Goal: Task Accomplishment & Management: Complete application form

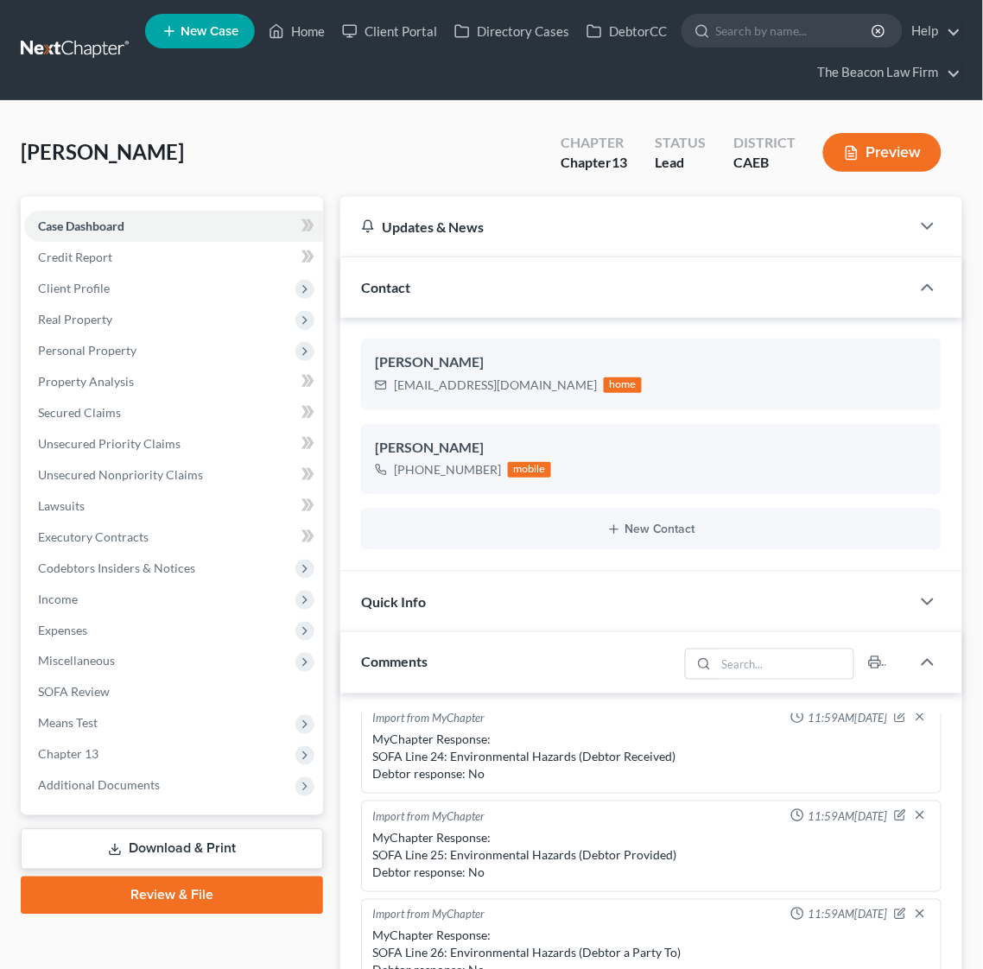
click at [60, 46] on link at bounding box center [76, 50] width 111 height 31
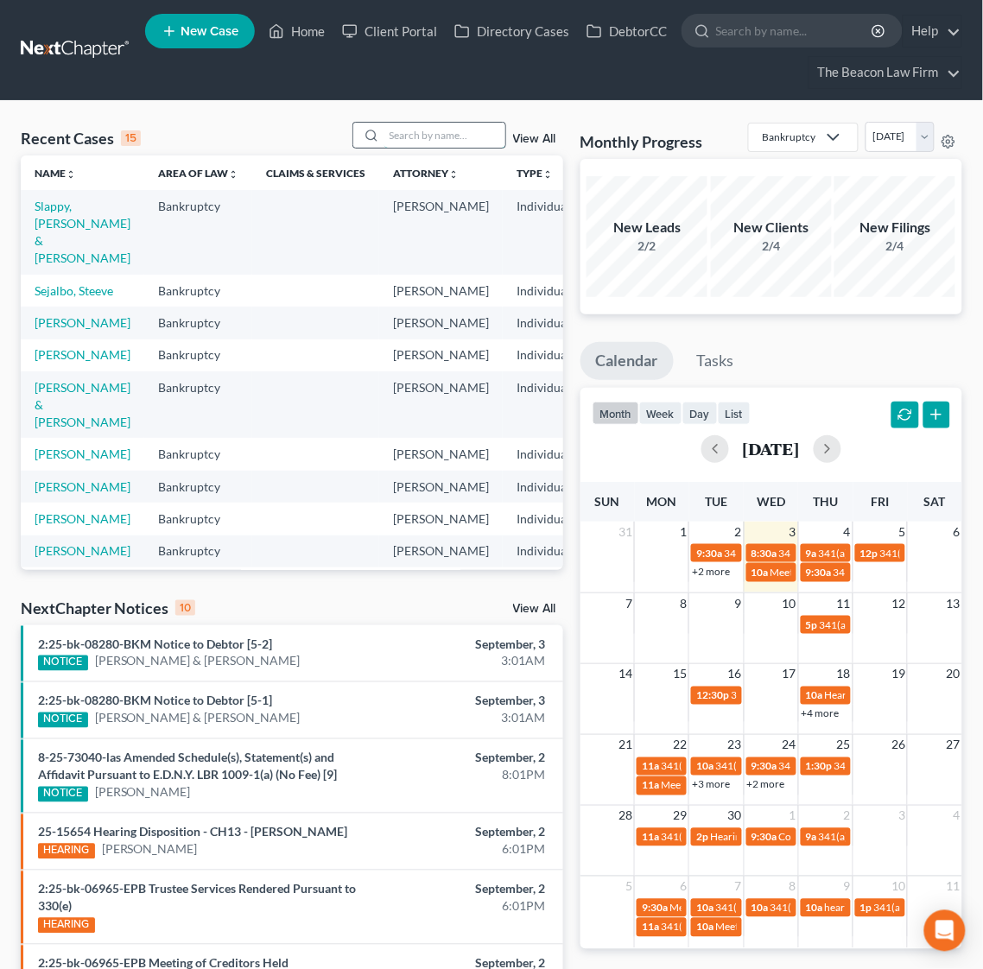
click at [450, 142] on input "search" at bounding box center [444, 135] width 121 height 25
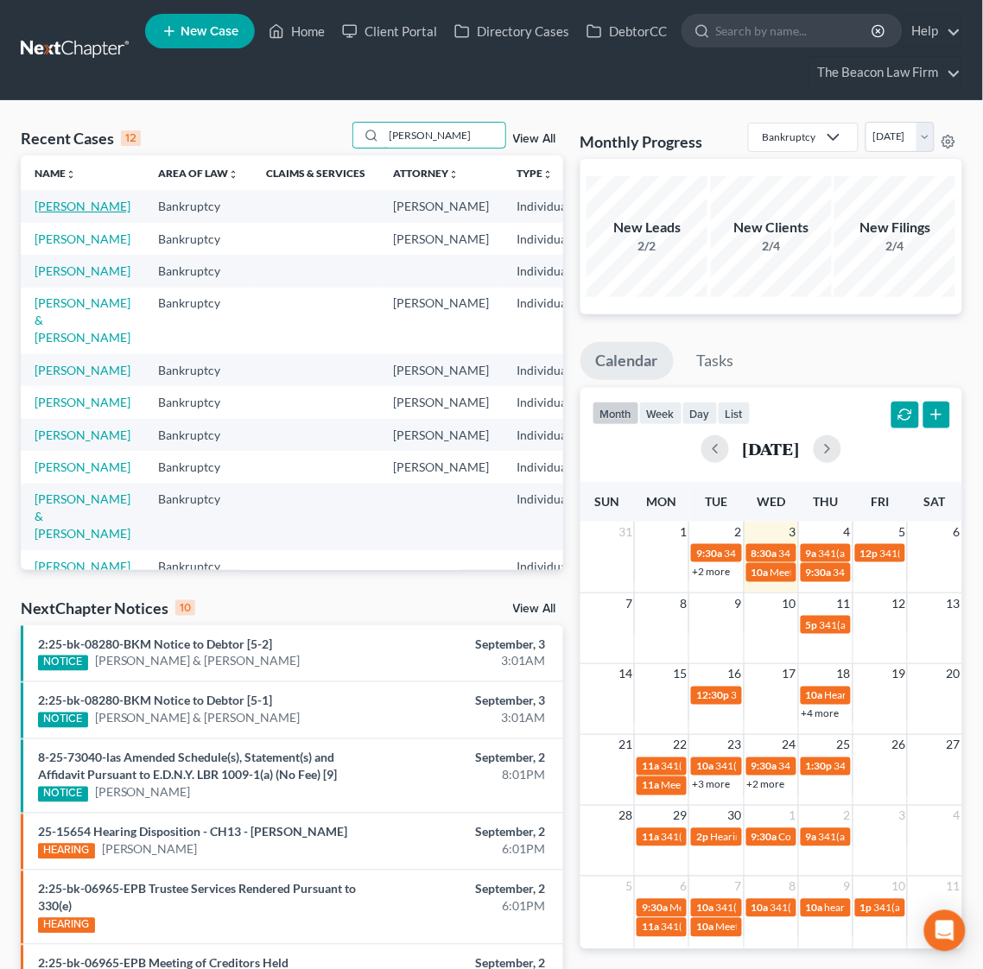
type input "[PERSON_NAME]"
click at [79, 207] on link "[PERSON_NAME]" at bounding box center [83, 206] width 96 height 15
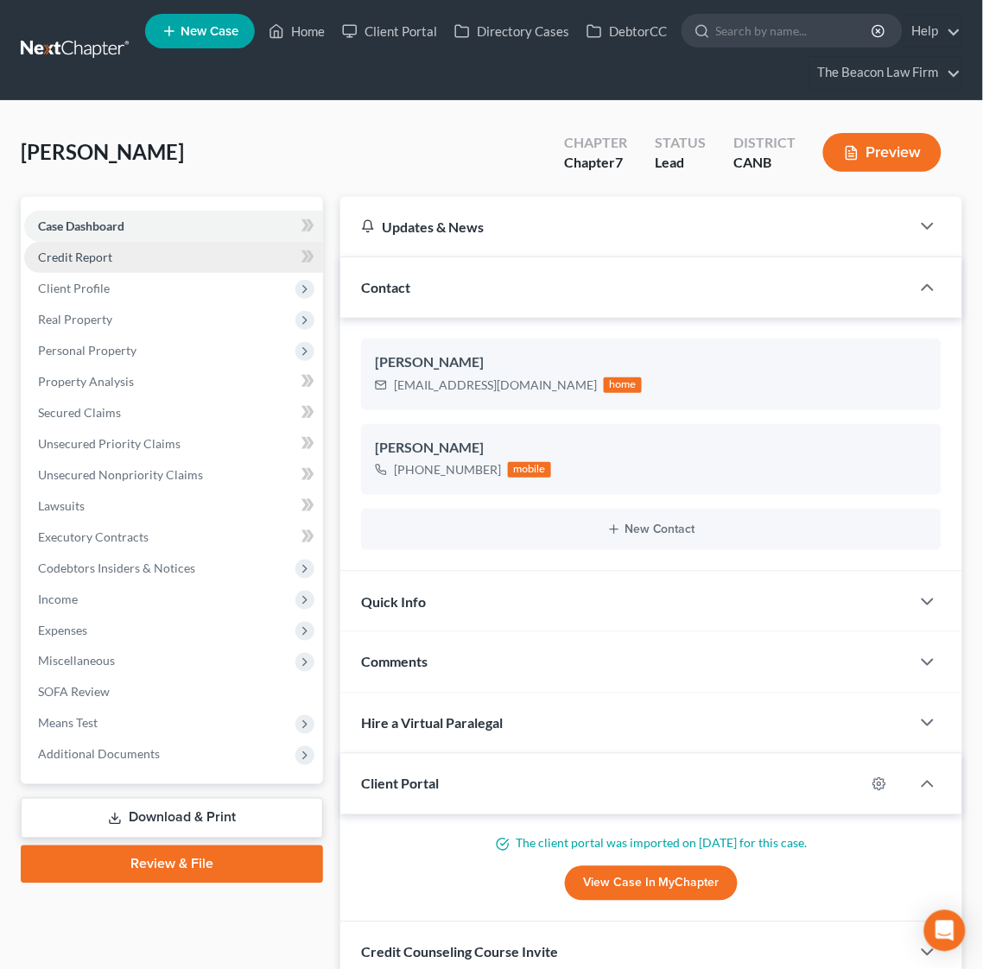
click at [117, 259] on link "Credit Report" at bounding box center [173, 257] width 299 height 31
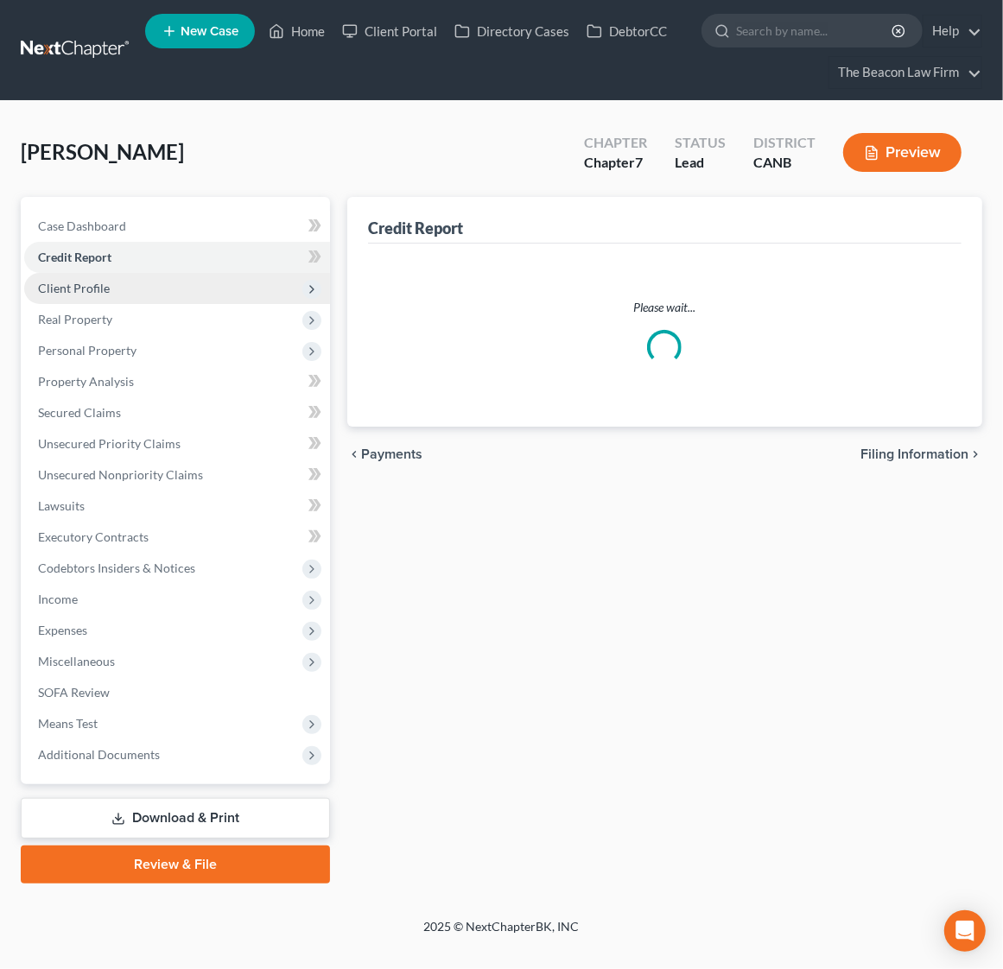
click at [114, 288] on span "Client Profile" at bounding box center [177, 288] width 306 height 31
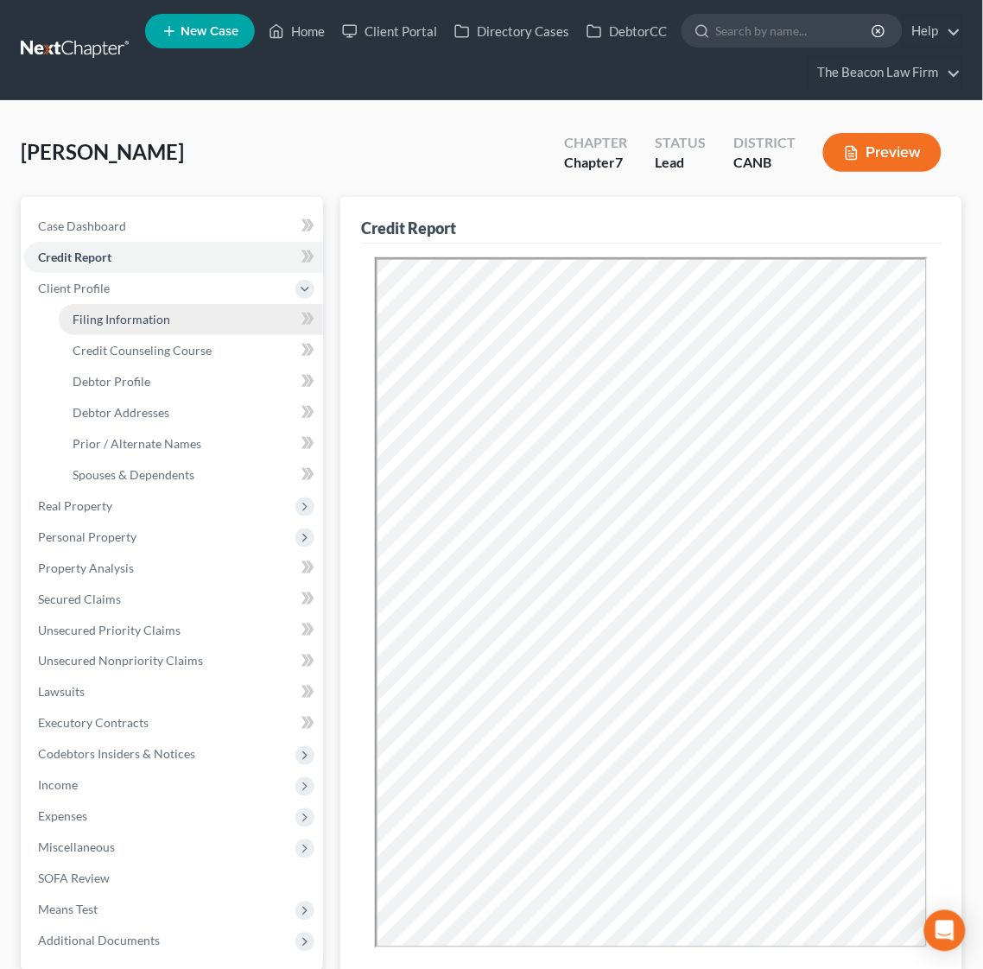
click at [122, 309] on link "Filing Information" at bounding box center [191, 319] width 264 height 31
select select "1"
select select "0"
select select "7"
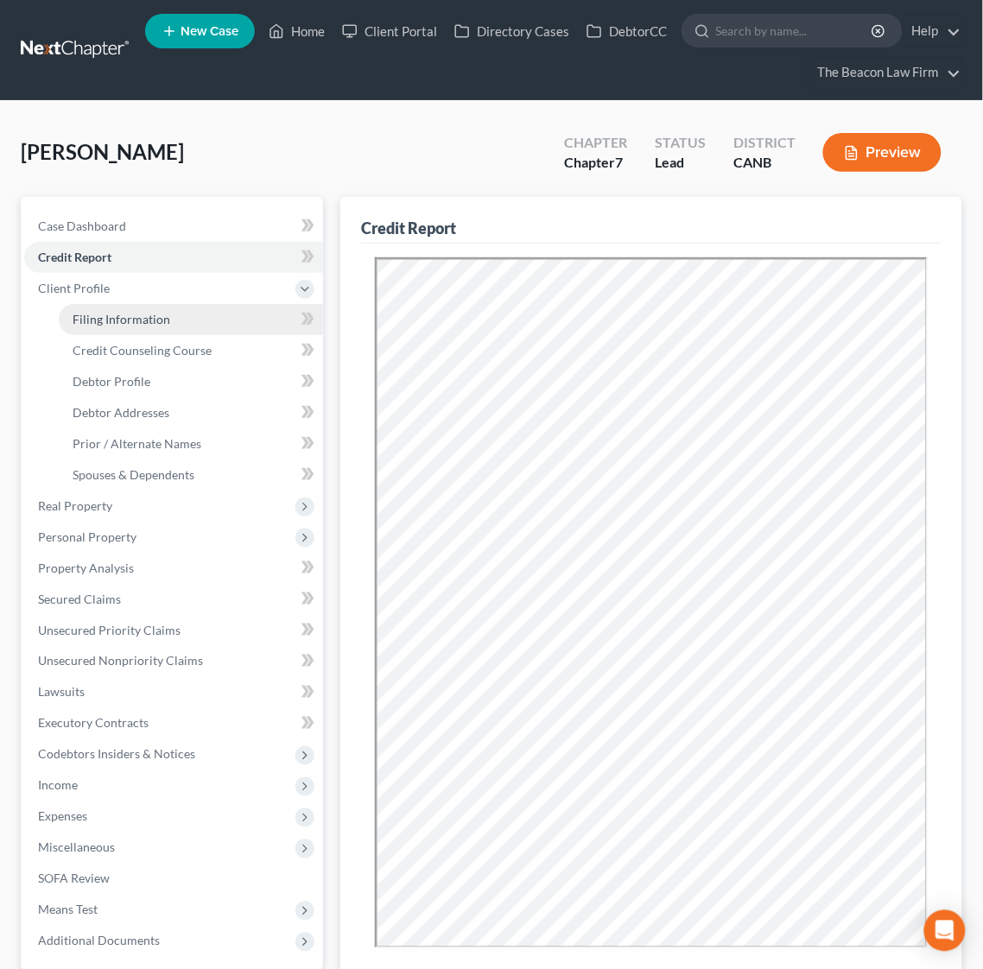
select select "4"
select select "0"
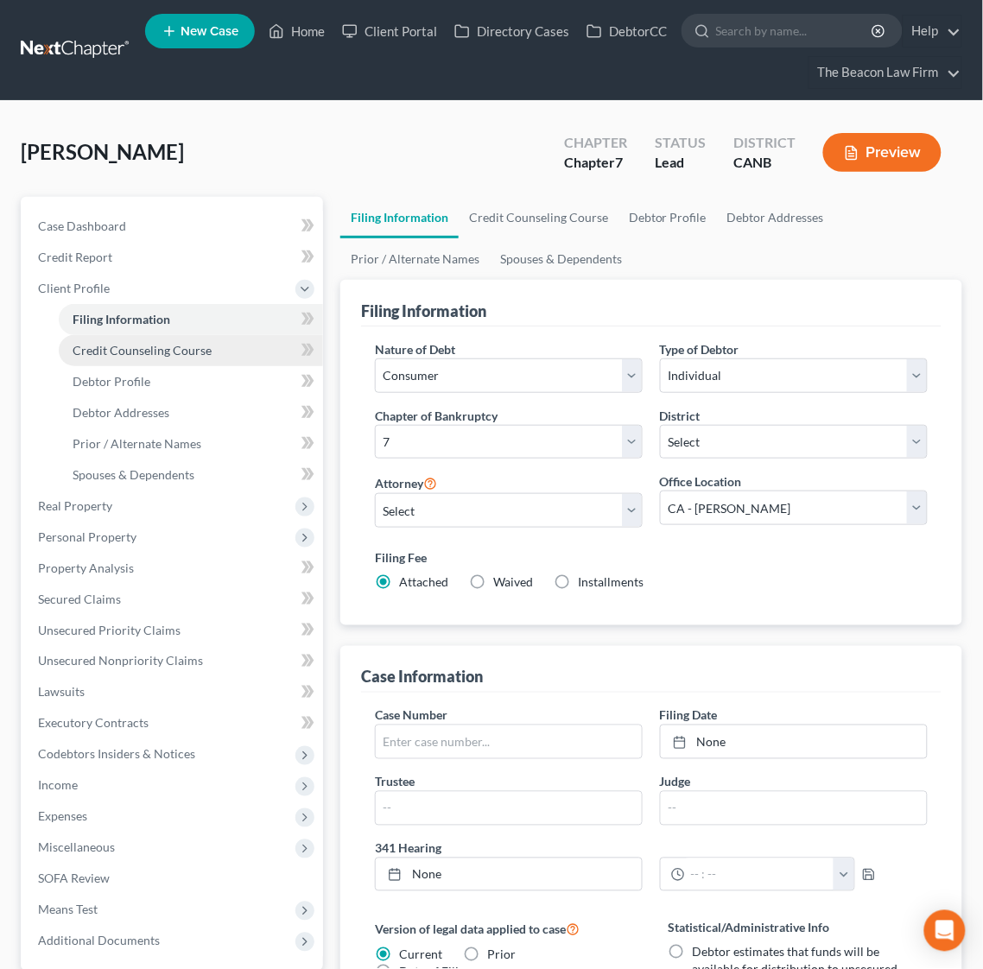
click at [157, 357] on link "Credit Counseling Course" at bounding box center [191, 350] width 264 height 31
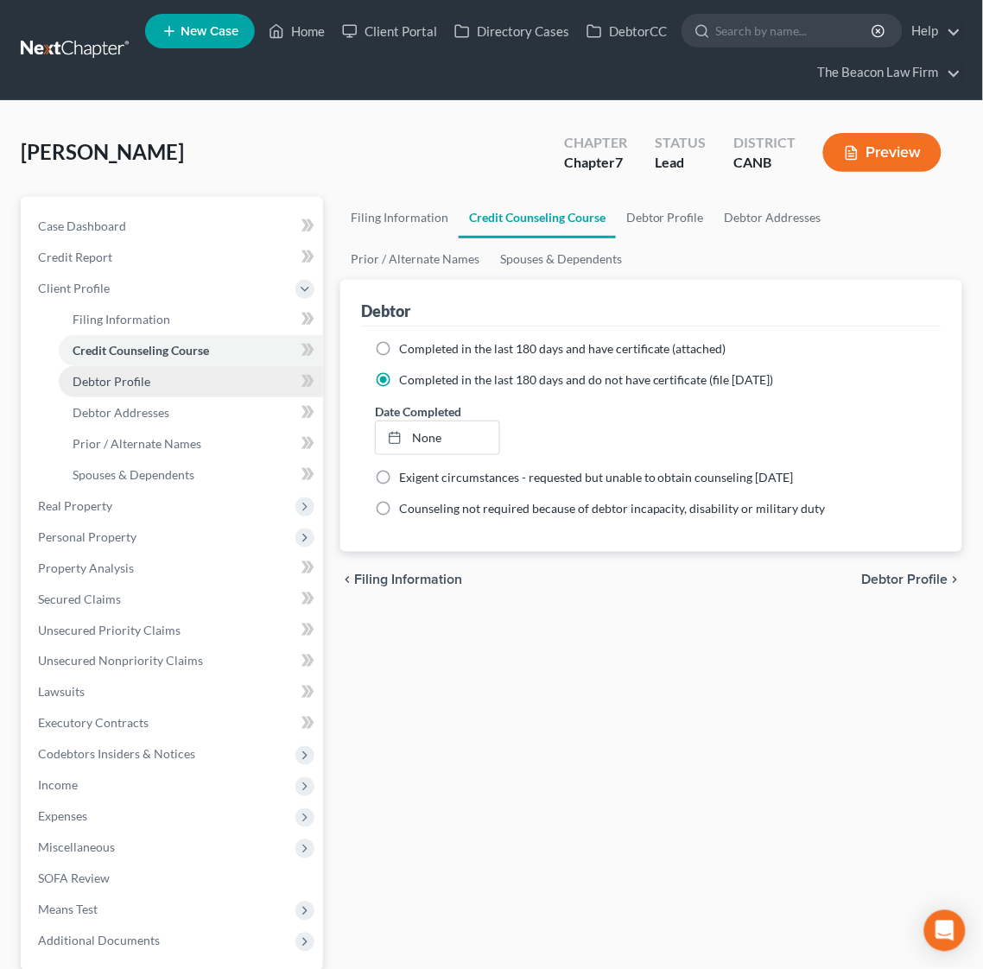
click at [140, 375] on span "Debtor Profile" at bounding box center [112, 381] width 78 height 15
select select "0"
select select "2"
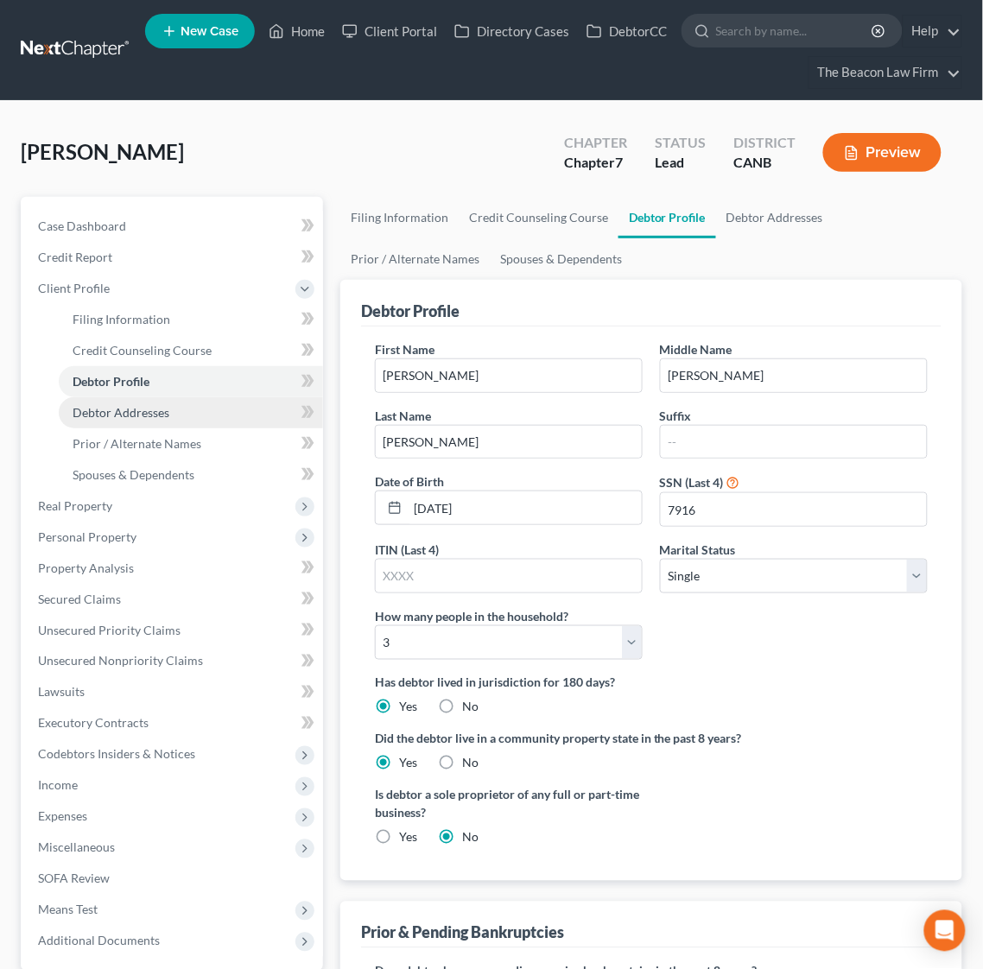
scroll to position [129, 0]
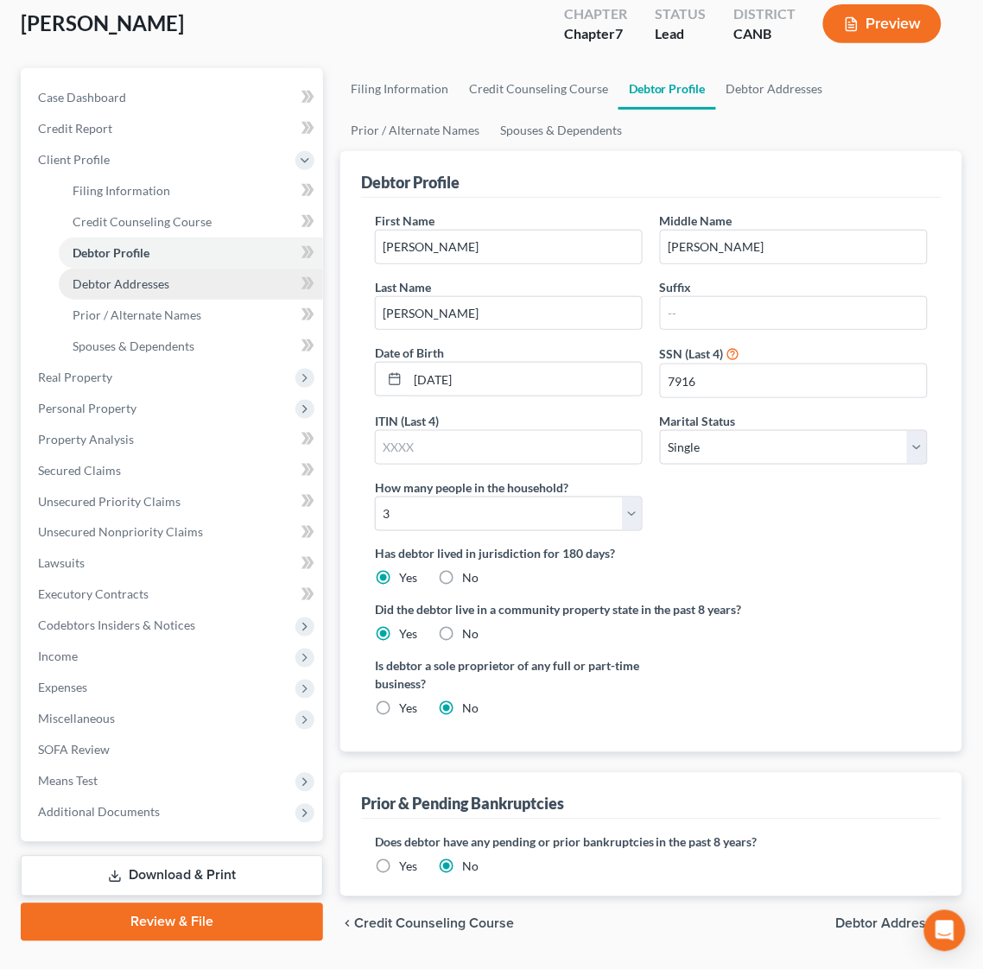
click at [123, 289] on link "Debtor Addresses" at bounding box center [191, 284] width 264 height 31
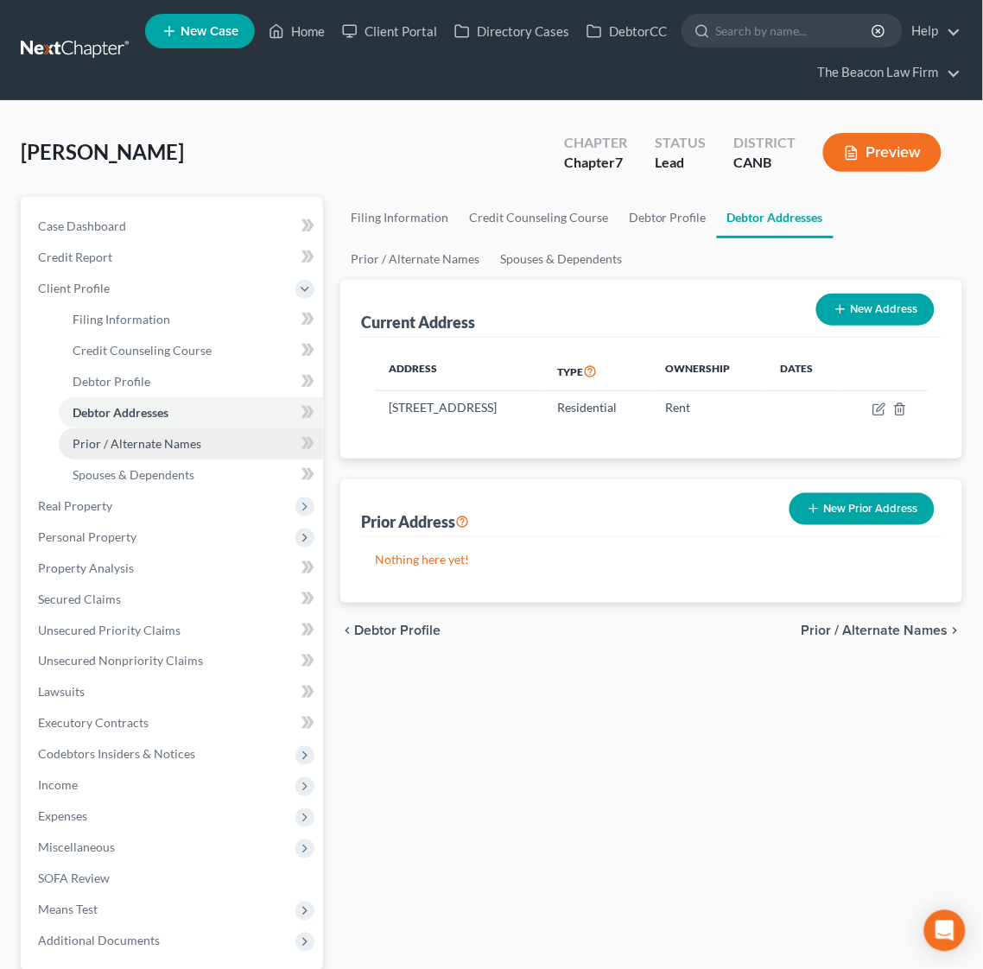
click at [145, 456] on link "Prior / Alternate Names" at bounding box center [191, 443] width 264 height 31
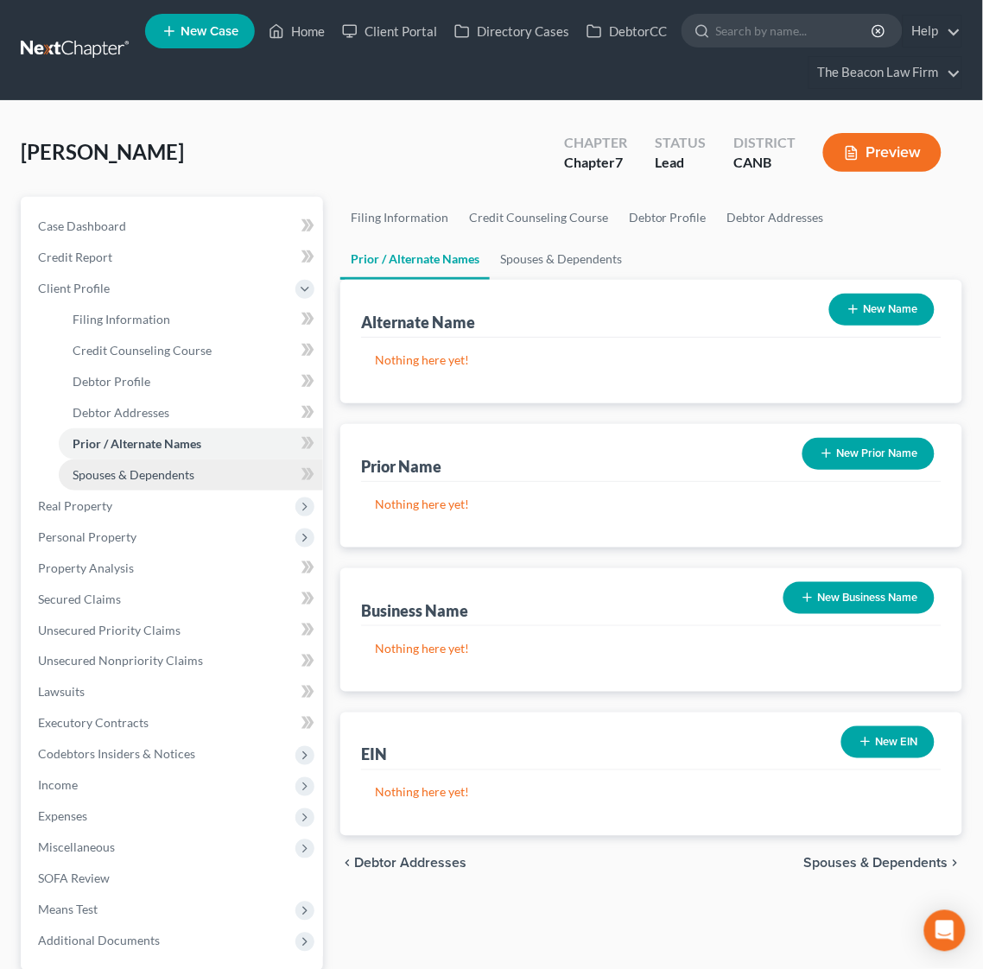
click at [146, 467] on span "Spouses & Dependents" at bounding box center [134, 474] width 122 height 15
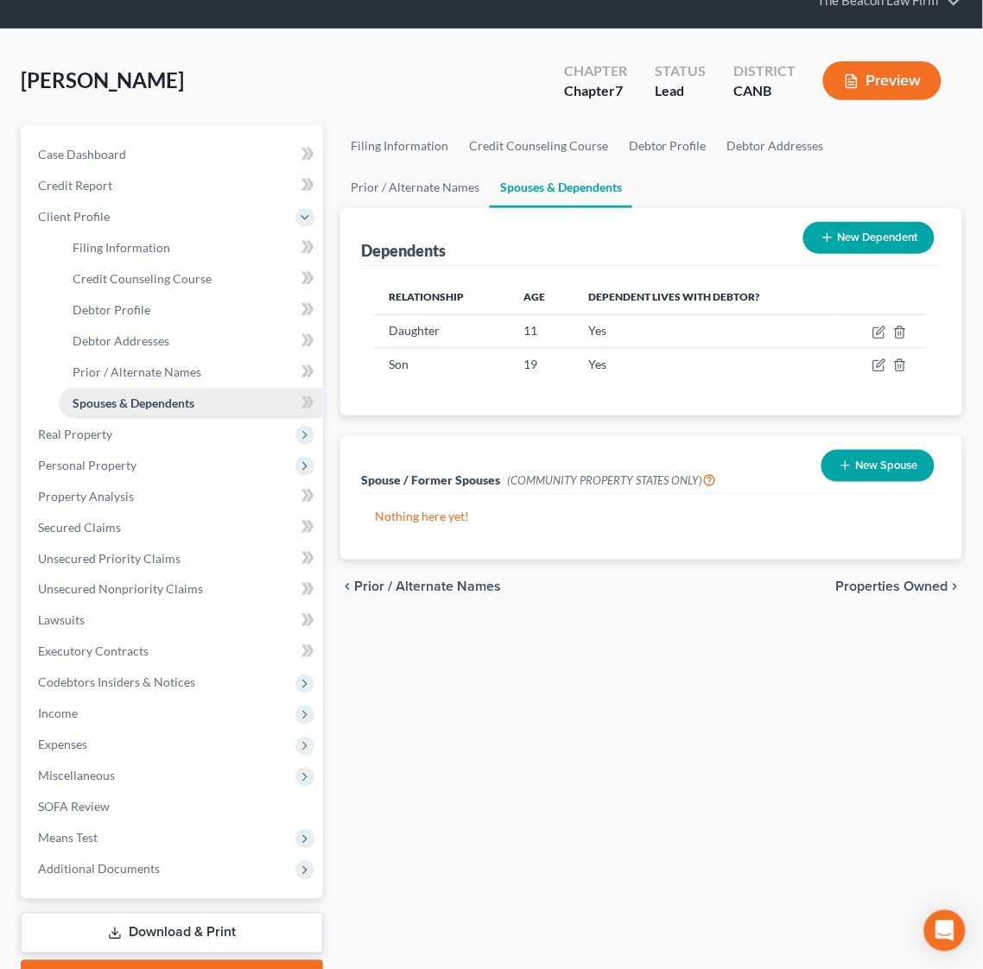
scroll to position [129, 0]
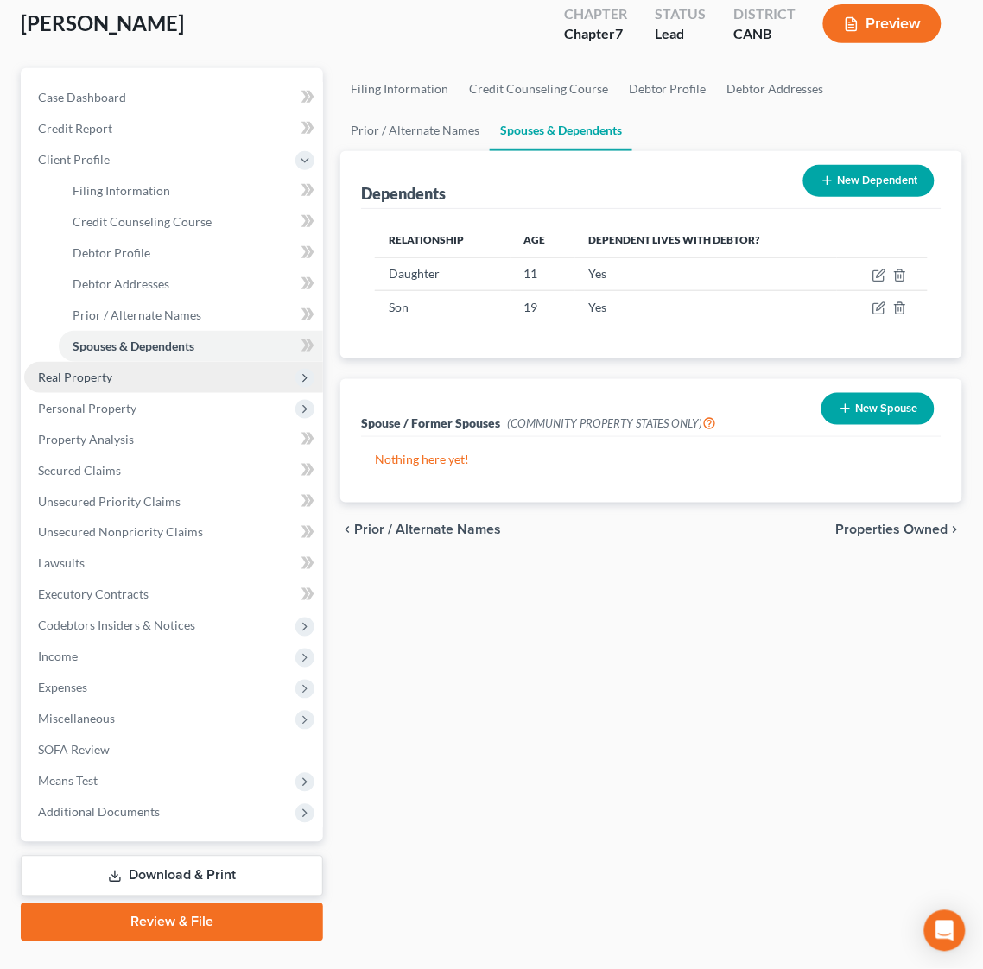
click at [92, 383] on span "Real Property" at bounding box center [173, 377] width 299 height 31
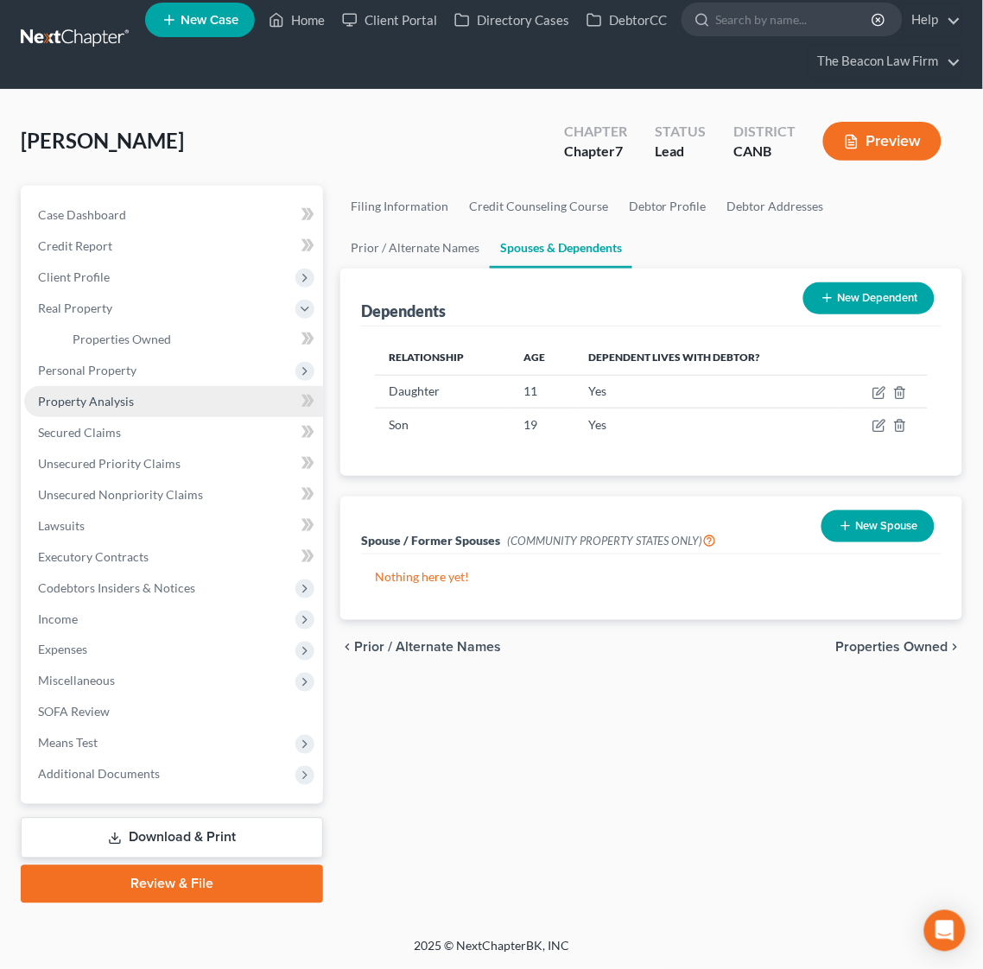
scroll to position [9, 0]
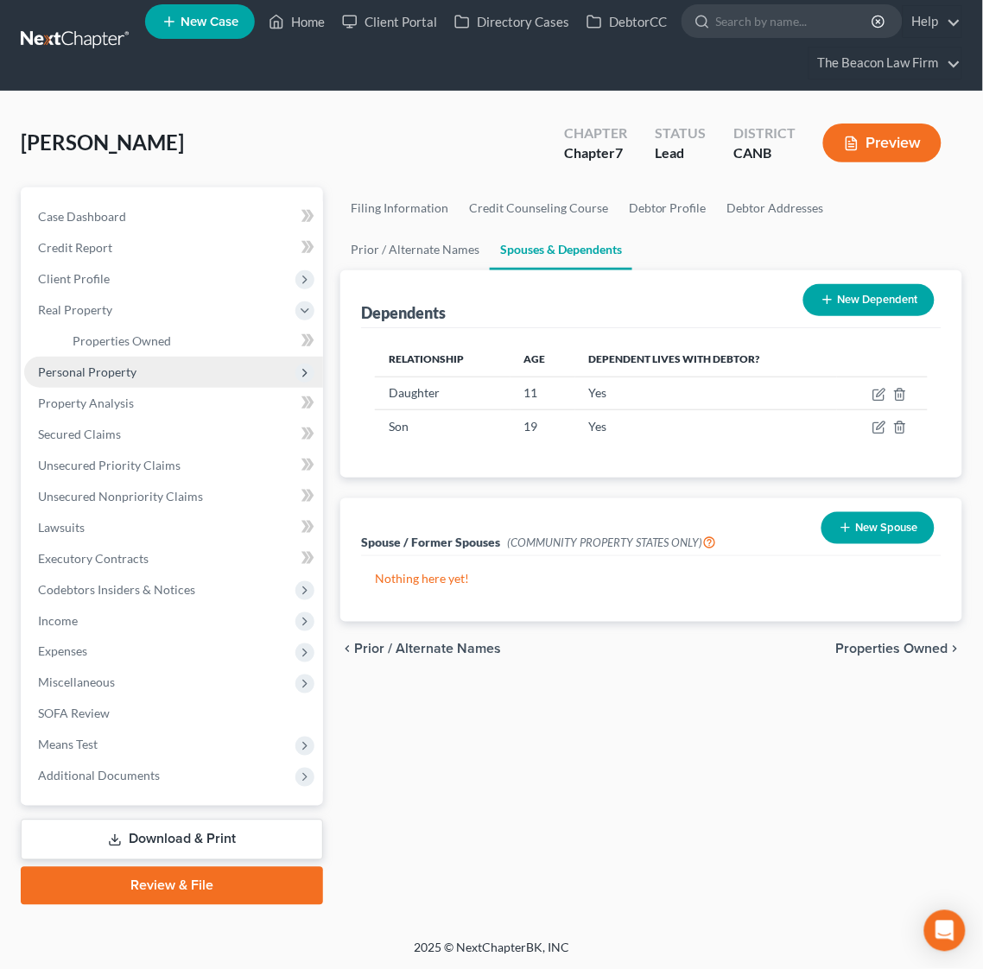
click at [109, 371] on span "Personal Property" at bounding box center [87, 371] width 98 height 15
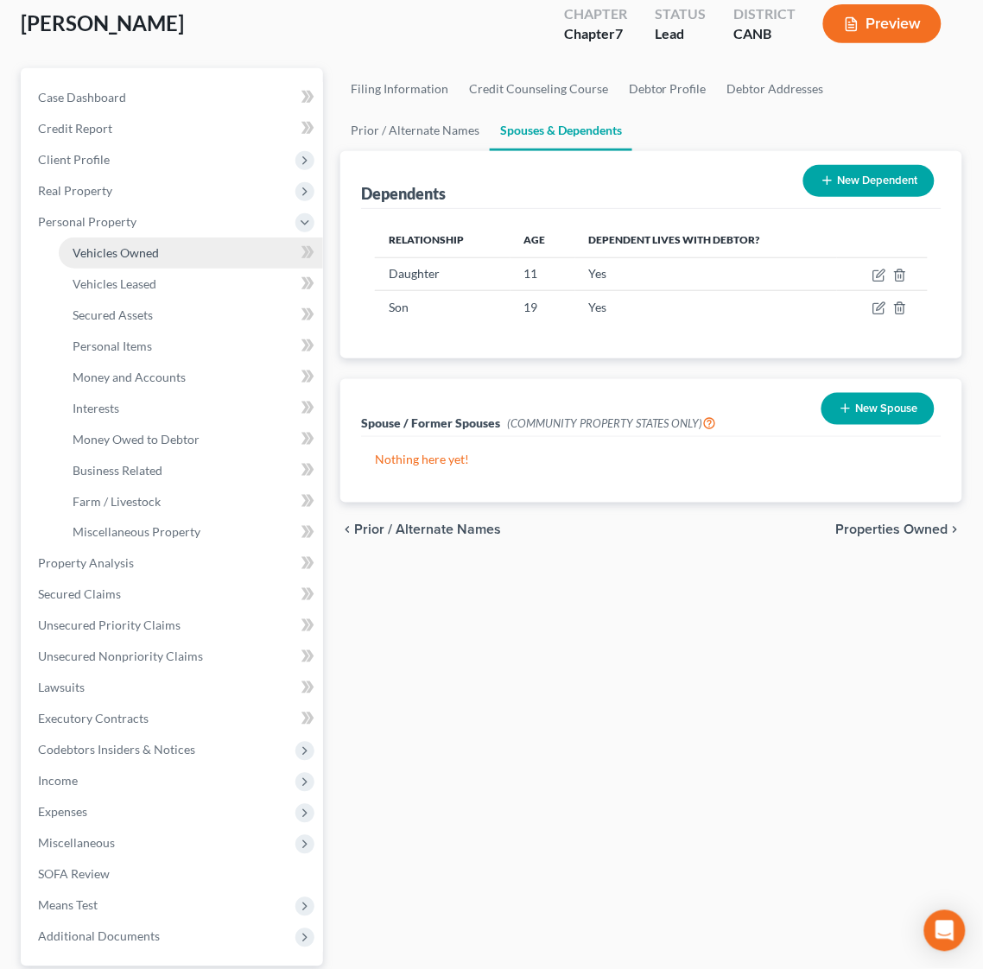
click at [145, 254] on span "Vehicles Owned" at bounding box center [116, 252] width 86 height 15
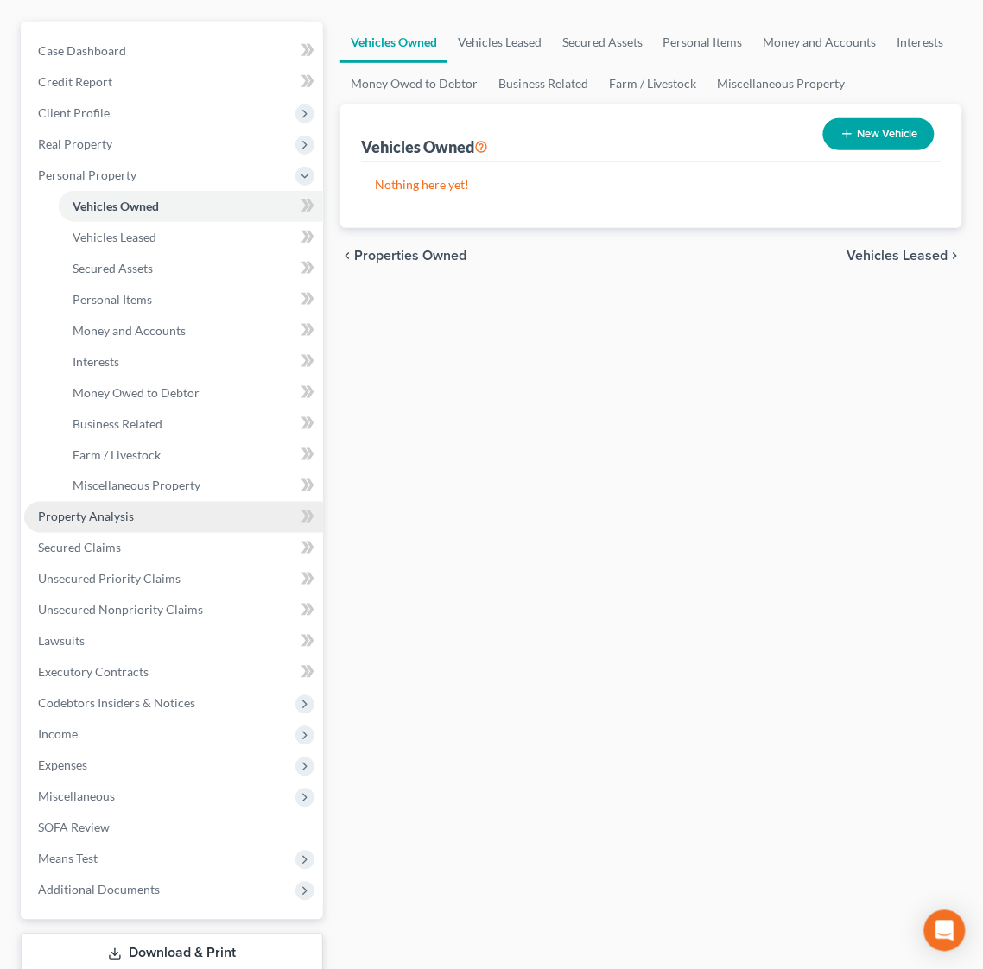
scroll to position [258, 0]
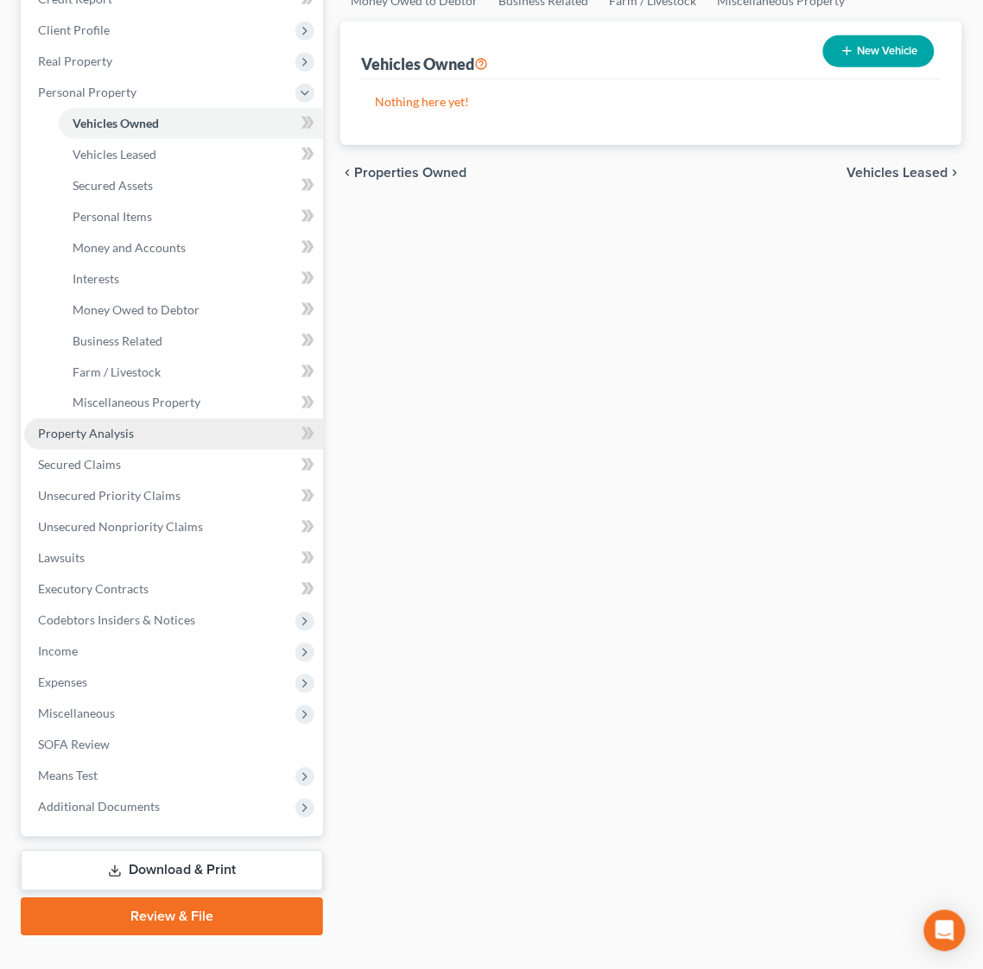
click at [102, 436] on span "Property Analysis" at bounding box center [86, 434] width 96 height 15
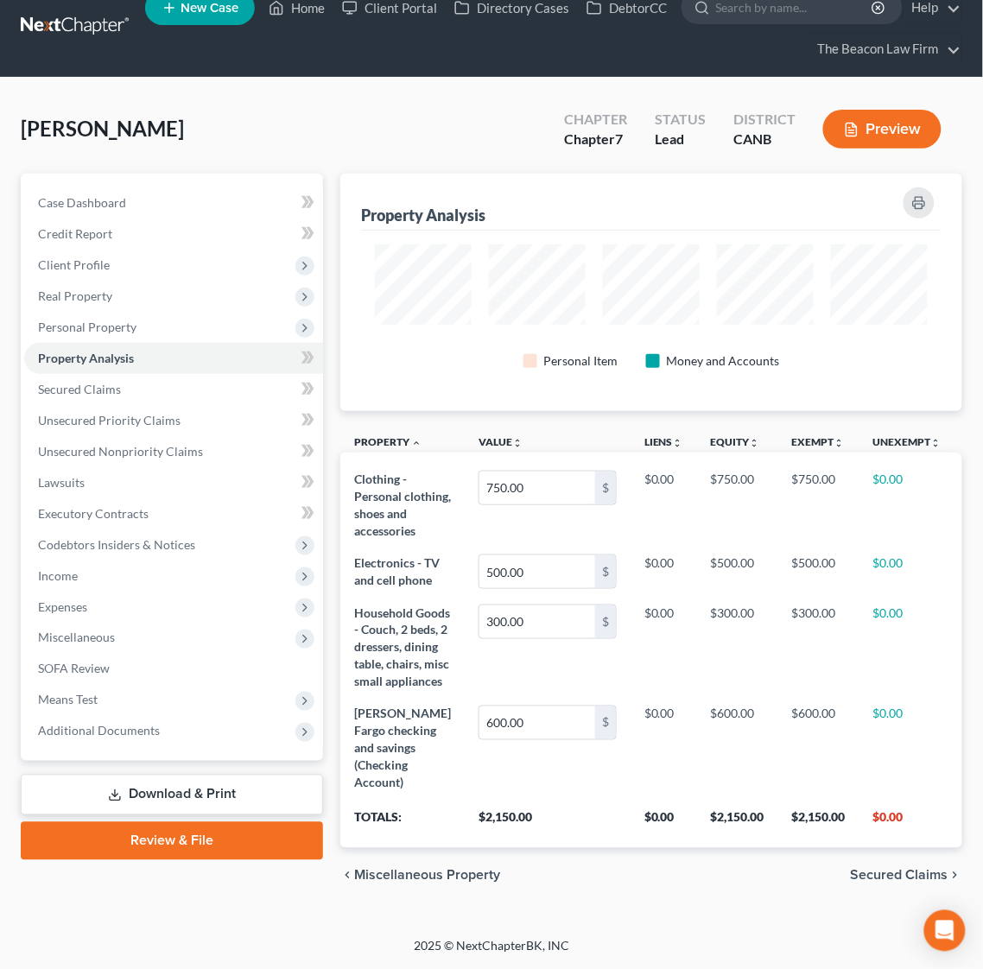
scroll to position [145, 0]
click at [114, 382] on span "Secured Claims" at bounding box center [79, 389] width 83 height 15
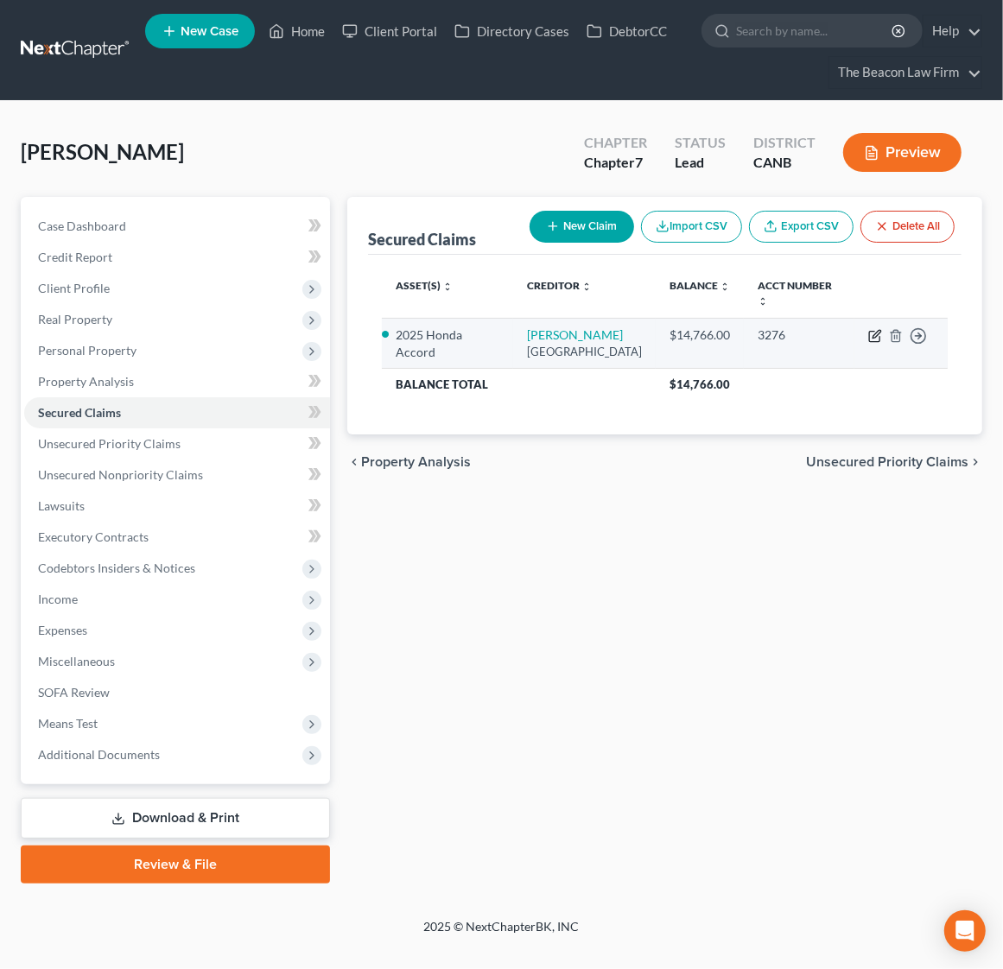
click at [869, 335] on icon "button" at bounding box center [874, 337] width 10 height 10
select select "45"
select select "3"
select select "2"
select select "0"
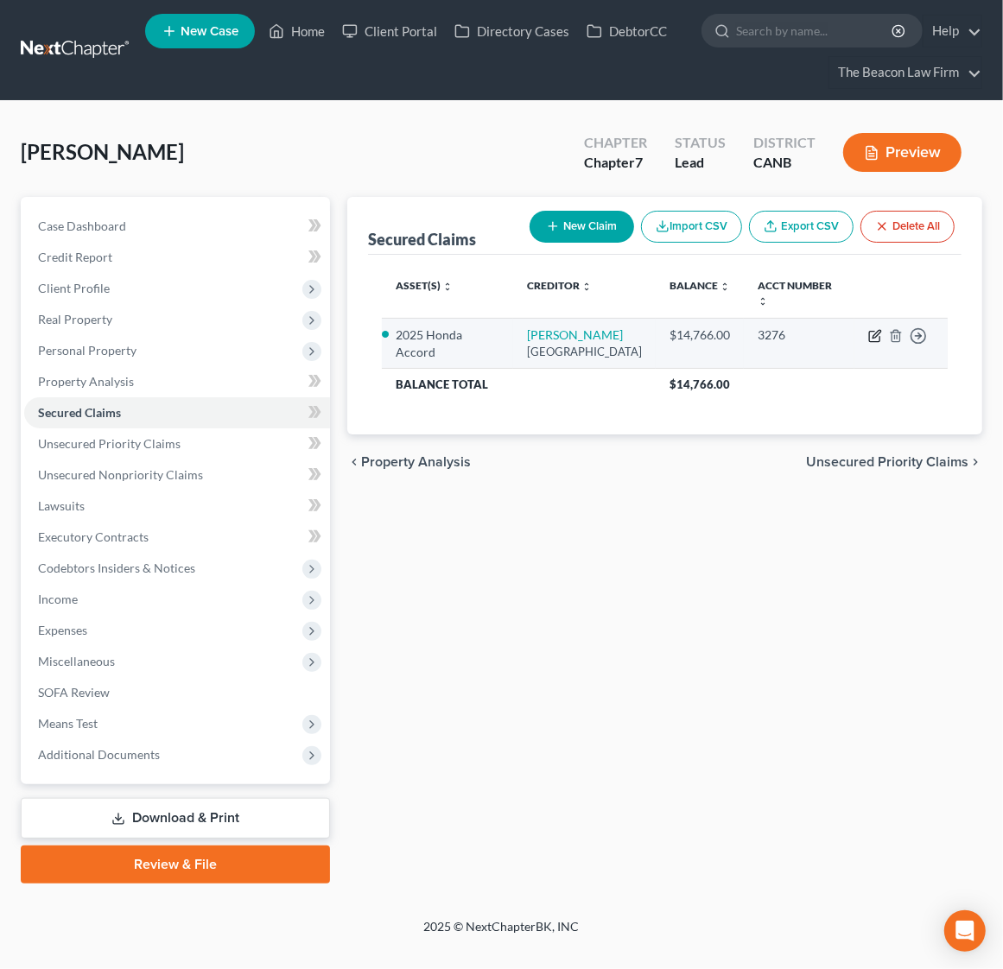
select select "0"
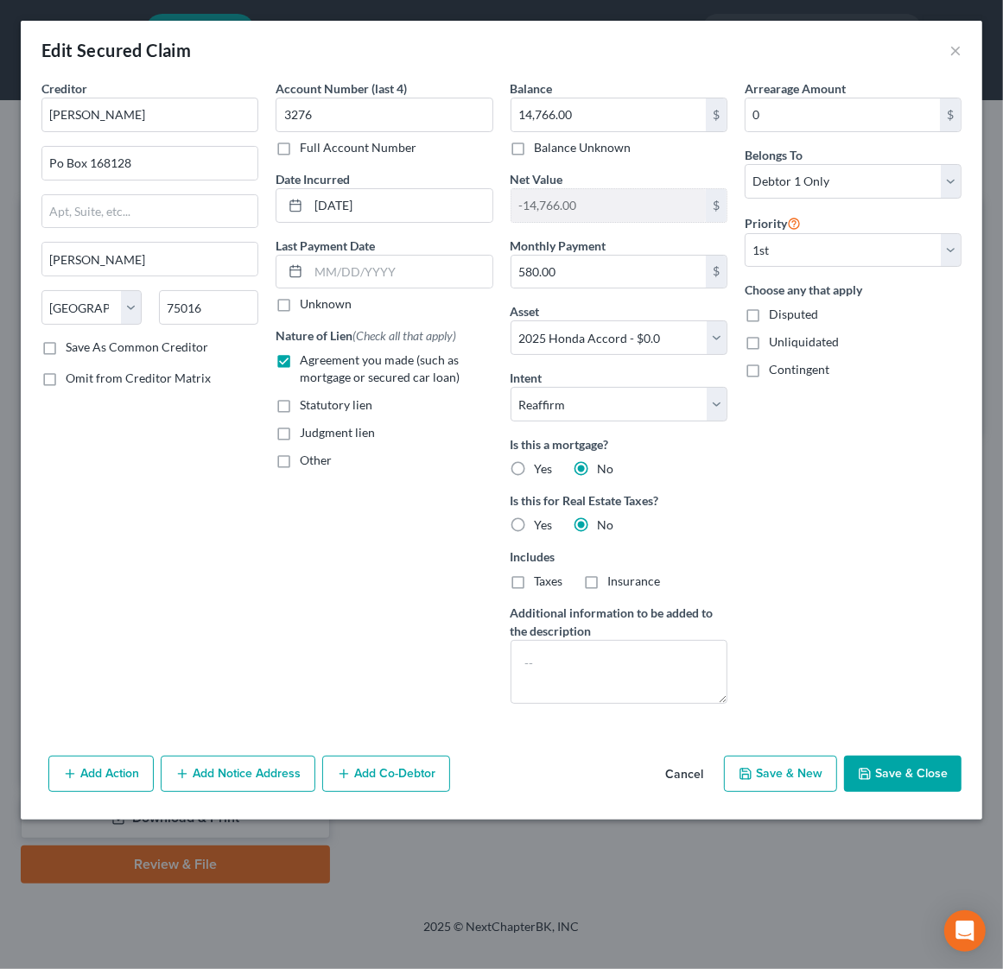
click at [896, 769] on button "Save & Close" at bounding box center [902, 774] width 117 height 36
select select
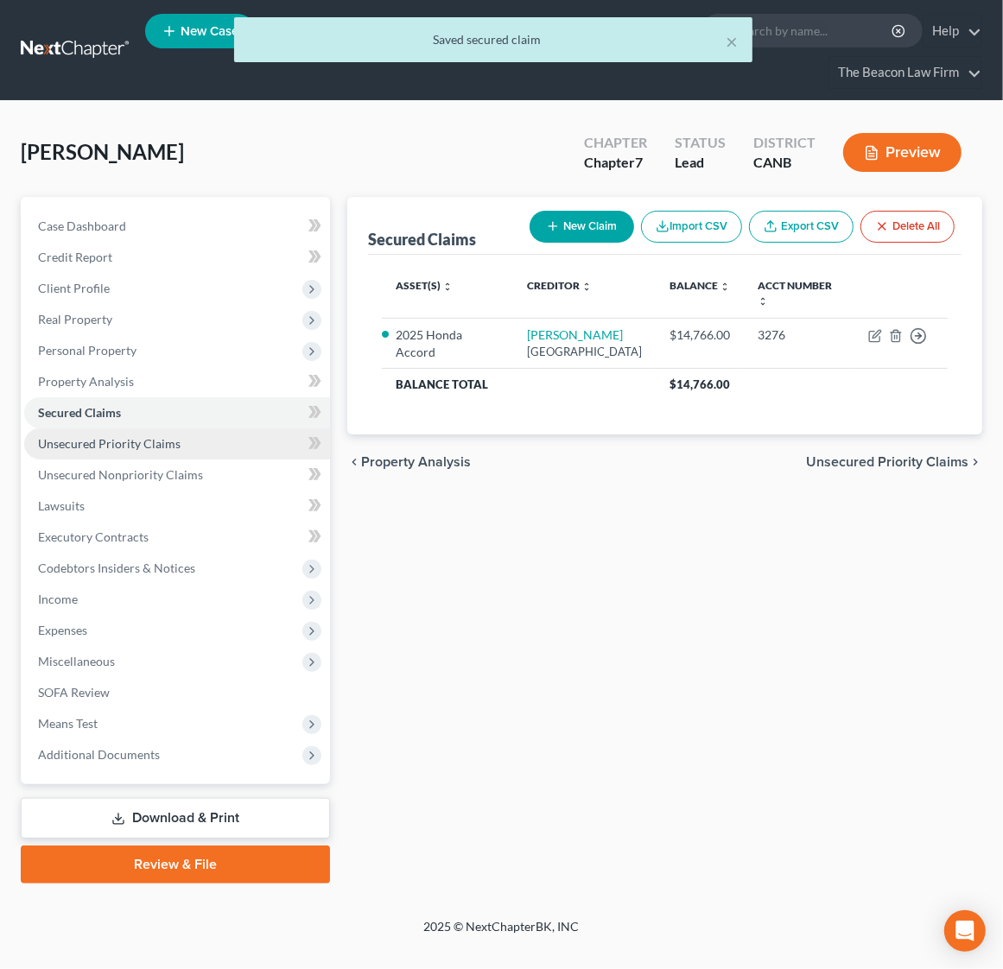
click at [118, 437] on span "Unsecured Priority Claims" at bounding box center [109, 443] width 142 height 15
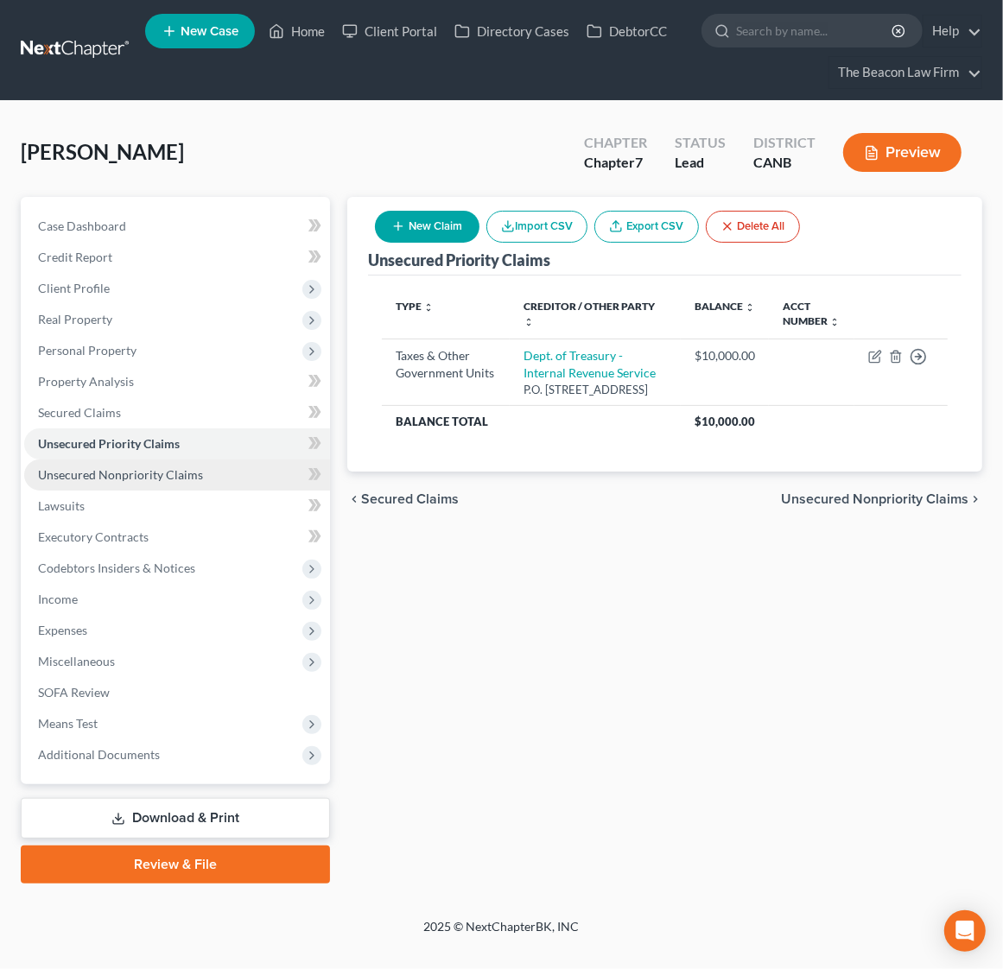
click at [136, 471] on span "Unsecured Nonpriority Claims" at bounding box center [120, 474] width 165 height 15
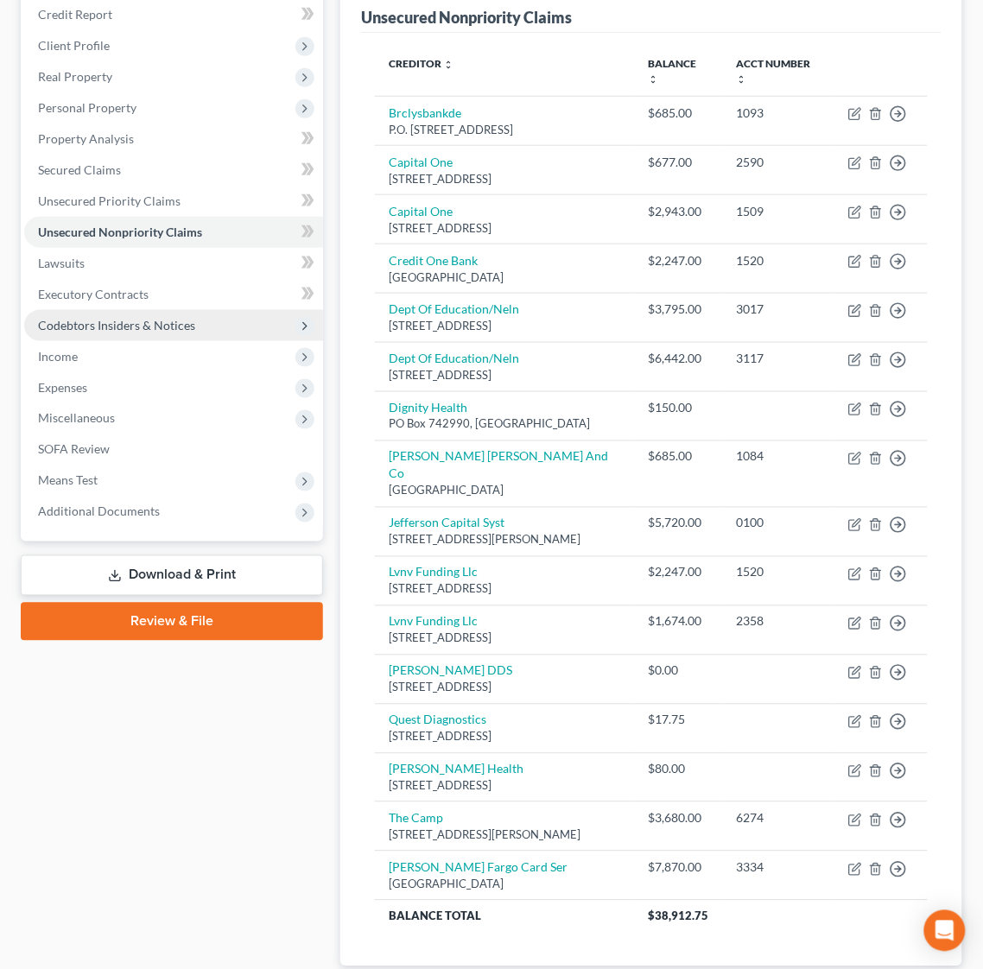
scroll to position [104, 0]
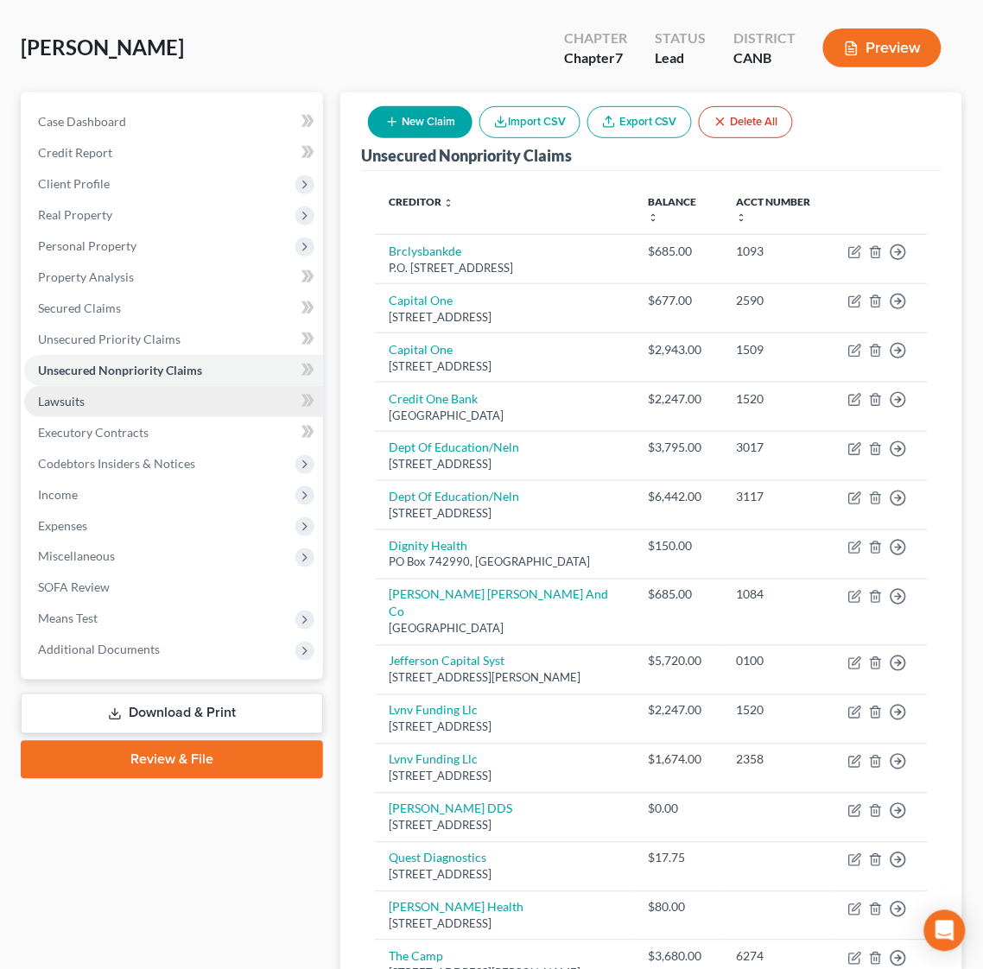
click at [75, 395] on span "Lawsuits" at bounding box center [61, 401] width 47 height 15
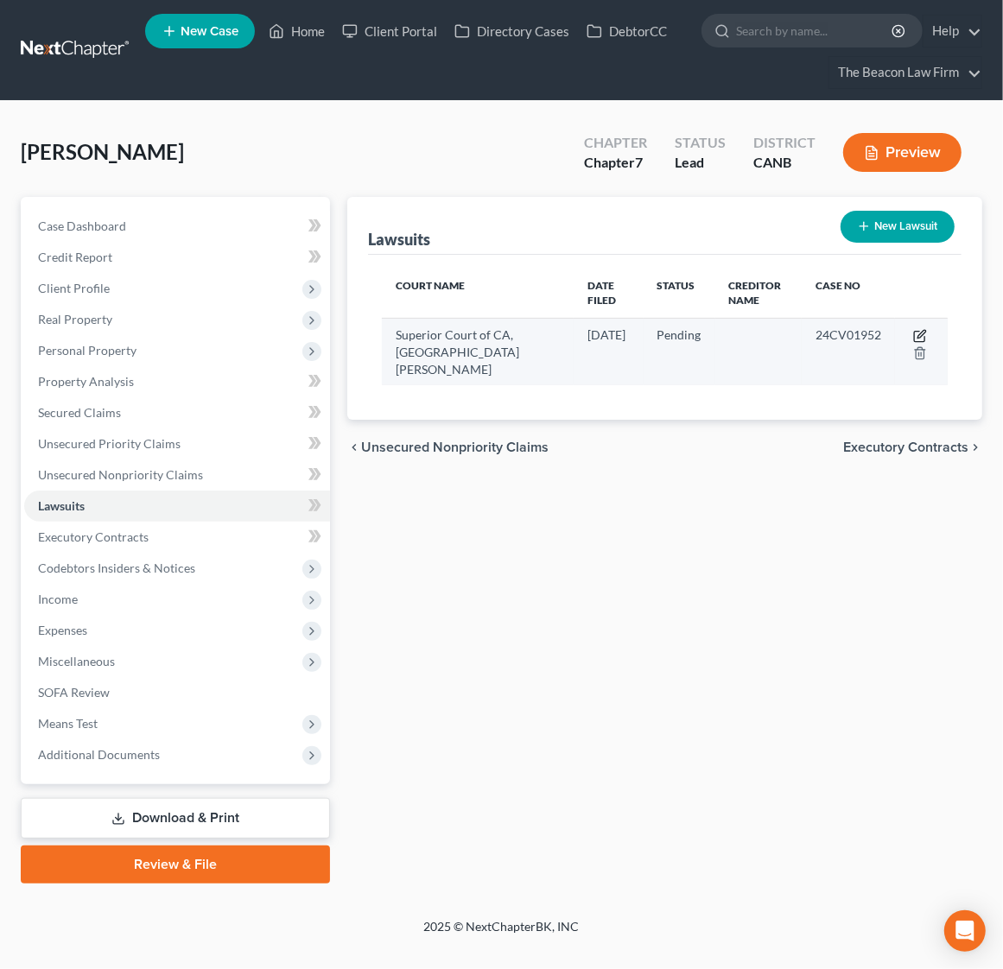
click at [922, 333] on icon "button" at bounding box center [921, 334] width 8 height 8
select select "4"
select select "0"
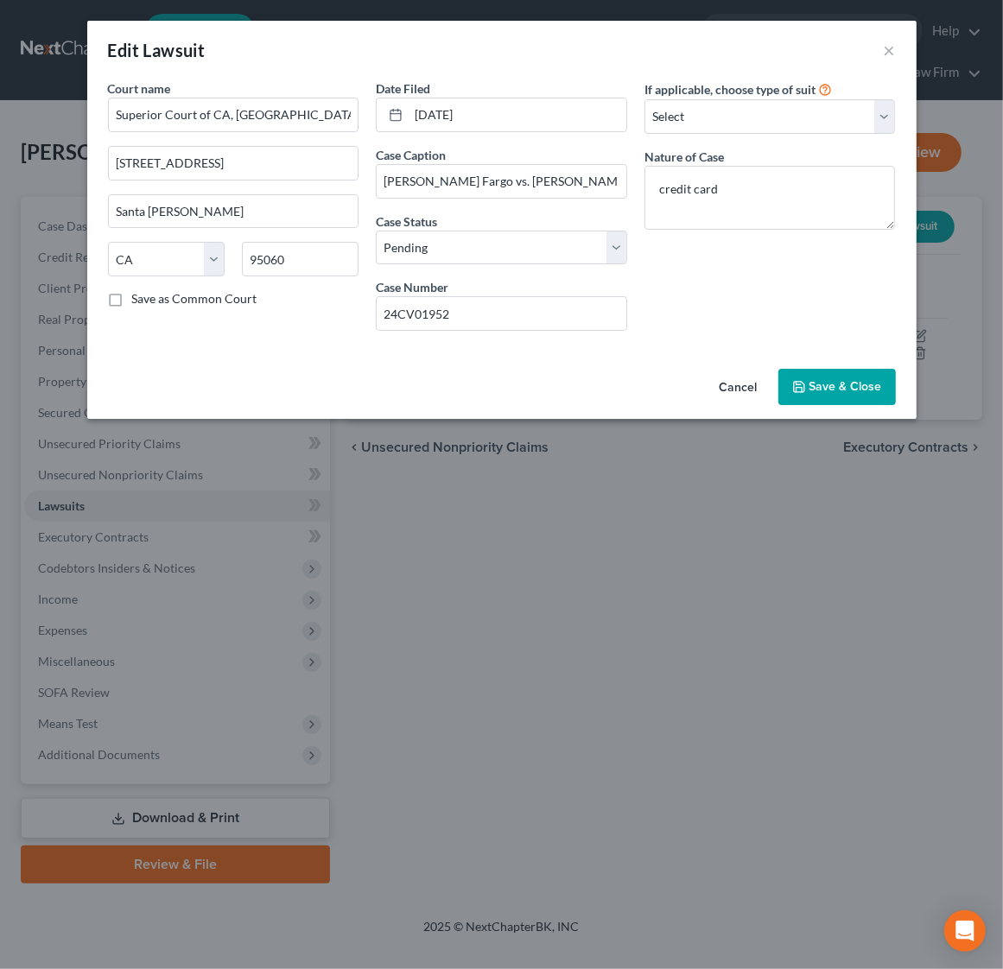
click at [871, 389] on span "Save & Close" at bounding box center [845, 386] width 73 height 15
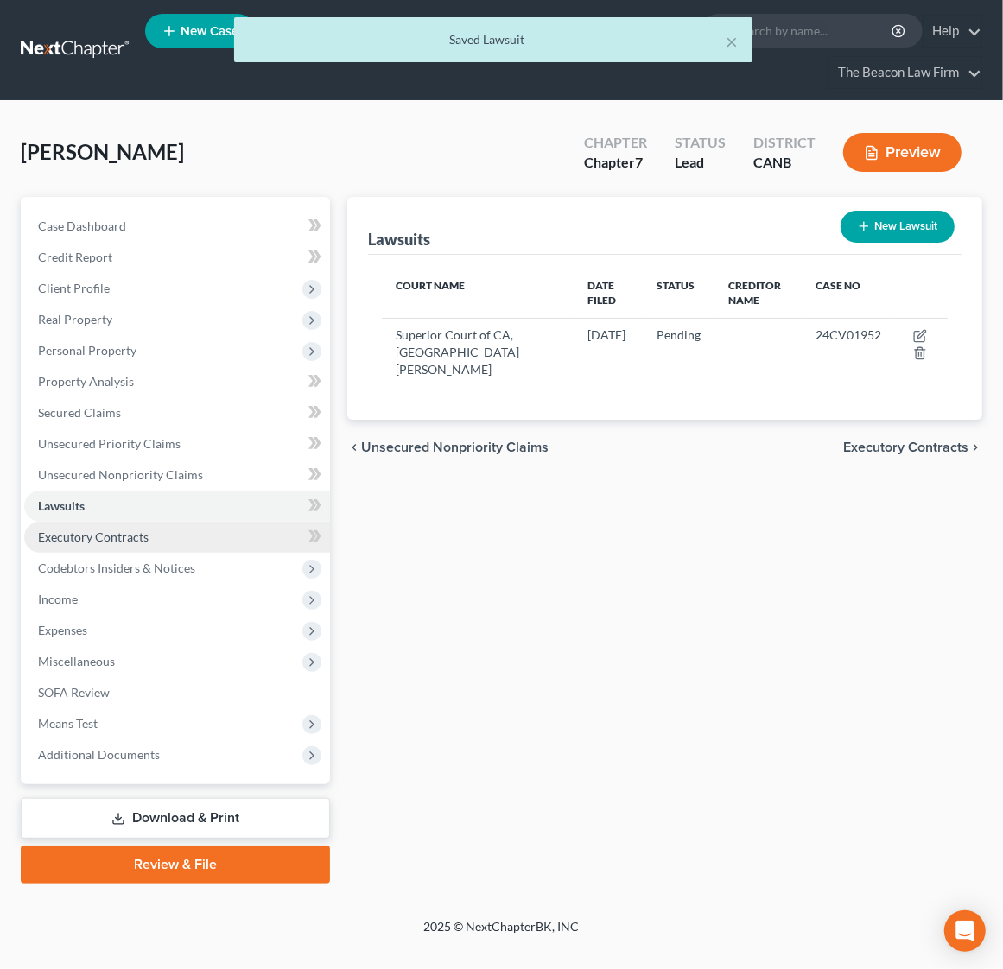
click at [105, 534] on span "Executory Contracts" at bounding box center [93, 536] width 111 height 15
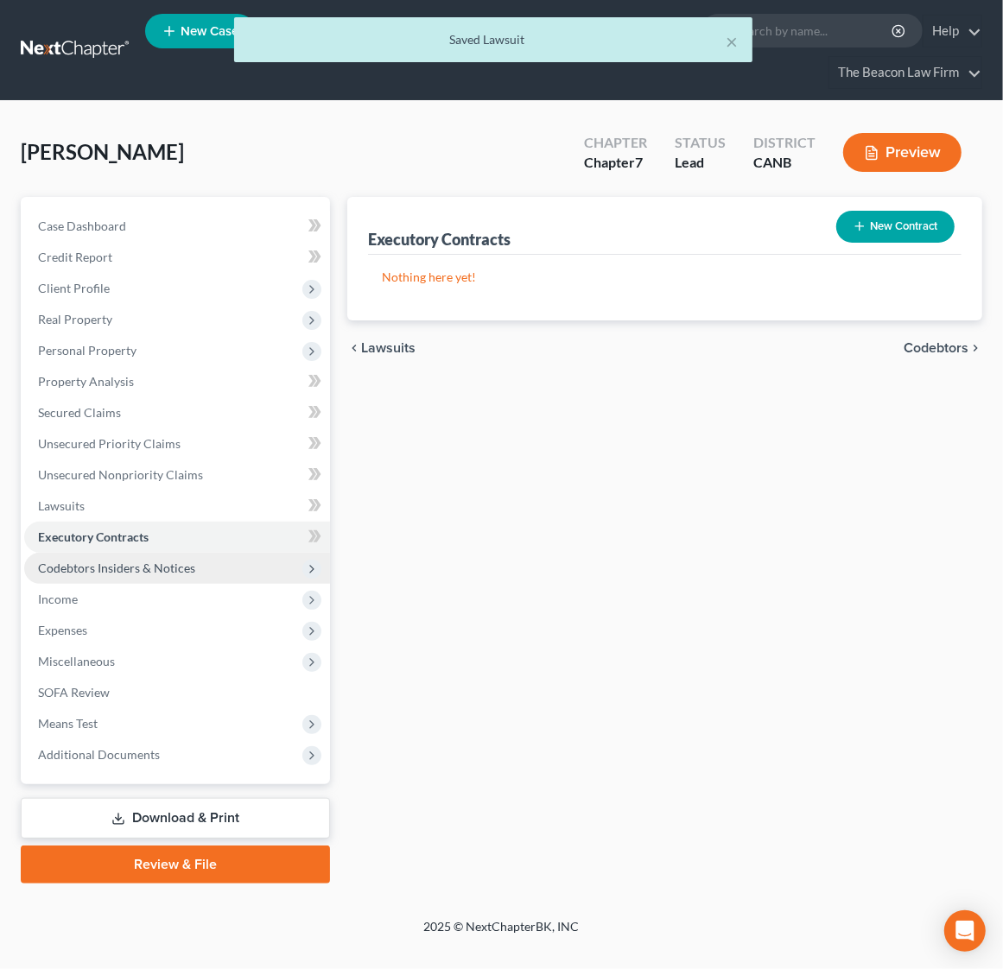
click at [126, 566] on span "Codebtors Insiders & Notices" at bounding box center [116, 567] width 157 height 15
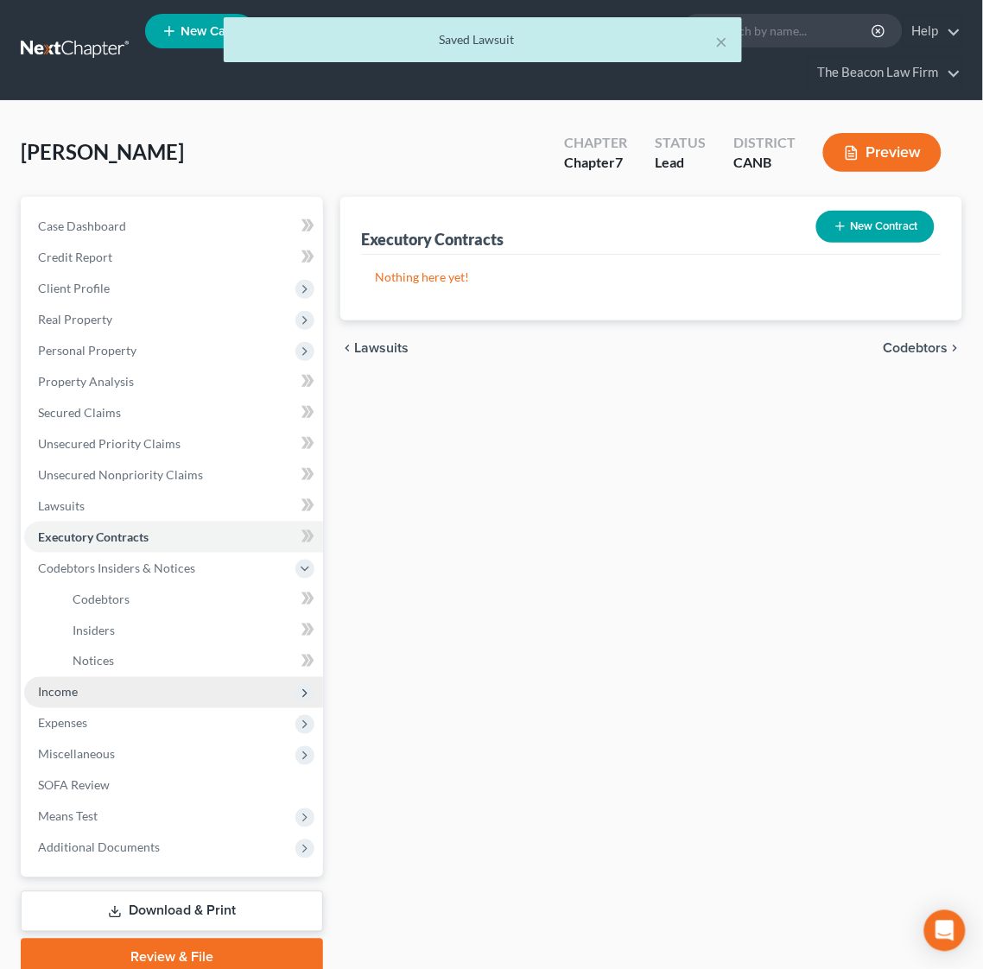
click at [85, 689] on span "Income" at bounding box center [173, 692] width 299 height 31
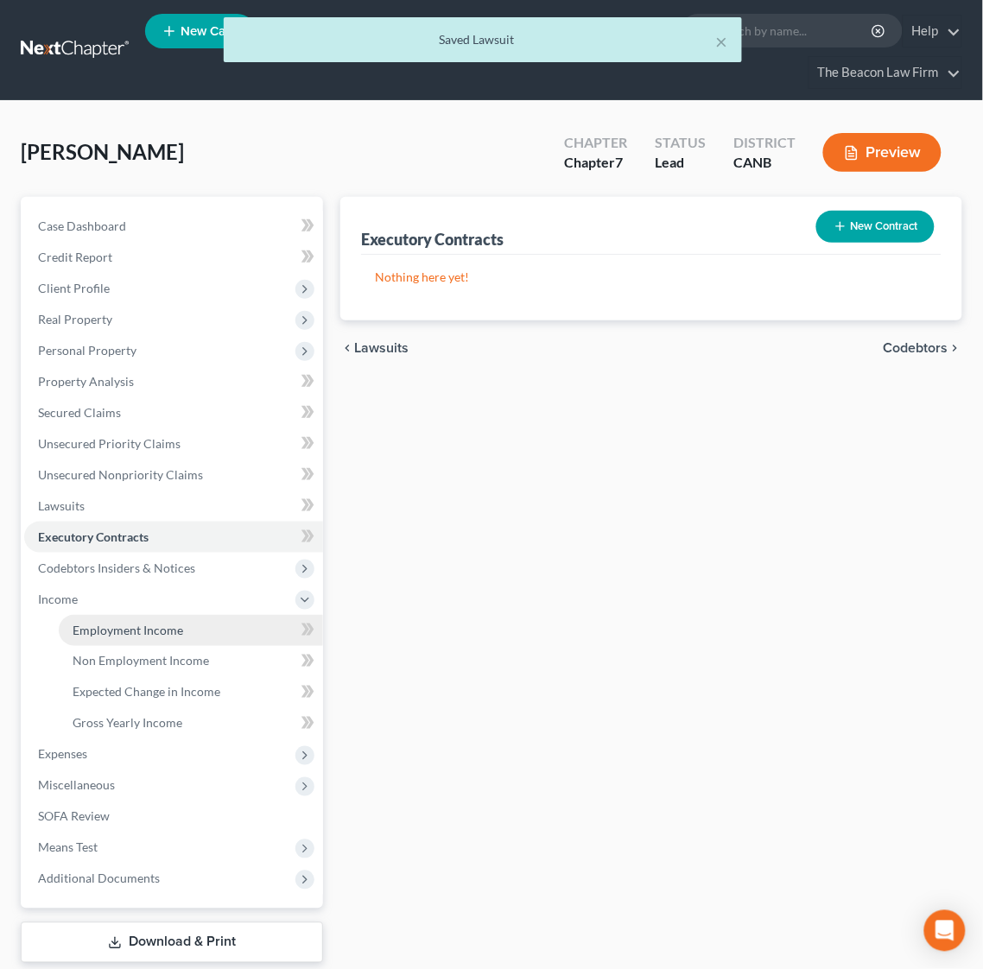
click at [153, 619] on link "Employment Income" at bounding box center [191, 630] width 264 height 31
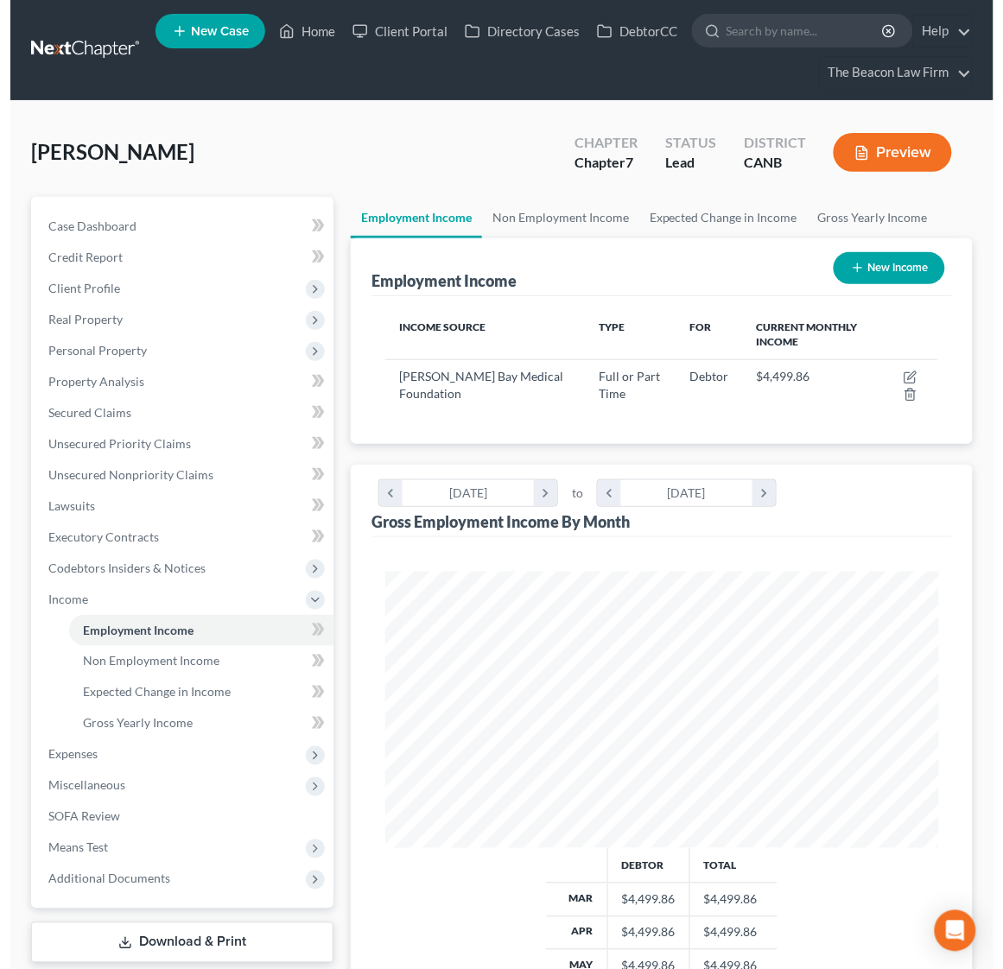
scroll to position [275, 588]
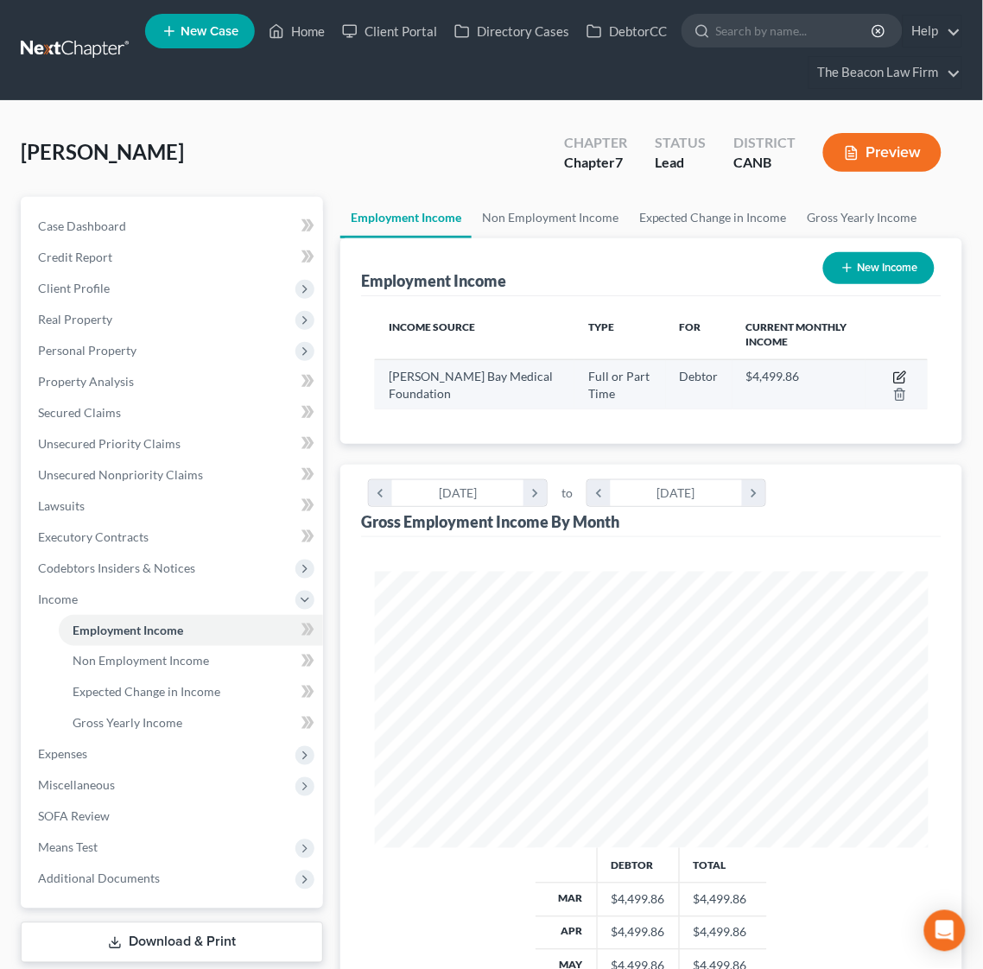
click at [897, 375] on icon "button" at bounding box center [900, 377] width 14 height 14
select select "0"
select select "4"
select select "2"
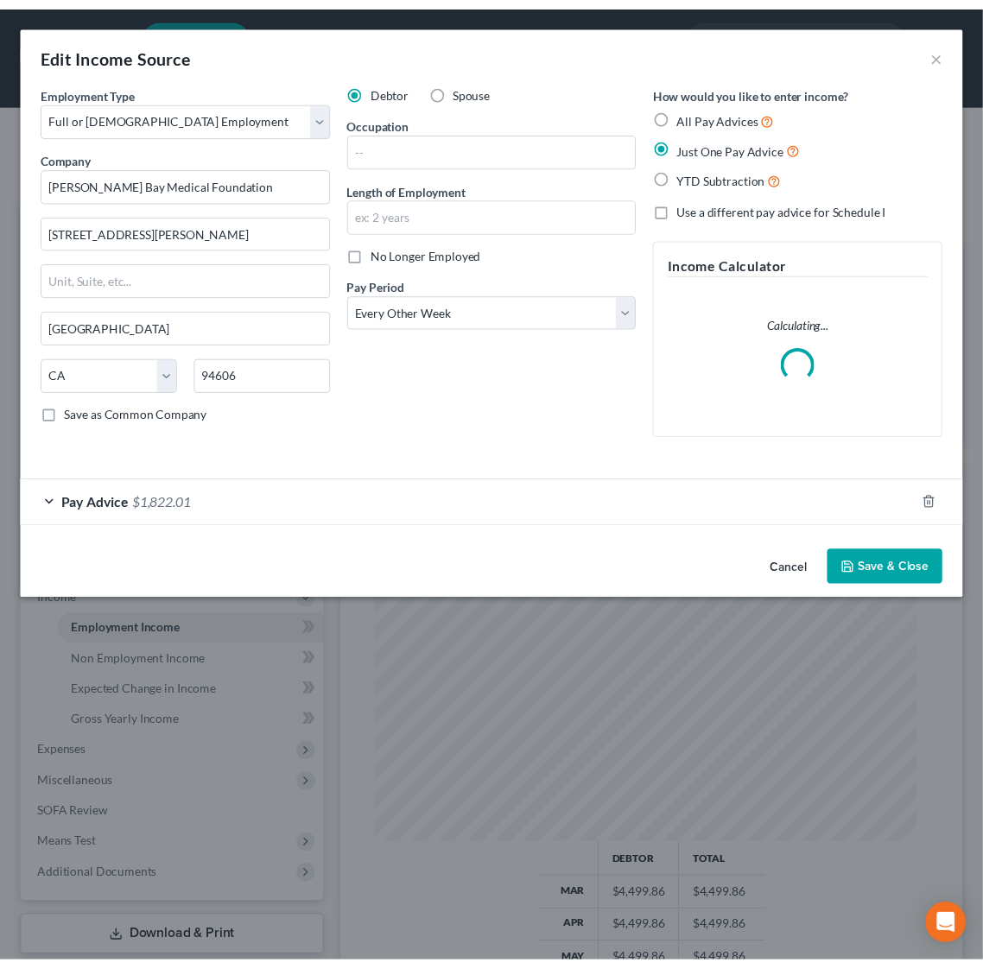
scroll to position [283, 601]
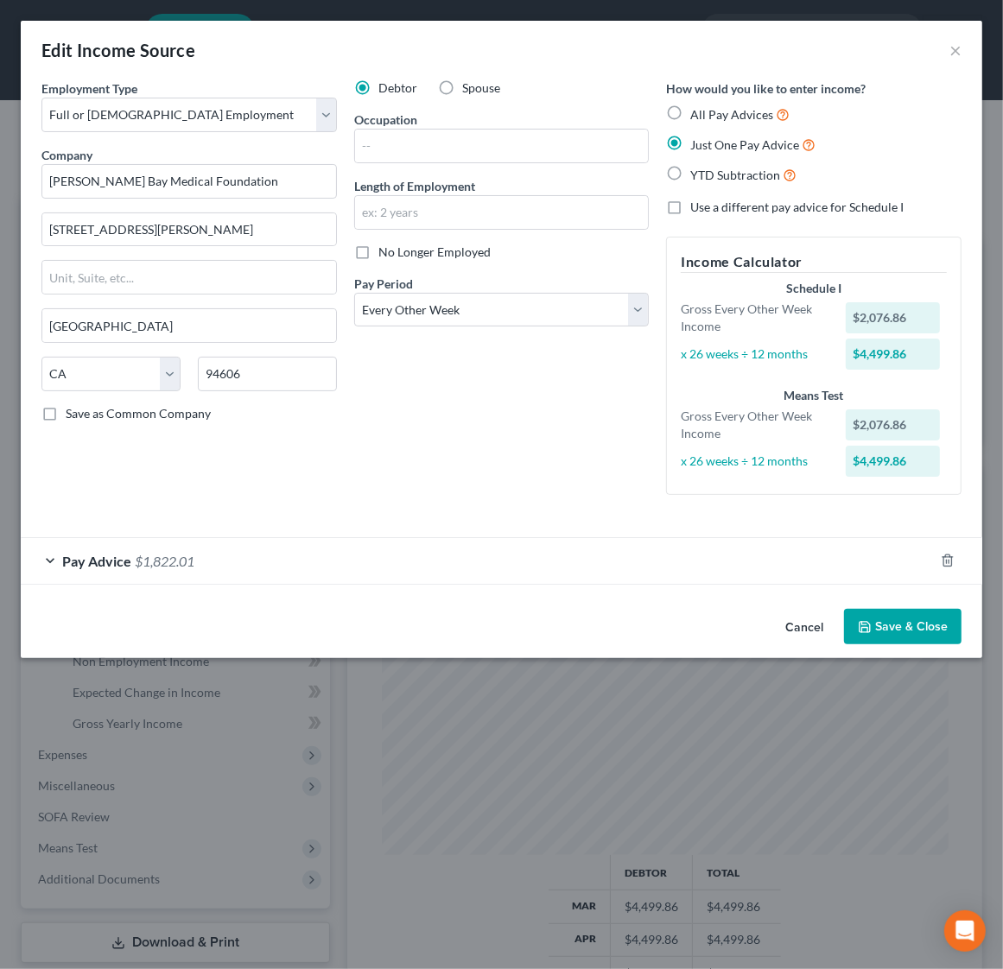
drag, startPoint x: 889, startPoint y: 617, endPoint x: 726, endPoint y: 617, distance: 162.3
click at [888, 617] on button "Save & Close" at bounding box center [902, 627] width 117 height 36
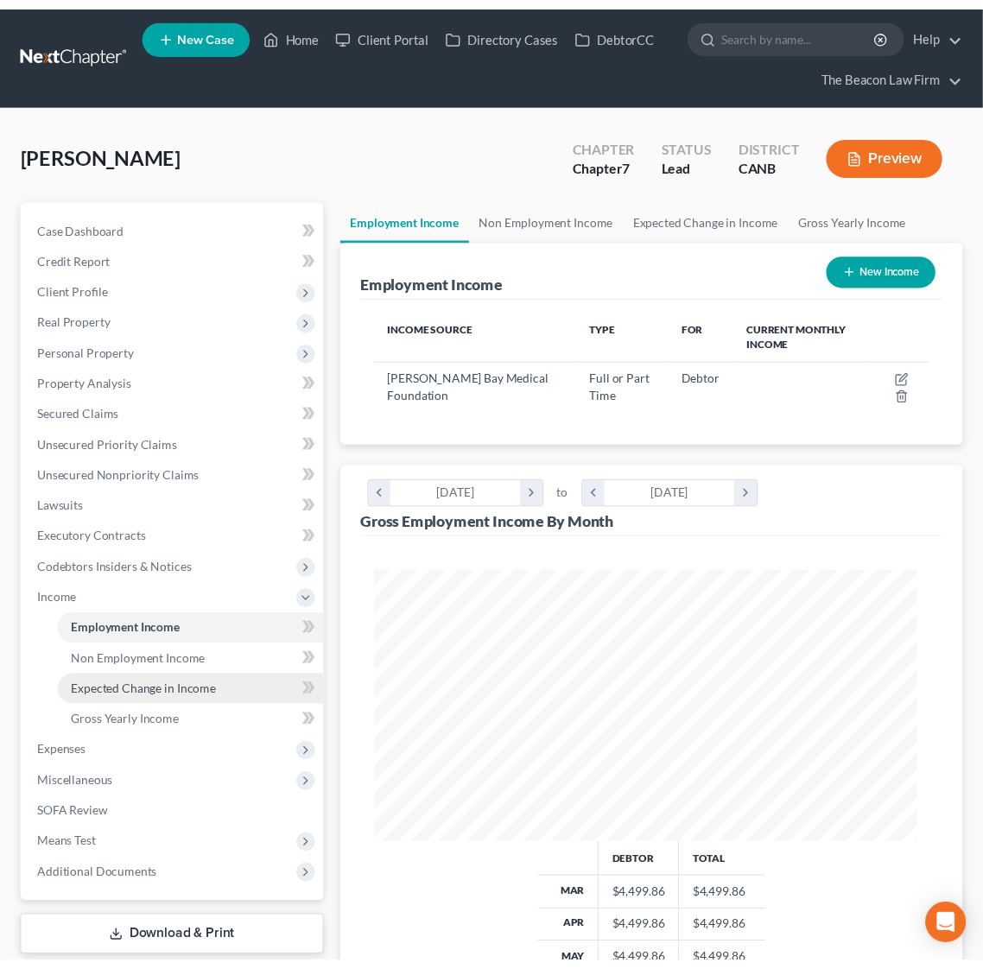
scroll to position [863208, 862897]
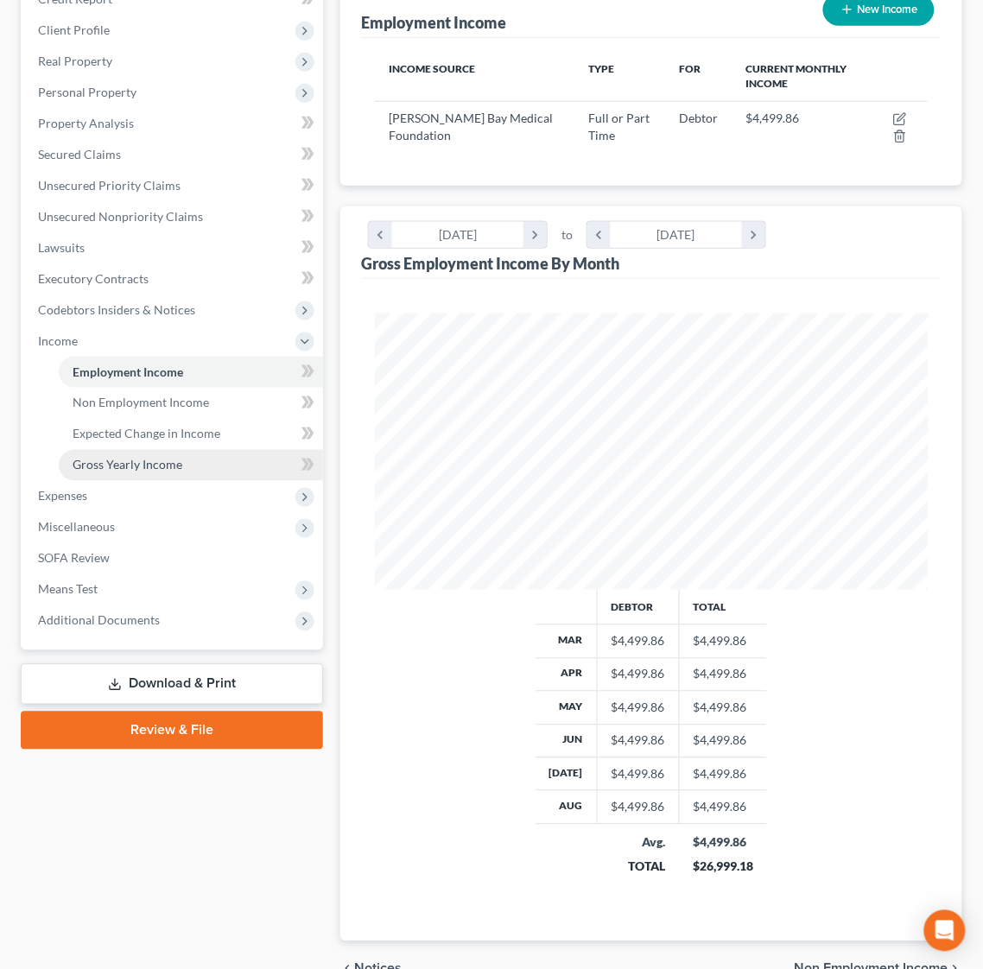
click at [152, 462] on span "Gross Yearly Income" at bounding box center [128, 465] width 110 height 15
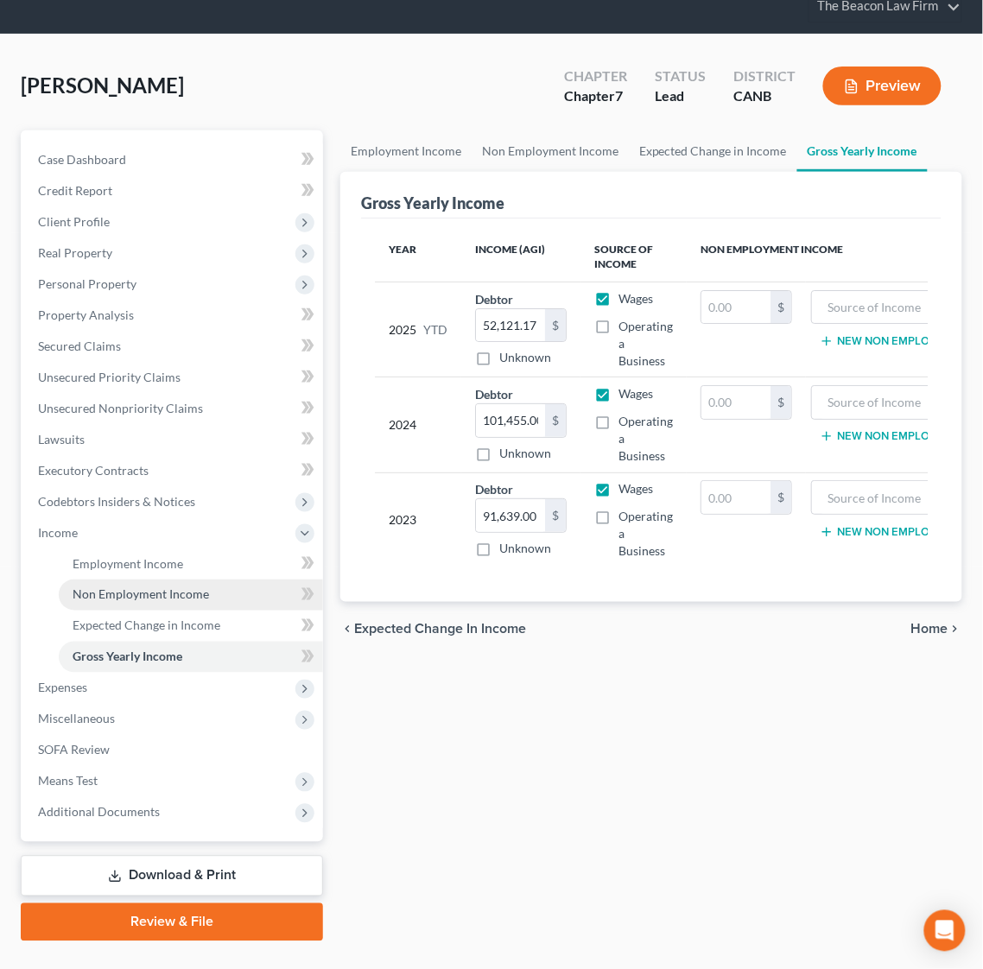
scroll to position [103, 0]
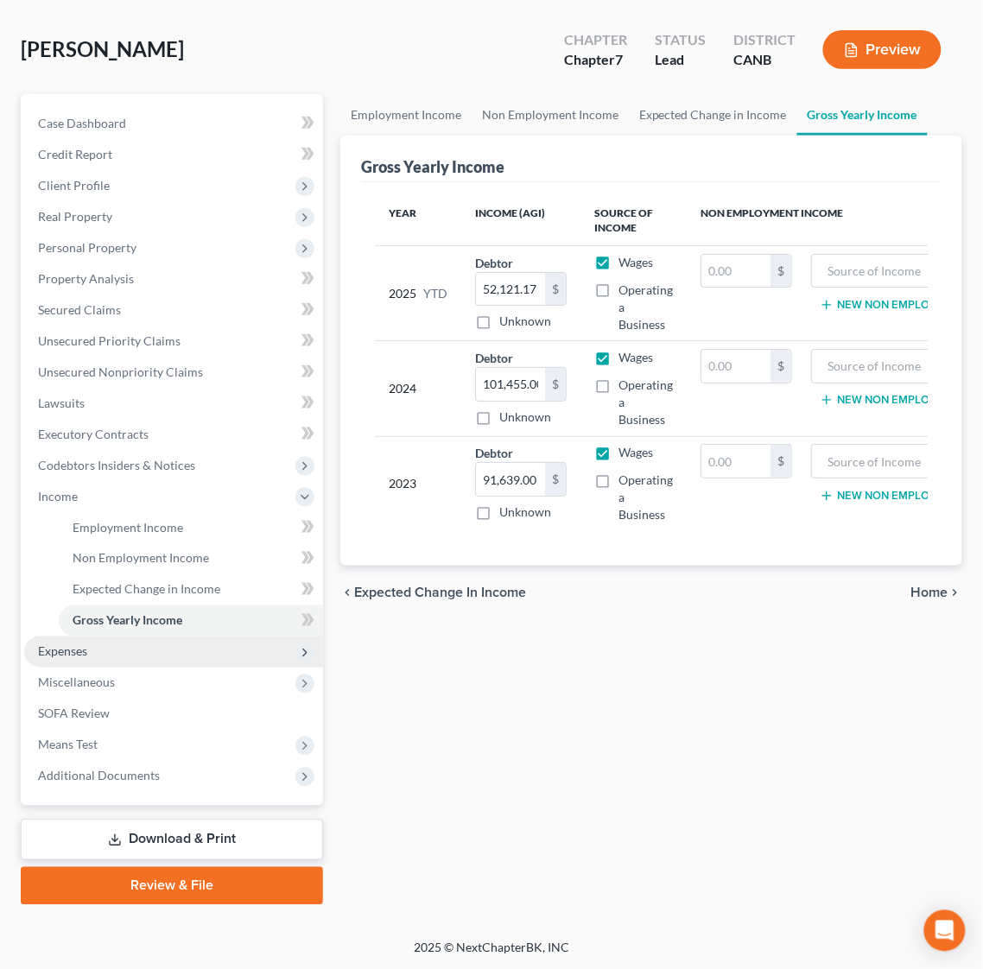
click at [48, 653] on span "Expenses" at bounding box center [62, 651] width 49 height 15
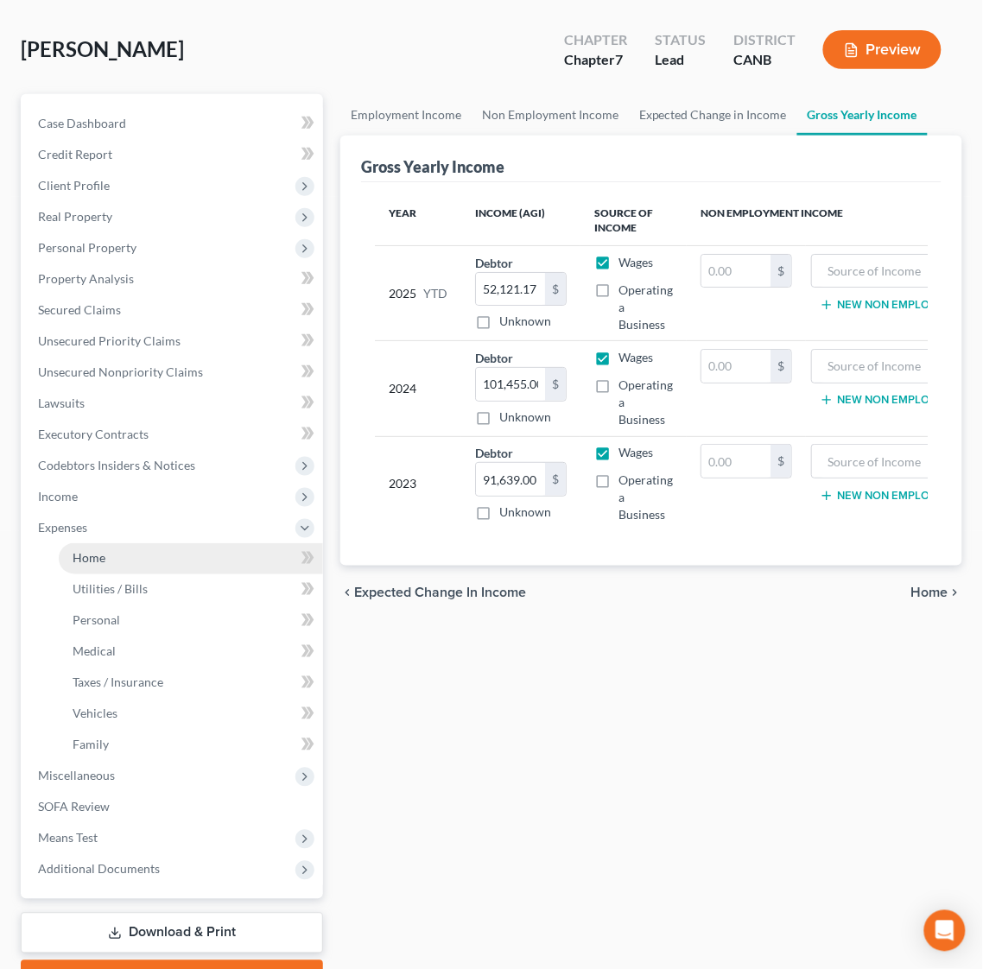
click at [101, 560] on span "Home" at bounding box center [89, 558] width 33 height 15
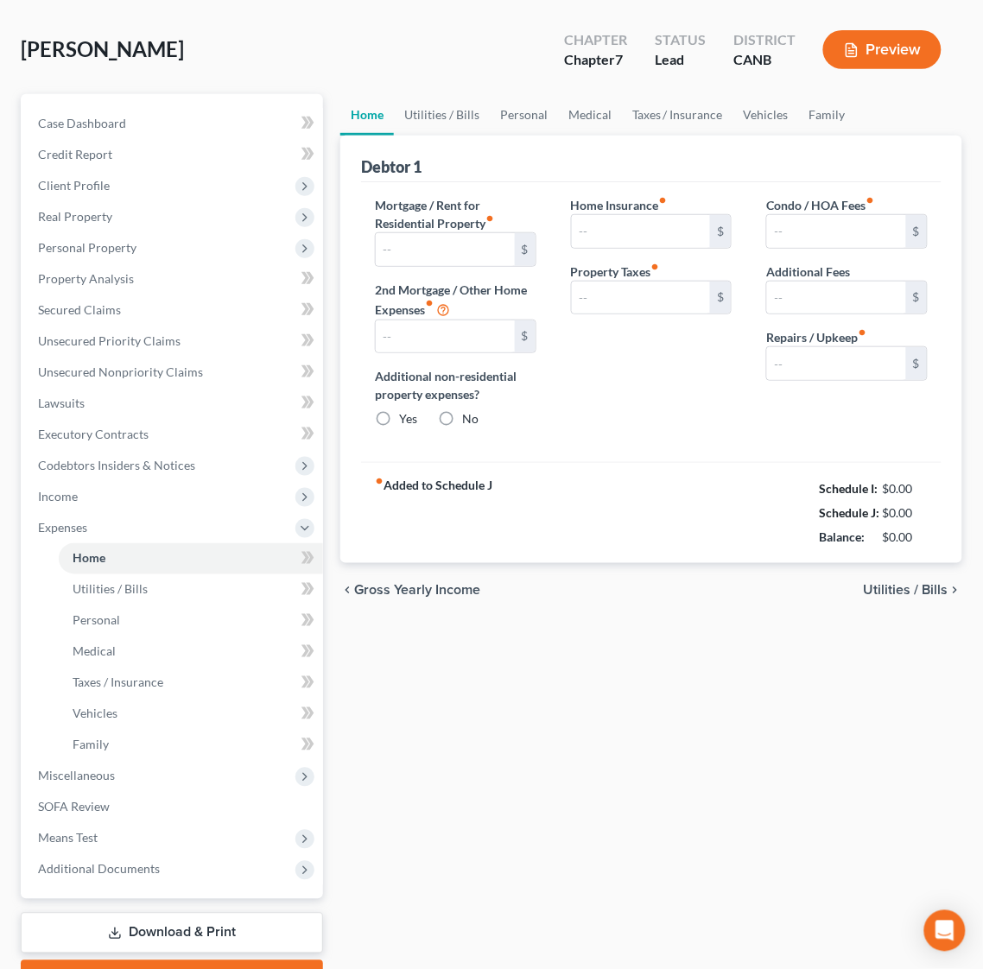
scroll to position [16, 0]
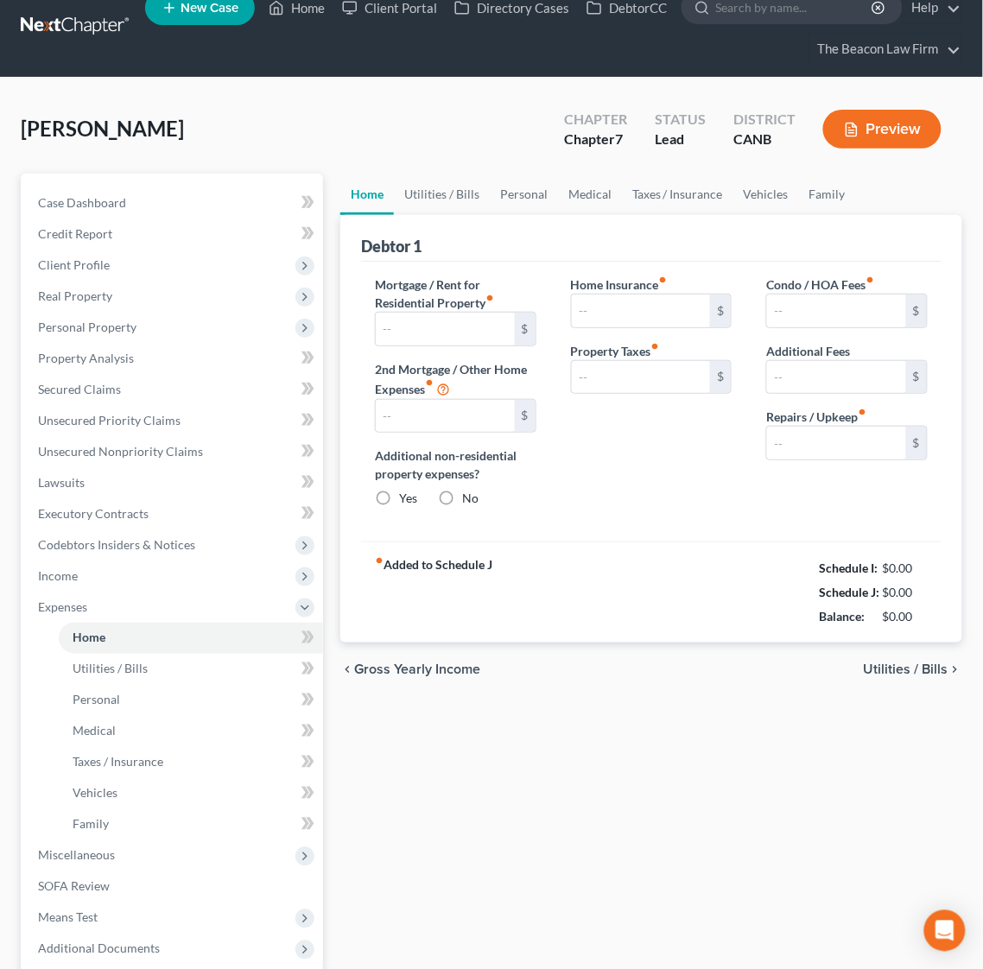
type input "3,150.00"
radio input "true"
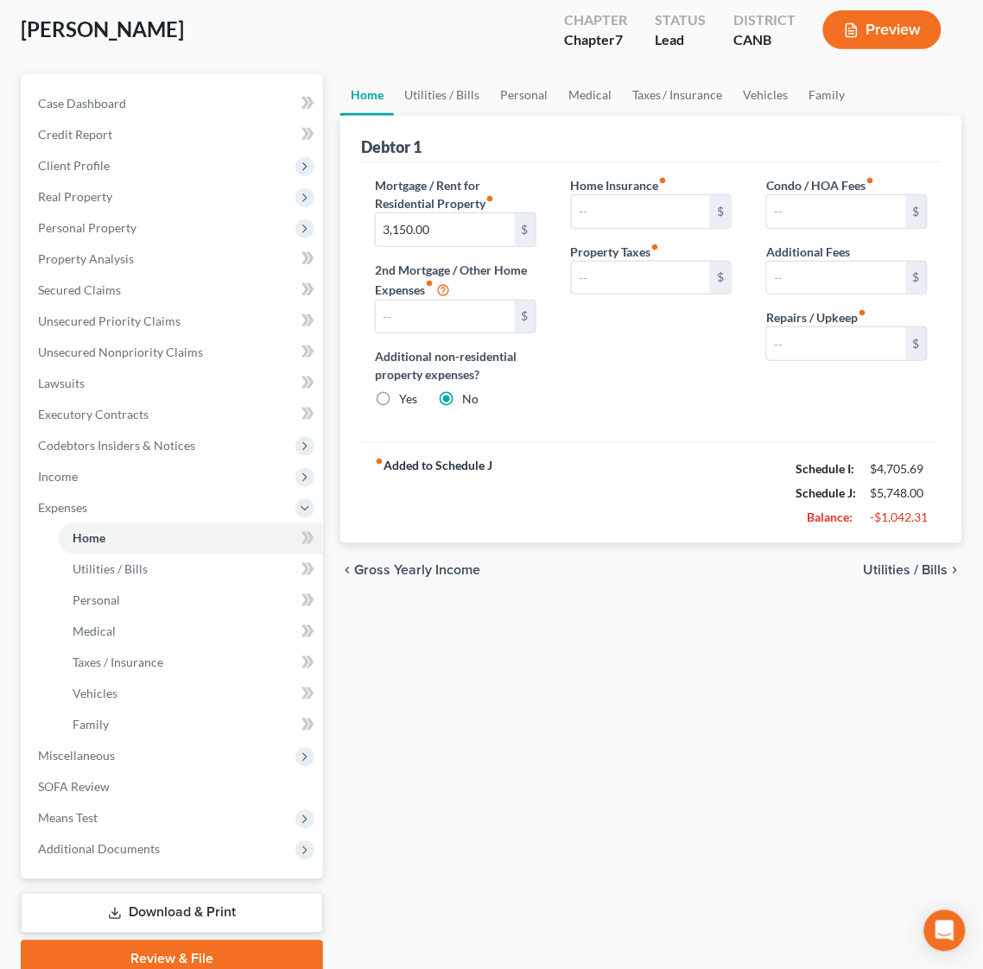
scroll to position [129, 0]
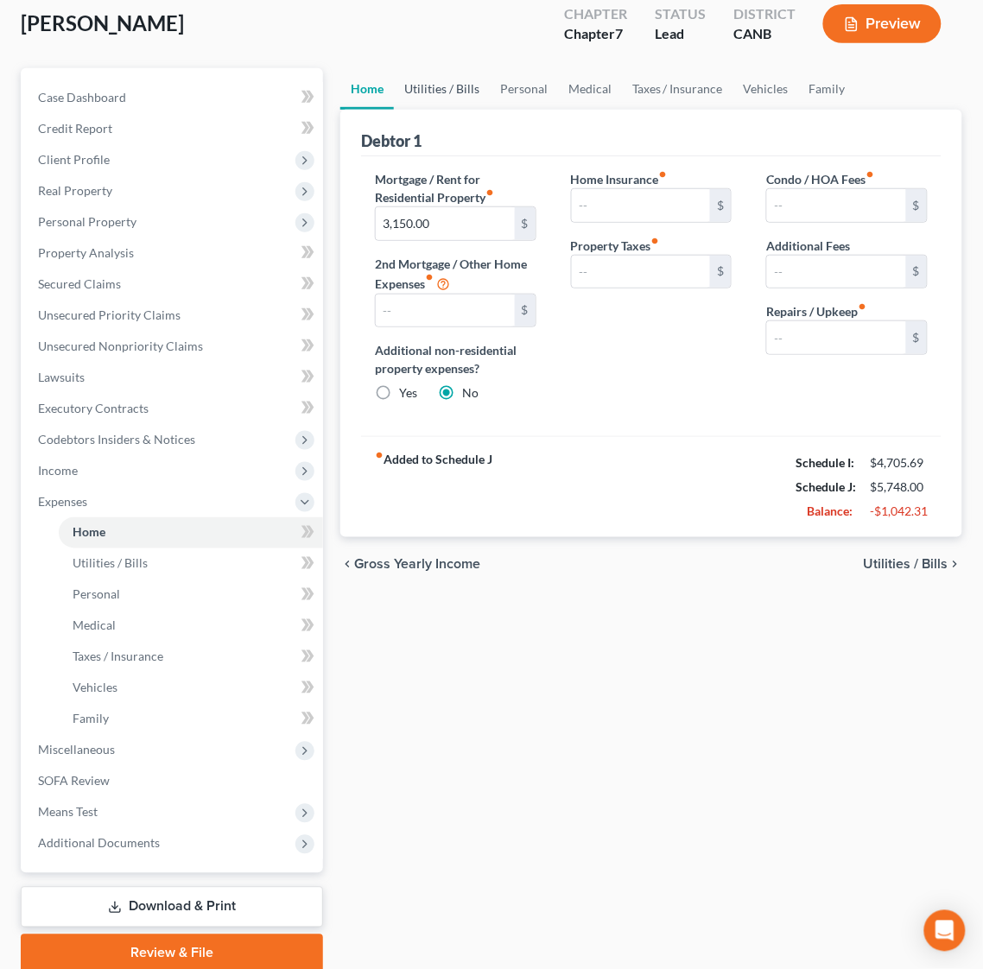
click at [451, 83] on link "Utilities / Bills" at bounding box center [442, 88] width 96 height 41
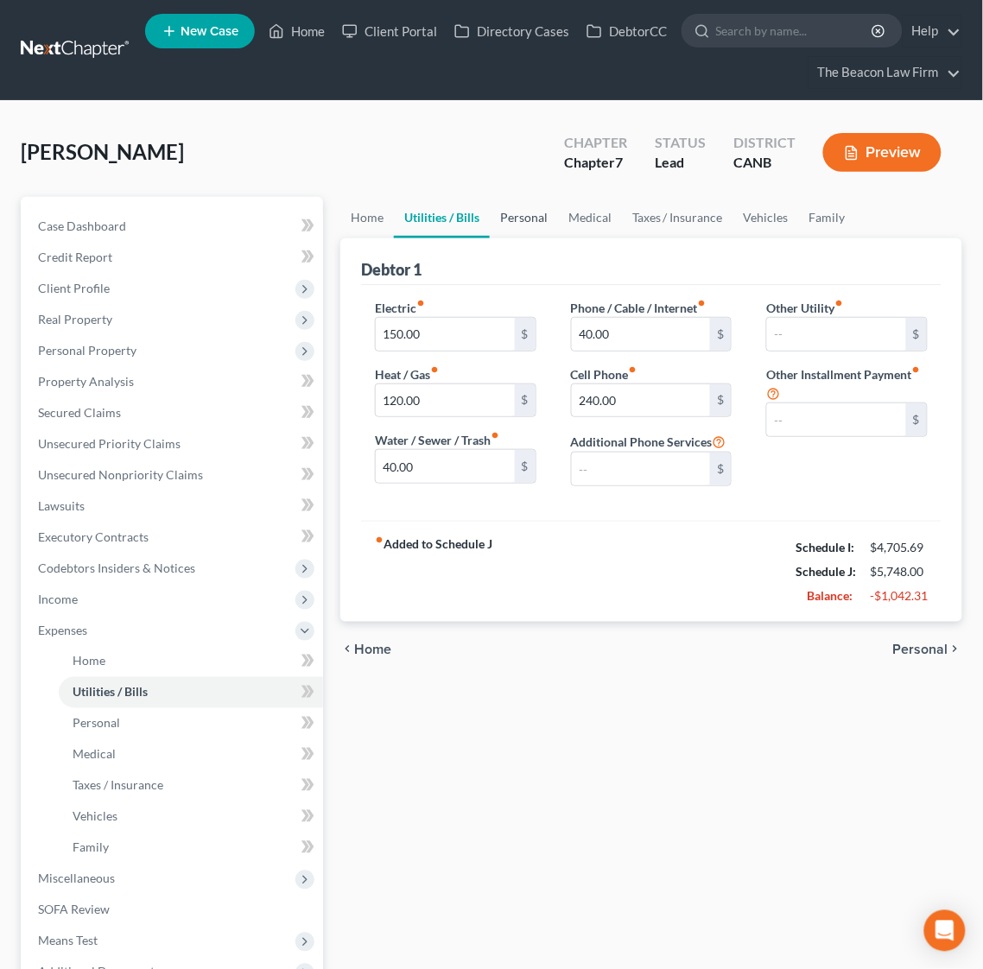
click at [525, 208] on link "Personal" at bounding box center [524, 217] width 68 height 41
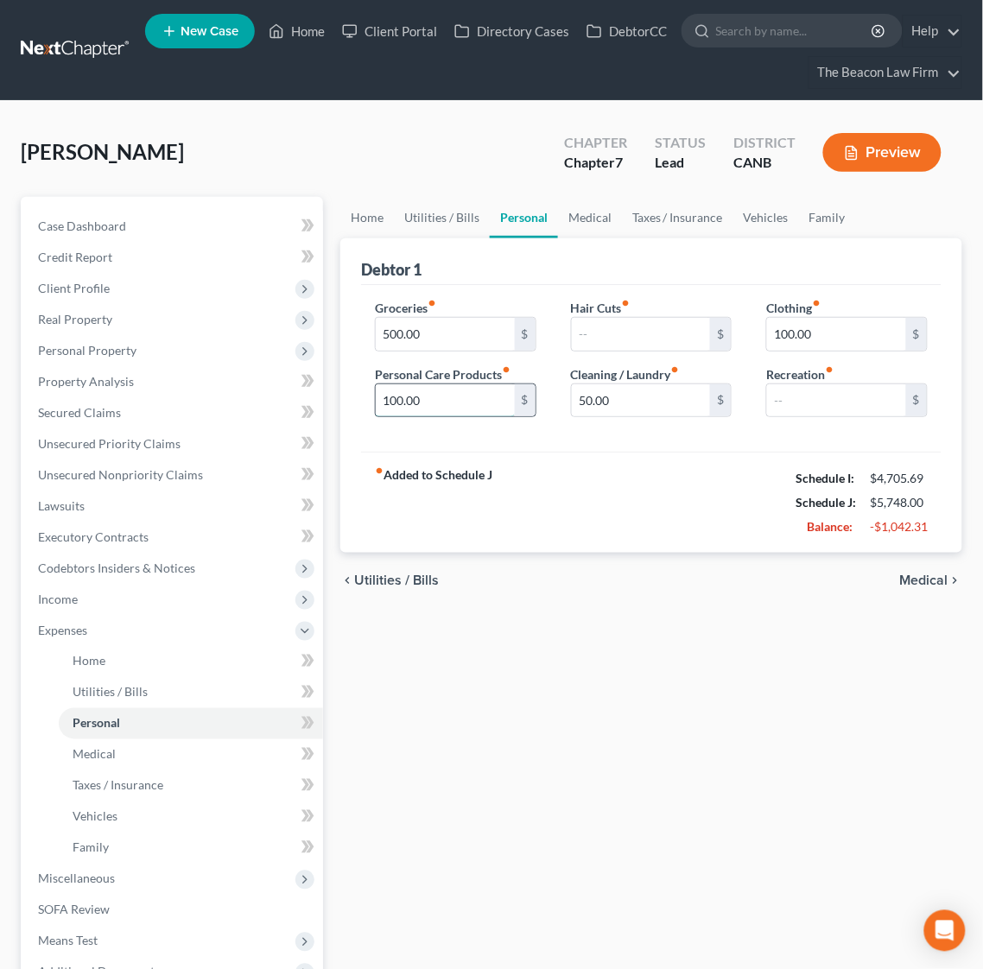
click at [385, 402] on input "100.00" at bounding box center [445, 400] width 139 height 33
click at [402, 401] on input "100.00" at bounding box center [445, 400] width 139 height 33
drag, startPoint x: 401, startPoint y: 400, endPoint x: 364, endPoint y: 398, distance: 37.2
click at [364, 398] on div "Groceries fiber_manual_record 500.00 $ Personal Care Products fiber_manual_reco…" at bounding box center [455, 365] width 196 height 133
type input "50.00"
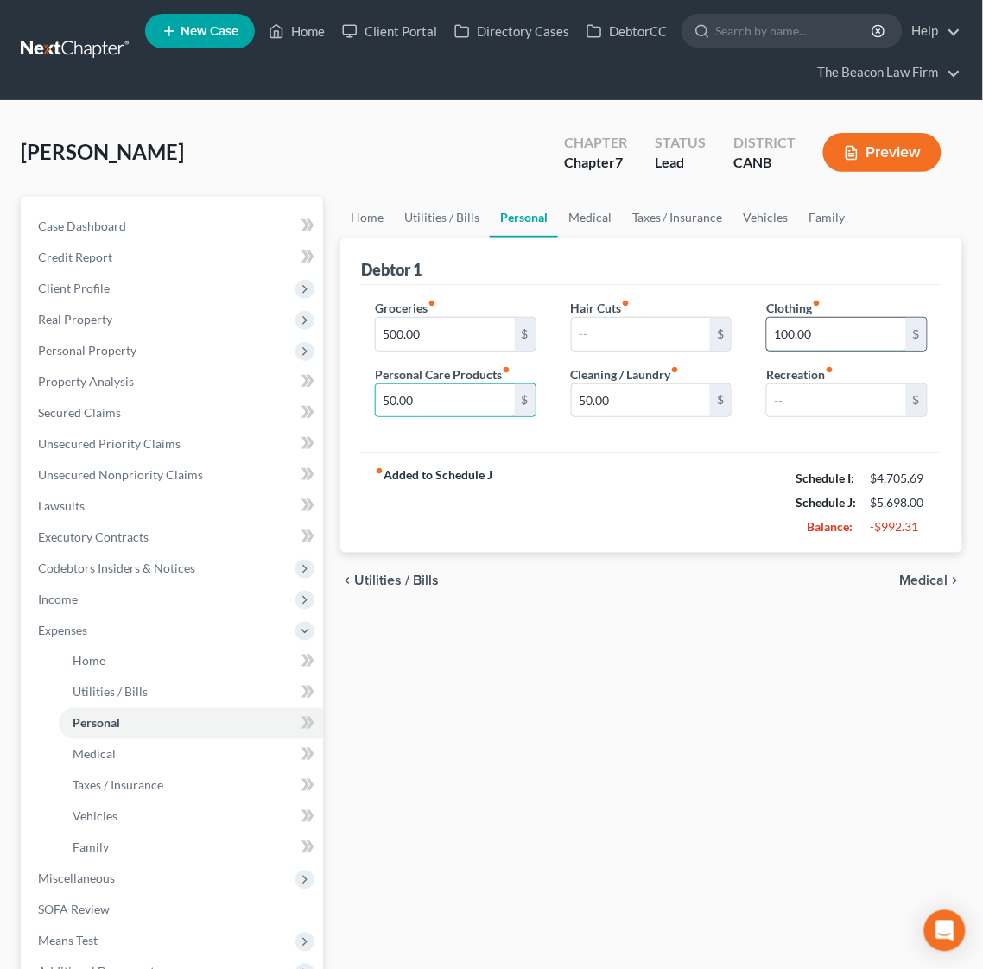
drag, startPoint x: 770, startPoint y: 345, endPoint x: 781, endPoint y: 341, distance: 10.9
click at [771, 345] on input "100.00" at bounding box center [836, 334] width 139 height 33
click at [787, 333] on input "100.00" at bounding box center [836, 334] width 139 height 33
click at [787, 332] on input "100.00" at bounding box center [836, 334] width 139 height 33
drag, startPoint x: 787, startPoint y: 335, endPoint x: 763, endPoint y: 333, distance: 23.4
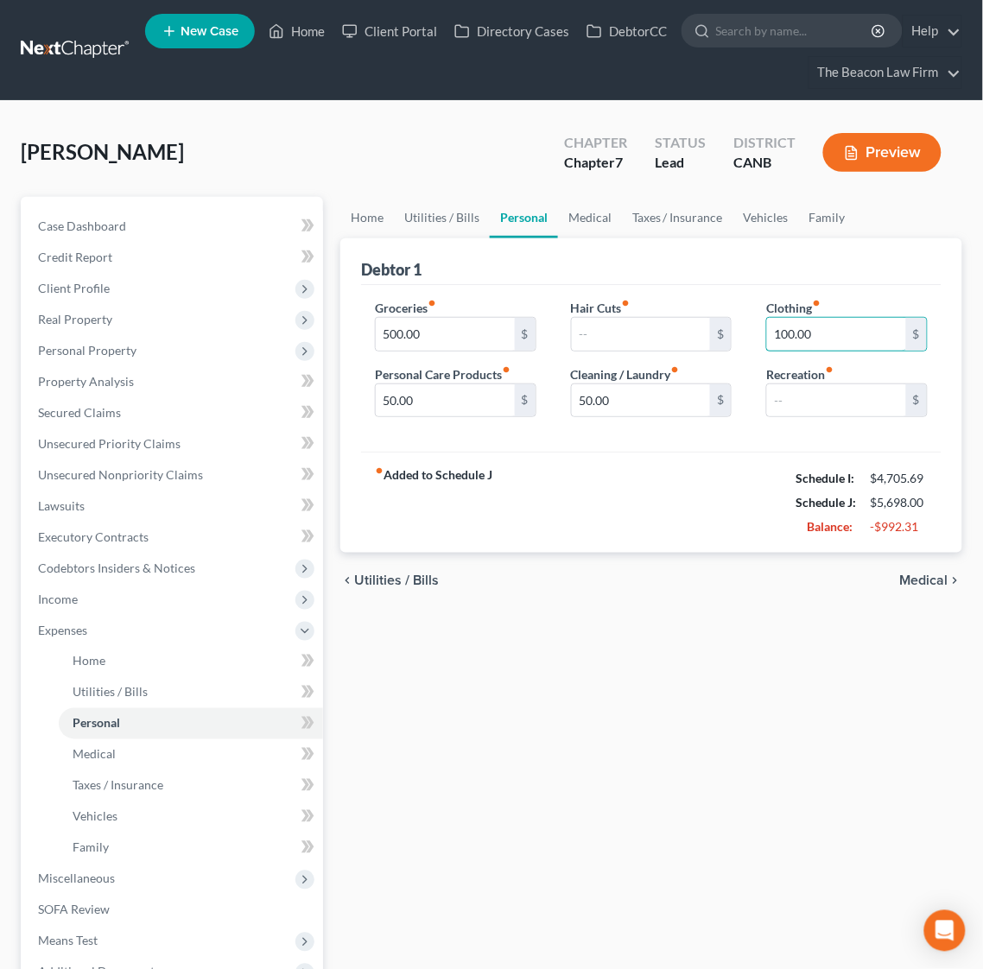
click at [763, 333] on div "Clothing fiber_manual_record 100.00 $ Recreation fiber_manual_record $" at bounding box center [847, 365] width 196 height 133
type input "50.00"
click at [592, 212] on link "Medical" at bounding box center [590, 217] width 64 height 41
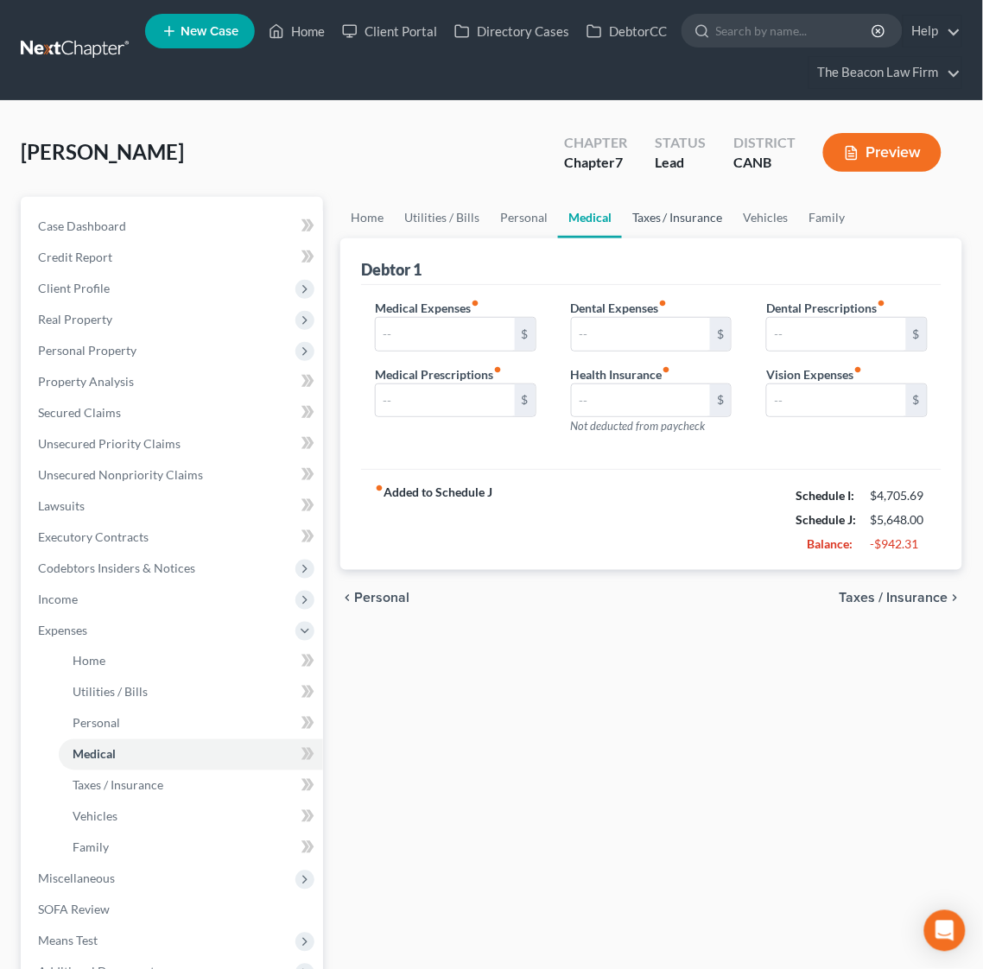
click at [681, 214] on link "Taxes / Insurance" at bounding box center [677, 217] width 111 height 41
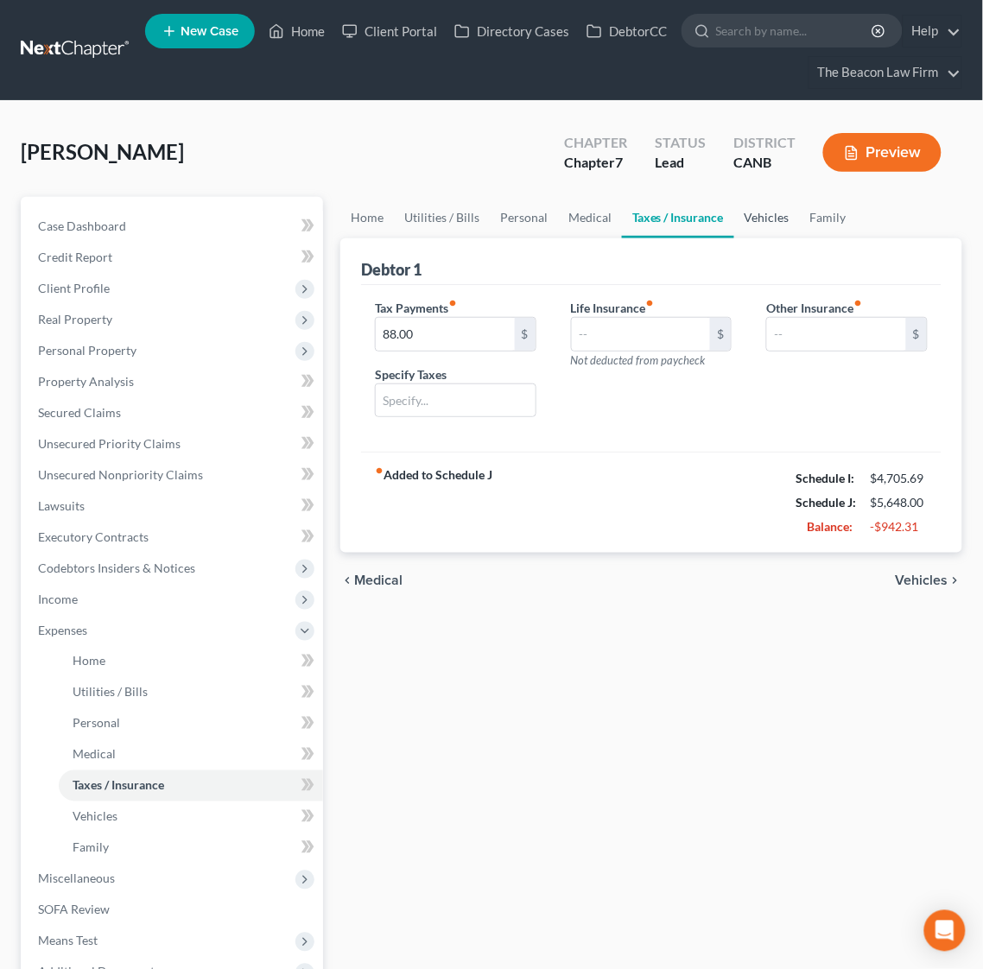
click at [749, 212] on link "Vehicles" at bounding box center [767, 217] width 66 height 41
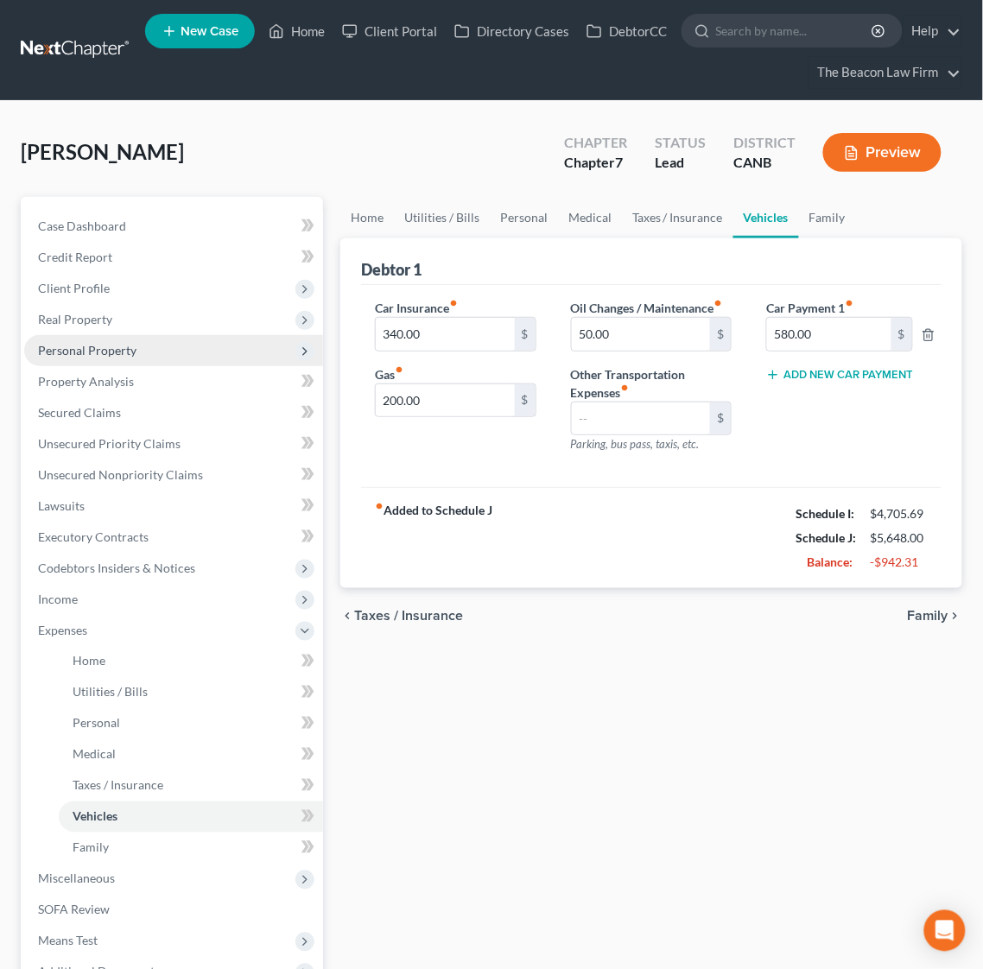
click at [117, 351] on span "Personal Property" at bounding box center [87, 350] width 98 height 15
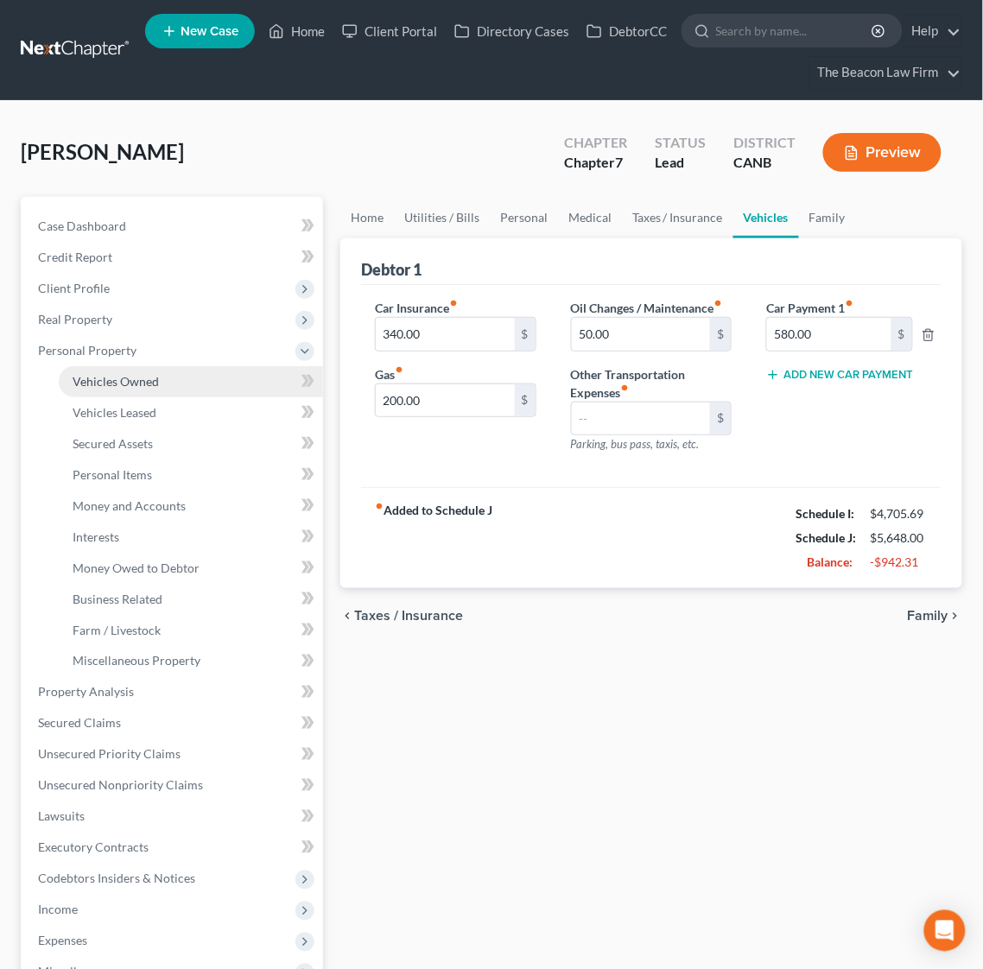
click at [139, 384] on span "Vehicles Owned" at bounding box center [116, 381] width 86 height 15
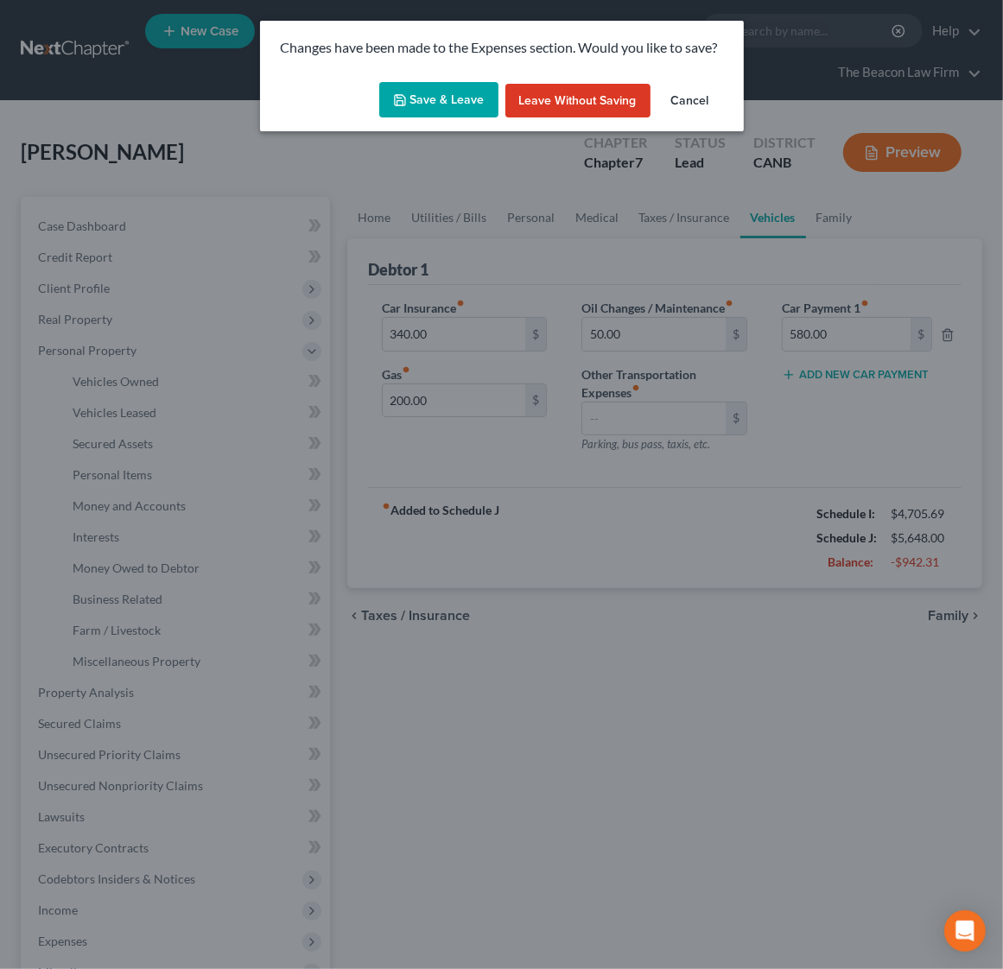
click at [454, 94] on button "Save & Leave" at bounding box center [438, 100] width 119 height 36
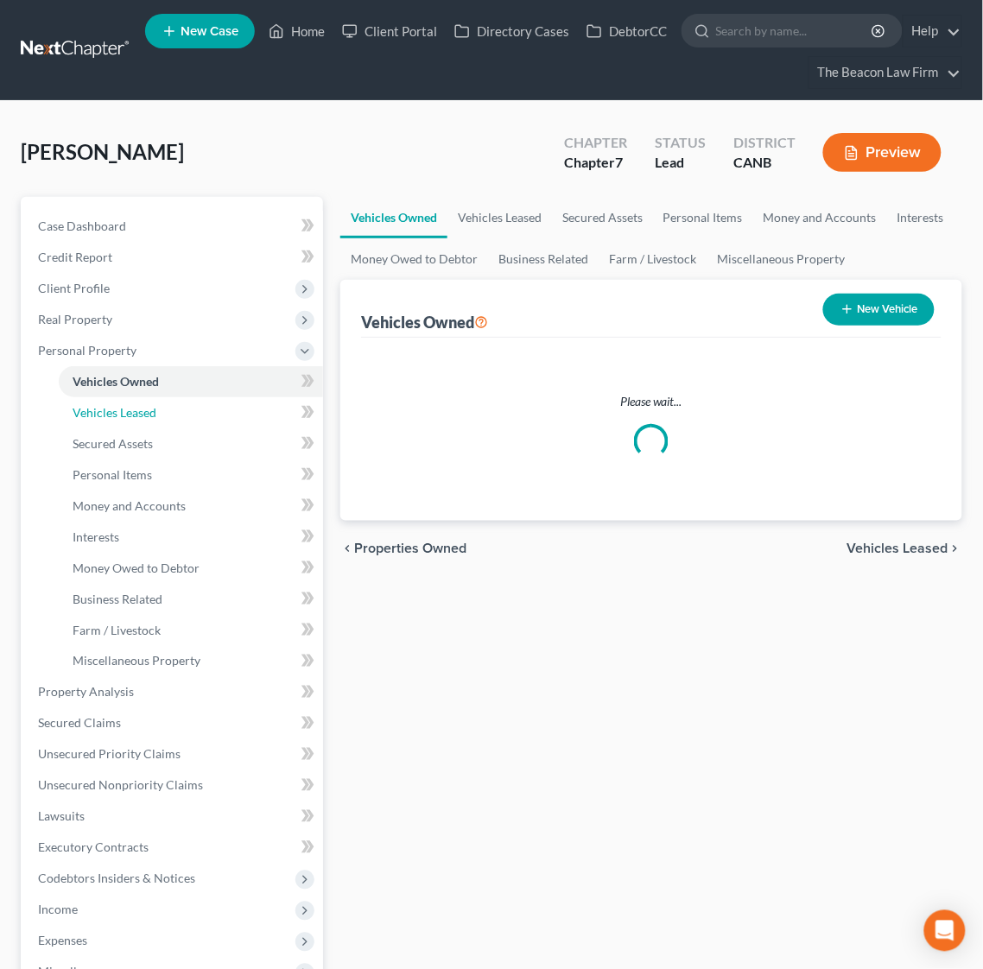
click at [131, 411] on span "Vehicles Leased" at bounding box center [115, 412] width 84 height 15
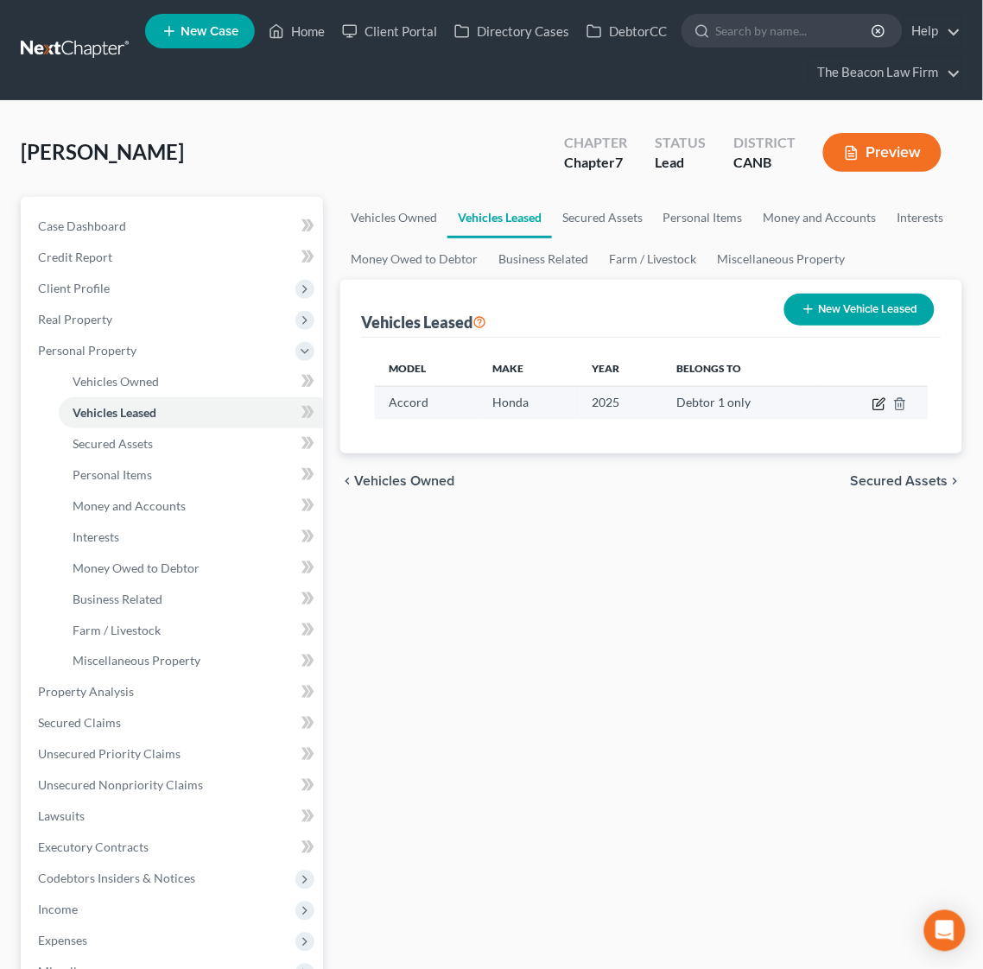
click at [883, 401] on icon "button" at bounding box center [879, 404] width 14 height 14
select select "0"
select select "1"
select select "0"
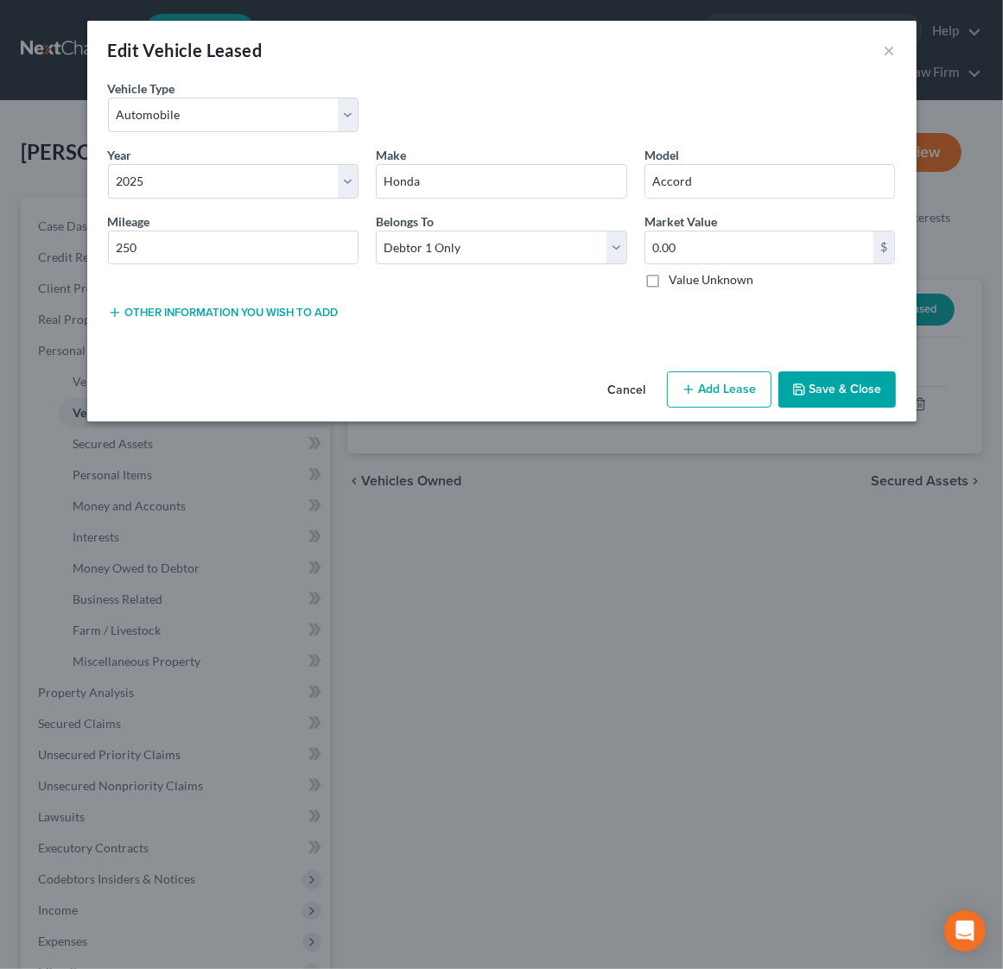
click at [866, 392] on button "Save & Close" at bounding box center [836, 389] width 117 height 36
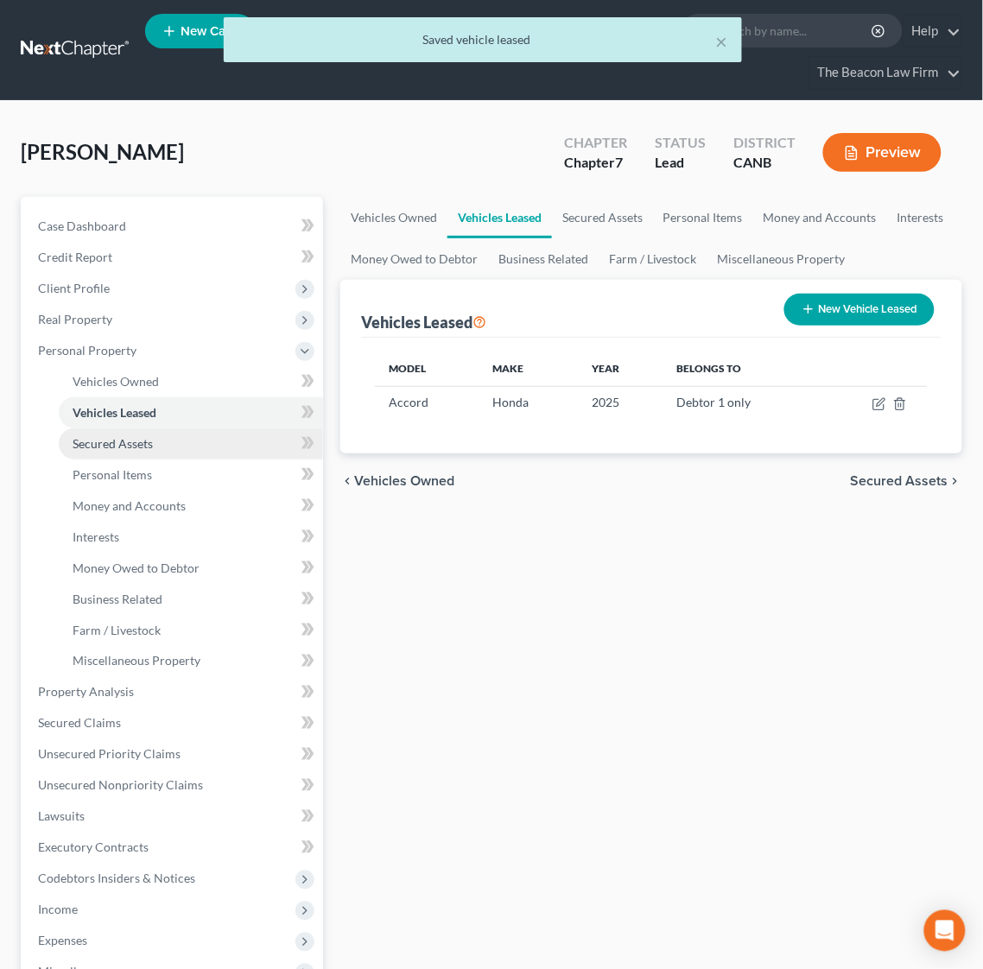
click at [120, 449] on link "Secured Assets" at bounding box center [191, 443] width 264 height 31
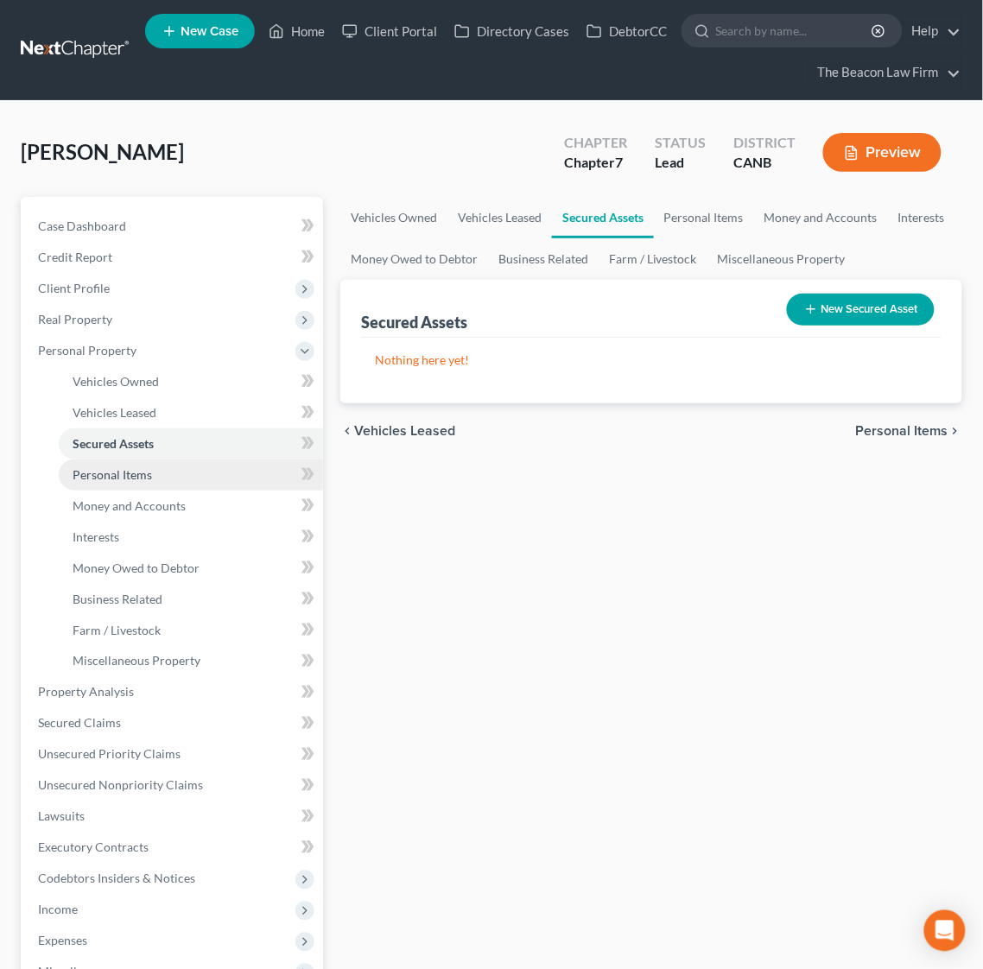
click at [120, 468] on span "Personal Items" at bounding box center [112, 474] width 79 height 15
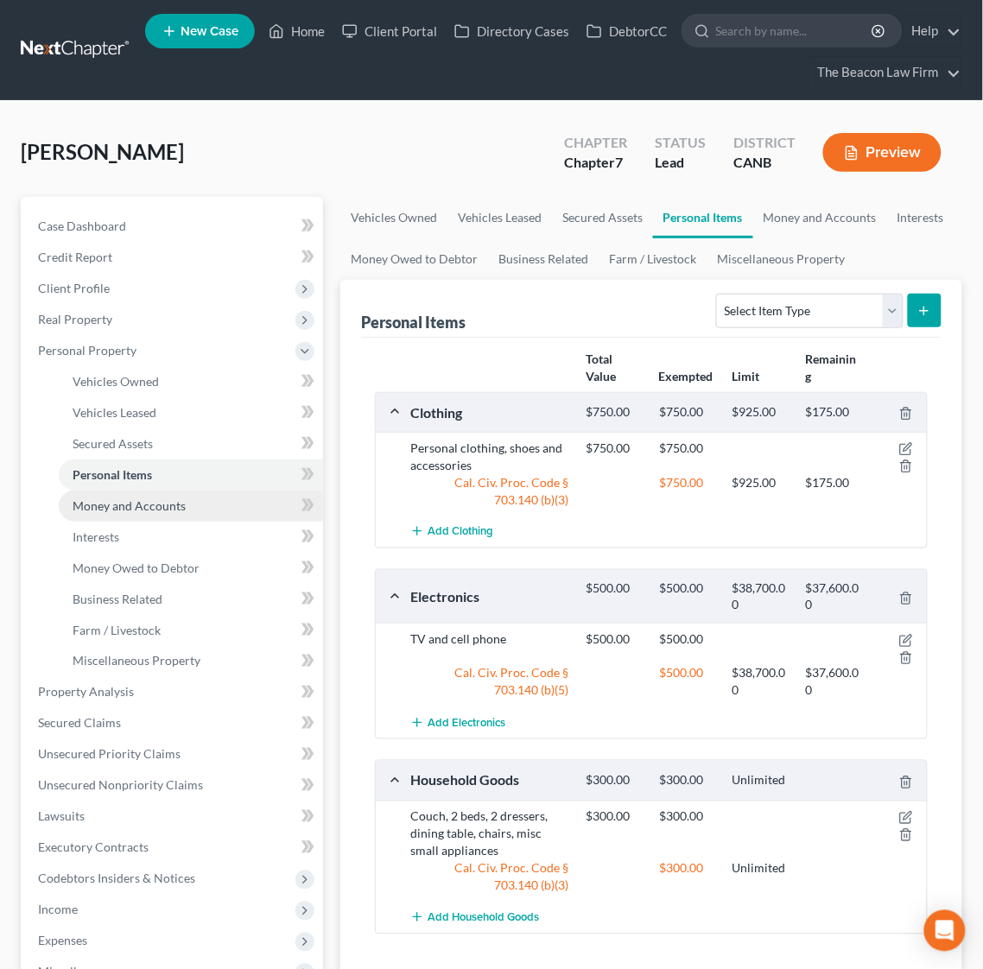
click at [157, 498] on span "Money and Accounts" at bounding box center [129, 505] width 113 height 15
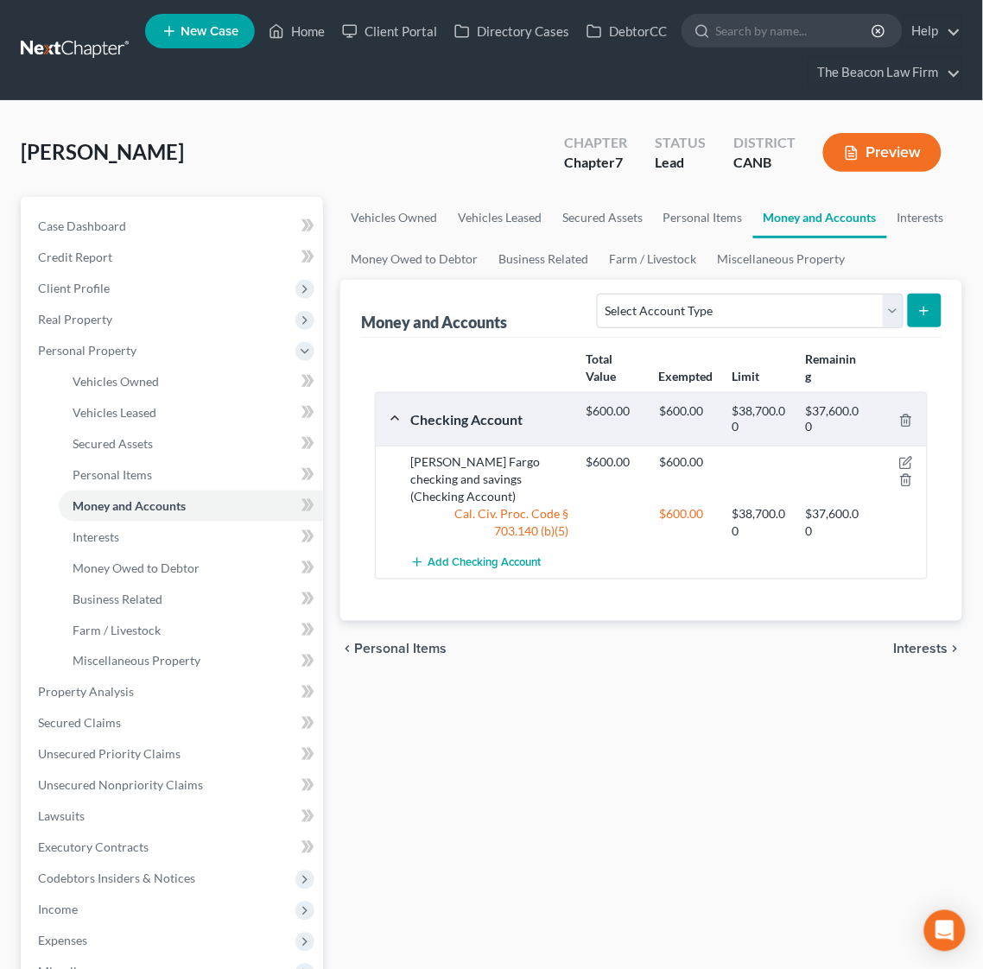
click at [536, 712] on div "Vehicles Owned Vehicles Leased Secured Assets Personal Items Money and Accounts…" at bounding box center [651, 695] width 639 height 997
click at [105, 539] on span "Interests" at bounding box center [96, 536] width 47 height 15
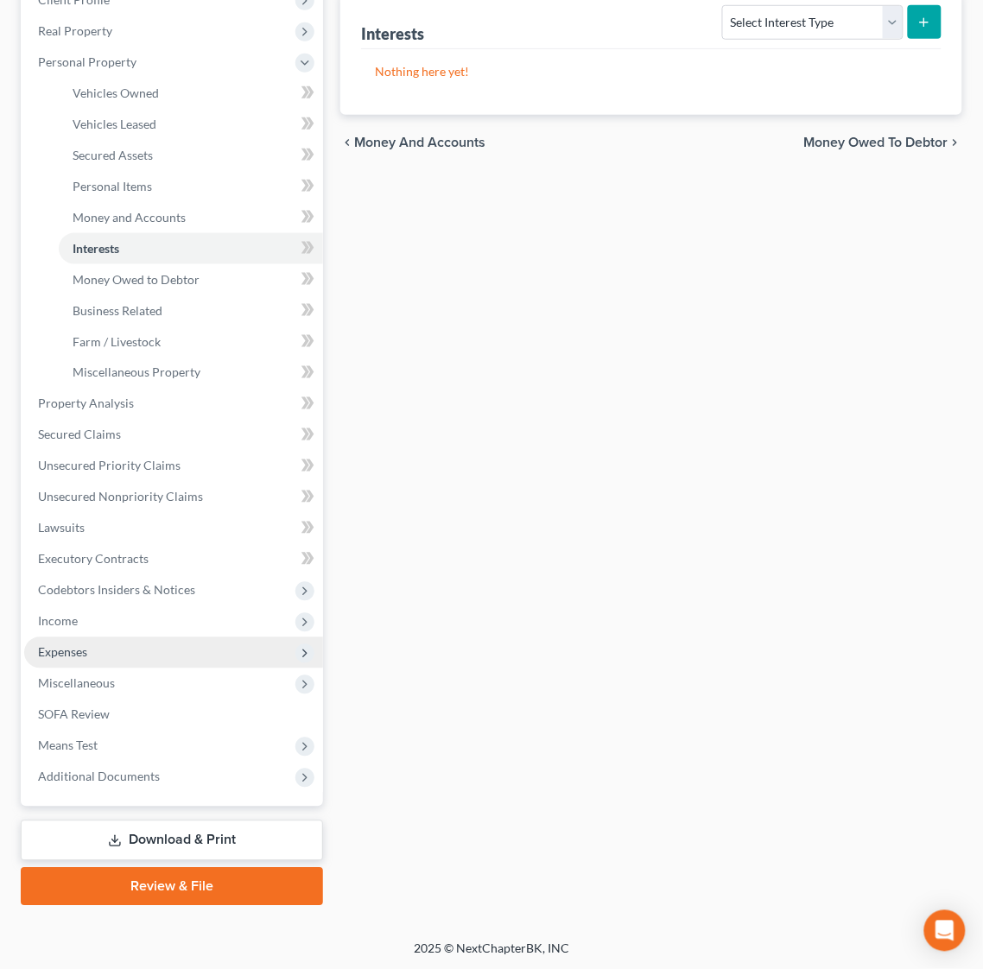
click at [85, 660] on span "Expenses" at bounding box center [173, 652] width 299 height 31
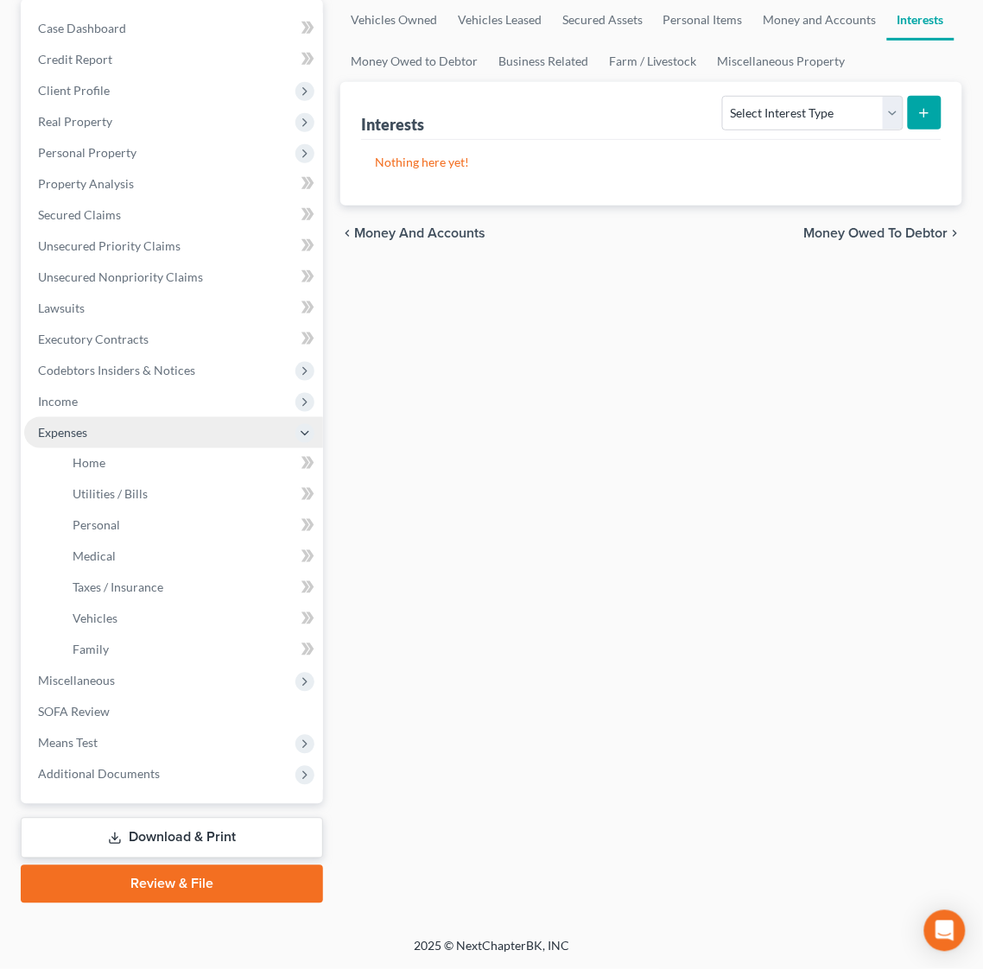
scroll to position [196, 0]
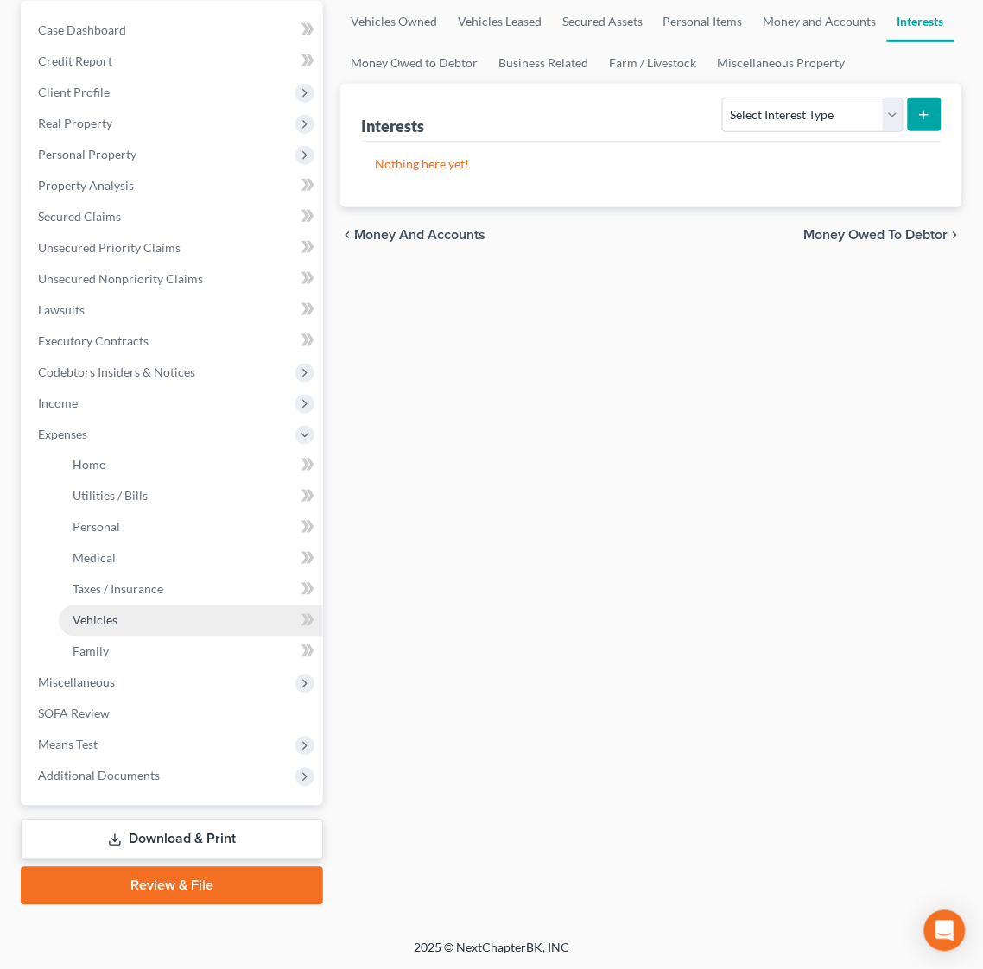
click at [106, 621] on span "Vehicles" at bounding box center [95, 620] width 45 height 15
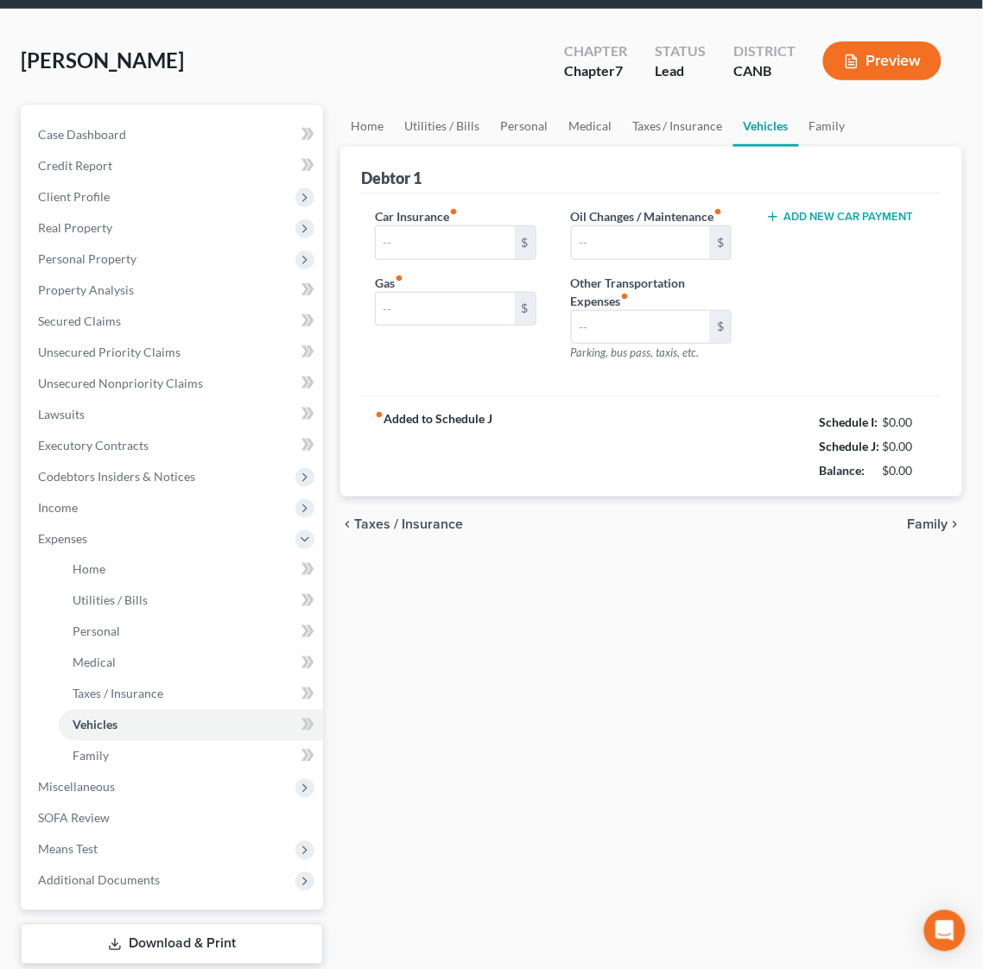
type input "340.00"
type input "200.00"
type input "50.00"
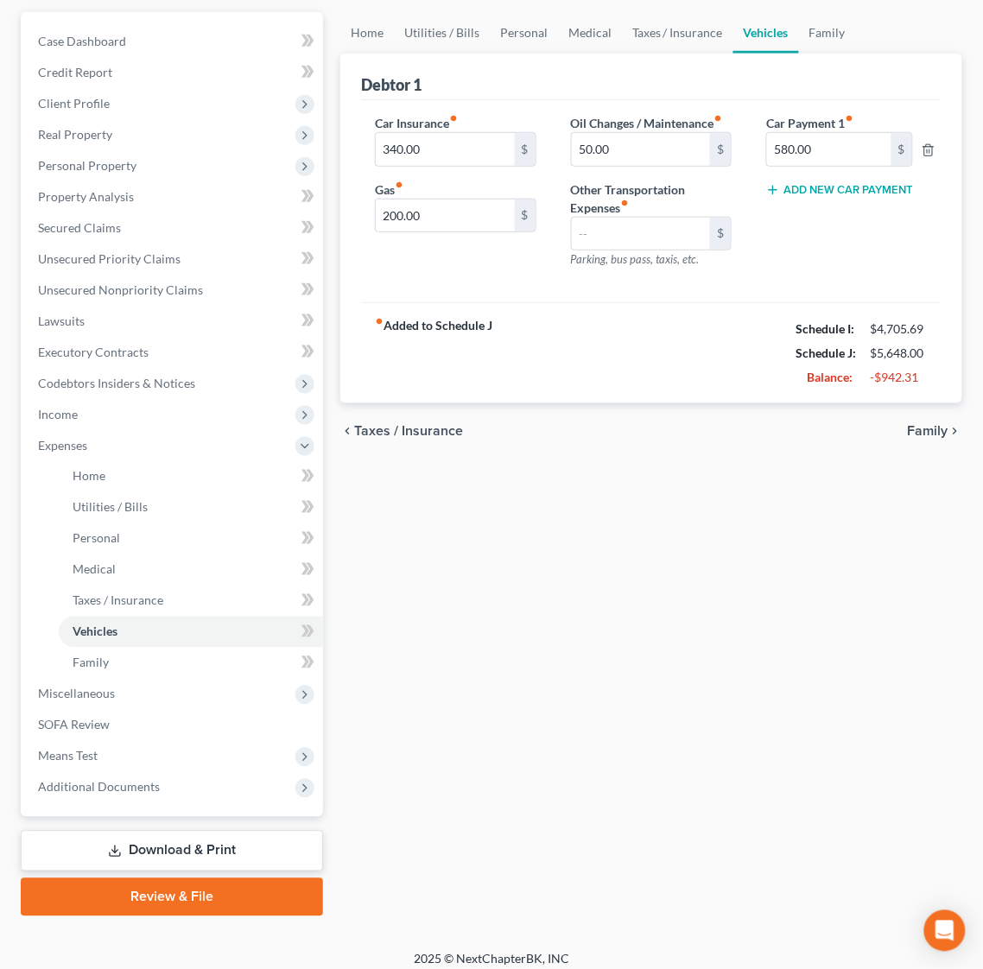
scroll to position [196, 0]
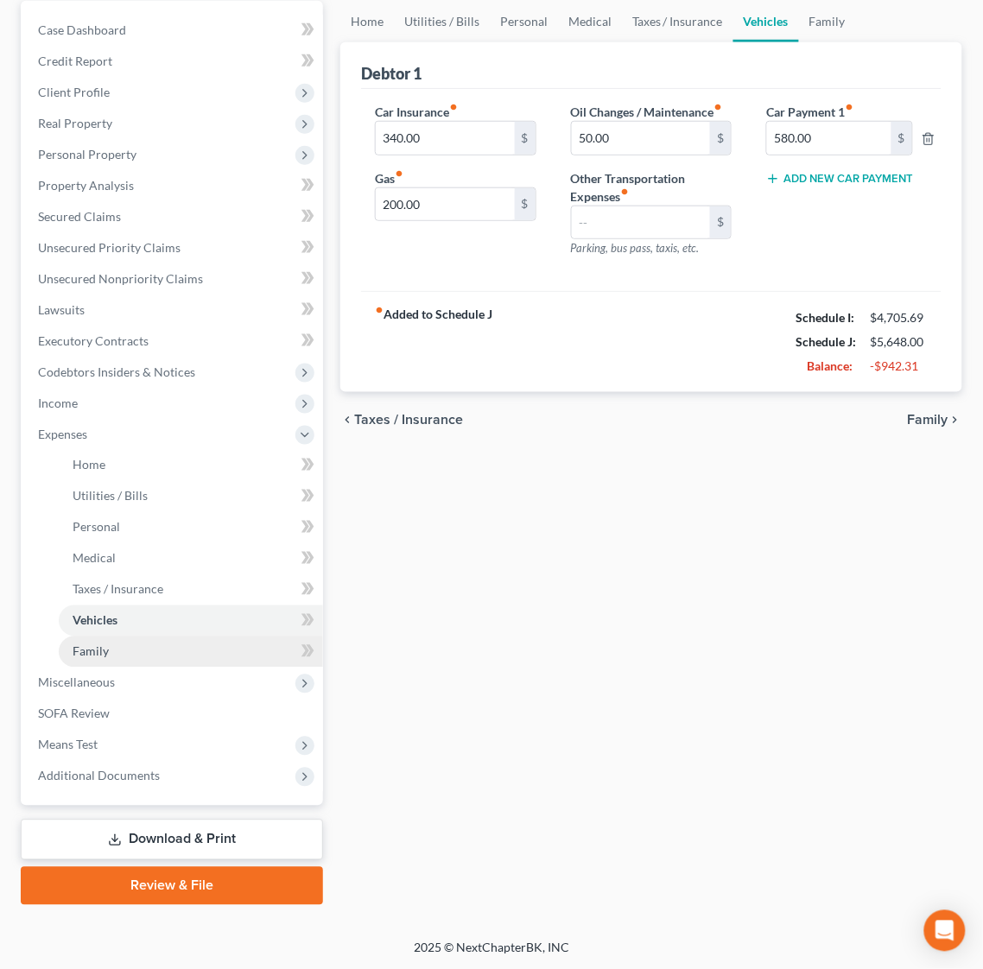
click at [105, 640] on link "Family" at bounding box center [191, 651] width 264 height 31
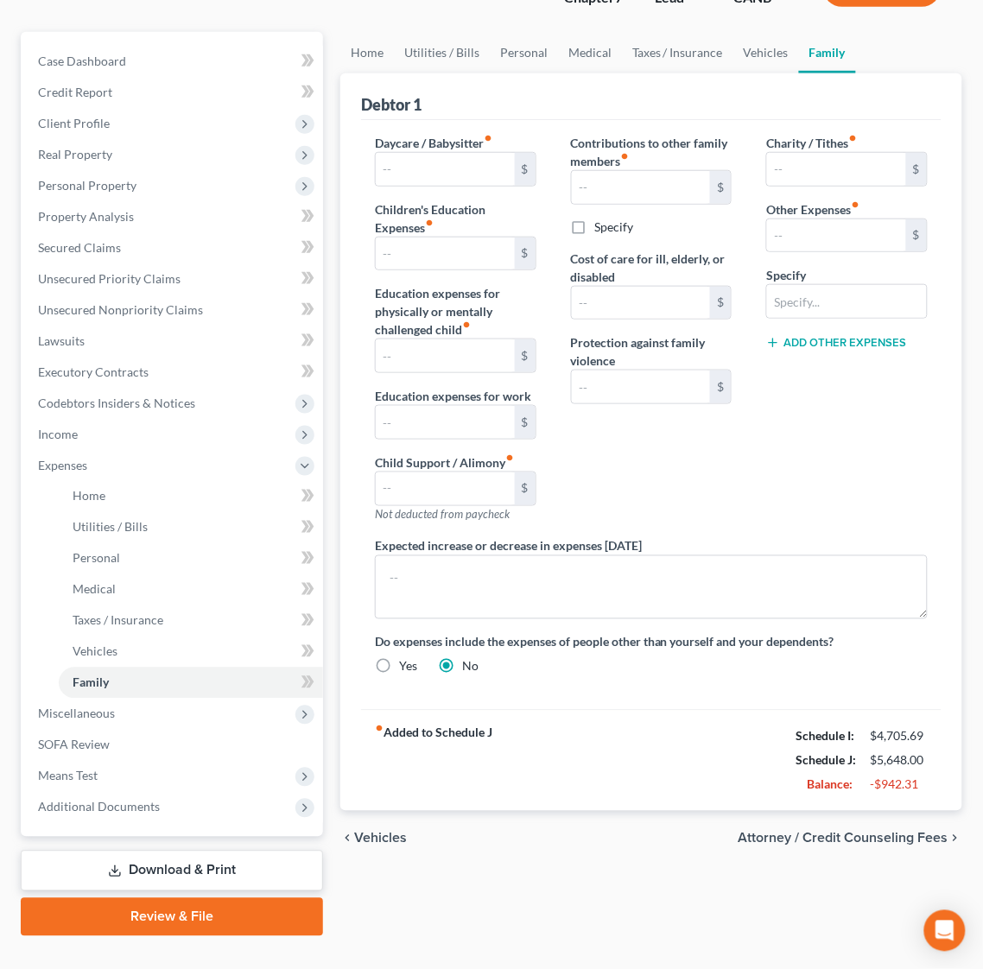
scroll to position [196, 0]
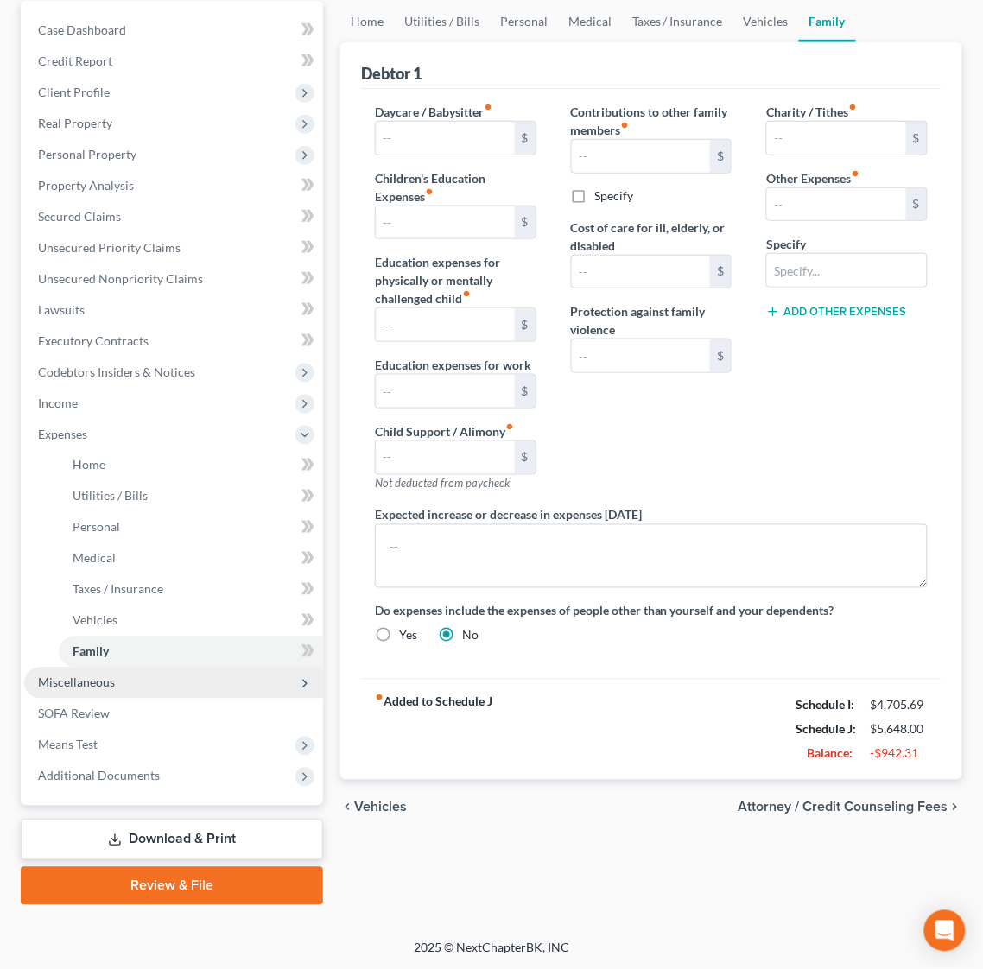
click at [79, 678] on span "Miscellaneous" at bounding box center [76, 682] width 77 height 15
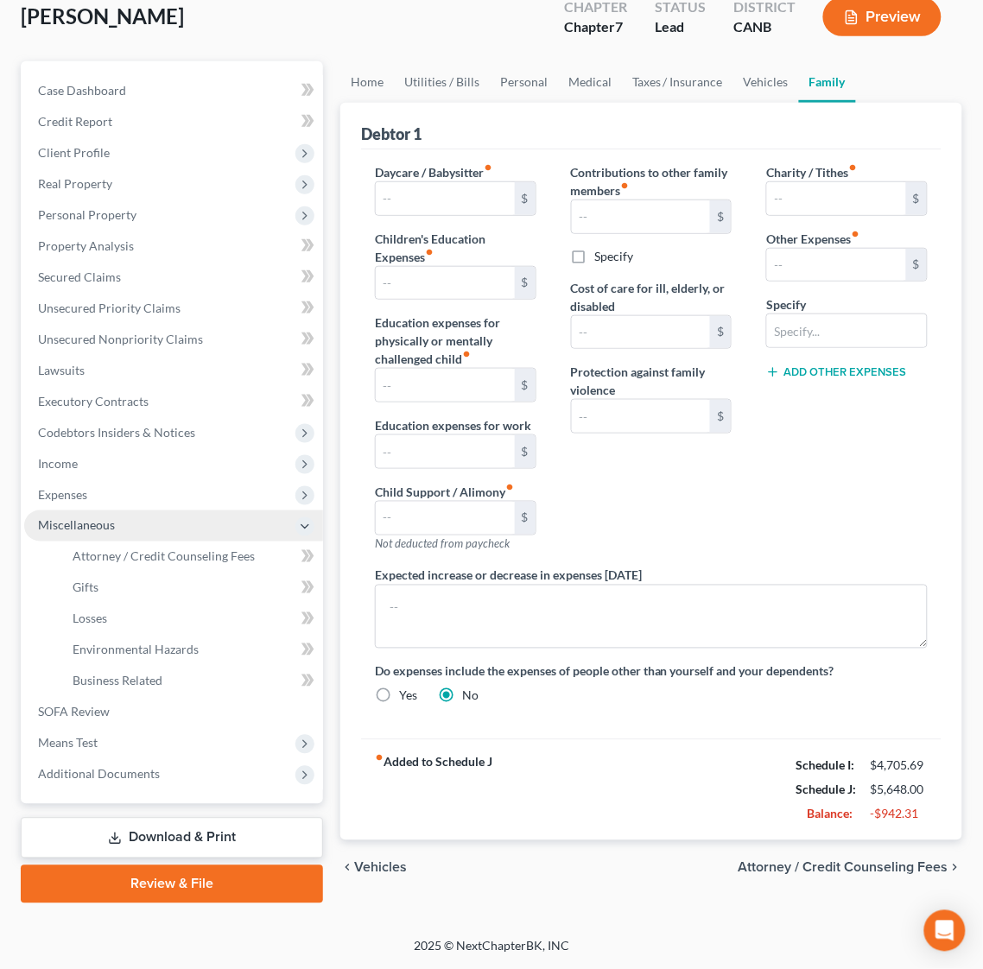
scroll to position [133, 0]
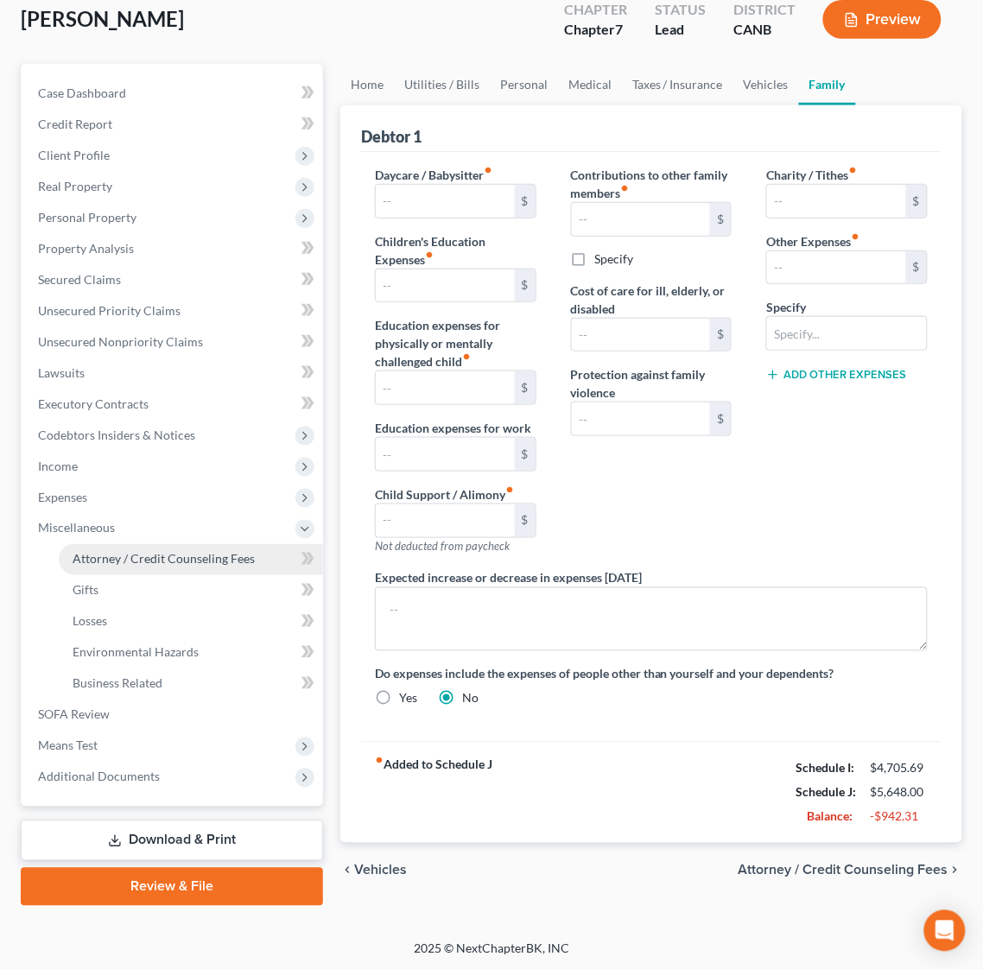
click at [168, 552] on span "Attorney / Credit Counseling Fees" at bounding box center [164, 559] width 182 height 15
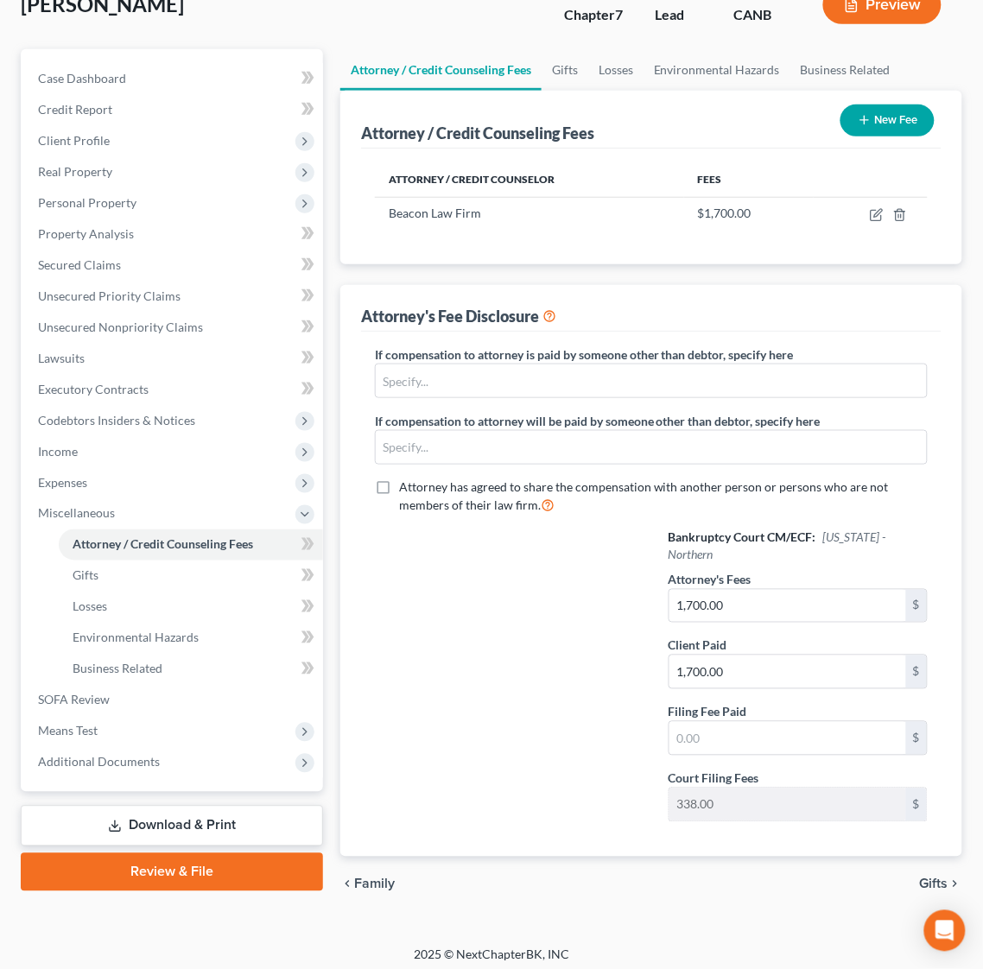
scroll to position [157, 0]
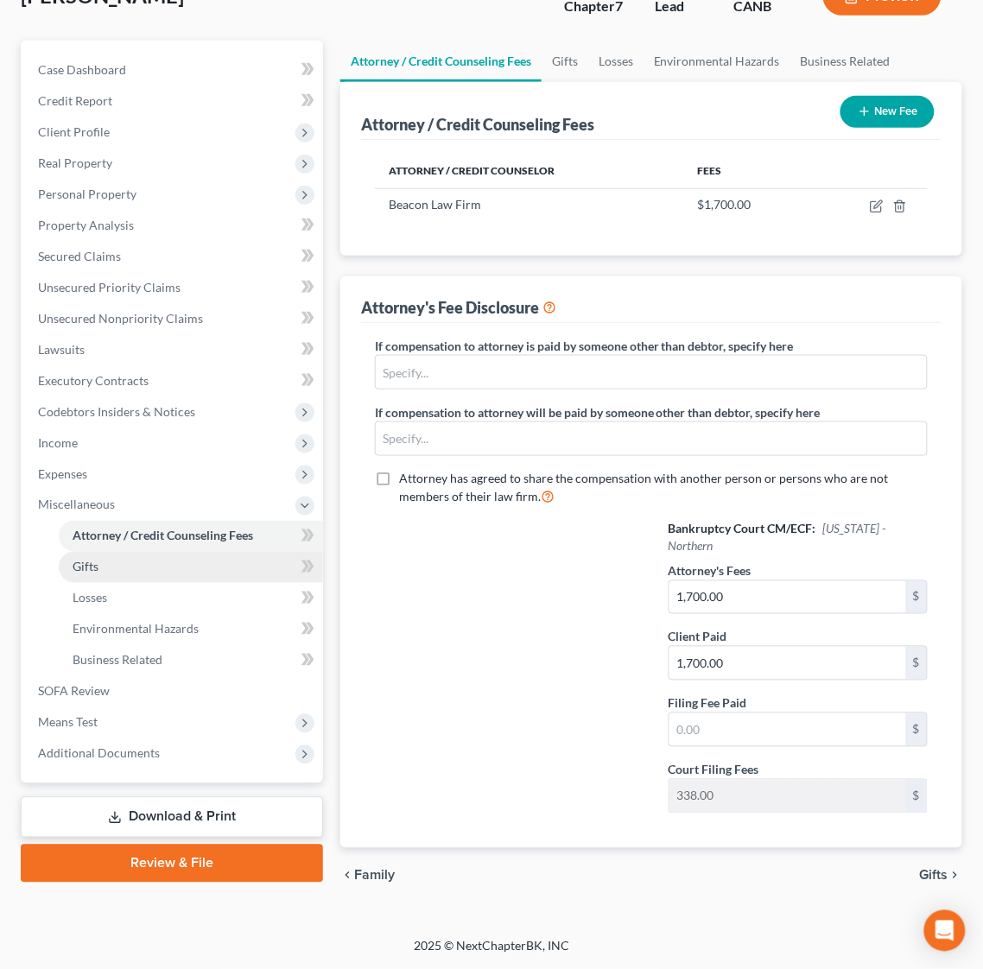
click at [80, 567] on span "Gifts" at bounding box center [86, 567] width 26 height 15
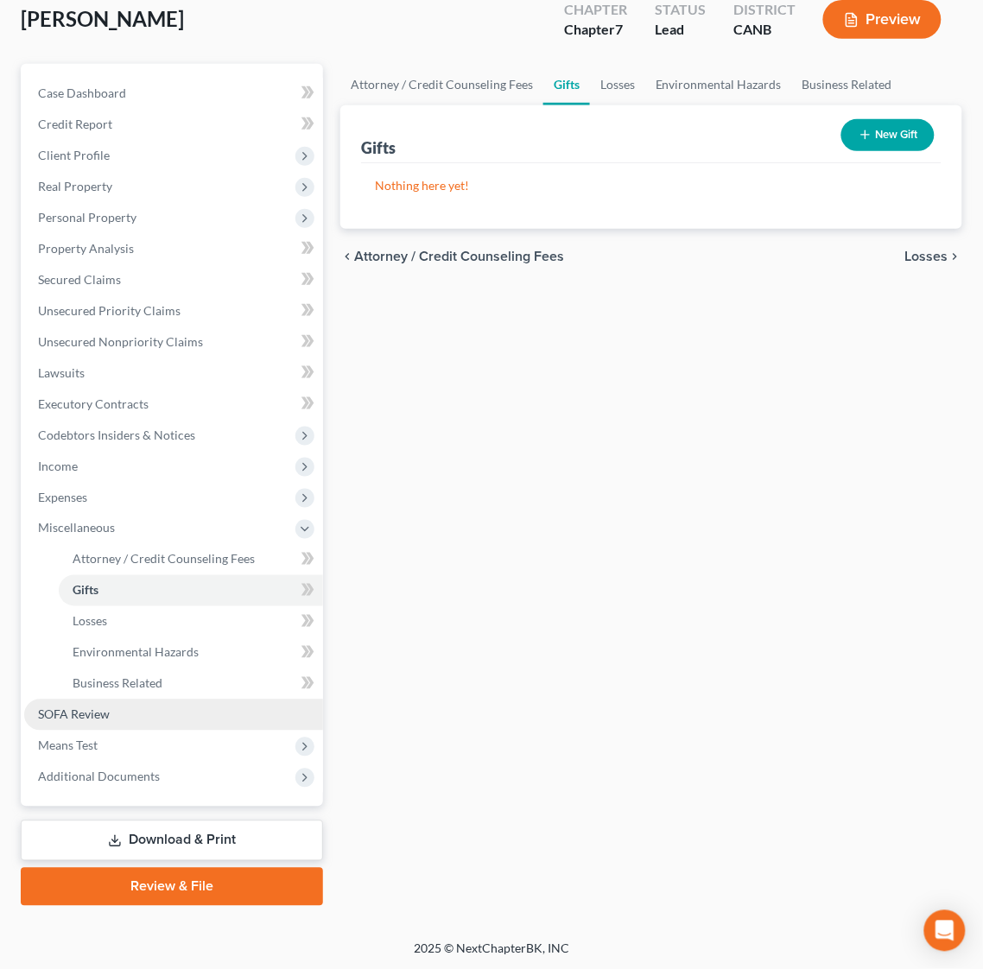
click at [77, 724] on link "SOFA Review" at bounding box center [173, 714] width 299 height 31
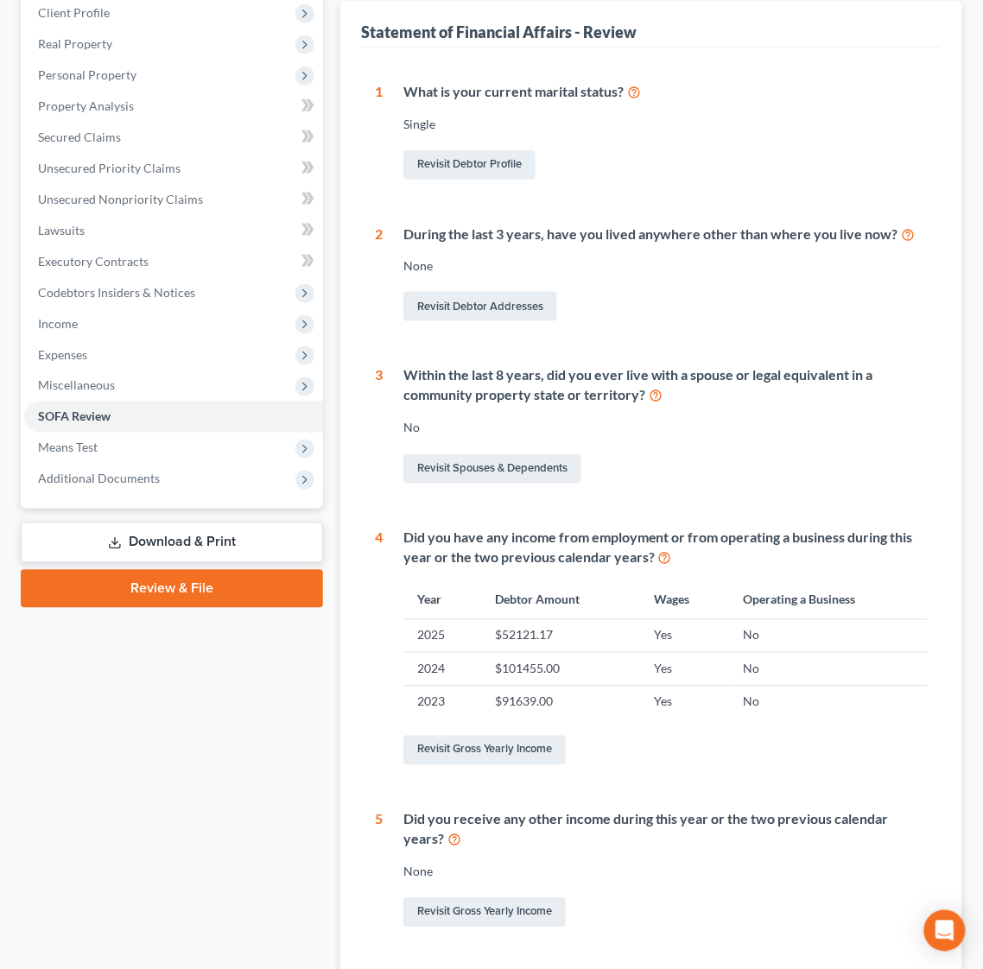
scroll to position [420, 0]
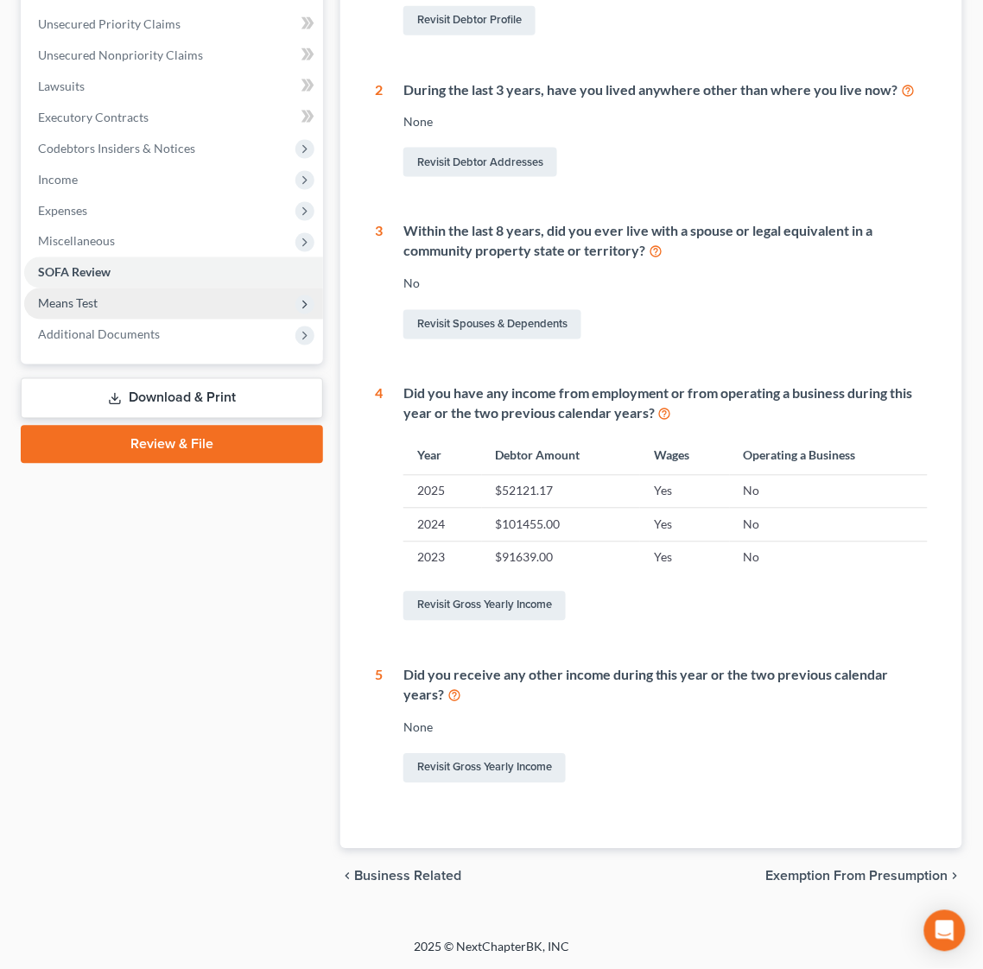
click at [85, 298] on span "Means Test" at bounding box center [68, 303] width 60 height 15
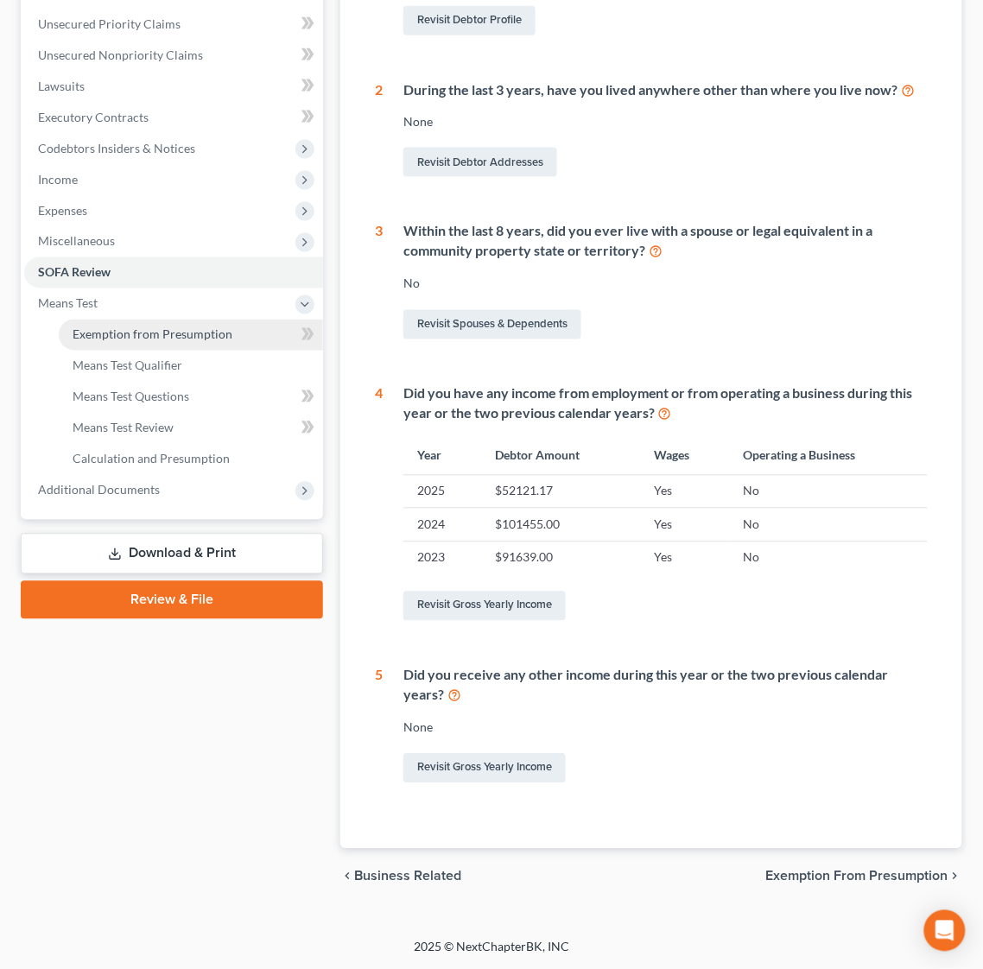
click at [149, 335] on span "Exemption from Presumption" at bounding box center [153, 334] width 160 height 15
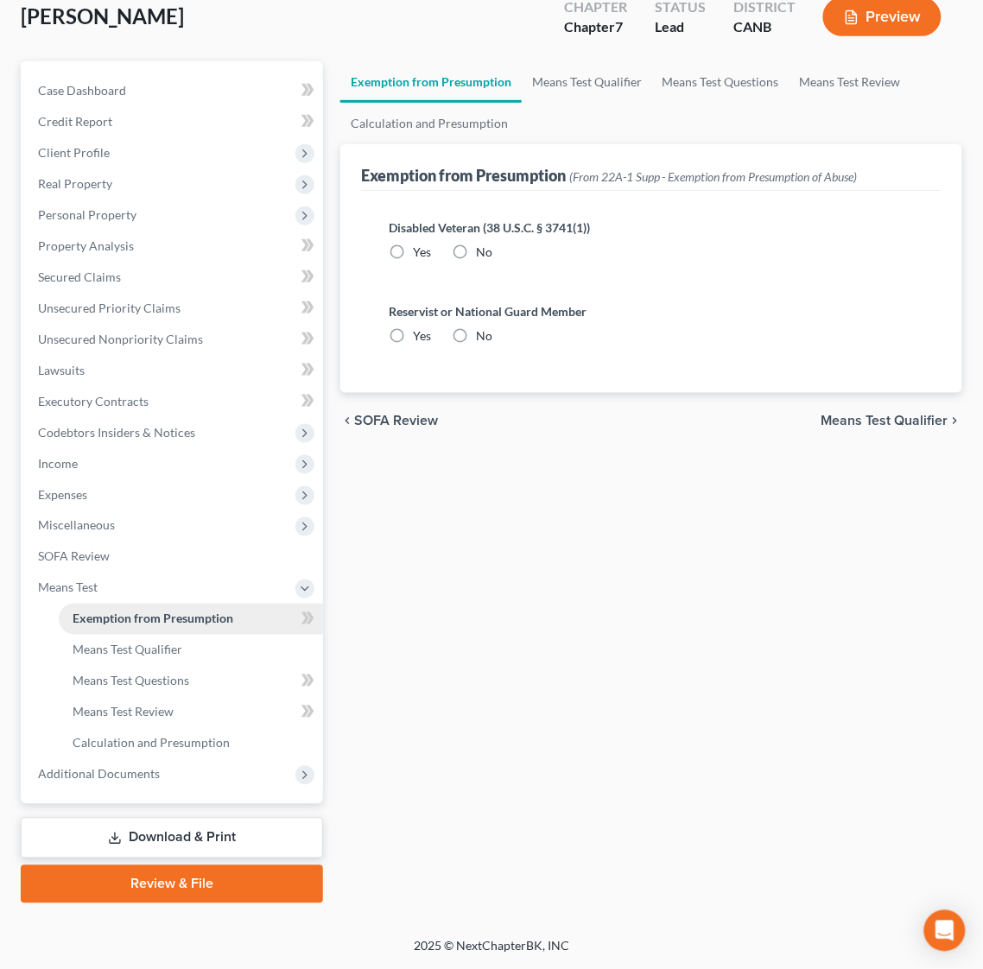
scroll to position [58, 0]
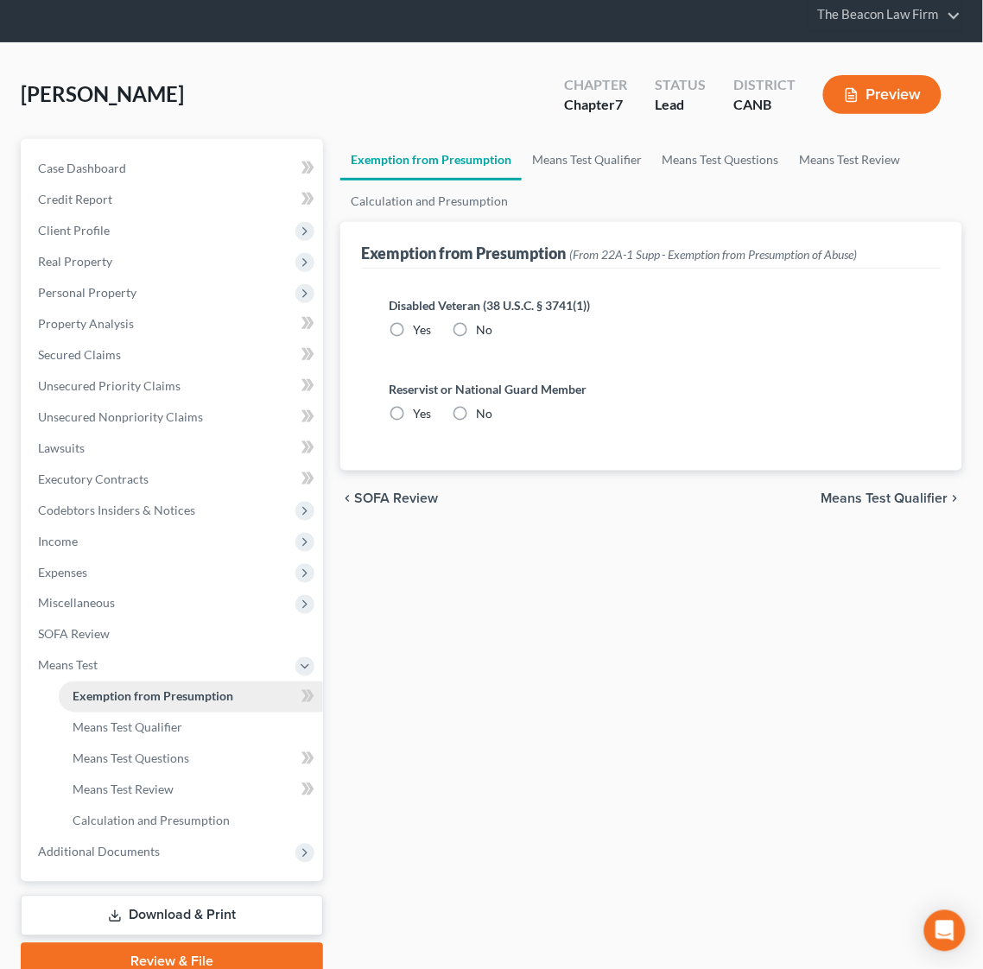
radio input "true"
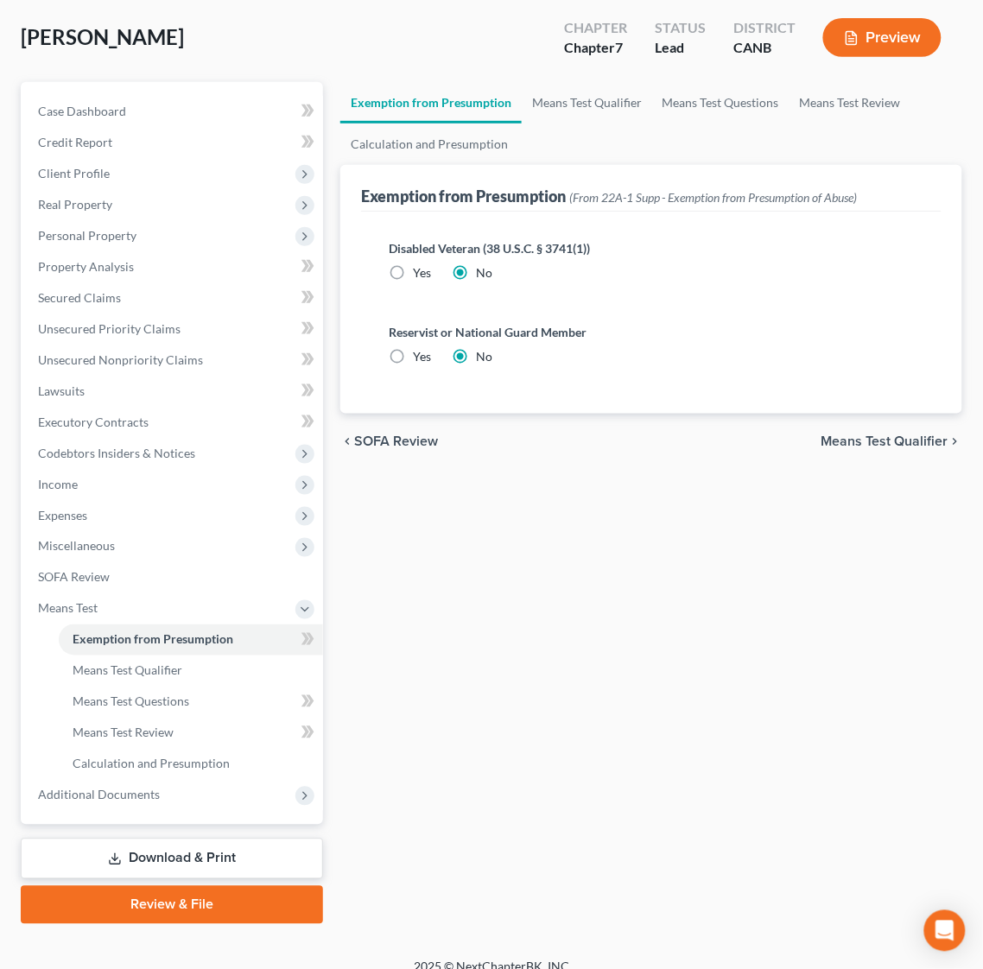
scroll to position [133, 0]
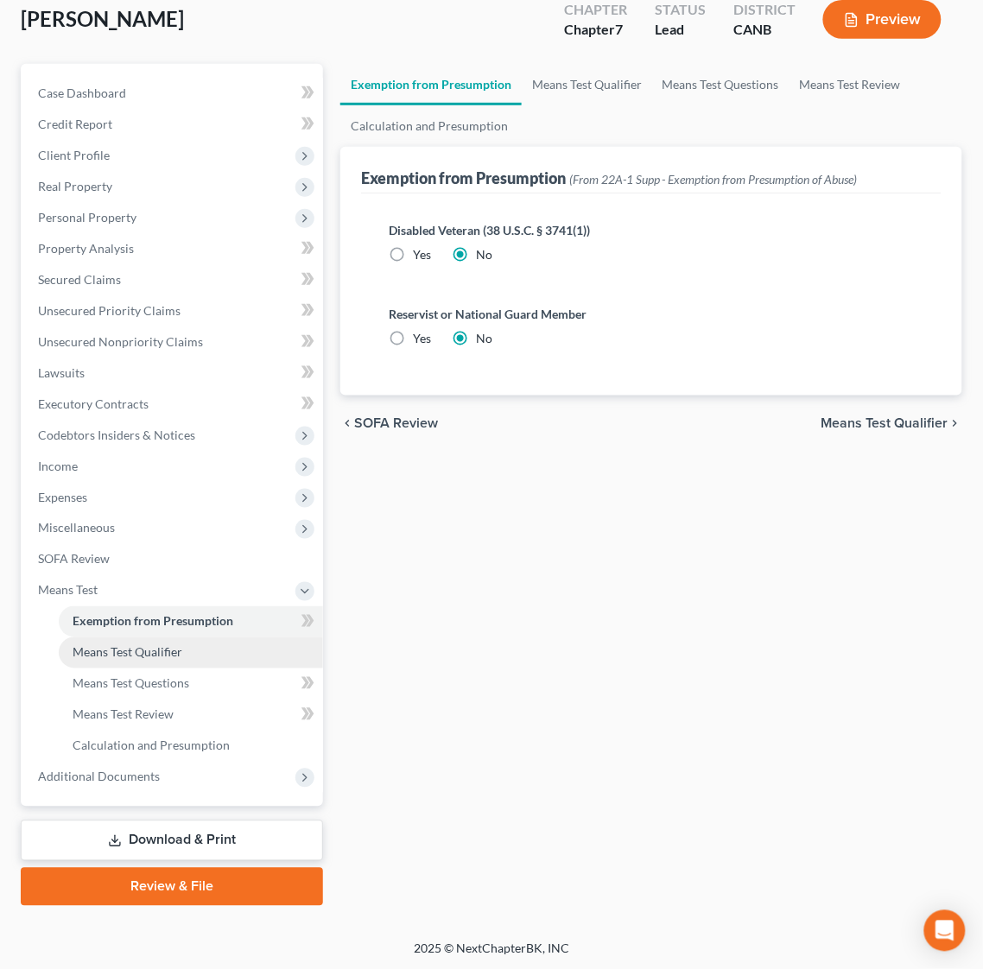
click at [149, 645] on span "Means Test Qualifier" at bounding box center [128, 652] width 110 height 15
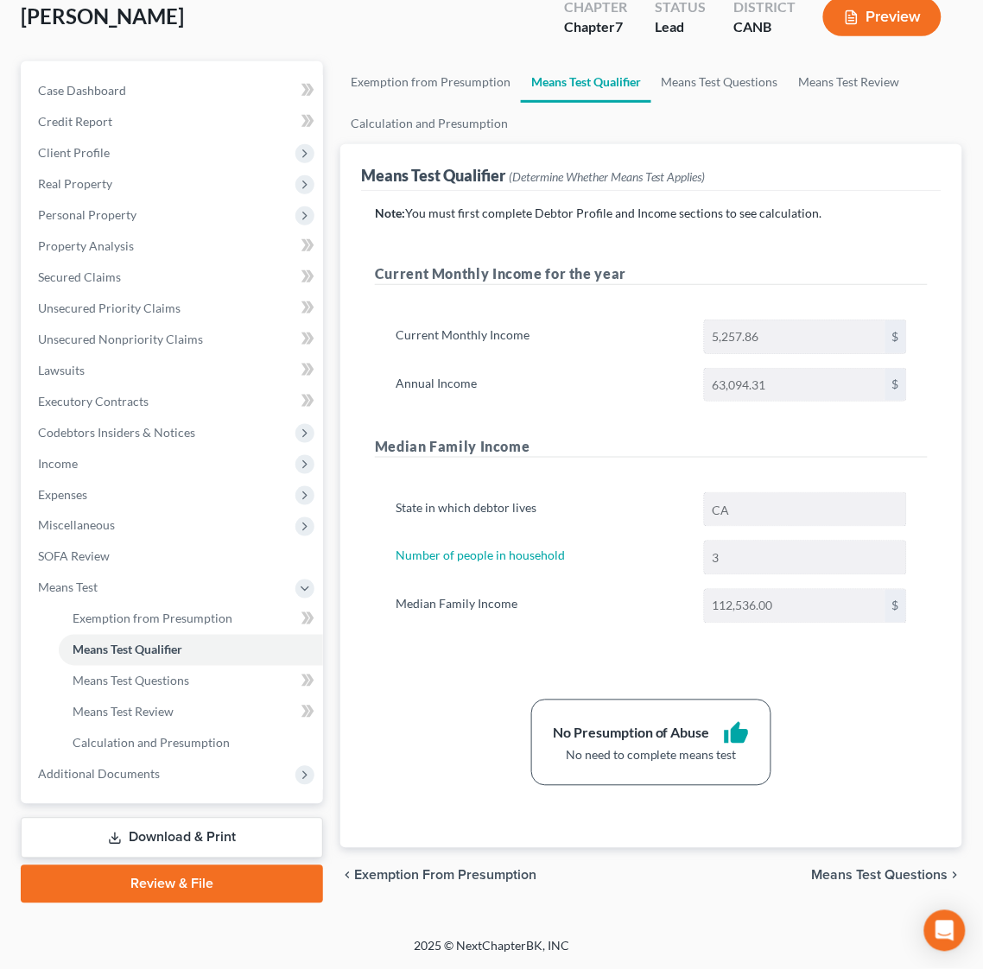
scroll to position [136, 0]
click at [161, 690] on link "Means Test Questions" at bounding box center [191, 681] width 264 height 31
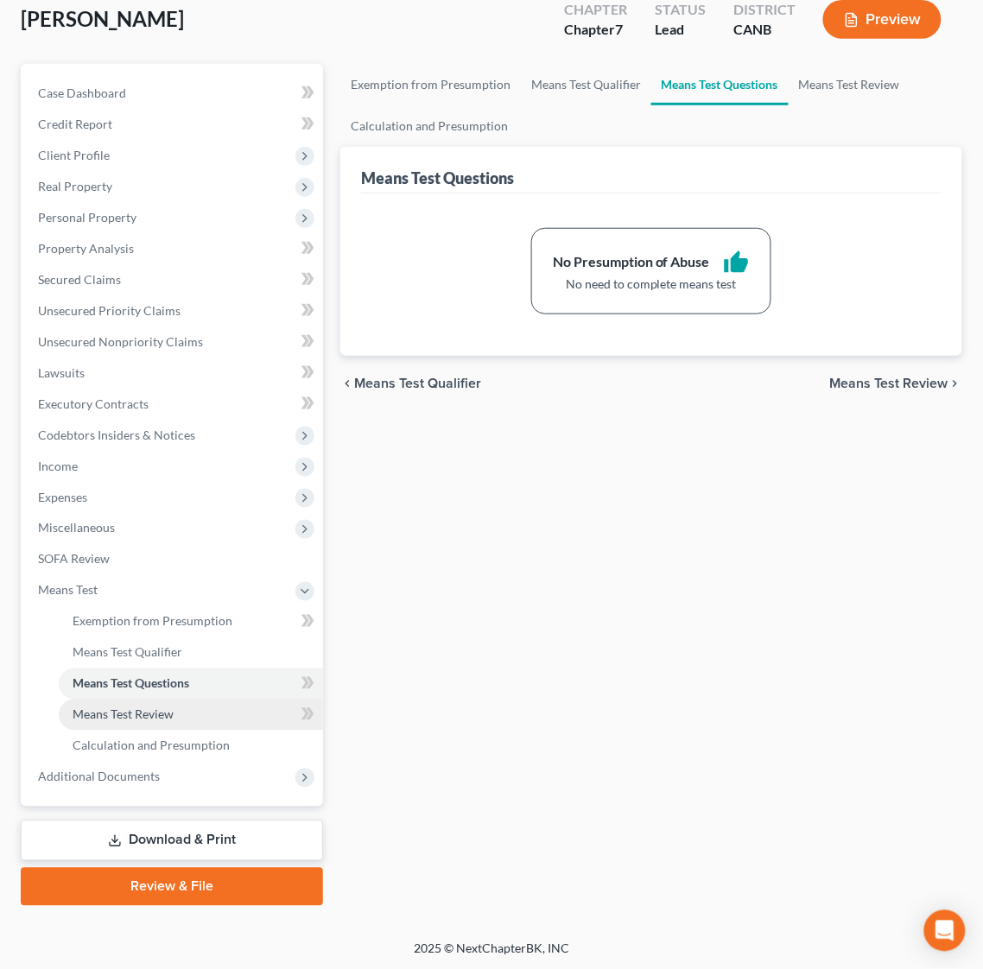
click at [131, 719] on span "Means Test Review" at bounding box center [123, 714] width 101 height 15
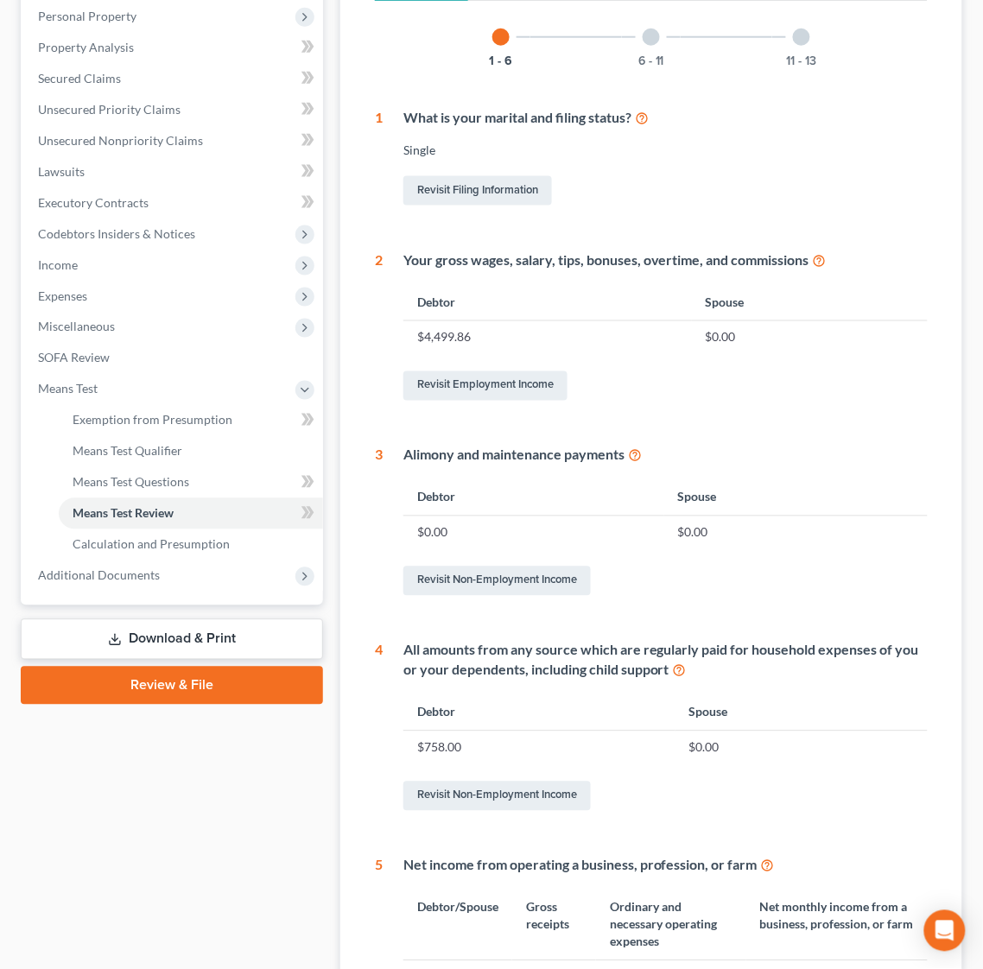
scroll to position [624, 0]
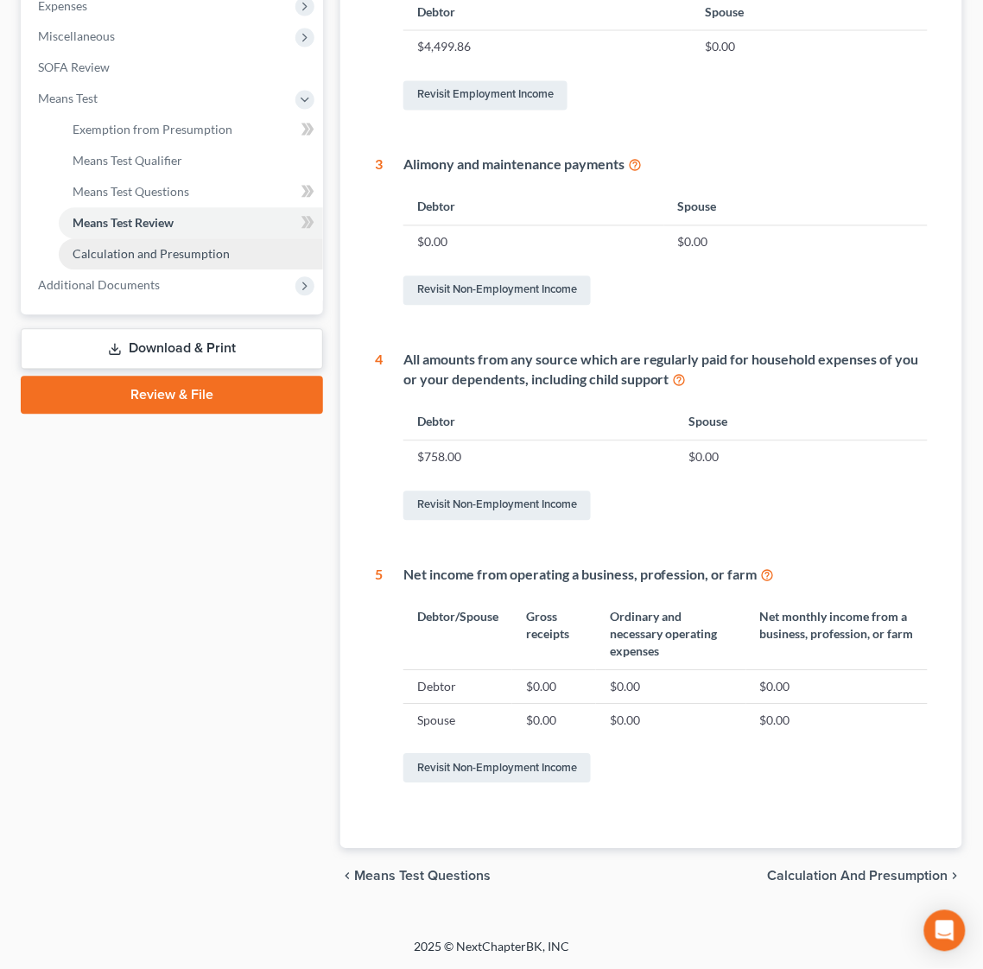
click at [185, 251] on span "Calculation and Presumption" at bounding box center [151, 254] width 157 height 15
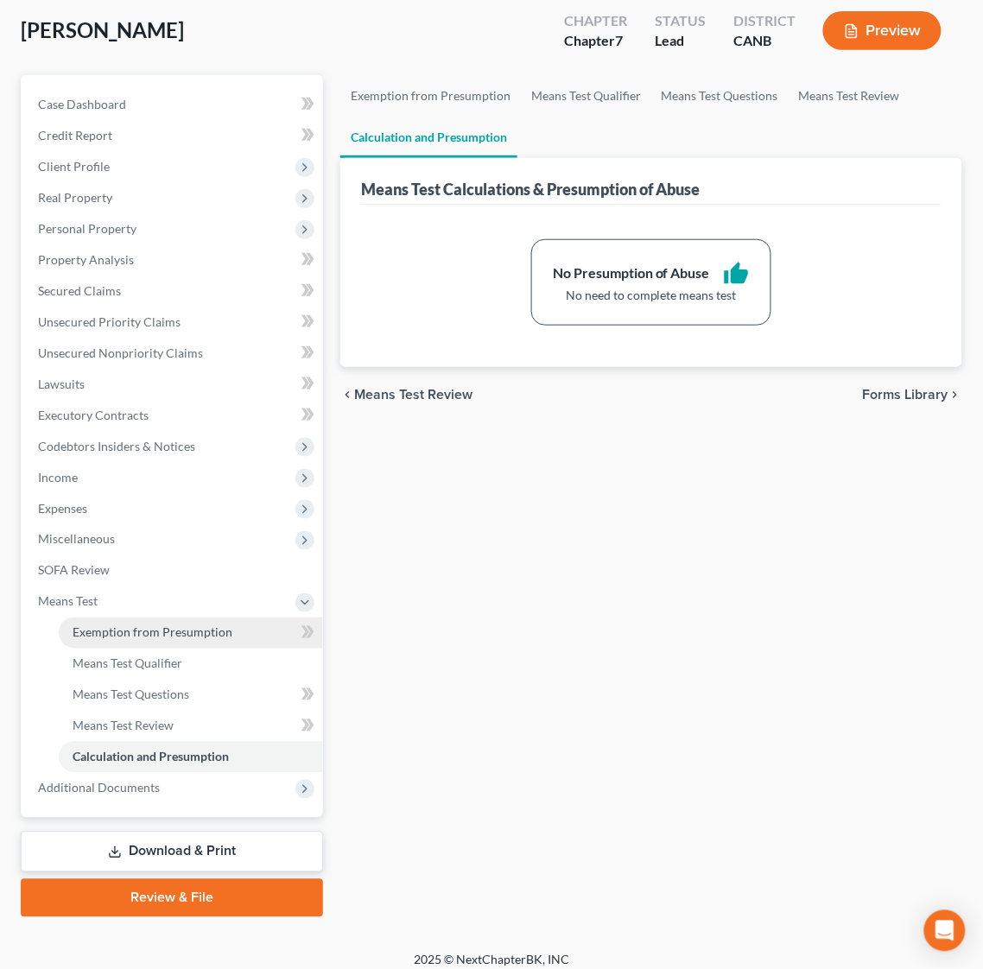
scroll to position [133, 0]
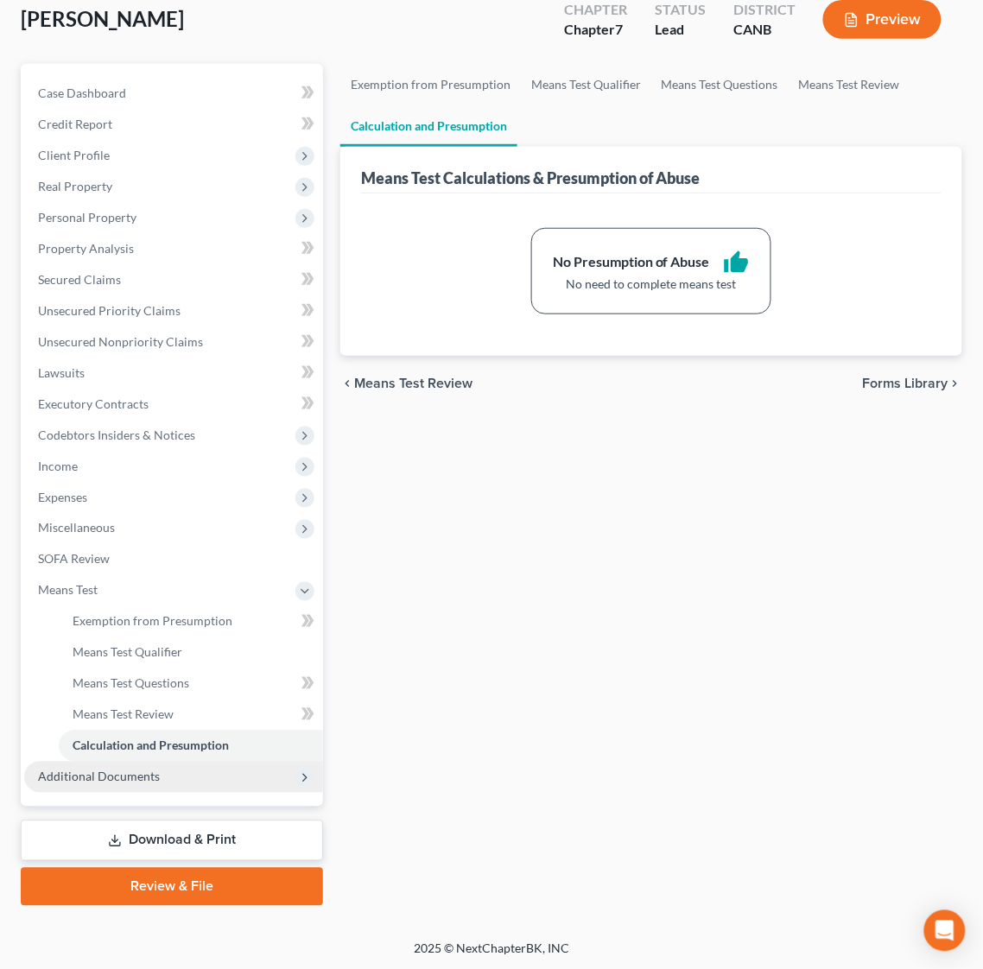
click at [128, 781] on span "Additional Documents" at bounding box center [173, 777] width 299 height 31
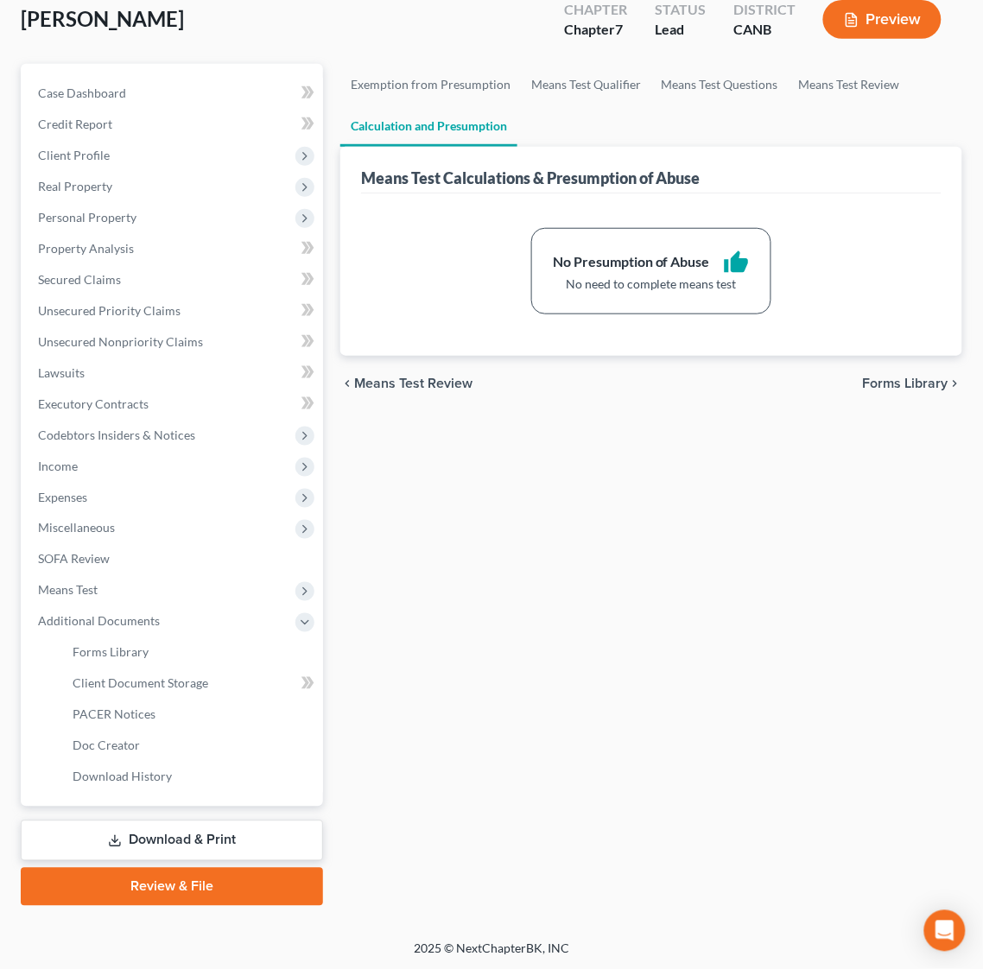
click at [176, 889] on link "Review & File" at bounding box center [172, 887] width 302 height 38
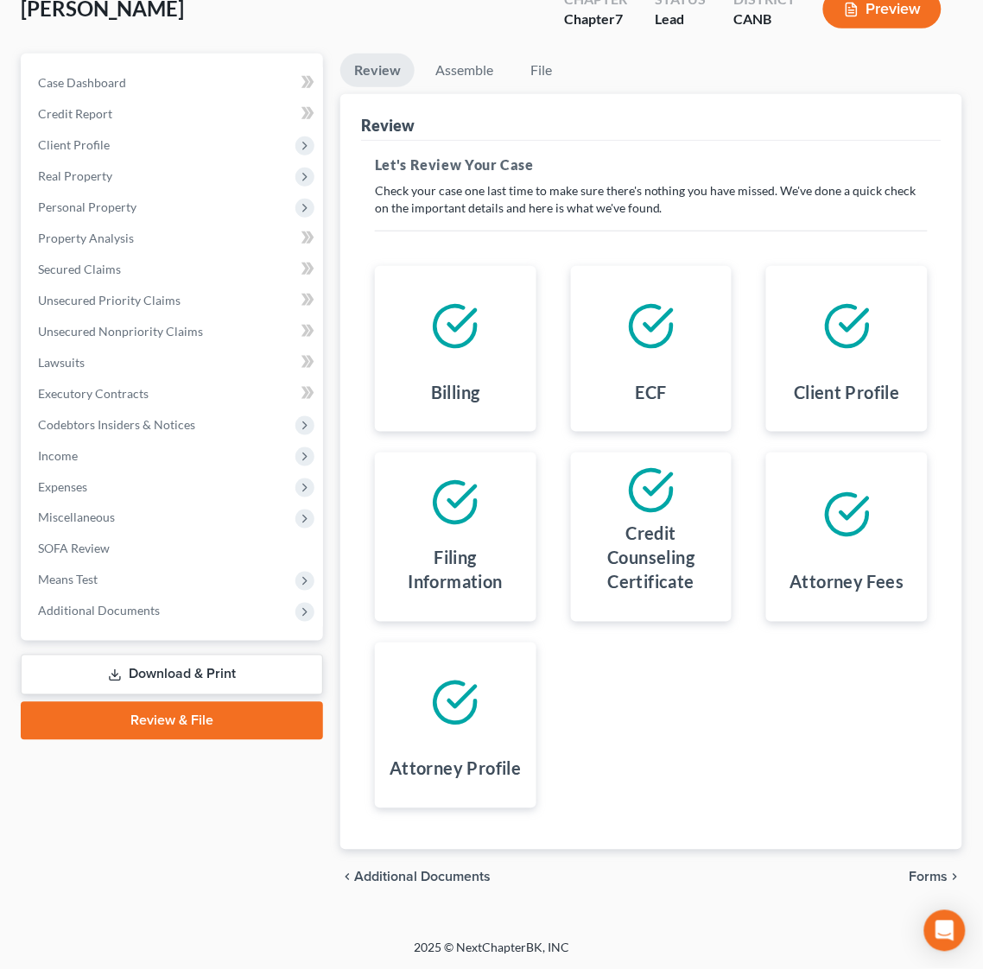
click at [923, 880] on span "Forms" at bounding box center [928, 877] width 39 height 14
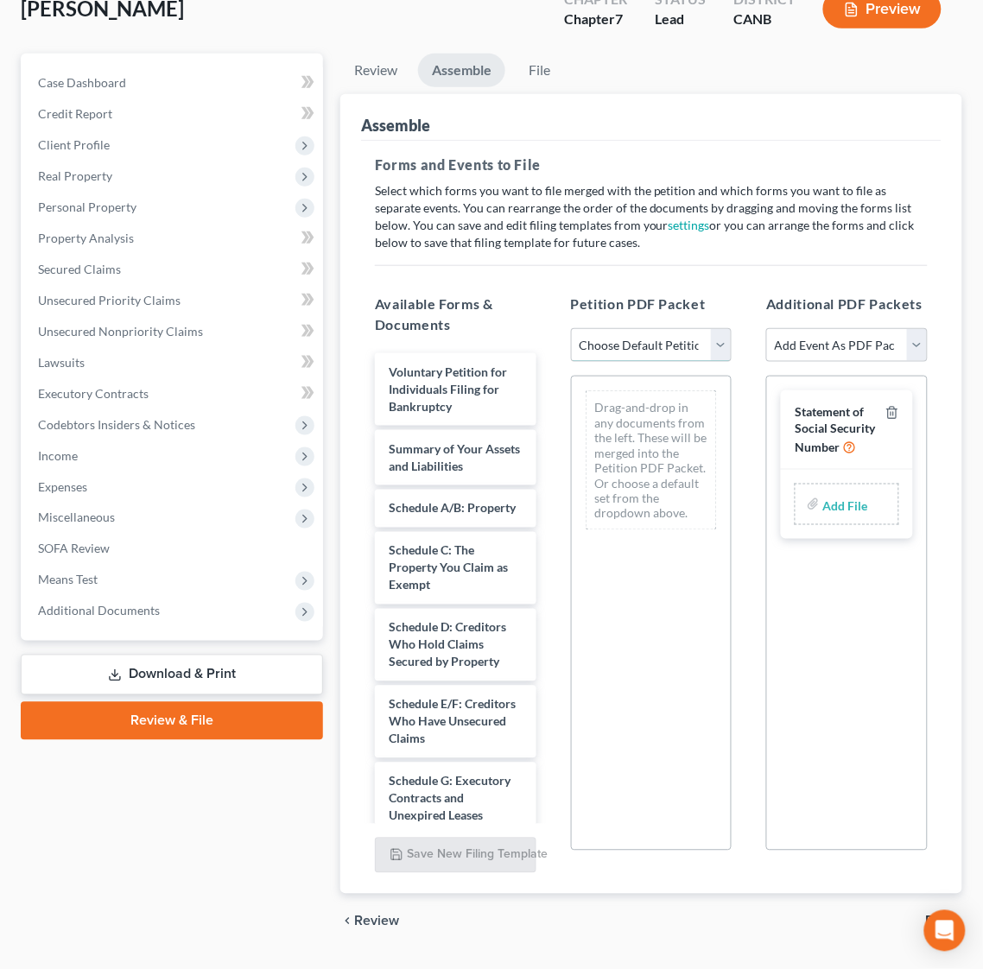
click at [707, 345] on select "Choose Default Petition PDF Packet Emergency Filing (Voluntary Petition and Cre…" at bounding box center [651, 345] width 161 height 35
select select "1"
click at [571, 328] on select "Choose Default Petition PDF Packet Emergency Filing (Voluntary Petition and Cre…" at bounding box center [651, 345] width 161 height 35
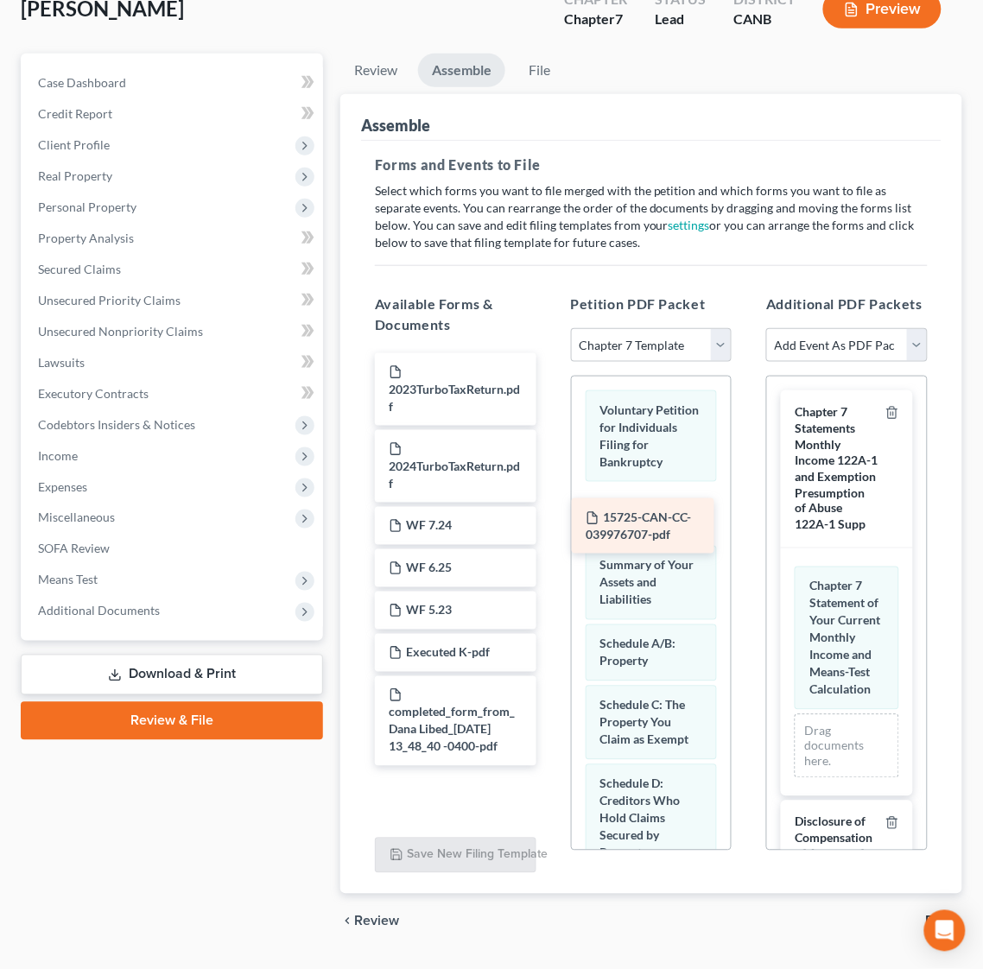
drag, startPoint x: 448, startPoint y: 379, endPoint x: 645, endPoint y: 525, distance: 245.1
click at [550, 525] on div "15725-CAN-CC-039976707-pdf 15725-CAN-CC-039976707-pdf 2023TurboTaxReturn.pdf 20…" at bounding box center [455, 559] width 189 height 413
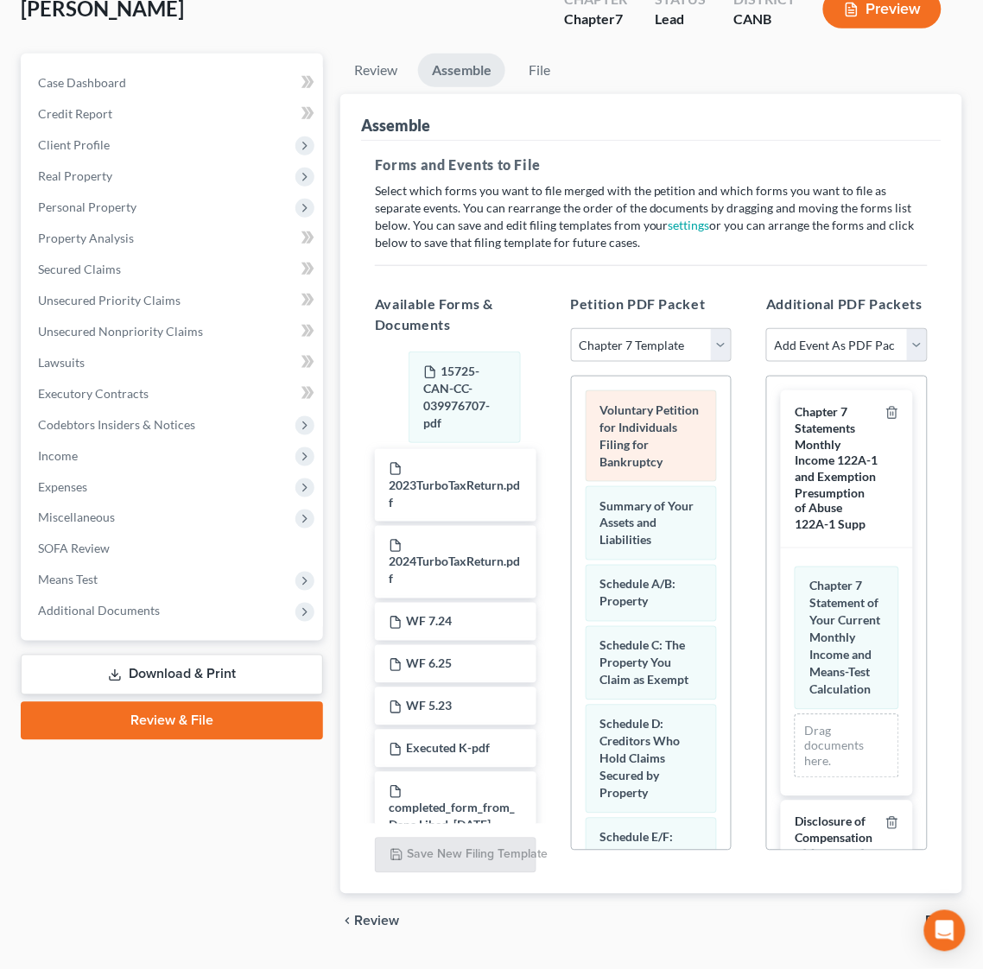
drag, startPoint x: 650, startPoint y: 534, endPoint x: 697, endPoint y: 419, distance: 123.9
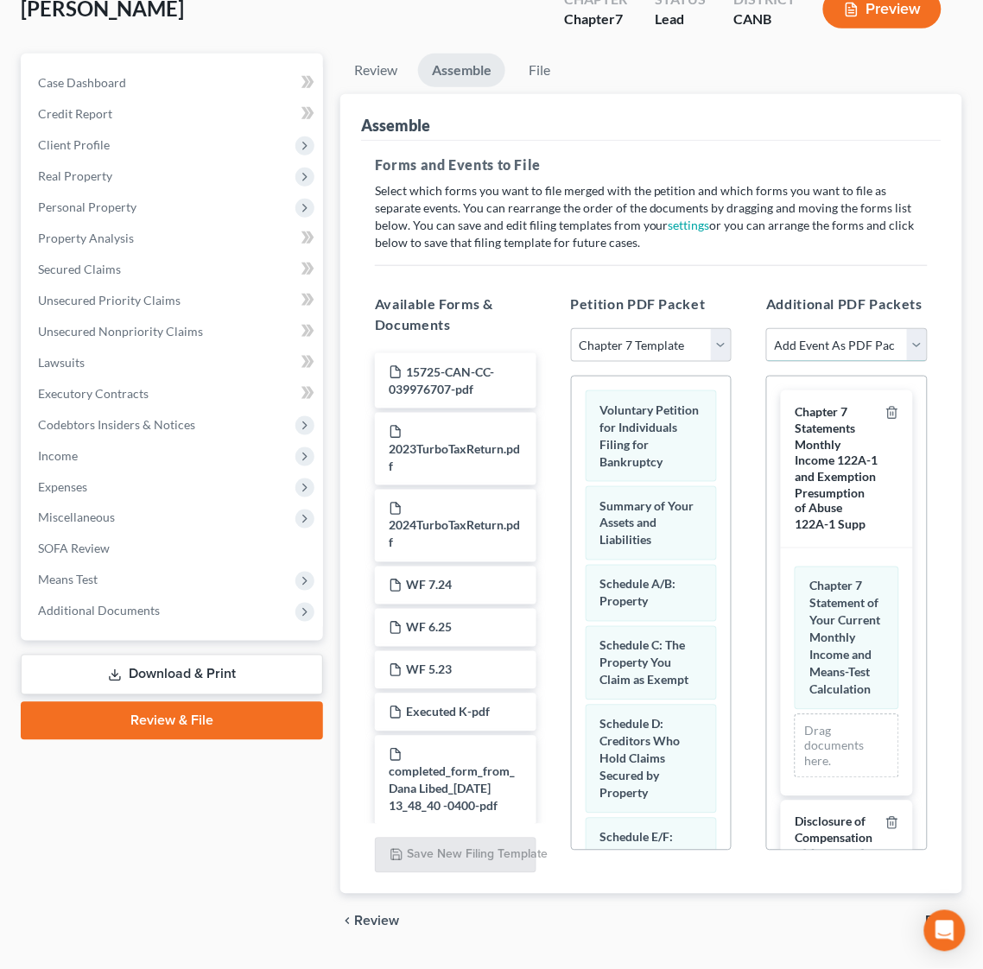
click at [913, 341] on select "Add Event As PDF Packet Certificate of Credit Counseling Chapter 7 Means Test C…" at bounding box center [846, 345] width 161 height 35
select select "0"
click at [766, 328] on select "Add Event As PDF Packet Certificate of Credit Counseling Chapter 7 Means Test C…" at bounding box center [846, 345] width 161 height 35
select select
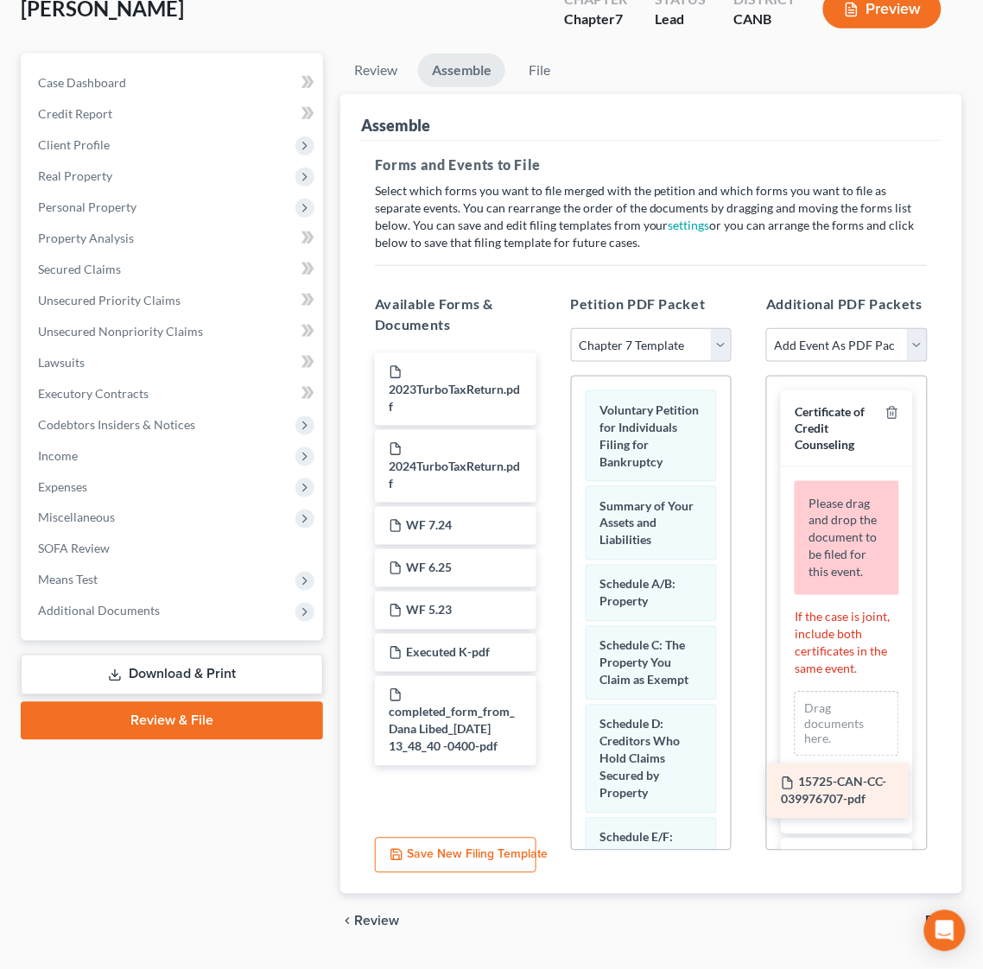
drag, startPoint x: 439, startPoint y: 383, endPoint x: 831, endPoint y: 794, distance: 568.0
click at [550, 766] on div "15725-CAN-CC-039976707-pdf 15725-CAN-CC-039976707-pdf 2023TurboTaxReturn.pdf 20…" at bounding box center [455, 559] width 189 height 413
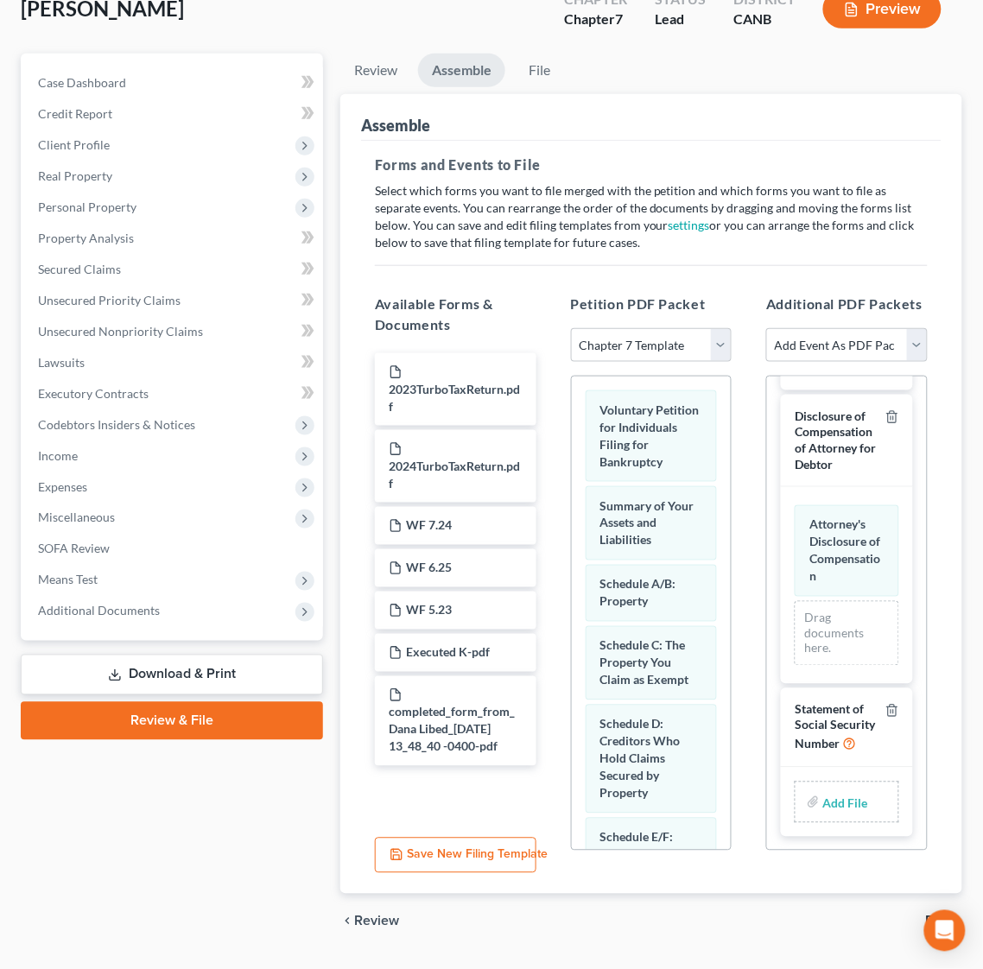
scroll to position [952, 0]
click at [824, 797] on input "file" at bounding box center [843, 802] width 41 height 31
type input "C:\fakepath\SSN.pdf"
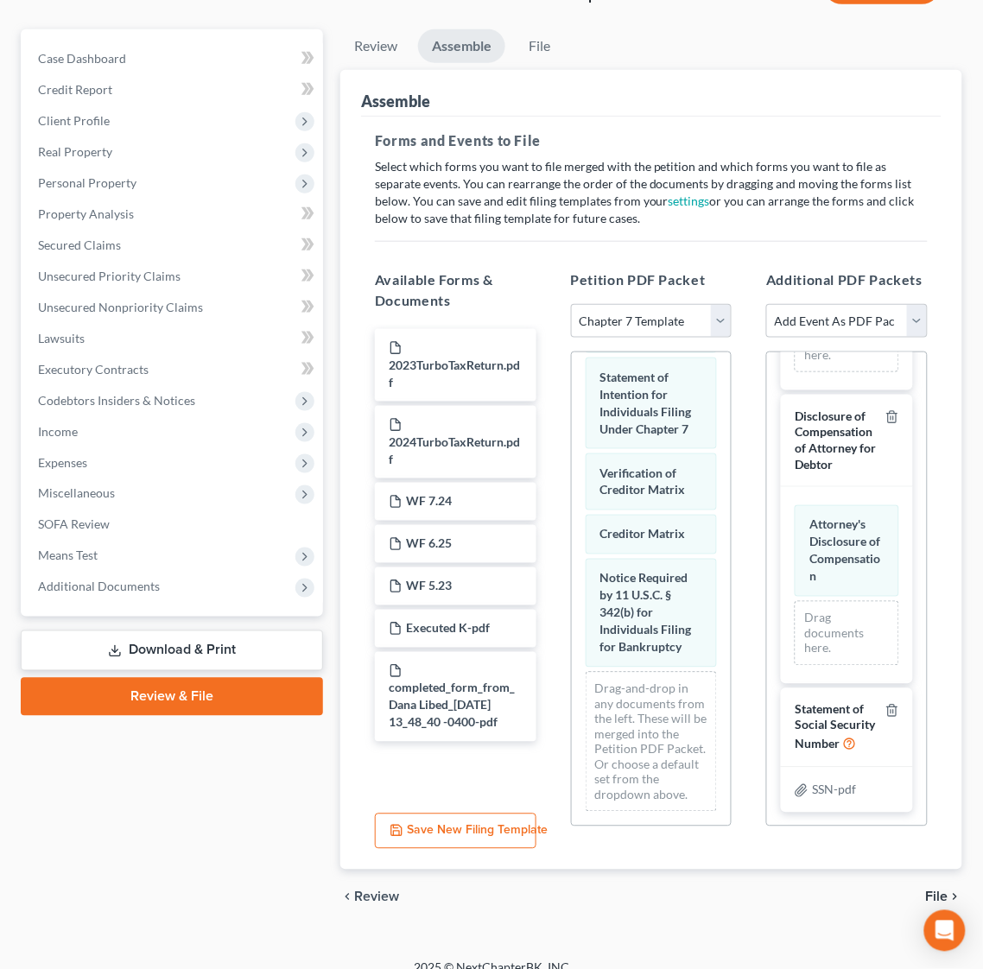
scroll to position [188, 0]
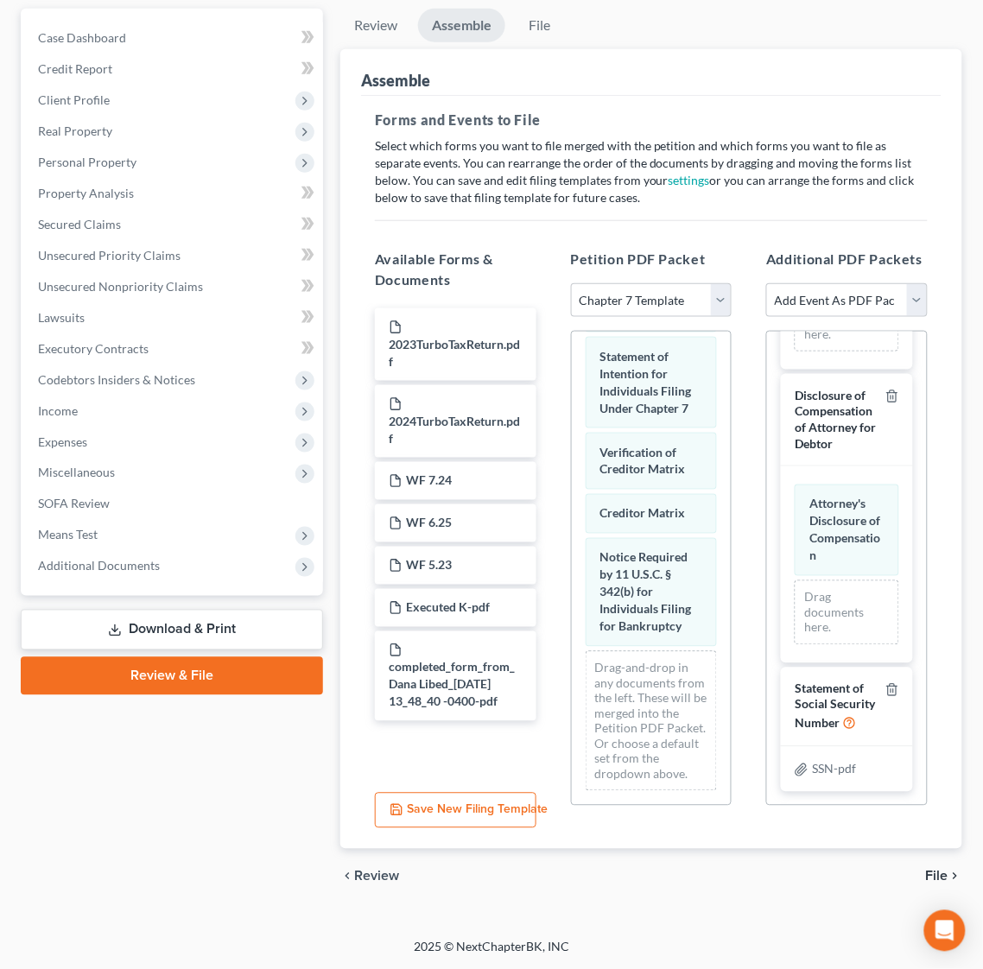
click at [942, 871] on span "File" at bounding box center [937, 877] width 22 height 14
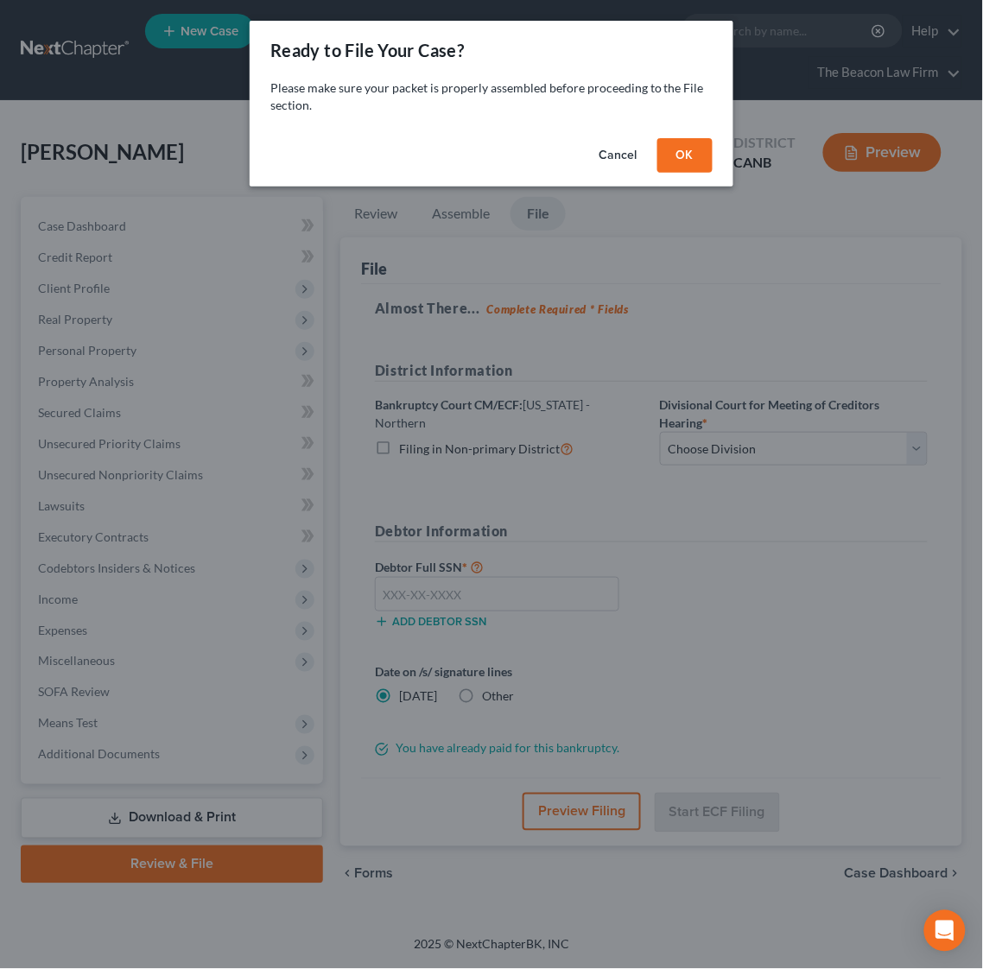
scroll to position [0, 0]
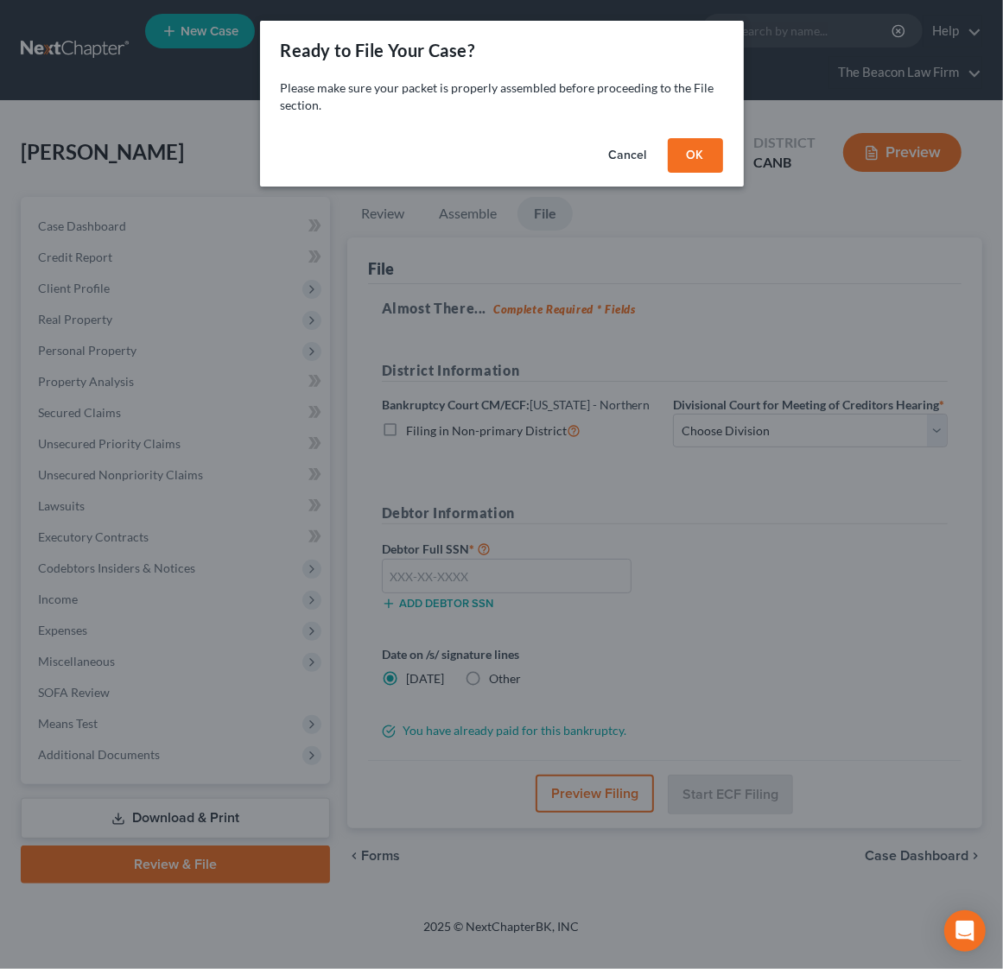
click at [689, 146] on button "OK" at bounding box center [694, 155] width 55 height 35
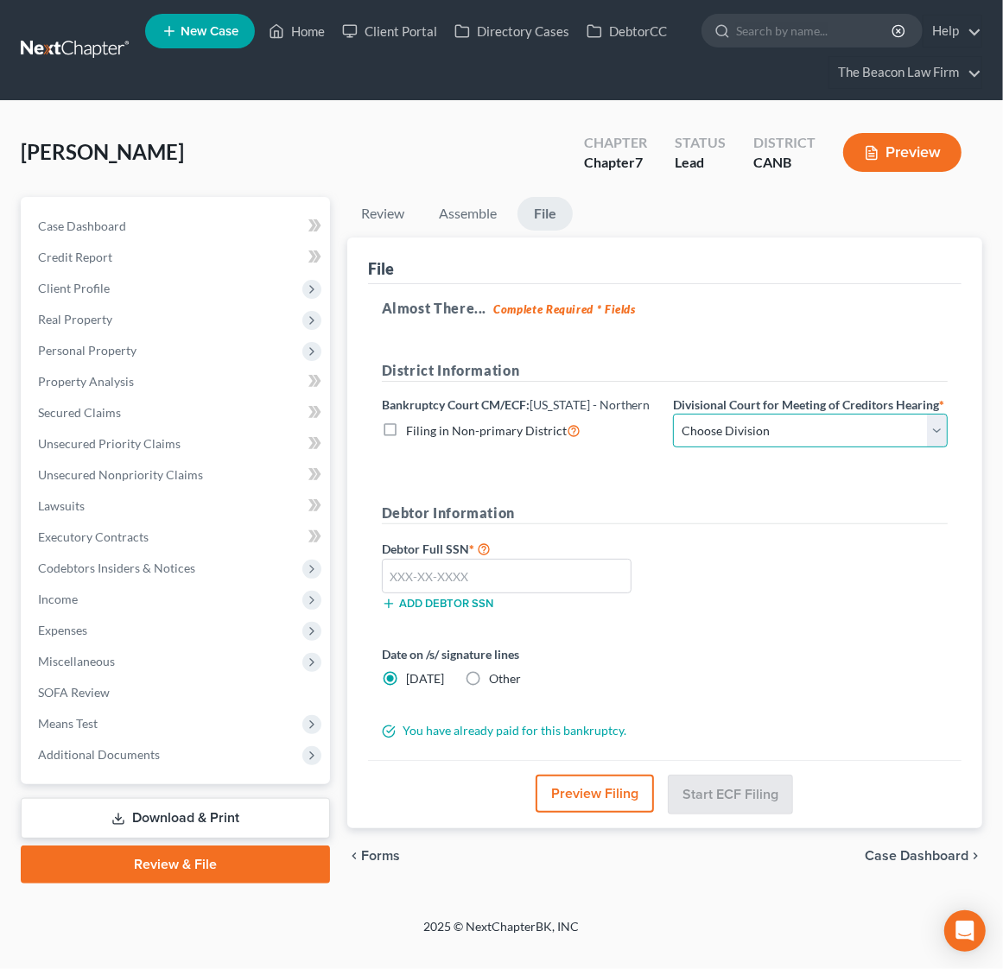
click at [935, 431] on select "Choose Division [GEOGRAPHIC_DATA] [GEOGRAPHIC_DATA] [GEOGRAPHIC_DATA][PERSON_NA…" at bounding box center [810, 431] width 275 height 35
click at [801, 435] on select "Choose Division [GEOGRAPHIC_DATA] [GEOGRAPHIC_DATA] [GEOGRAPHIC_DATA][PERSON_NA…" at bounding box center [810, 431] width 275 height 35
select select "2"
click at [673, 414] on select "Choose Division [GEOGRAPHIC_DATA] [GEOGRAPHIC_DATA] [GEOGRAPHIC_DATA][PERSON_NA…" at bounding box center [810, 431] width 275 height 35
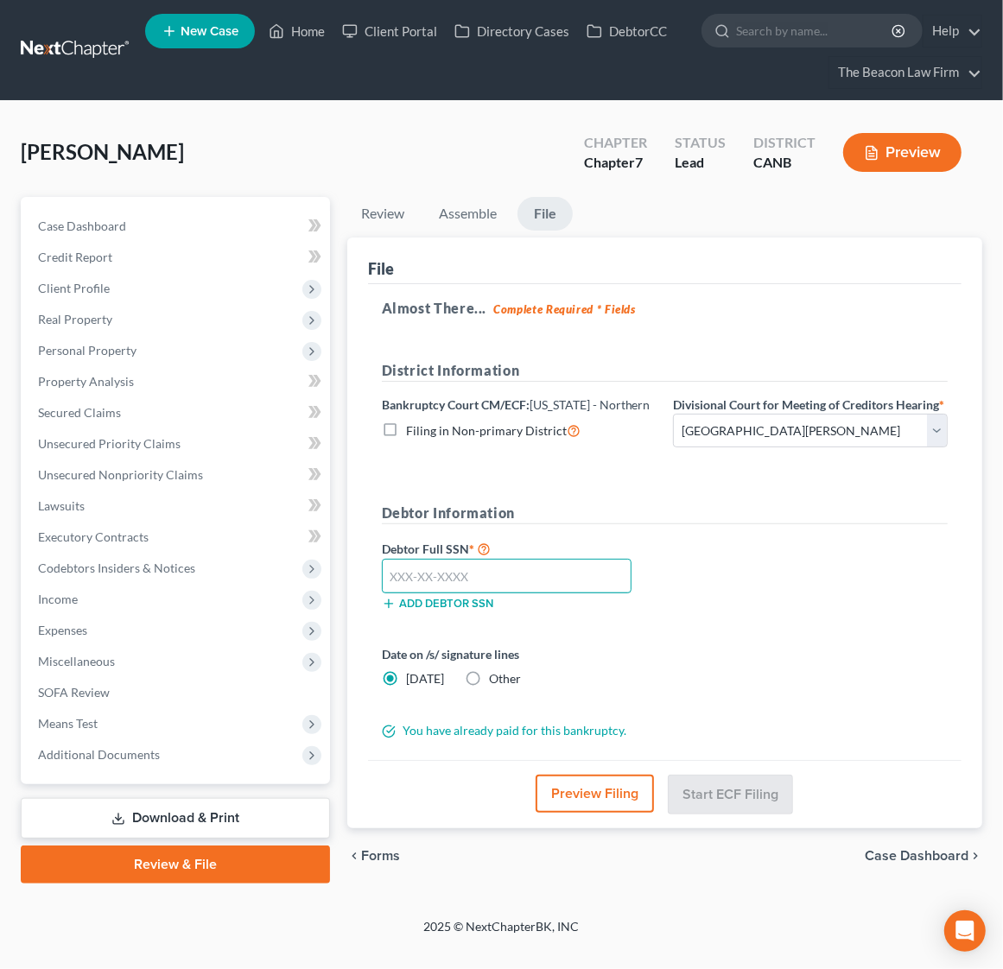
click at [520, 573] on input "text" at bounding box center [507, 576] width 250 height 35
click at [459, 583] on input "text" at bounding box center [507, 576] width 250 height 35
type input "562-91-7916"
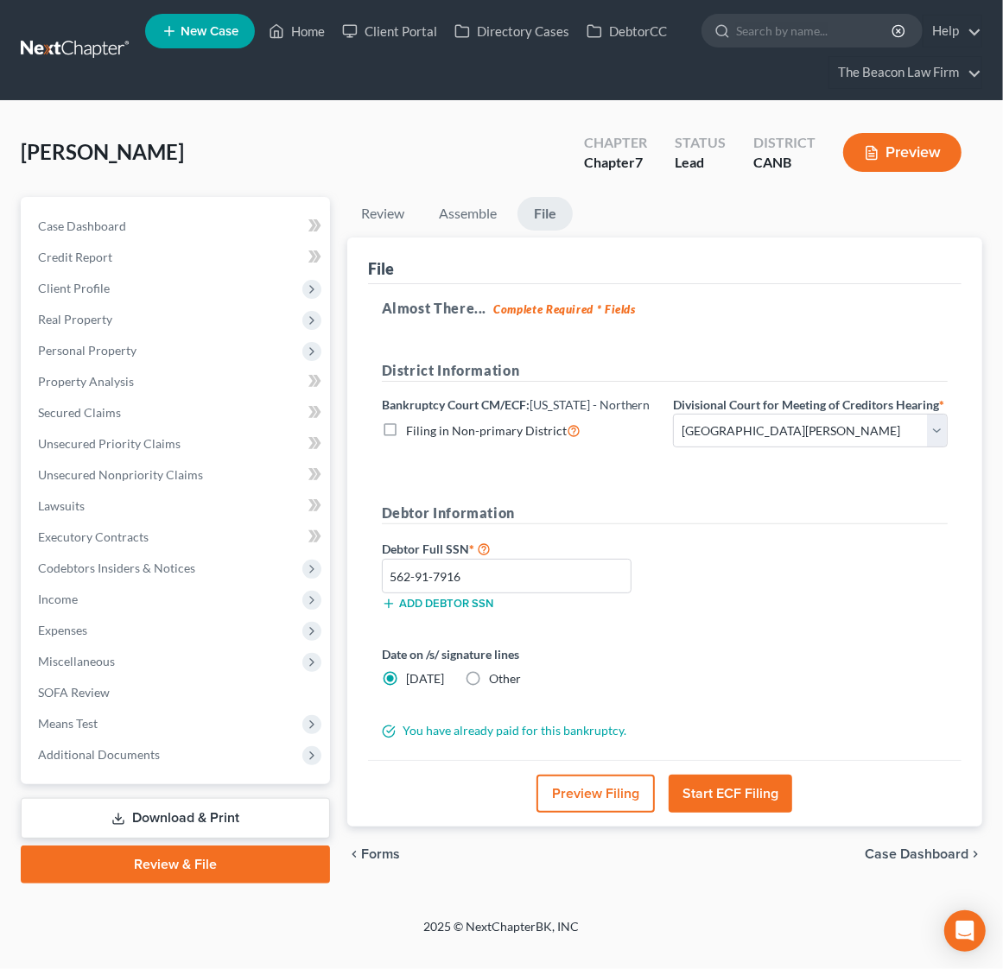
click at [775, 583] on div "Debtor Full SSN * 562-91-7916 Add debtor SSN" at bounding box center [664, 581] width 583 height 86
click at [742, 795] on button "Start ECF Filing" at bounding box center [729, 794] width 123 height 38
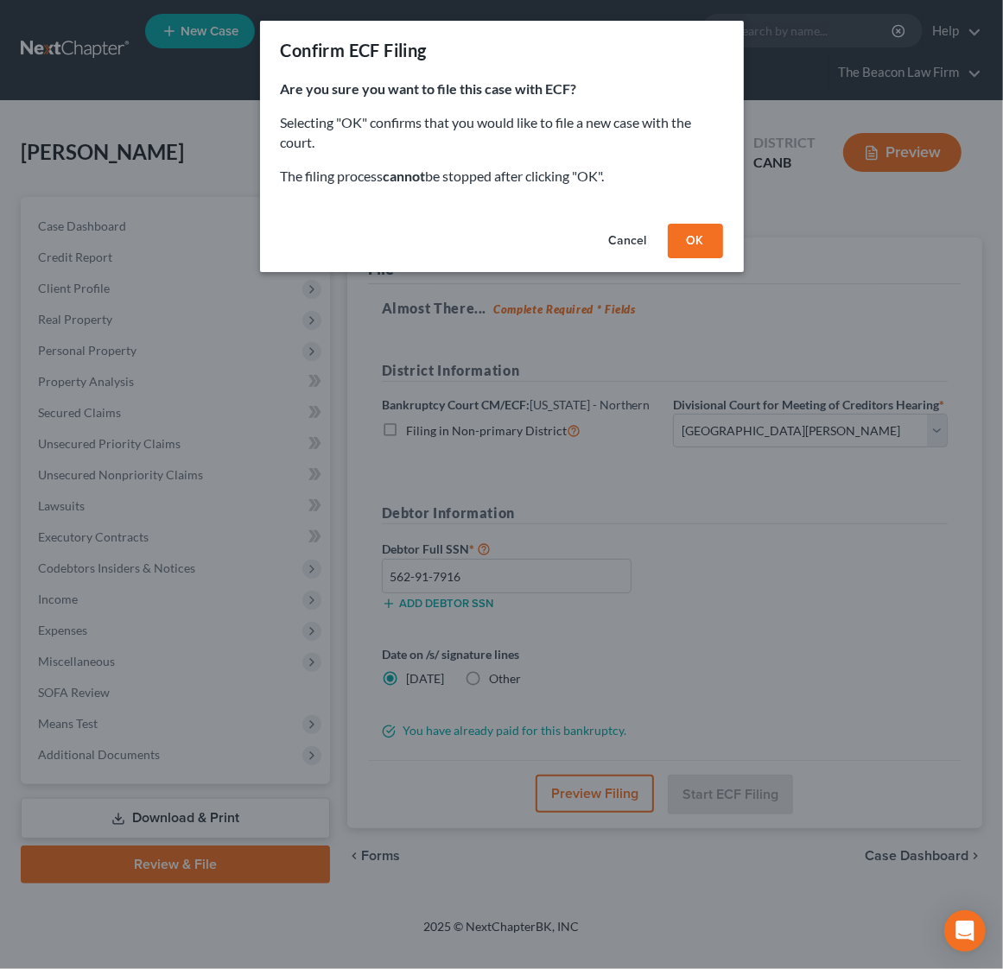
click at [701, 237] on button "OK" at bounding box center [694, 241] width 55 height 35
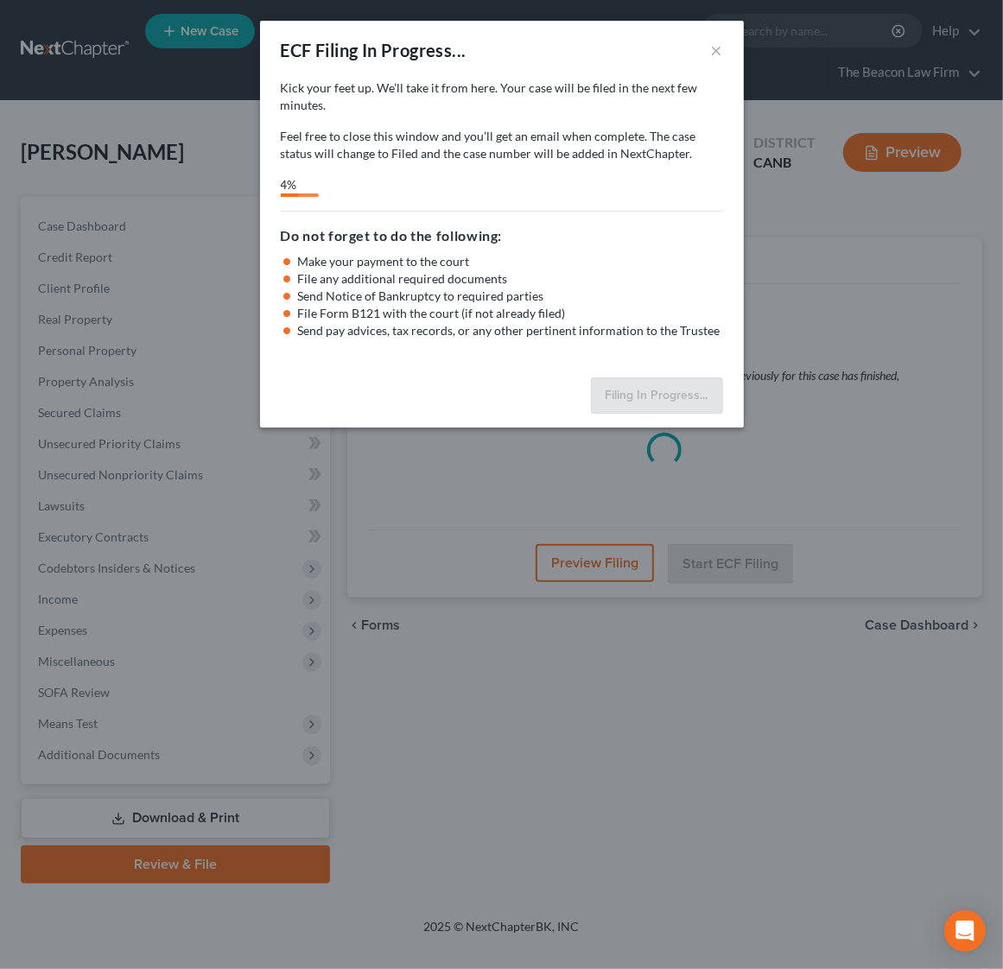
select select "2"
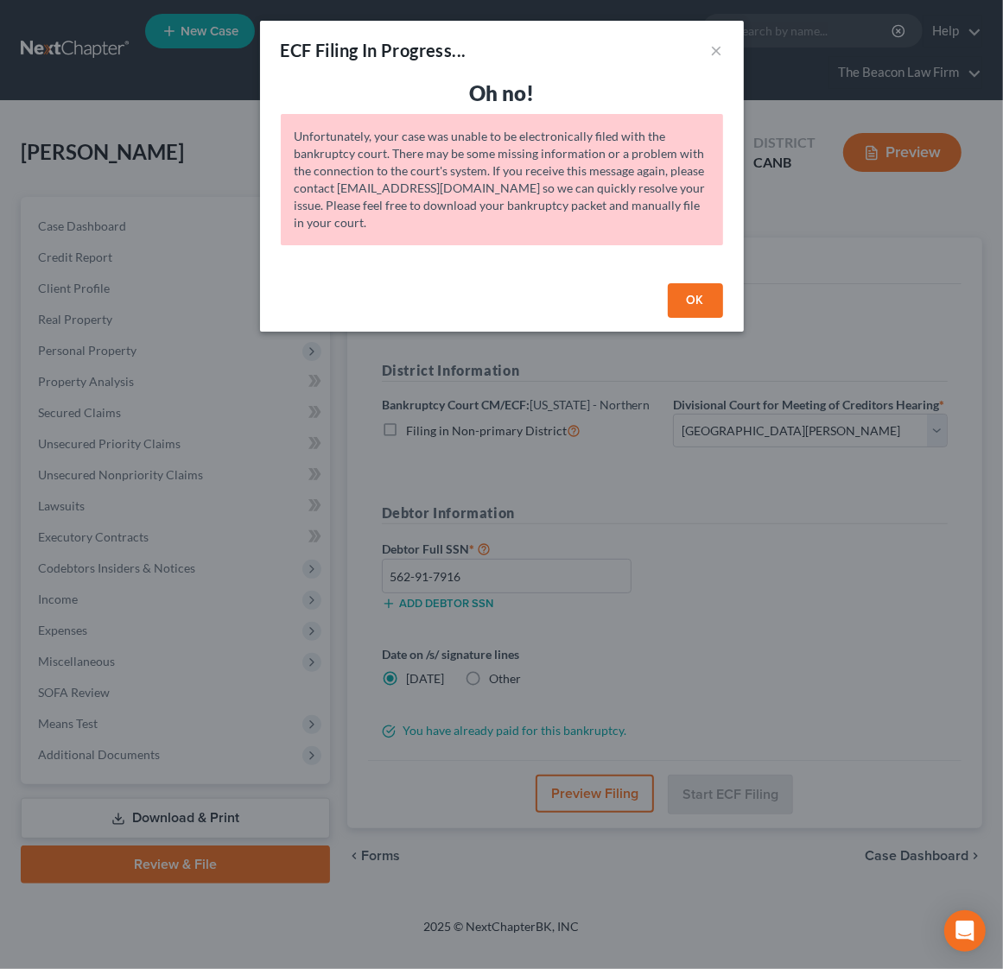
click at [689, 301] on button "OK" at bounding box center [694, 300] width 55 height 35
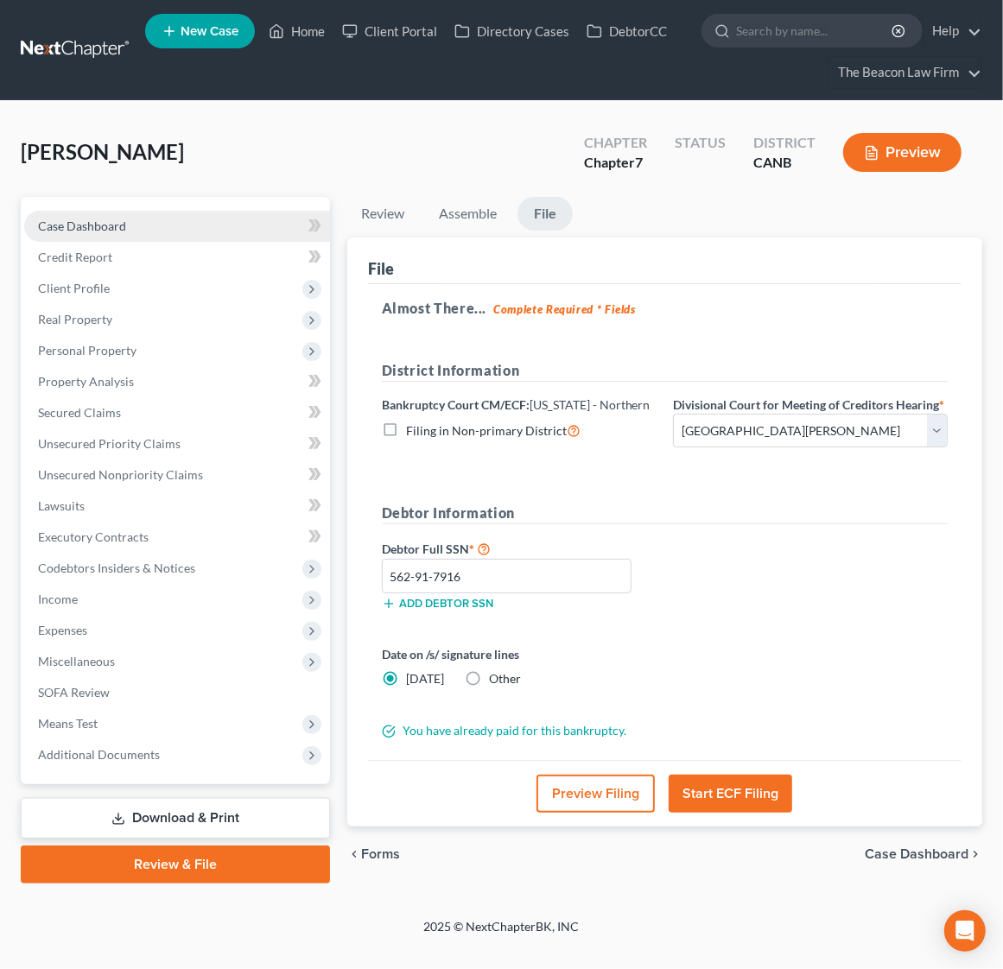
click at [102, 218] on span "Case Dashboard" at bounding box center [82, 225] width 88 height 15
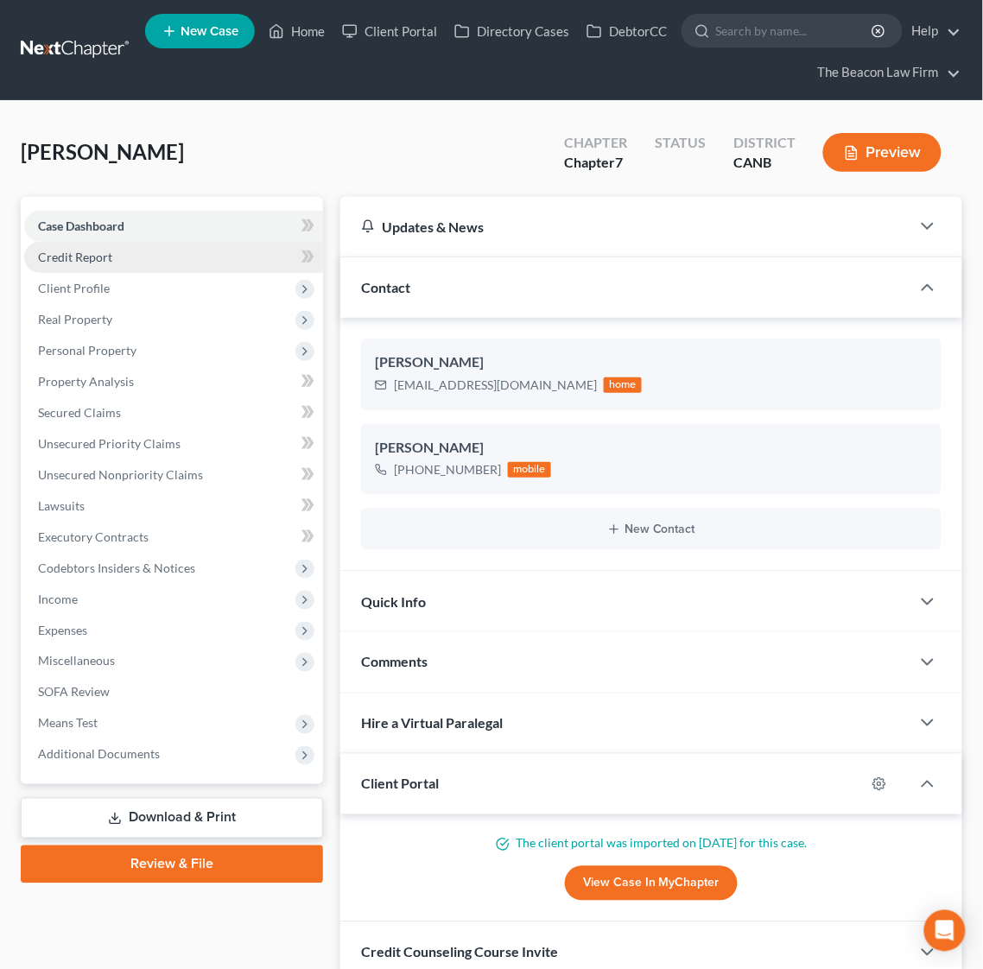
click at [96, 260] on span "Credit Report" at bounding box center [75, 257] width 74 height 15
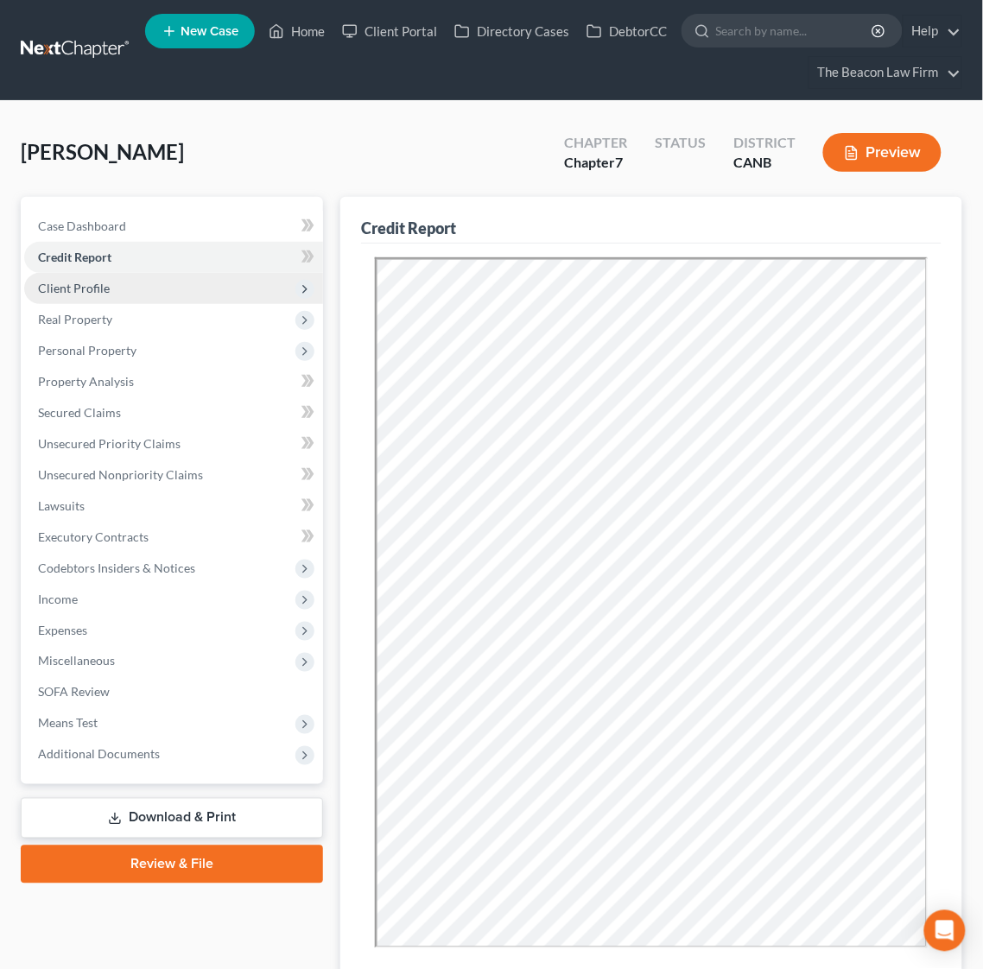
click at [101, 276] on span "Client Profile" at bounding box center [173, 288] width 299 height 31
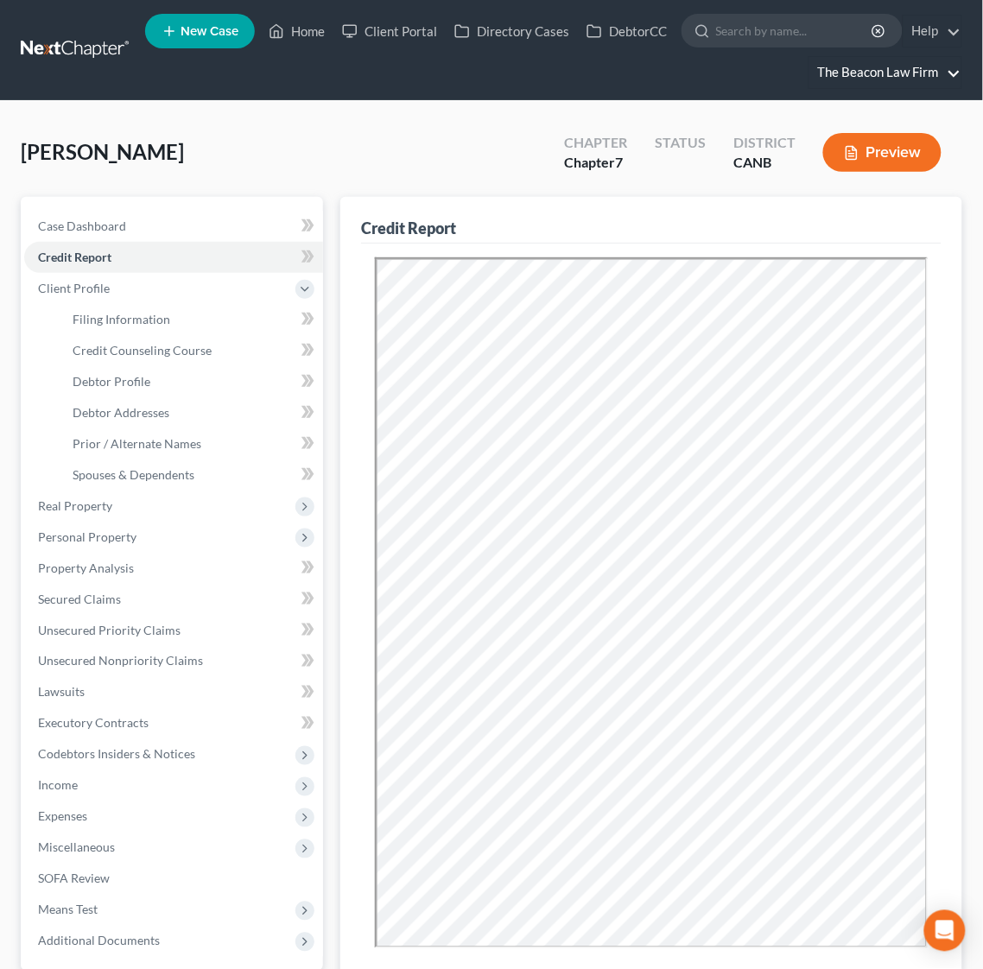
click at [939, 69] on link "The Beacon Law Firm" at bounding box center [885, 72] width 152 height 31
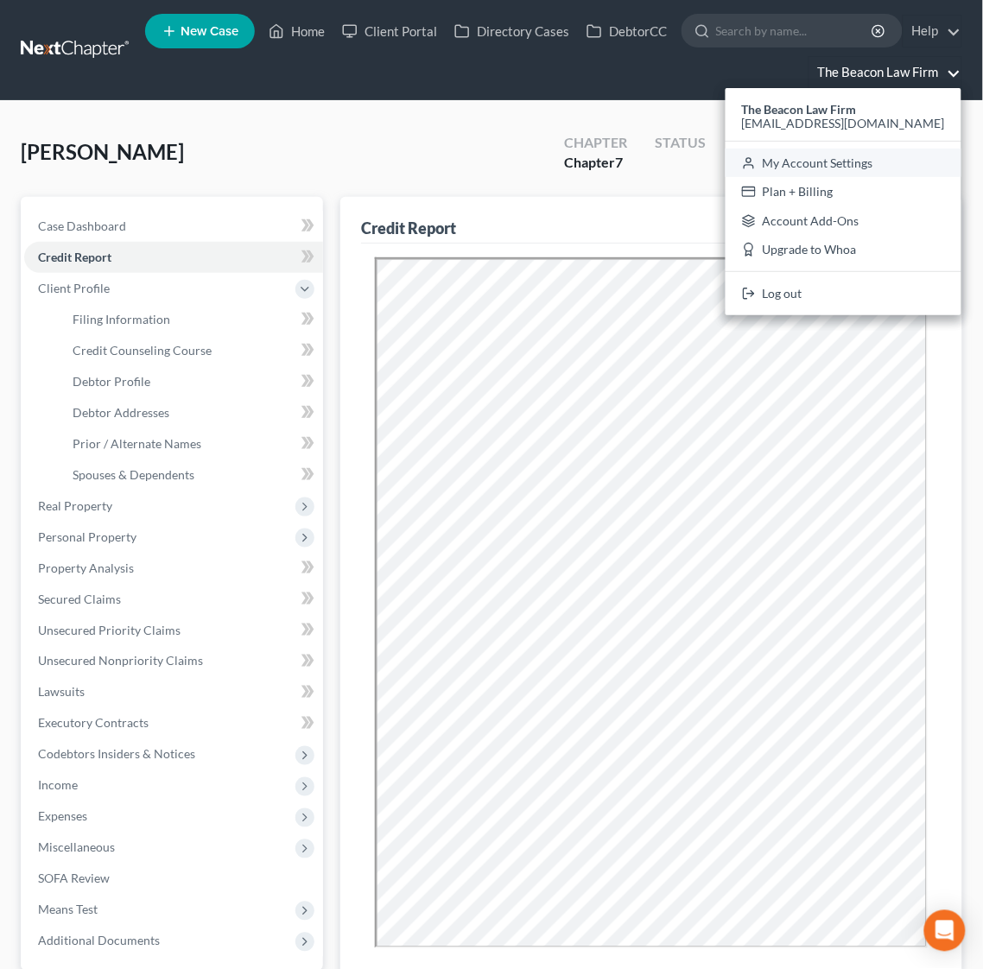
click at [887, 155] on link "My Account Settings" at bounding box center [843, 163] width 236 height 29
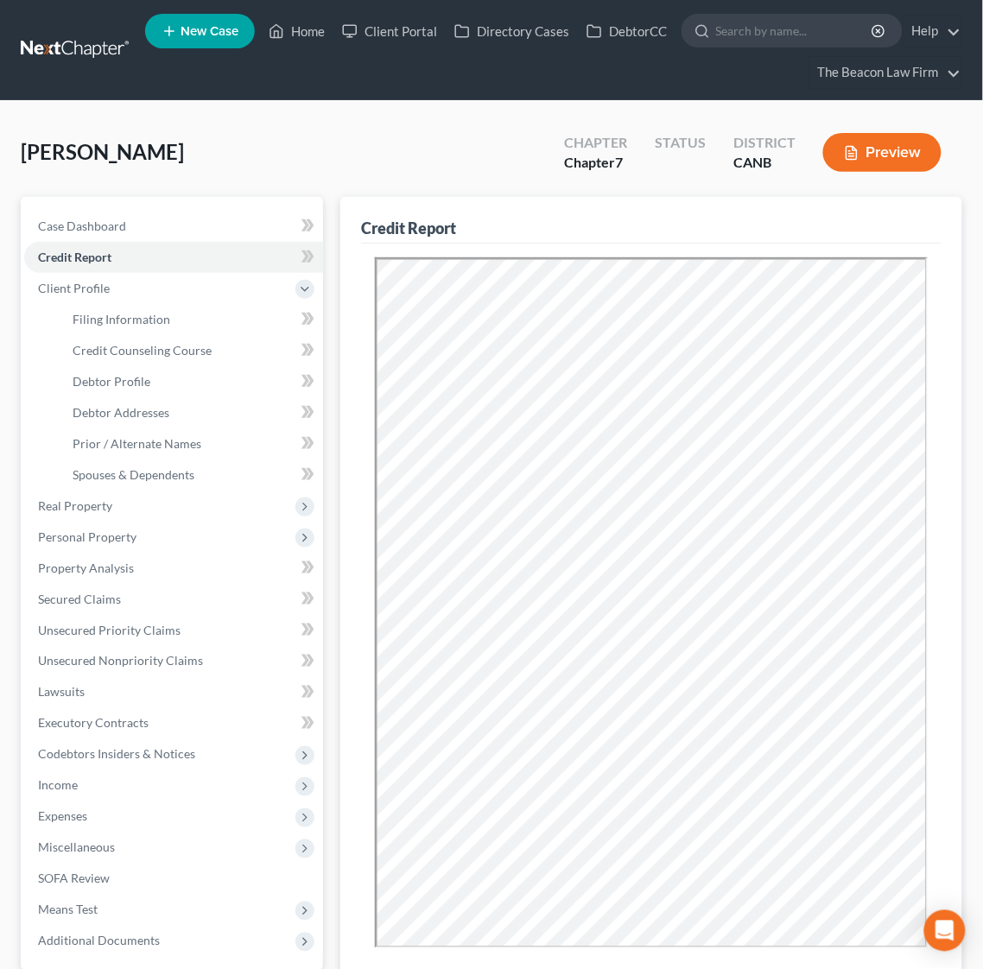
select select "15"
select select "24"
select select "9"
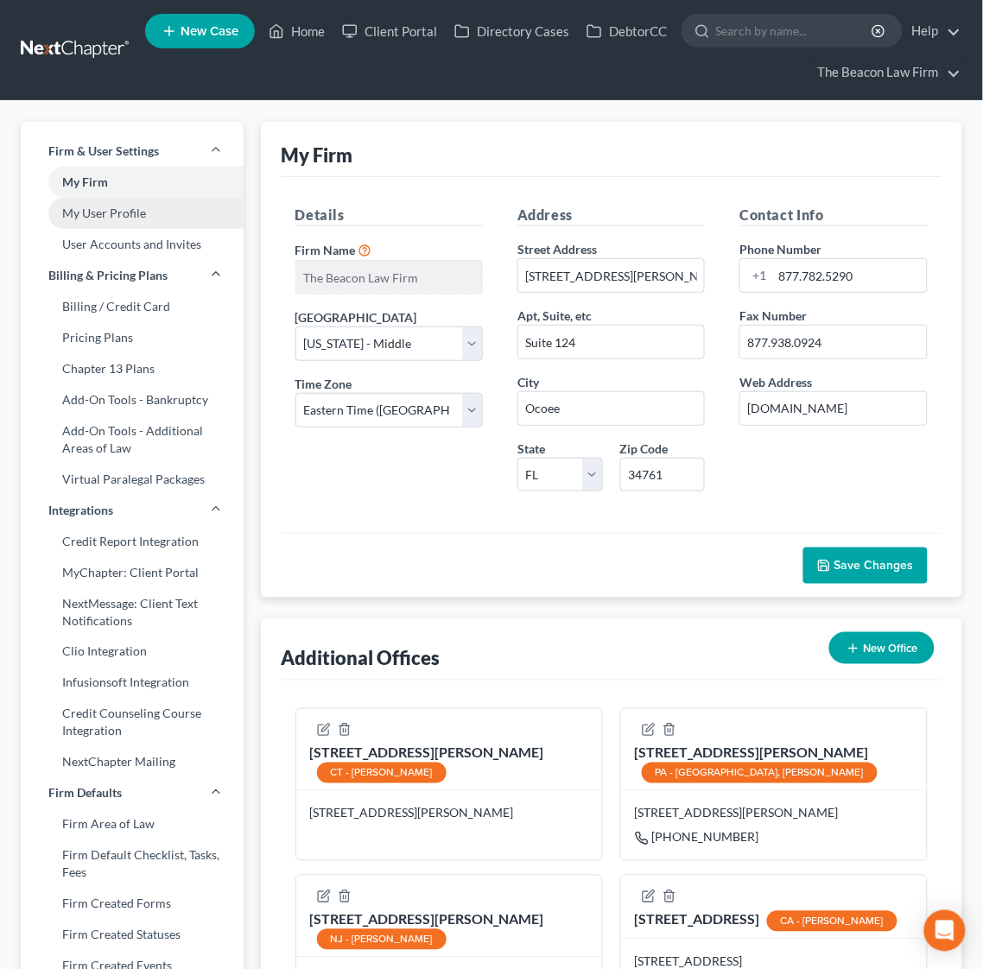
click at [119, 206] on link "My User Profile" at bounding box center [132, 213] width 223 height 31
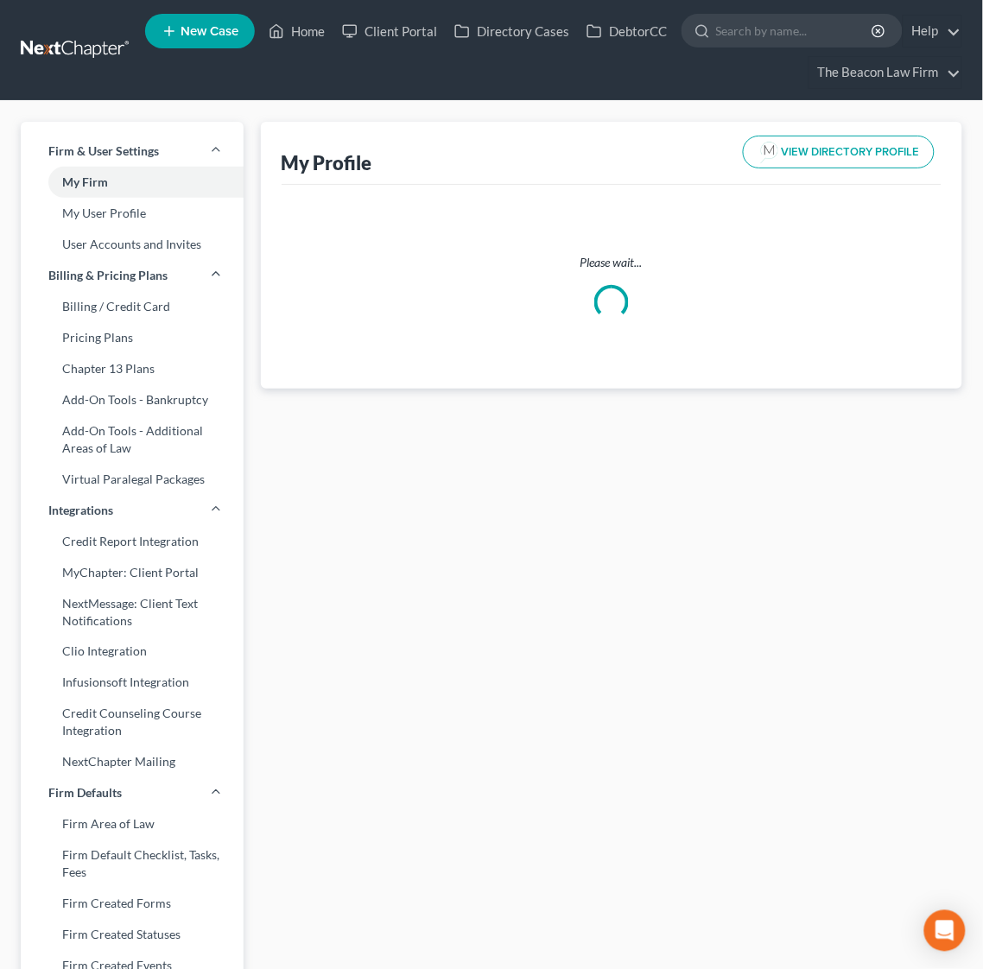
select select "4"
select select "8"
select select "attorney"
select select "0"
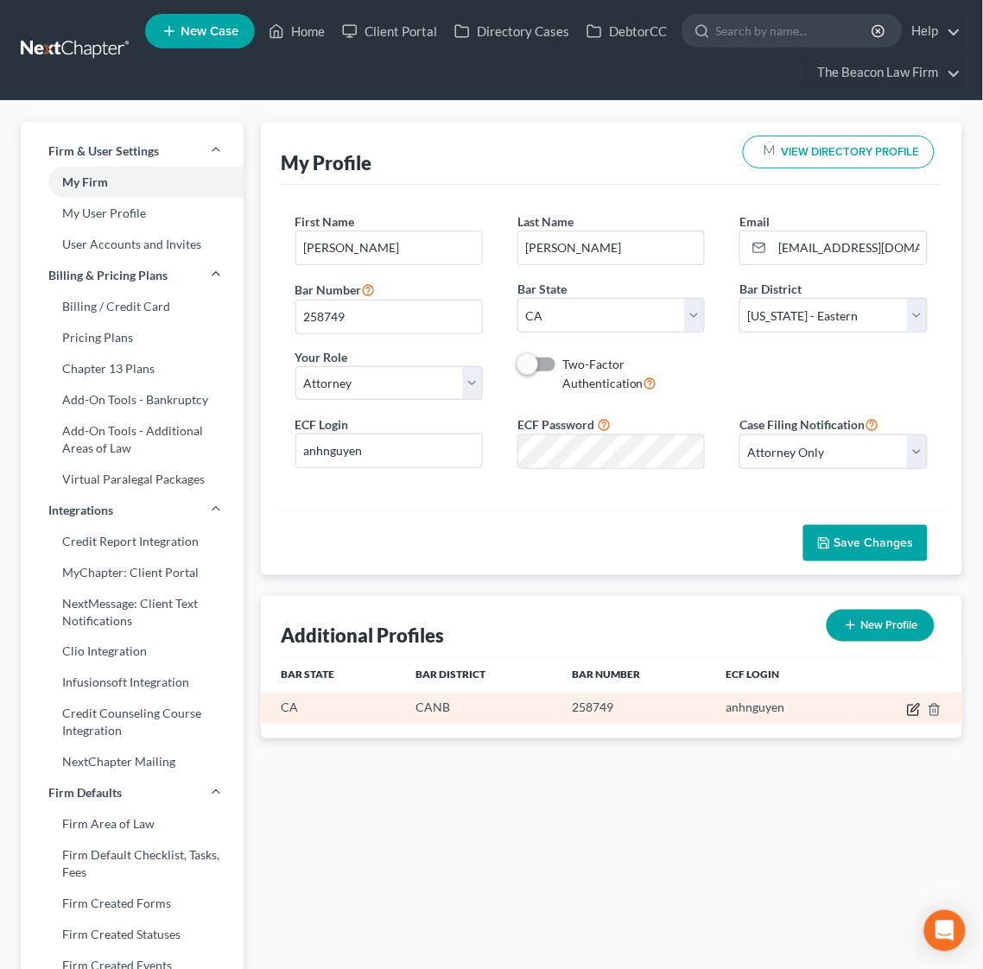
click at [912, 716] on icon "button" at bounding box center [914, 710] width 14 height 14
select select "4"
select select "9"
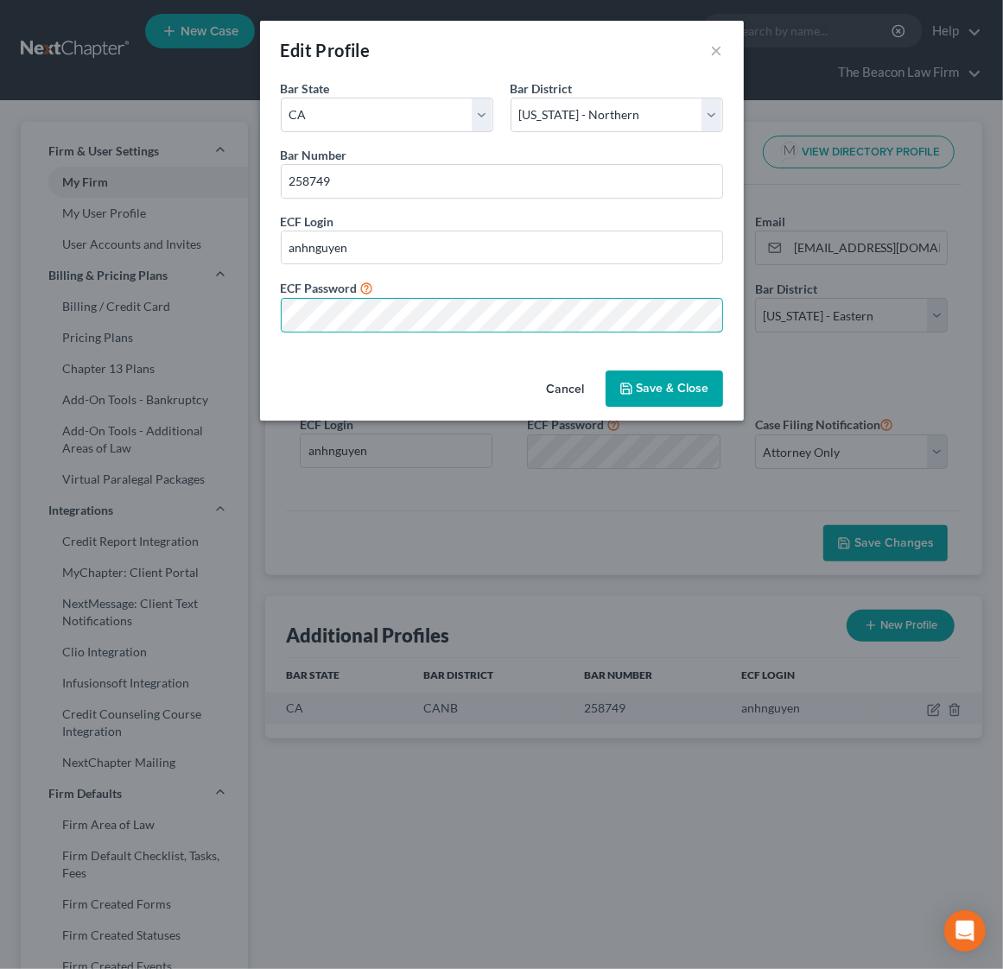
click at [63, 323] on div "Edit Profile × Bar State * State [US_STATE] AK AR AZ CA CO CT DE DC [GEOGRAPHIC…" at bounding box center [501, 484] width 1003 height 969
click at [666, 391] on button "Save & Close" at bounding box center [663, 388] width 117 height 36
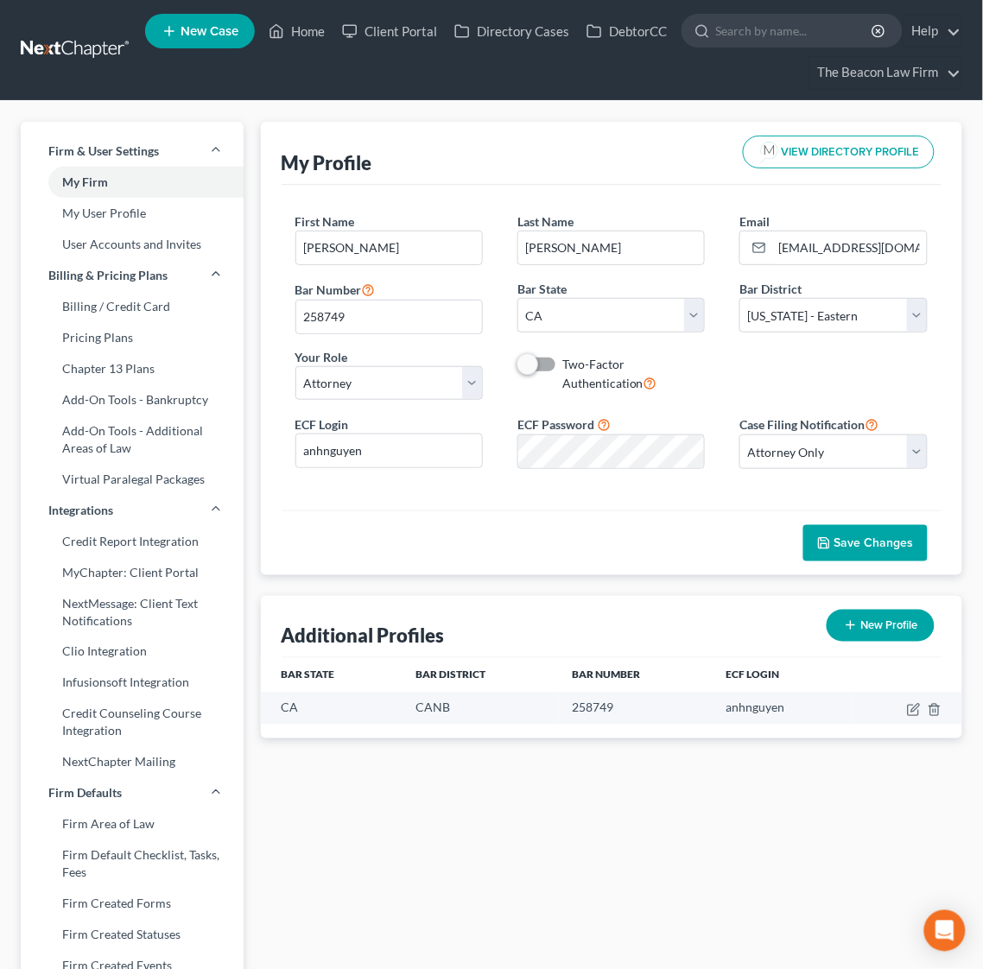
click at [857, 540] on span "Save Changes" at bounding box center [873, 542] width 79 height 15
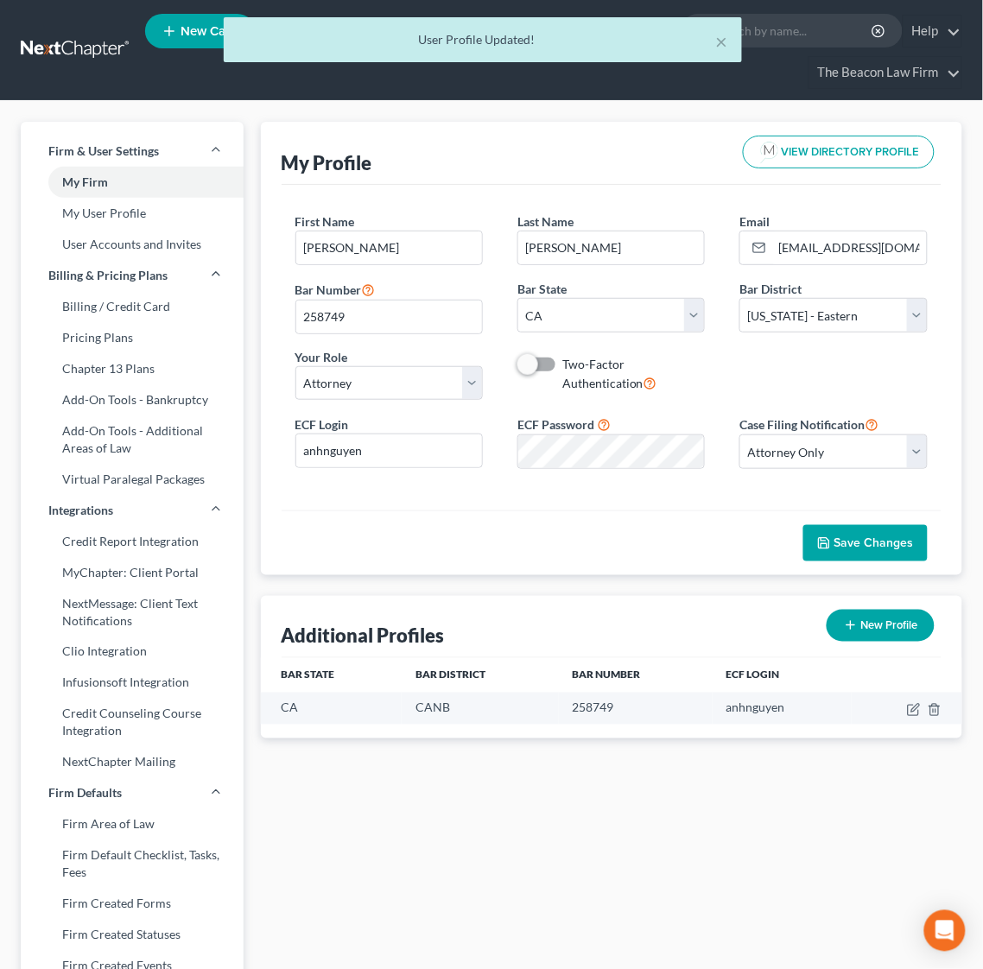
click at [44, 40] on div "× User Profile Updated!" at bounding box center [482, 44] width 983 height 54
click at [101, 47] on div "× User Profile Updated!" at bounding box center [482, 44] width 983 height 54
click at [101, 47] on link at bounding box center [76, 50] width 111 height 31
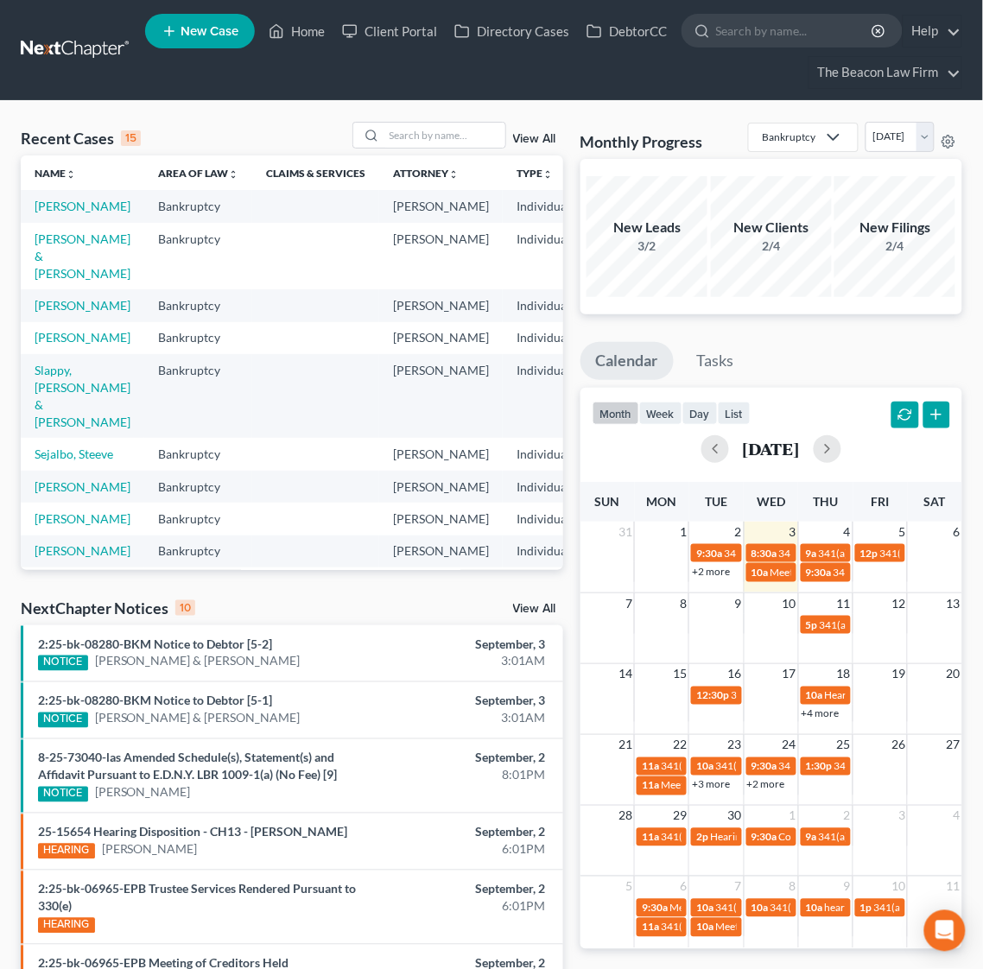
click at [76, 195] on td "[PERSON_NAME]" at bounding box center [82, 206] width 123 height 32
click at [76, 206] on link "[PERSON_NAME]" at bounding box center [83, 206] width 96 height 15
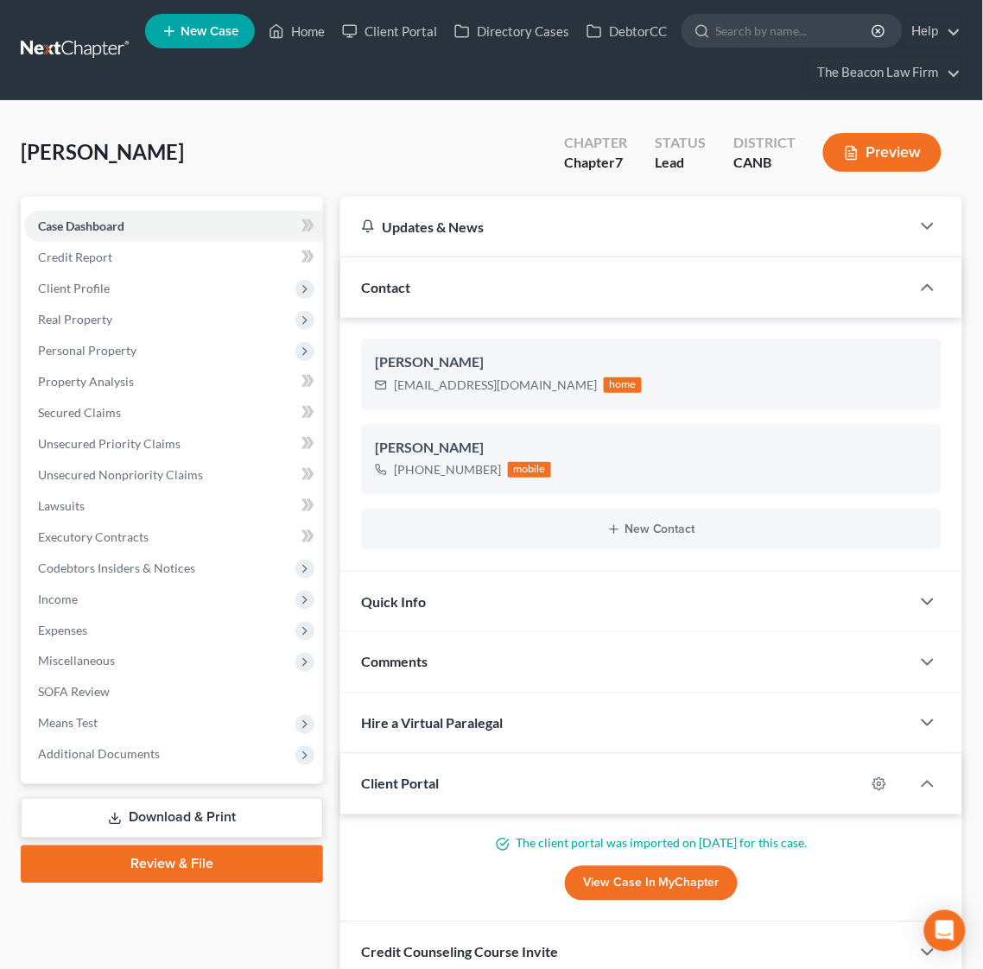
click at [180, 863] on link "Review & File" at bounding box center [172, 864] width 302 height 38
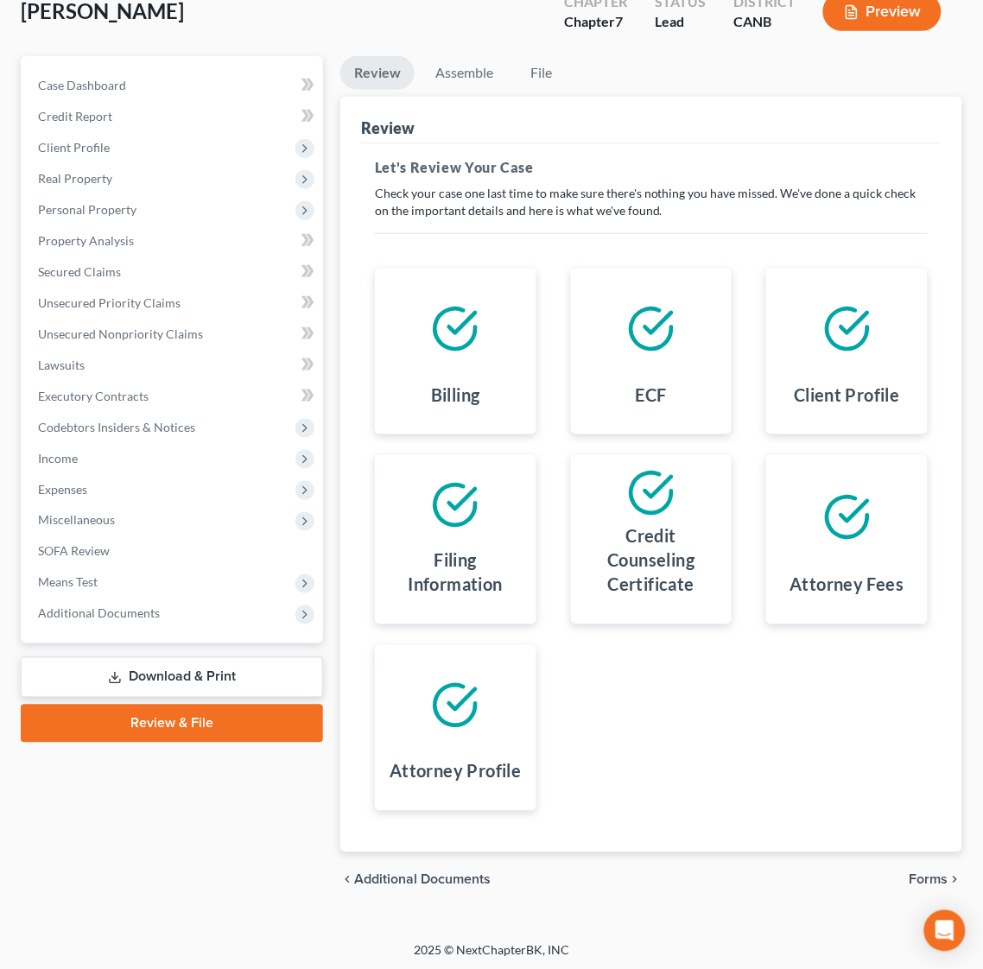
scroll to position [143, 0]
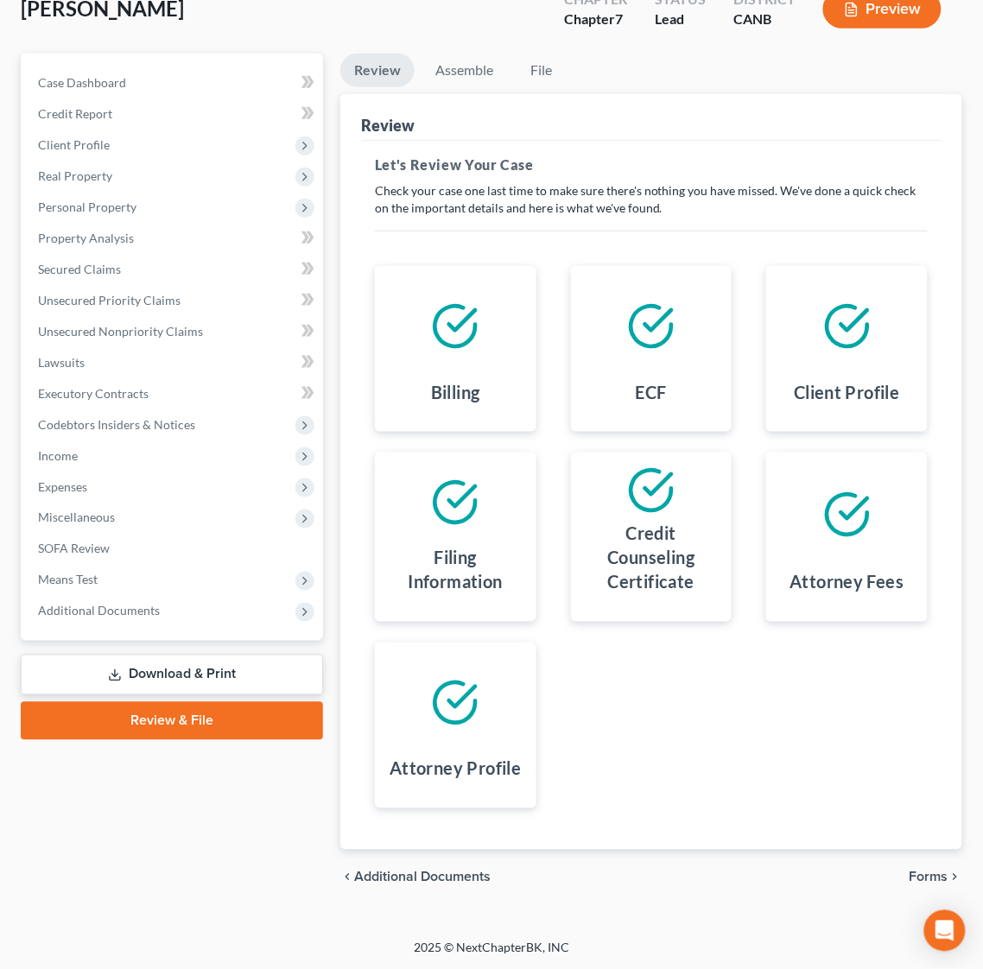
click at [936, 873] on span "Forms" at bounding box center [928, 877] width 39 height 14
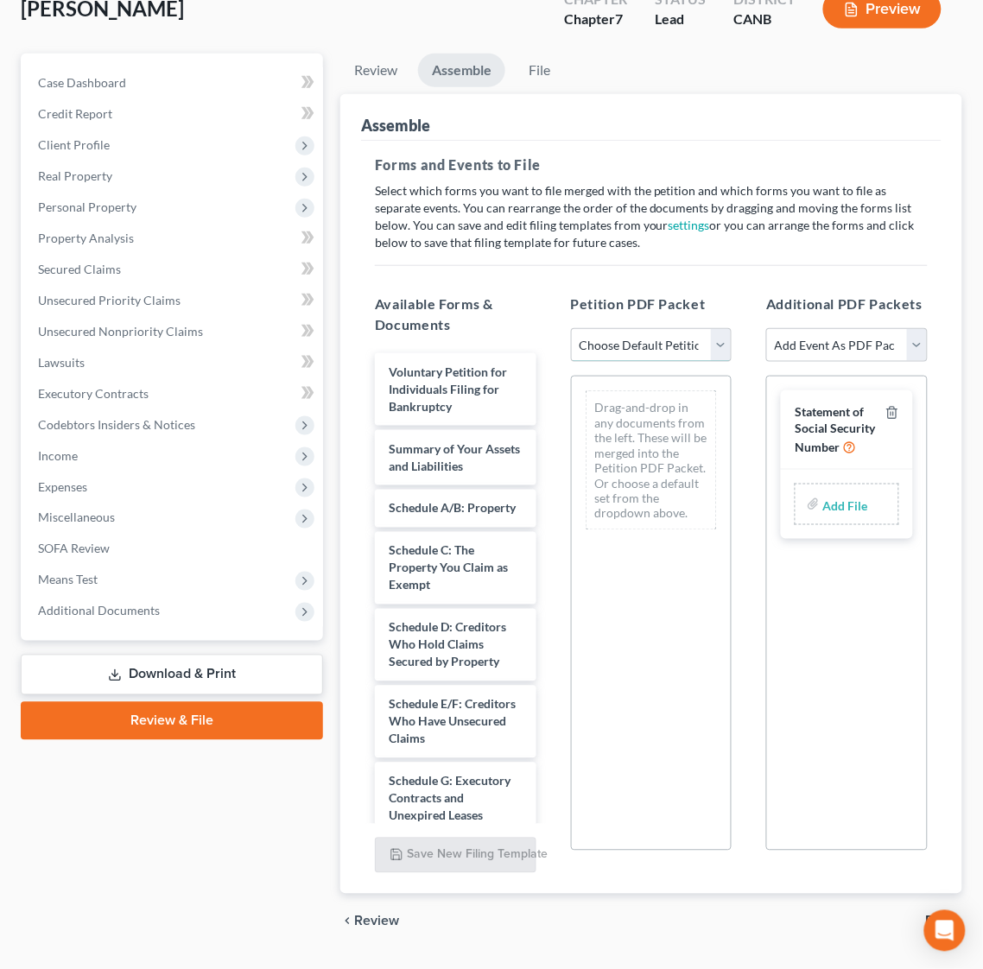
click at [687, 350] on select "Choose Default Petition PDF Packet Emergency Filing (Voluntary Petition and Cre…" at bounding box center [651, 345] width 161 height 35
select select "1"
click at [571, 328] on select "Choose Default Petition PDF Packet Emergency Filing (Voluntary Petition and Cre…" at bounding box center [651, 345] width 161 height 35
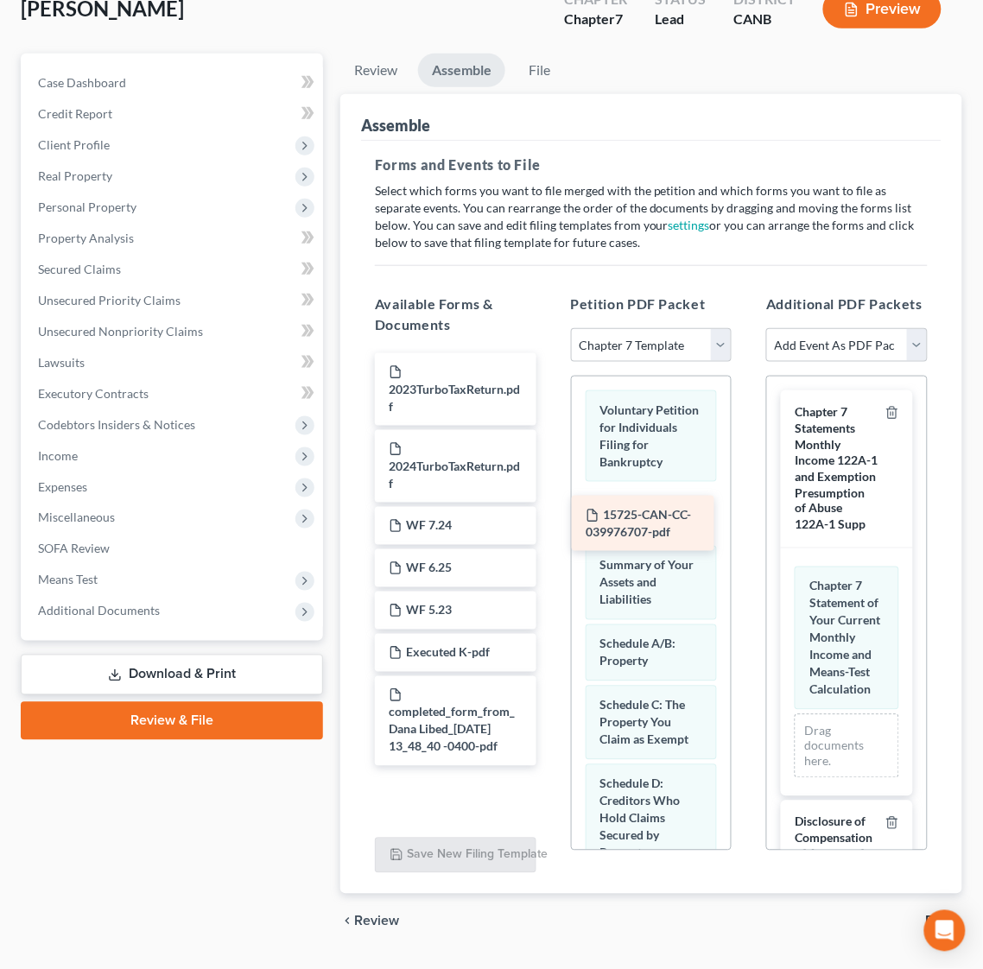
drag, startPoint x: 453, startPoint y: 380, endPoint x: 649, endPoint y: 522, distance: 242.3
click at [550, 523] on div "15725-CAN-CC-039976707-pdf 15725-CAN-CC-039976707-pdf 2023TurboTaxReturn.pdf 20…" at bounding box center [455, 559] width 189 height 413
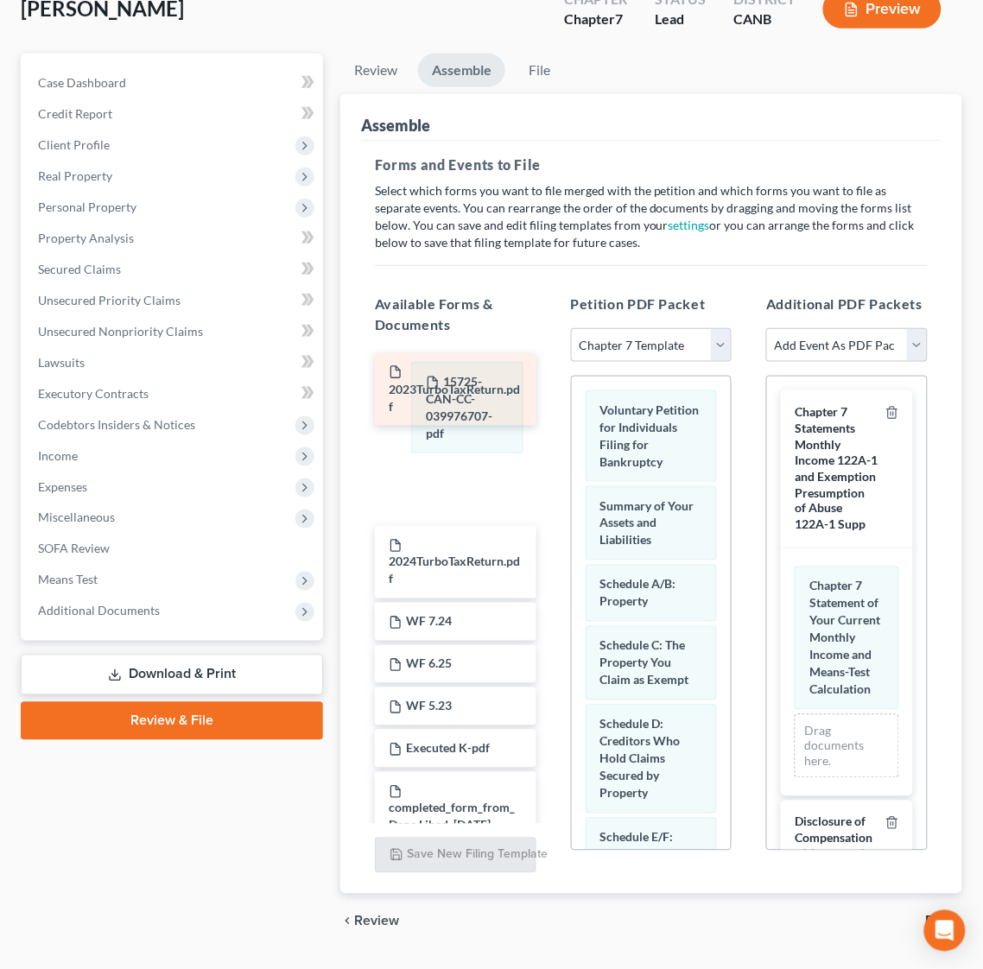
drag, startPoint x: 633, startPoint y: 538, endPoint x: 465, endPoint y: 397, distance: 219.5
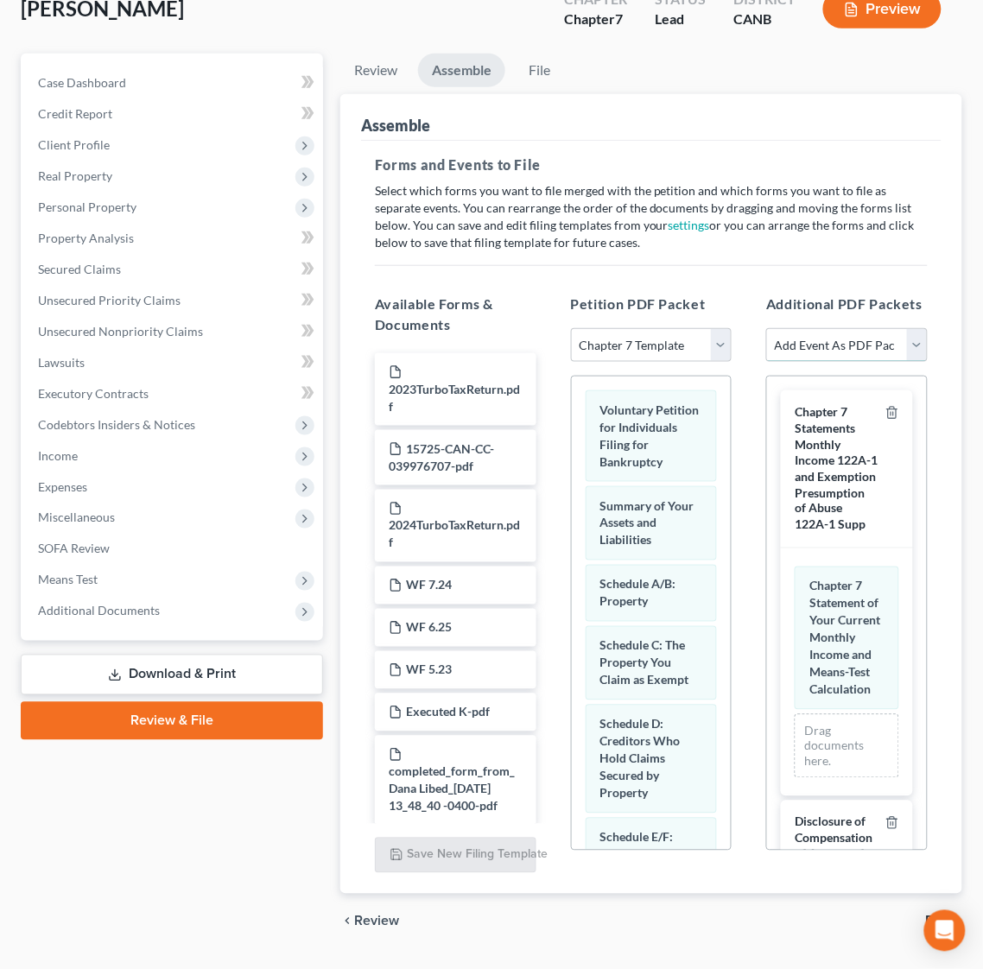
click at [881, 339] on select "Add Event As PDF Packet Certificate of Credit Counseling Chapter 7 Means Test C…" at bounding box center [846, 345] width 161 height 35
select select "0"
click at [766, 328] on select "Add Event As PDF Packet Certificate of Credit Counseling Chapter 7 Means Test C…" at bounding box center [846, 345] width 161 height 35
select select
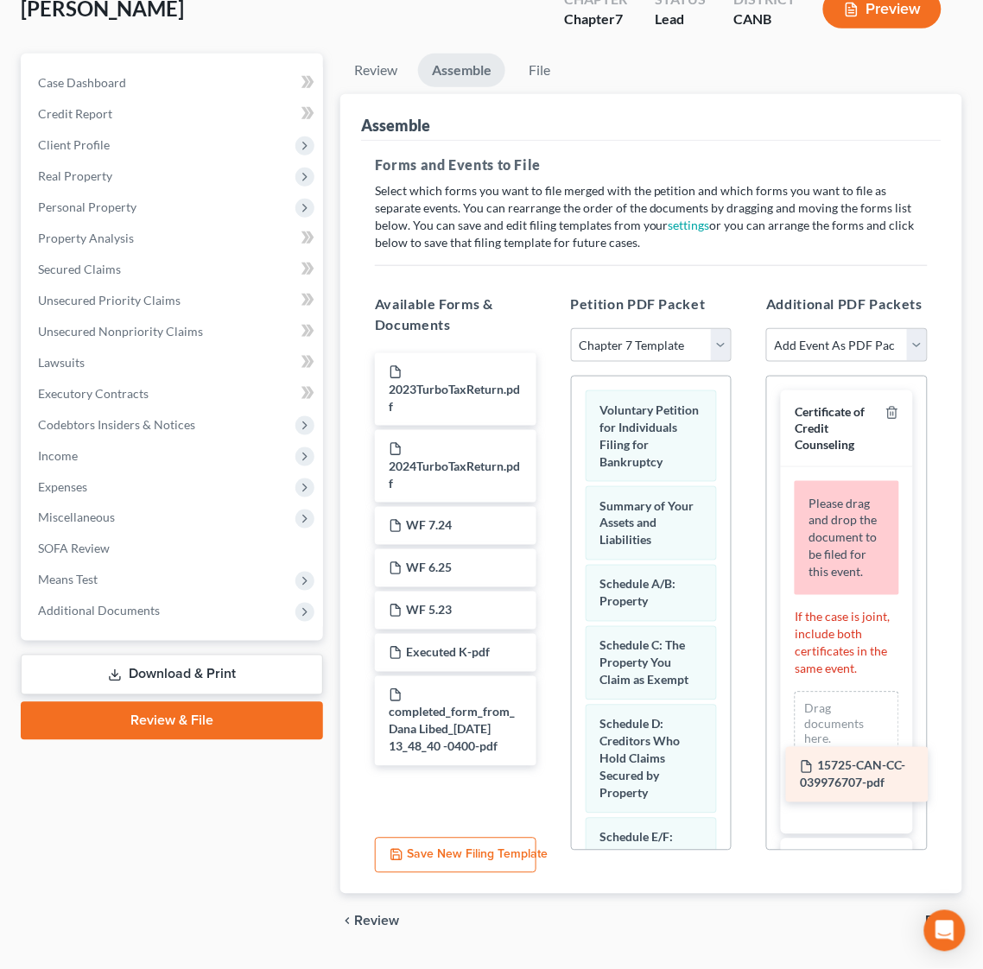
drag, startPoint x: 453, startPoint y: 459, endPoint x: 860, endPoint y: 775, distance: 515.6
click at [550, 766] on div "15725-CAN-CC-039976707-pdf 2023TurboTaxReturn.pdf 15725-CAN-CC-039976707-pdf 20…" at bounding box center [455, 559] width 189 height 413
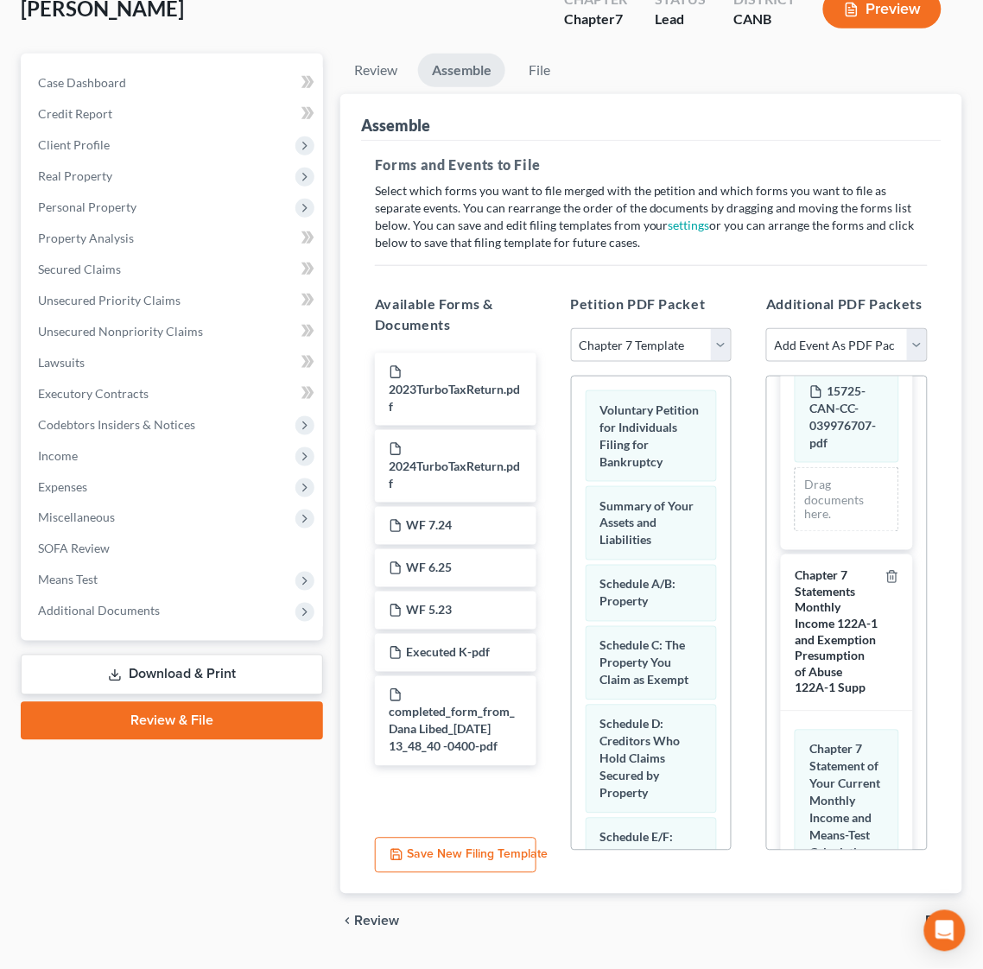
scroll to position [952, 0]
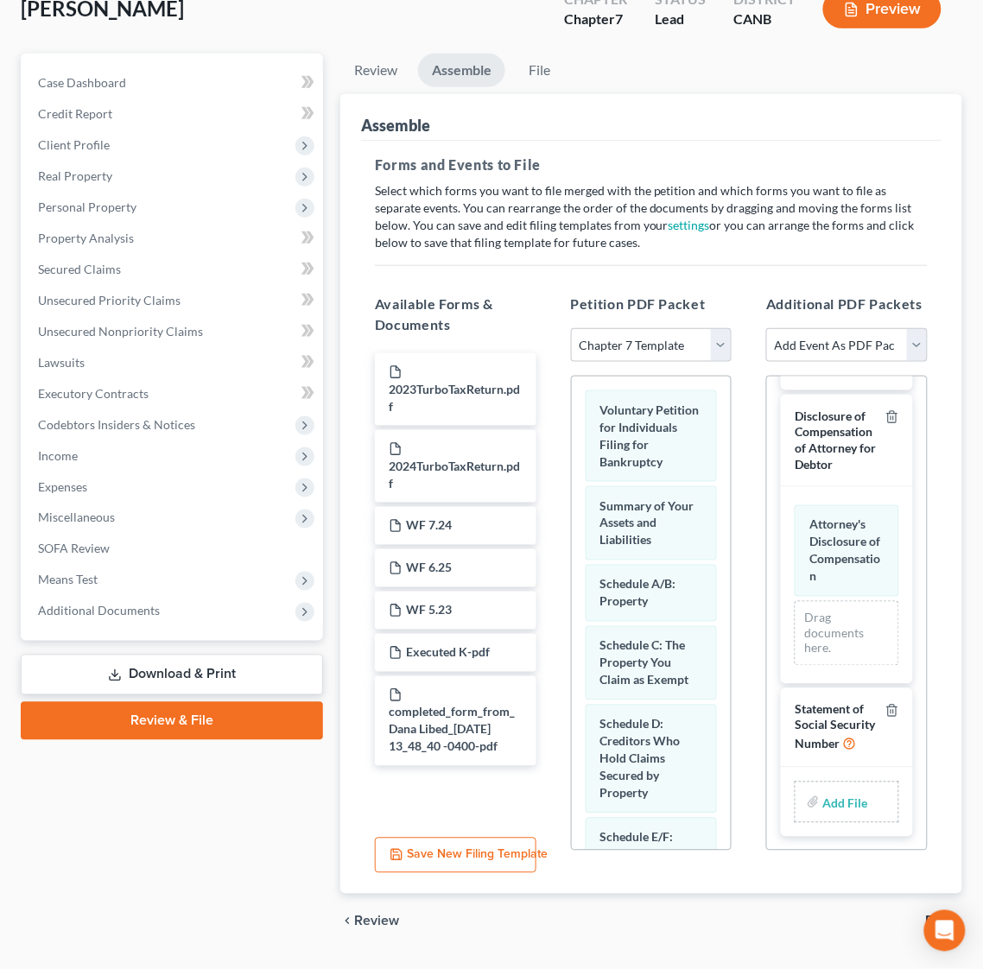
click at [834, 812] on input "file" at bounding box center [843, 802] width 41 height 31
type input "C:\fakepath\SSN.pdf"
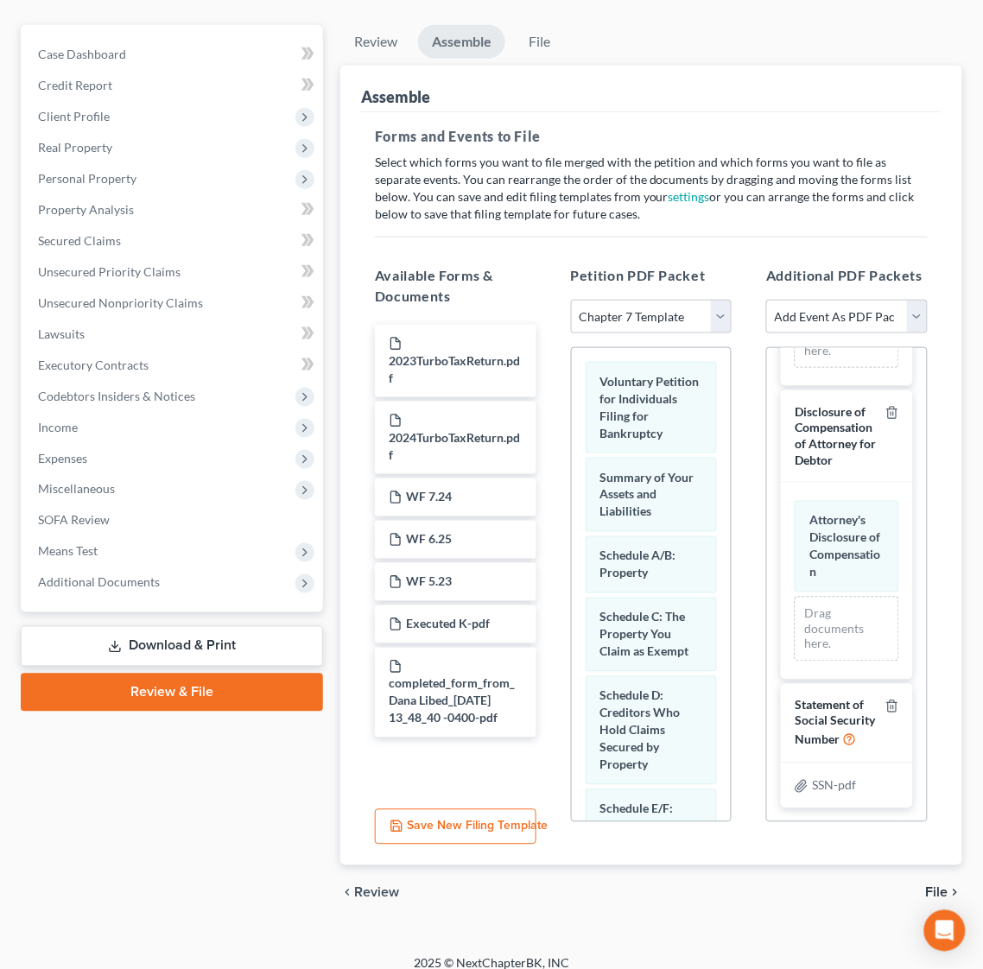
scroll to position [188, 0]
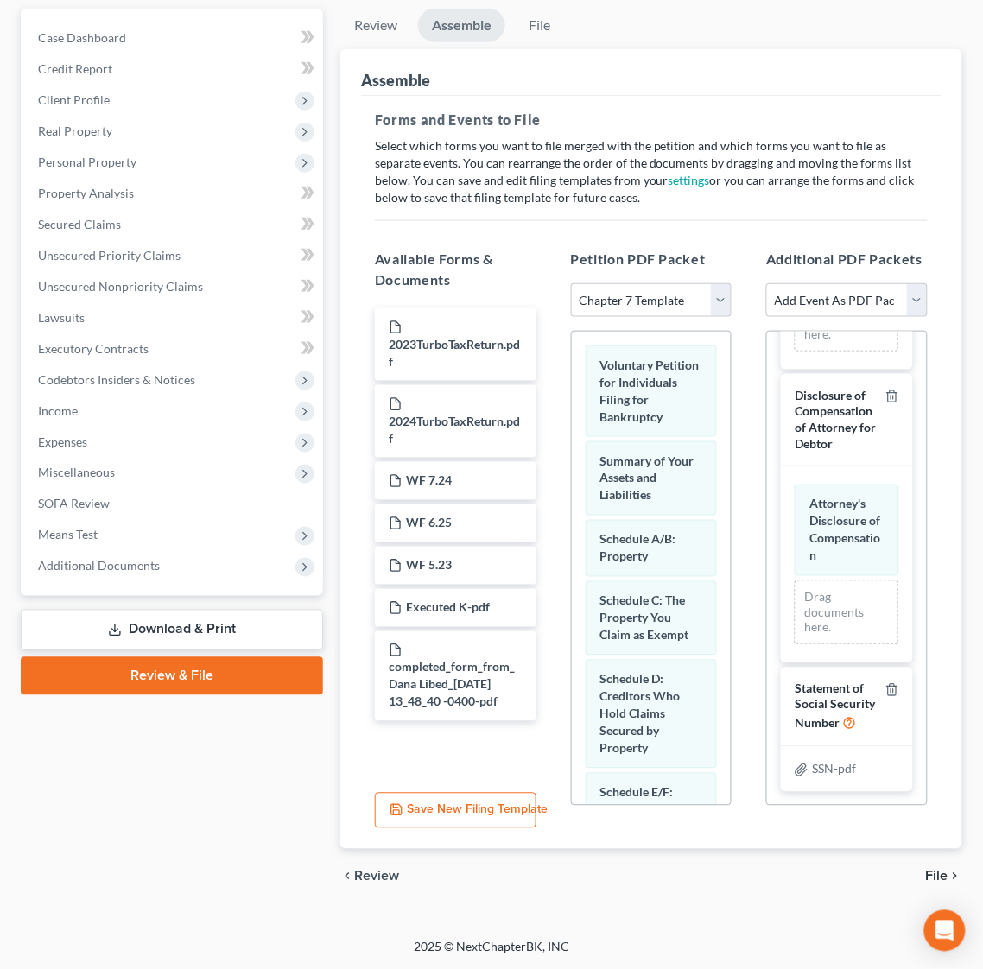
click at [948, 875] on icon "chevron_right" at bounding box center [955, 877] width 14 height 14
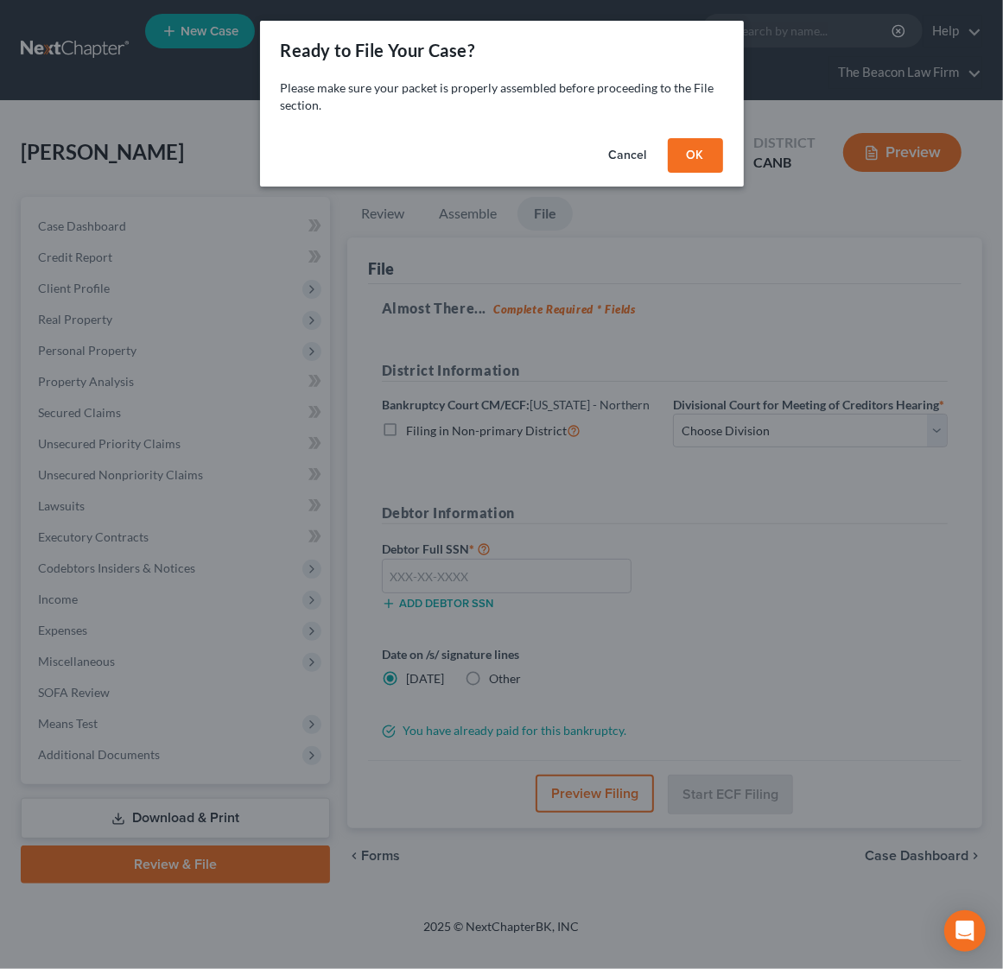
click at [694, 155] on button "OK" at bounding box center [694, 155] width 55 height 35
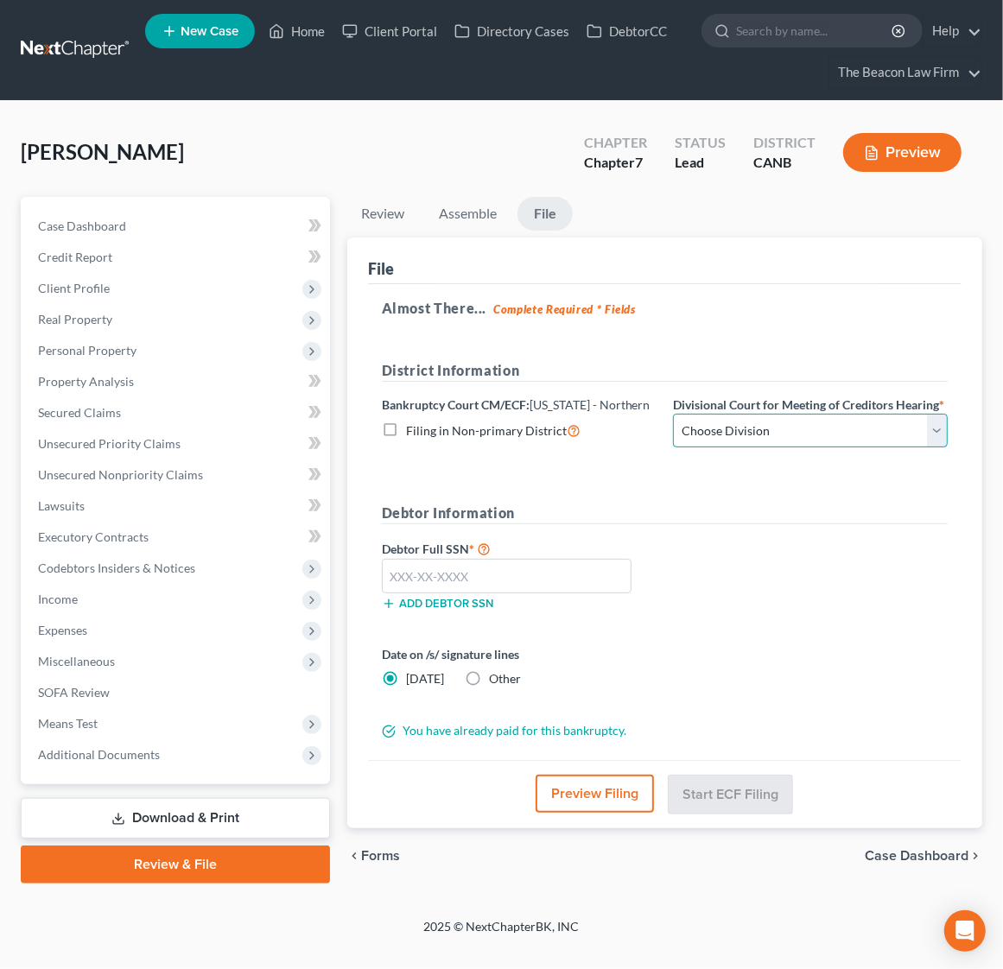
click at [778, 422] on select "Choose Division [GEOGRAPHIC_DATA] [GEOGRAPHIC_DATA] [GEOGRAPHIC_DATA][PERSON_NA…" at bounding box center [810, 431] width 275 height 35
select select "2"
click at [673, 414] on select "Choose Division [GEOGRAPHIC_DATA] [GEOGRAPHIC_DATA] [GEOGRAPHIC_DATA][PERSON_NA…" at bounding box center [810, 431] width 275 height 35
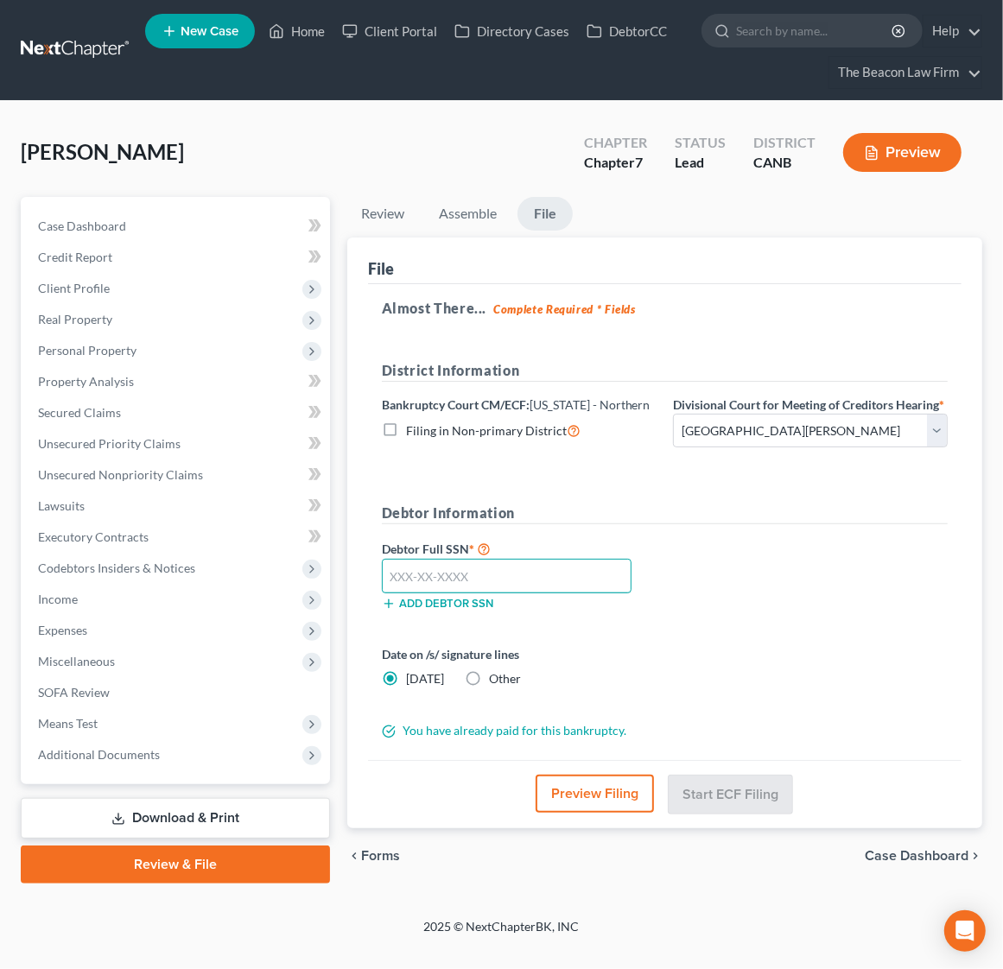
click at [498, 567] on input "text" at bounding box center [507, 576] width 250 height 35
click at [737, 585] on div "Debtor Full SSN * Add debtor SSN" at bounding box center [664, 581] width 583 height 86
click at [413, 572] on input "text" at bounding box center [507, 576] width 250 height 35
type input "562-91-7916"
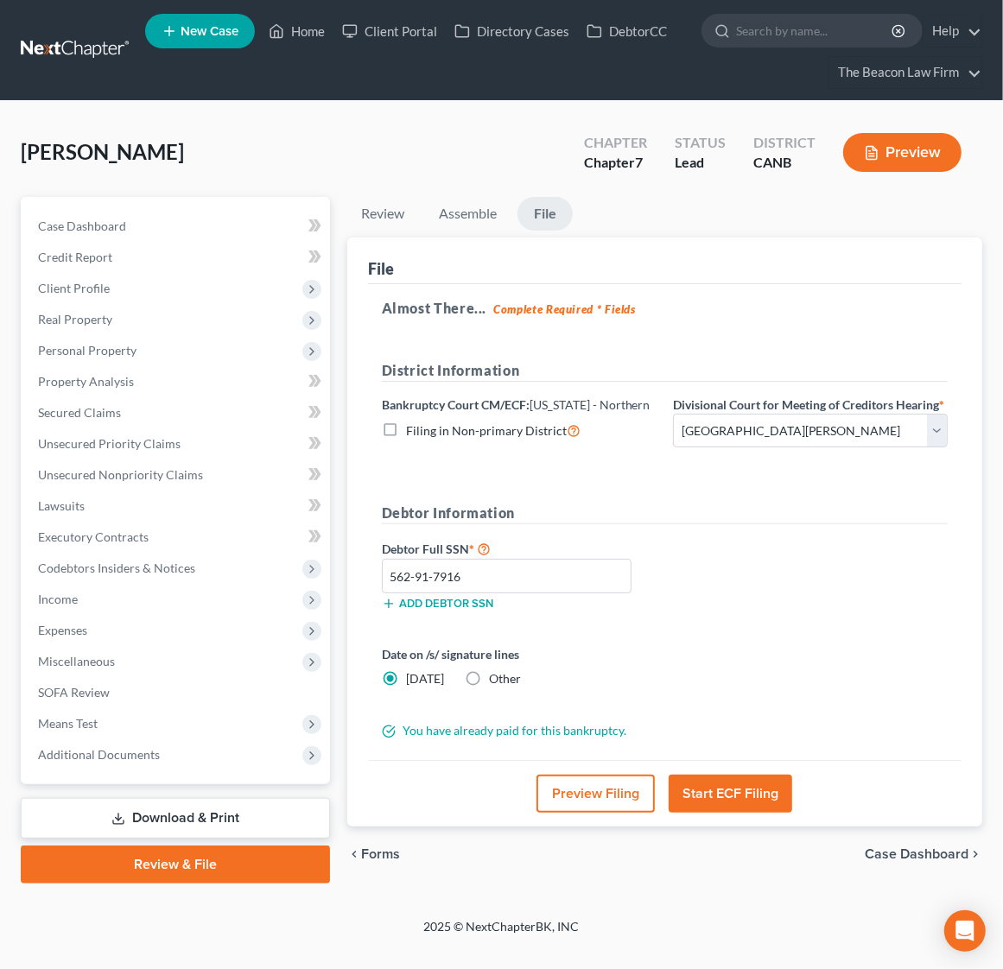
click at [762, 799] on button "Start ECF Filing" at bounding box center [729, 794] width 123 height 38
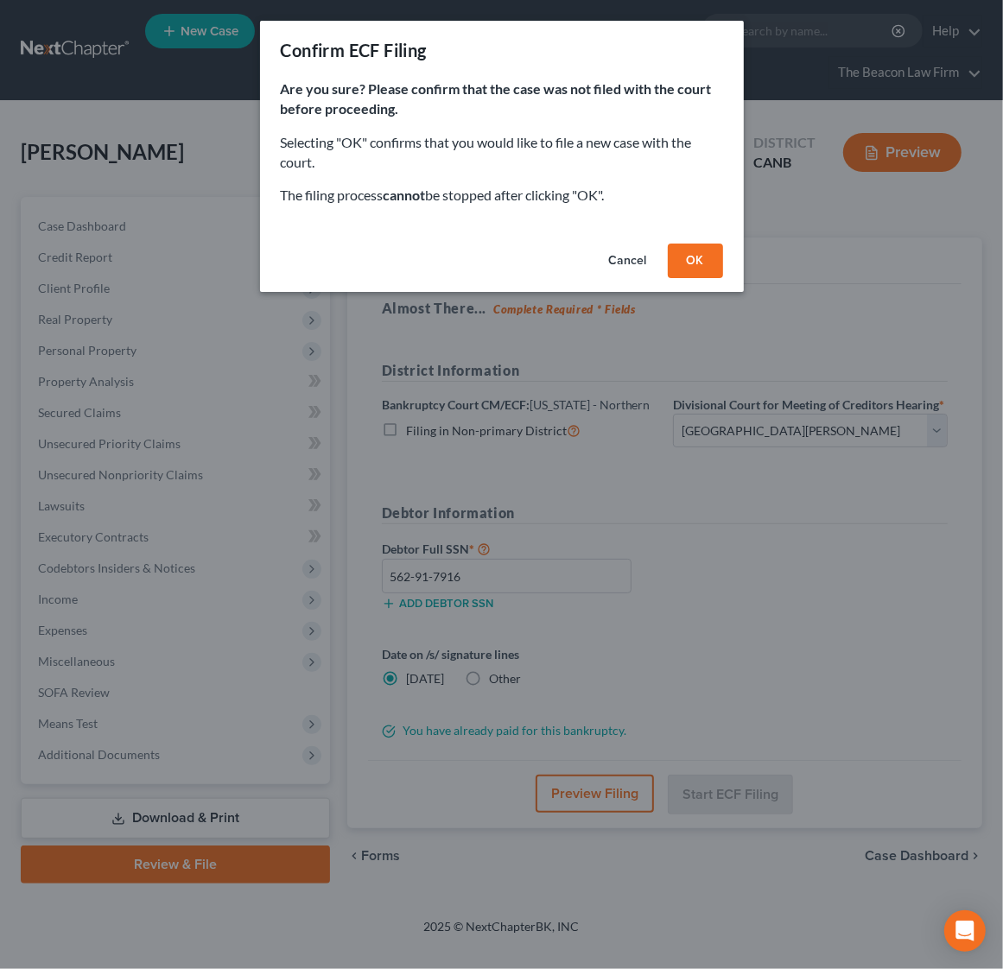
click at [623, 260] on button "Cancel" at bounding box center [628, 261] width 66 height 35
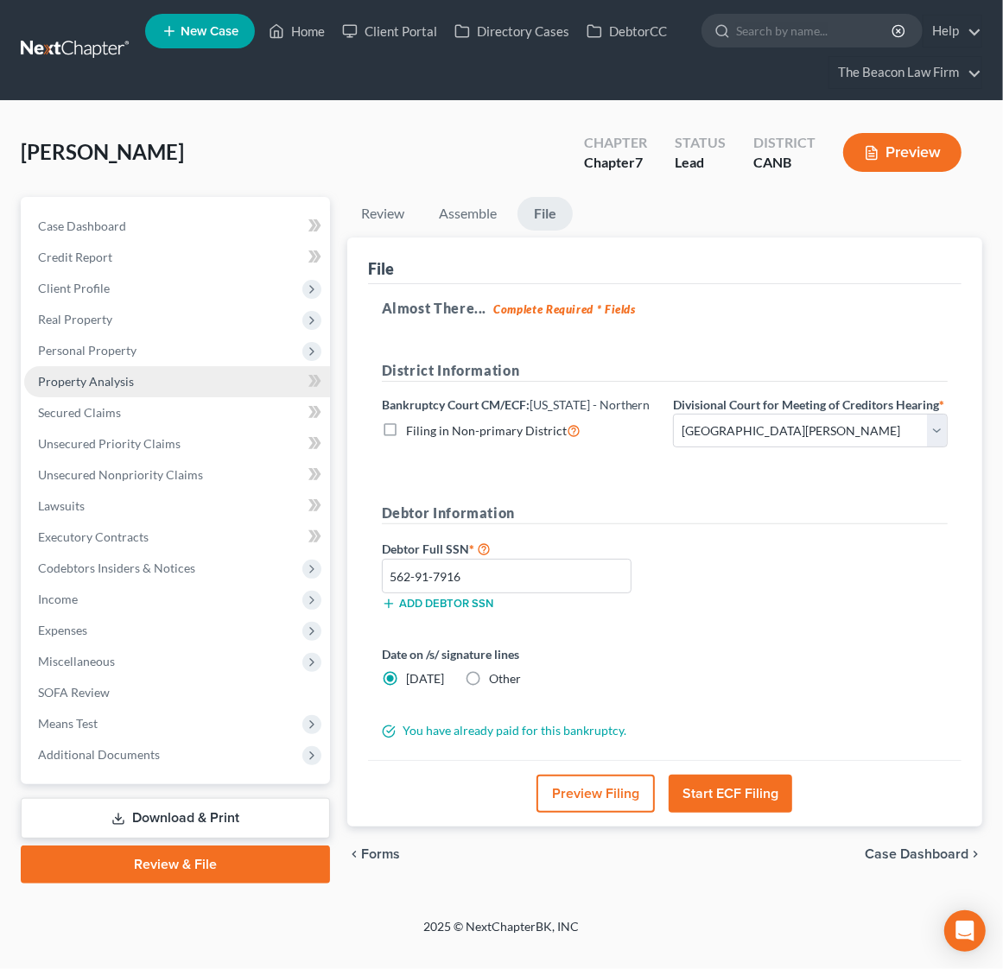
click at [104, 378] on span "Property Analysis" at bounding box center [86, 381] width 96 height 15
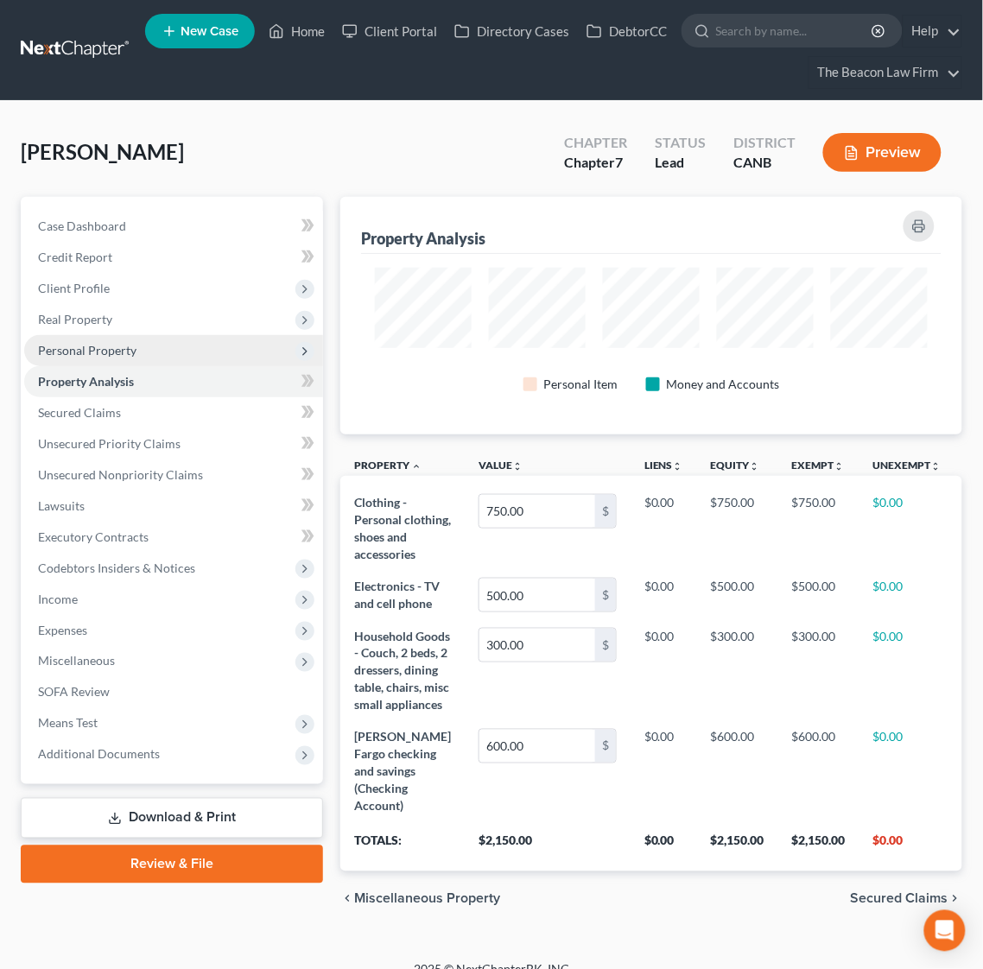
scroll to position [237, 623]
click at [104, 351] on span "Personal Property" at bounding box center [87, 350] width 98 height 15
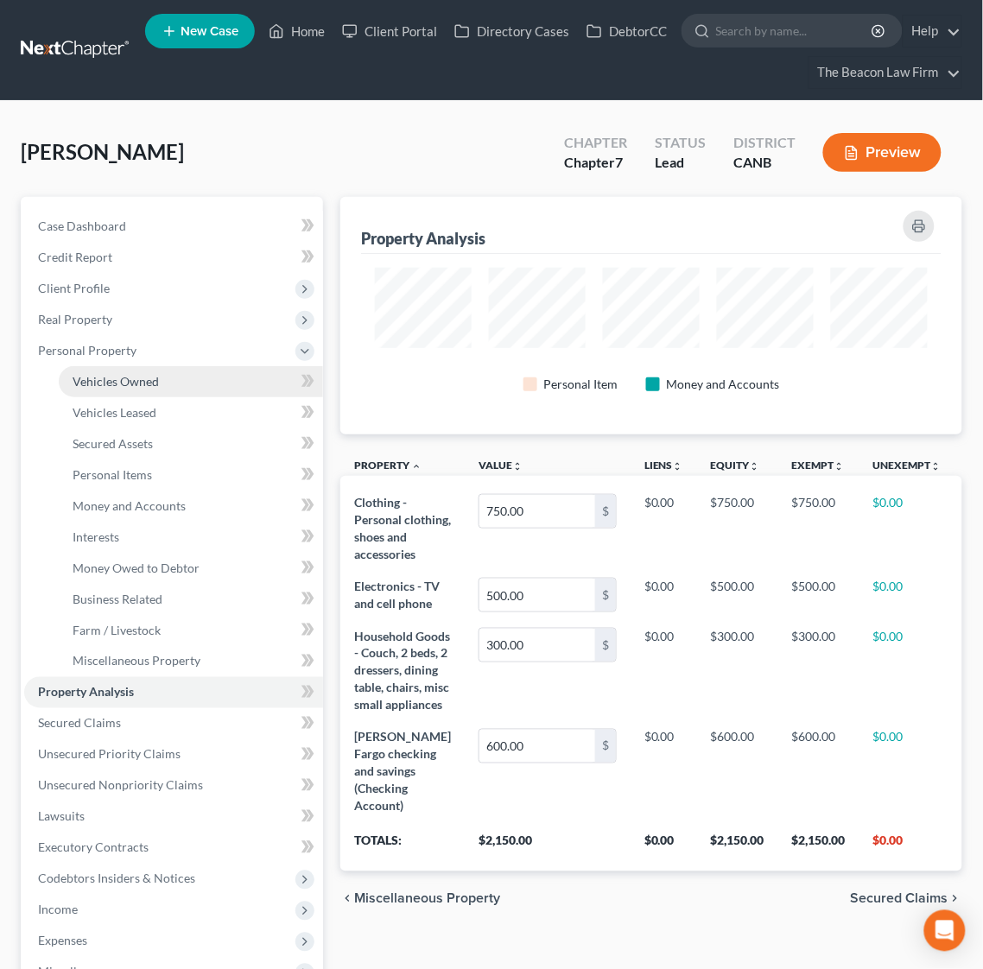
click at [123, 376] on span "Vehicles Owned" at bounding box center [116, 381] width 86 height 15
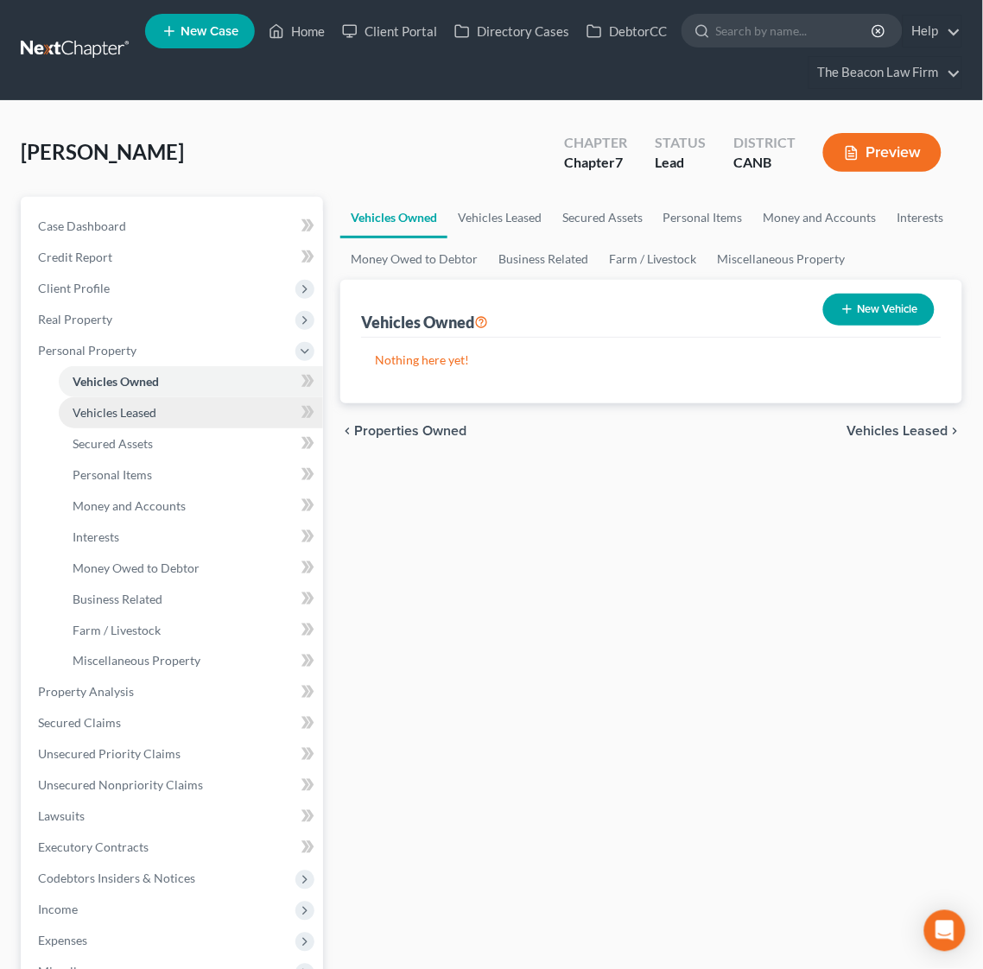
click at [139, 414] on span "Vehicles Leased" at bounding box center [115, 412] width 84 height 15
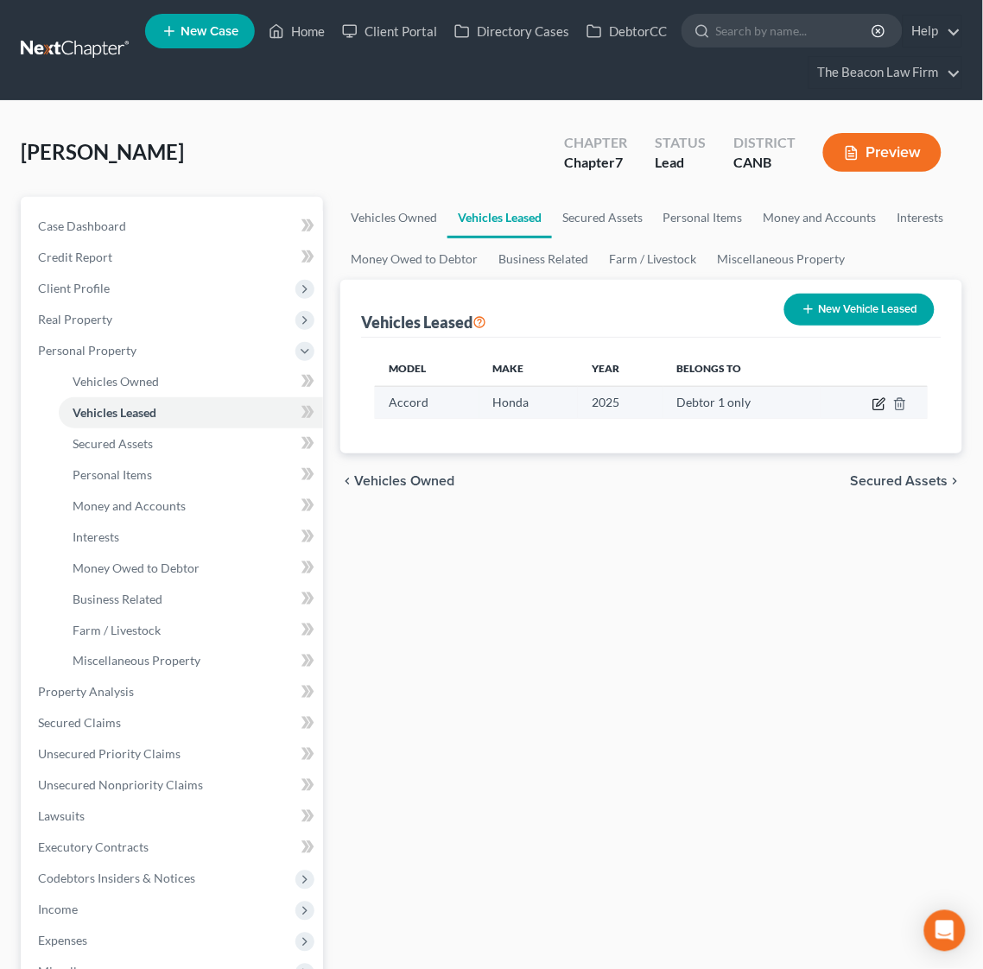
click at [877, 404] on icon "button" at bounding box center [880, 402] width 8 height 8
select select "0"
select select "1"
select select "0"
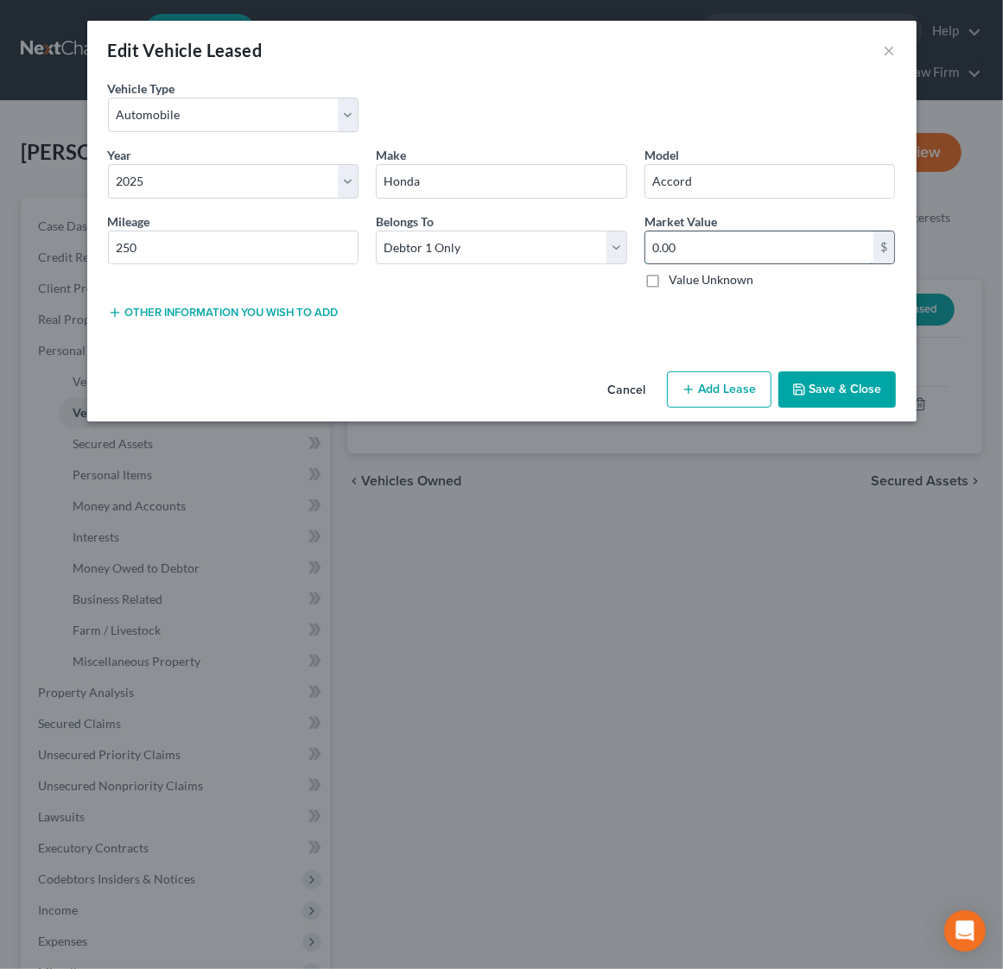
click at [672, 237] on input "0.00" at bounding box center [759, 247] width 229 height 33
type input "30,000"
click at [823, 384] on button "Save & Close" at bounding box center [836, 389] width 117 height 36
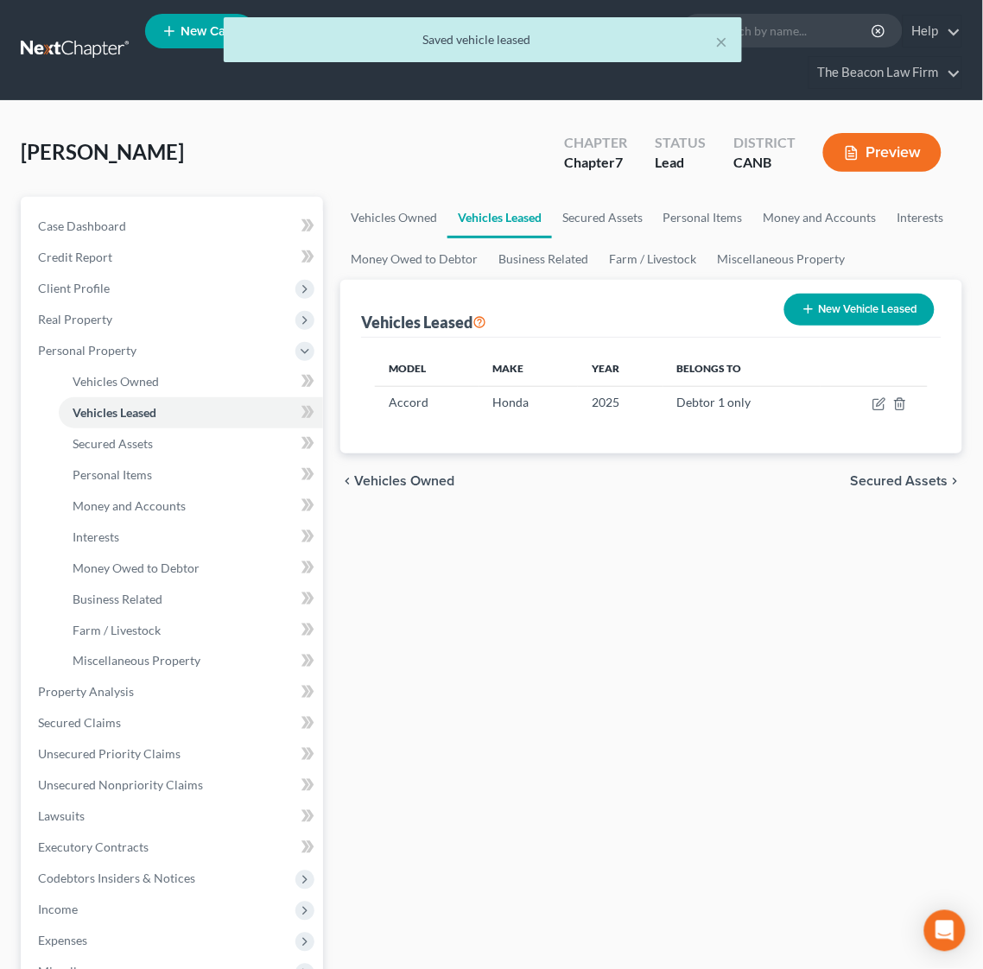
click at [765, 702] on div "Vehicles Owned Vehicles Leased Secured Assets Personal Items Money and Accounts…" at bounding box center [651, 695] width 639 height 997
